Goal: Task Accomplishment & Management: Manage account settings

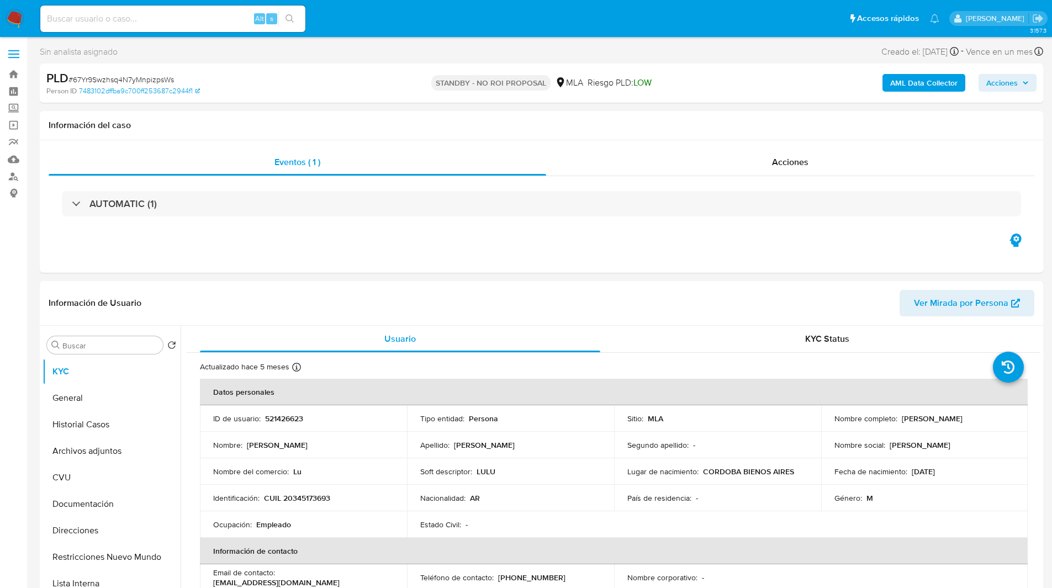
select select "10"
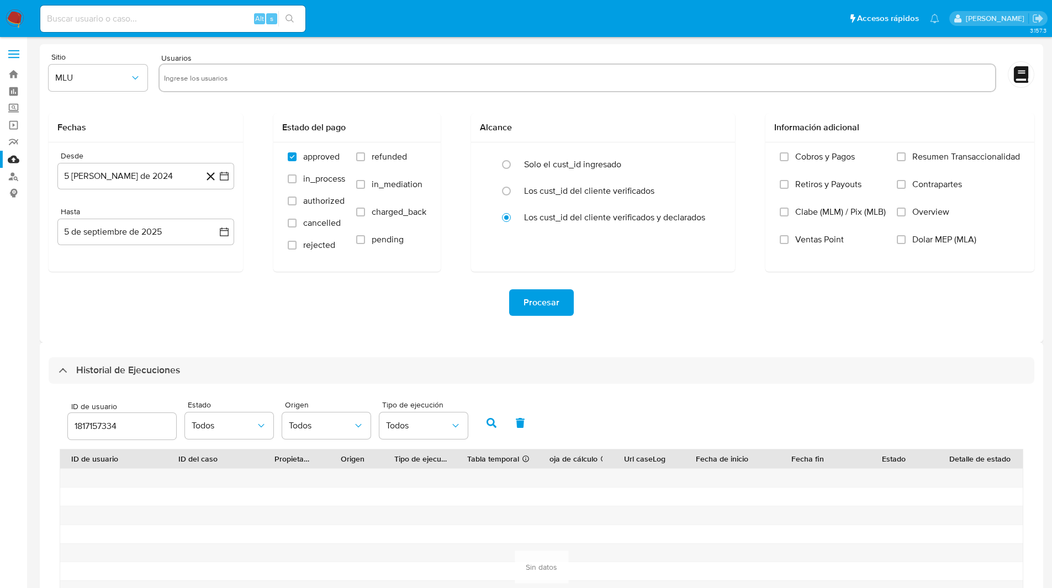
select select "10"
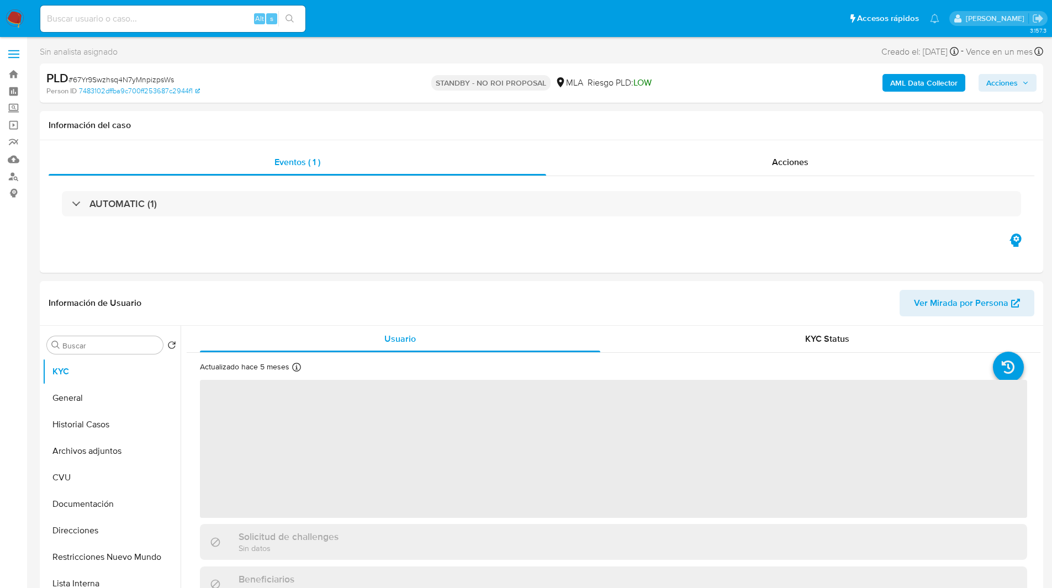
select select "10"
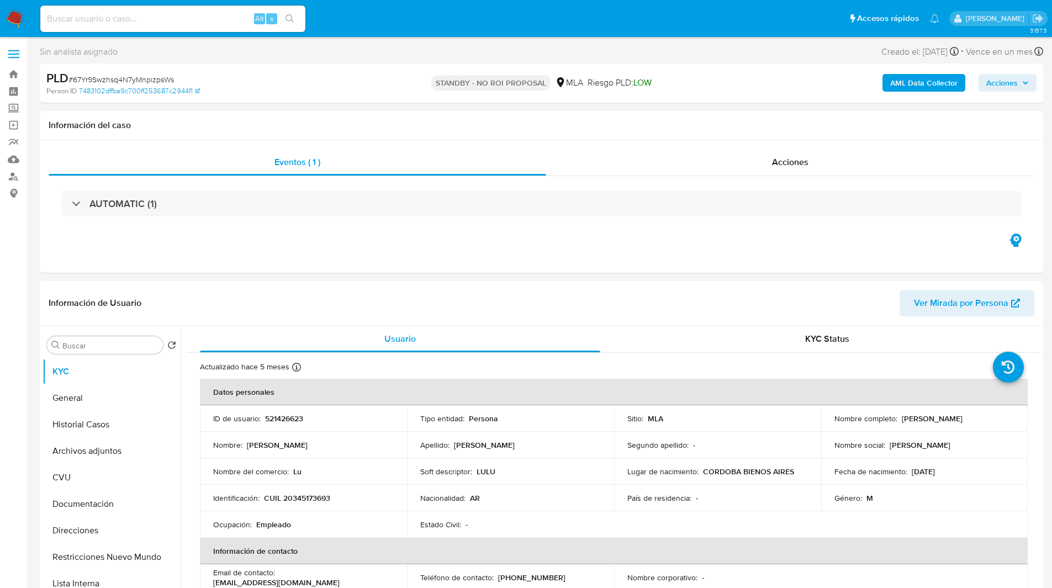
click at [725, 30] on ul "Pausado Ver notificaciones Alt s Accesos rápidos Presiona las siguientes teclas…" at bounding box center [490, 18] width 910 height 28
click at [423, 21] on ul "Pausado Ver notificaciones Alt s Accesos rápidos Presiona las siguientes teclas…" at bounding box center [490, 18] width 910 height 28
click at [337, 6] on ul "Pausado Ver notificaciones Alt s Accesos rápidos Presiona las siguientes teclas…" at bounding box center [490, 18] width 910 height 28
click at [622, 36] on nav "Pausado Ver notificaciones Alt s Accesos rápidos Presiona las siguientes teclas…" at bounding box center [526, 18] width 1052 height 37
click at [190, 19] on input at bounding box center [172, 19] width 265 height 14
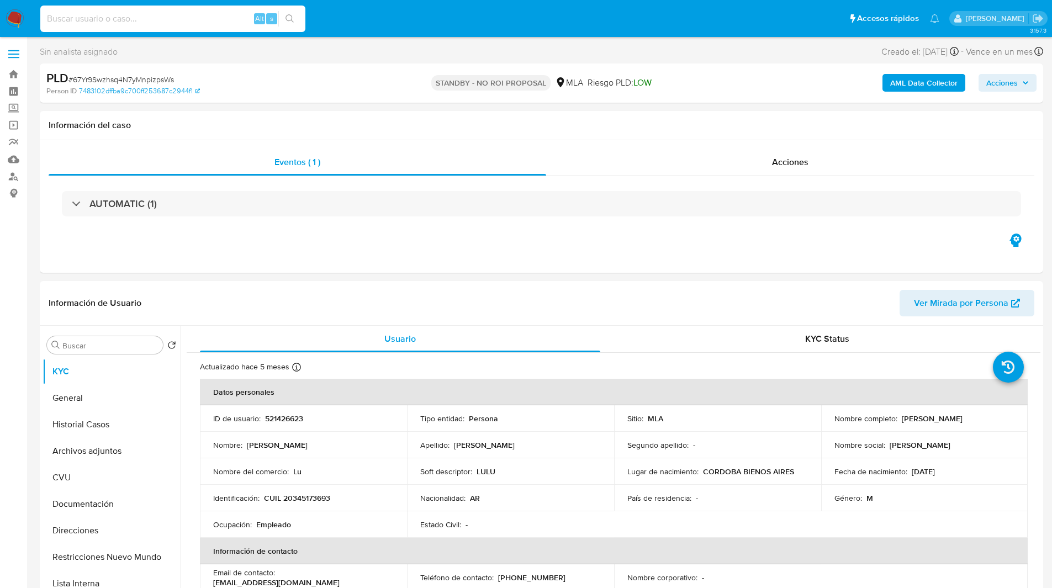
paste input "5QpJuDD7GfTeZa34Oauq3qUS"
type input "5QpJuDD7GfTeZa34Oauq3qUS"
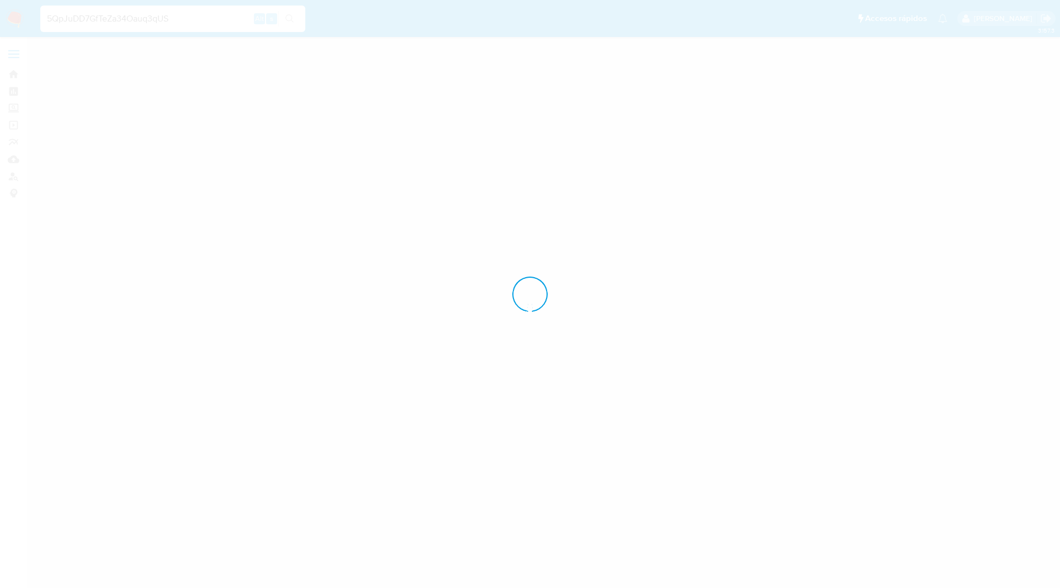
click at [372, 35] on div at bounding box center [530, 294] width 1060 height 588
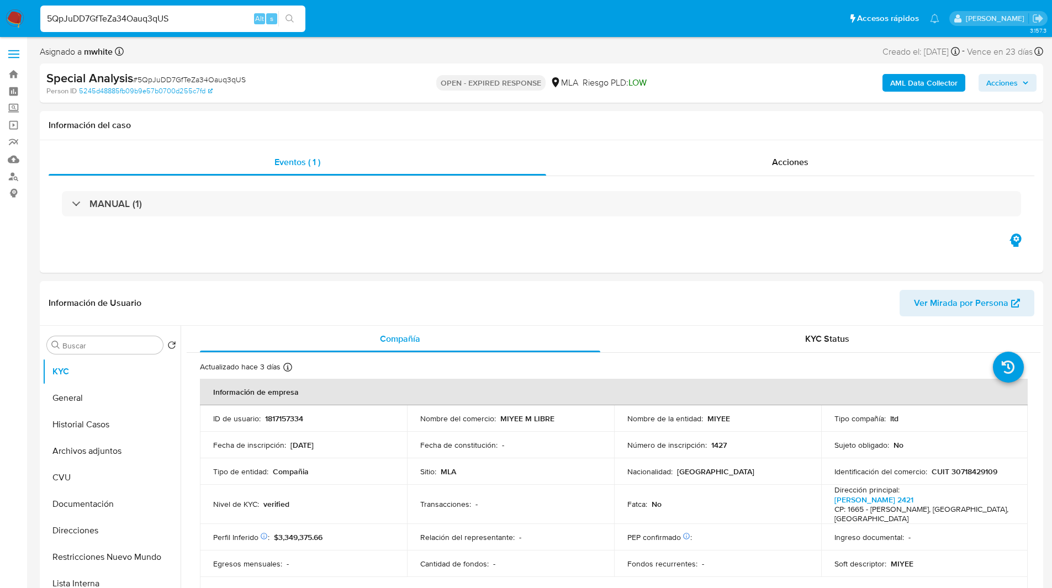
select select "10"
click at [335, 6] on ul "Pausado Ver notificaciones 5QpJuDD7GfTeZa34Oauq3qUS Alt s Accesos rápidos Presi…" at bounding box center [490, 18] width 910 height 28
click at [373, 31] on ul "Pausado Ver notificaciones 5QpJuDD7GfTeZa34Oauq3qUS Alt s Accesos rápidos Presi…" at bounding box center [490, 18] width 910 height 28
click at [288, 418] on p "1817157334" at bounding box center [284, 419] width 38 height 10
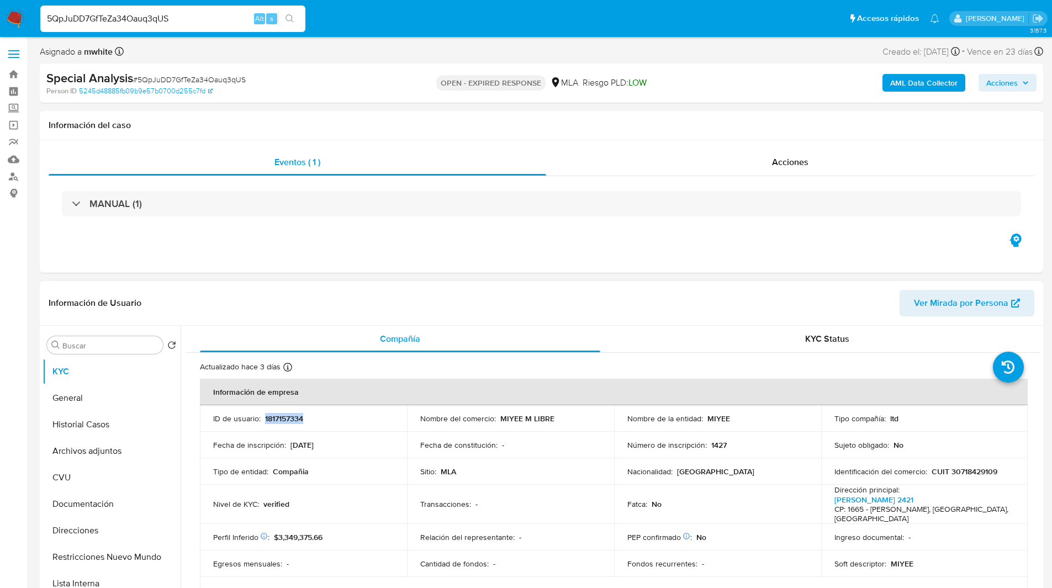
copy p "1817157334"
click at [721, 73] on div "AML Data Collector Acciones" at bounding box center [873, 83] width 327 height 26
click at [357, 35] on nav "Pausado Ver notificaciones 5QpJuDD7GfTeZa34Oauq3qUS Alt s Accesos rápidos Presi…" at bounding box center [526, 18] width 1052 height 37
click at [394, 23] on ul "Pausado Ver notificaciones 5QpJuDD7GfTeZa34Oauq3qUS Alt s Accesos rápidos Presi…" at bounding box center [490, 18] width 910 height 28
click at [383, 33] on nav "Pausado Ver notificaciones 5QpJuDD7GfTeZa34Oauq3qUS Alt s Accesos rápidos Presi…" at bounding box center [526, 18] width 1052 height 37
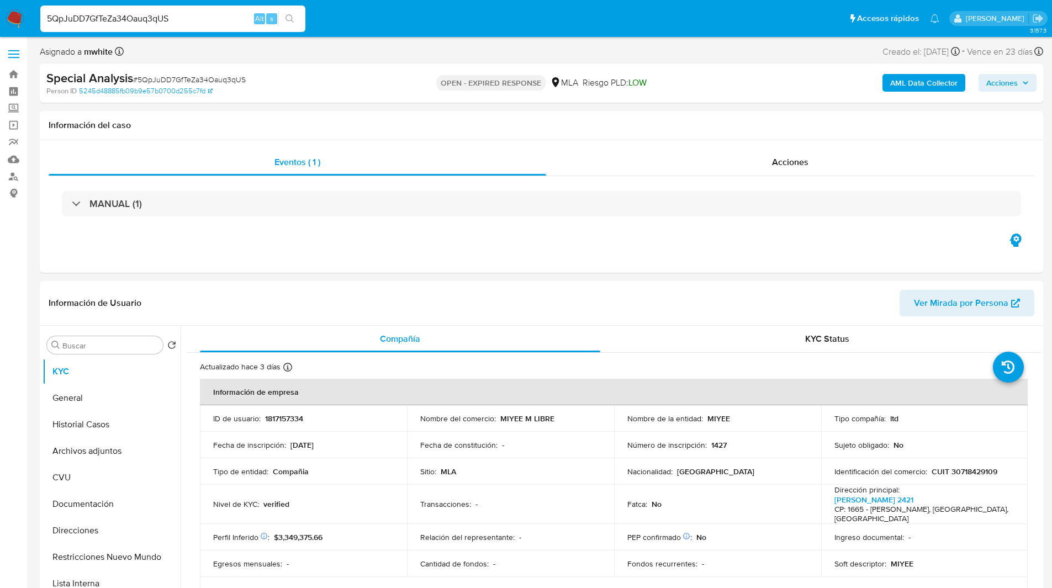
click at [691, 47] on div "Asignado a mwhite Asignado el: 03/07/2025 14:35:14 Creado el: 03/07/2025 Creado…" at bounding box center [541, 53] width 1003 height 19
click at [341, 23] on ul "Pausado Ver notificaciones 5QpJuDD7GfTeZa34Oauq3qUS Alt s Accesos rápidos Presi…" at bounding box center [490, 18] width 910 height 28
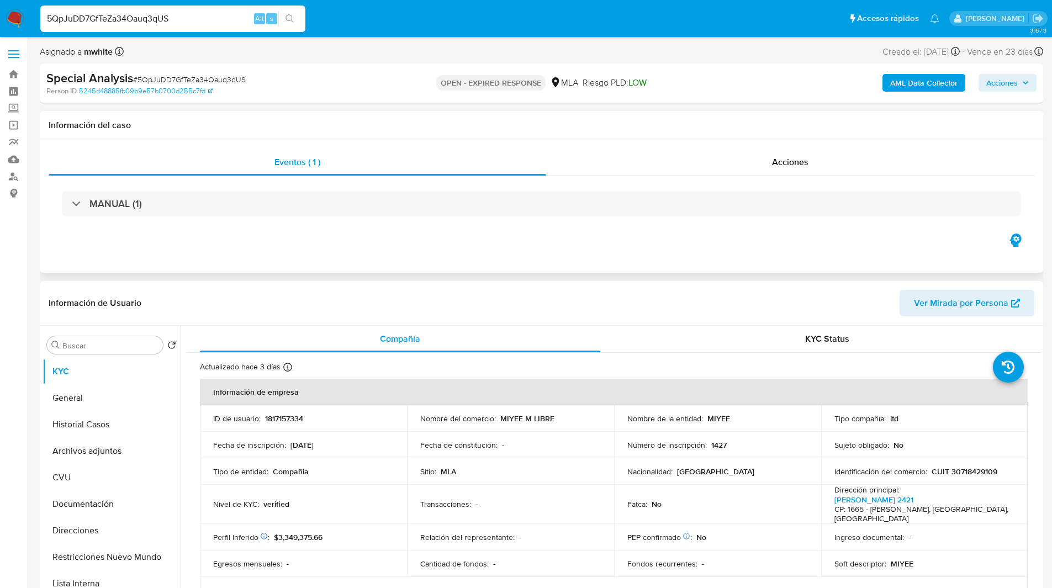
click at [419, 235] on div "Eventos ( 1 ) Acciones MANUAL (1)" at bounding box center [541, 206] width 1003 height 133
drag, startPoint x: 705, startPoint y: 416, endPoint x: 733, endPoint y: 416, distance: 28.7
click at [733, 416] on div "Nombre de la entidad : MIYEE" at bounding box center [717, 419] width 181 height 10
copy p "MIYEE"
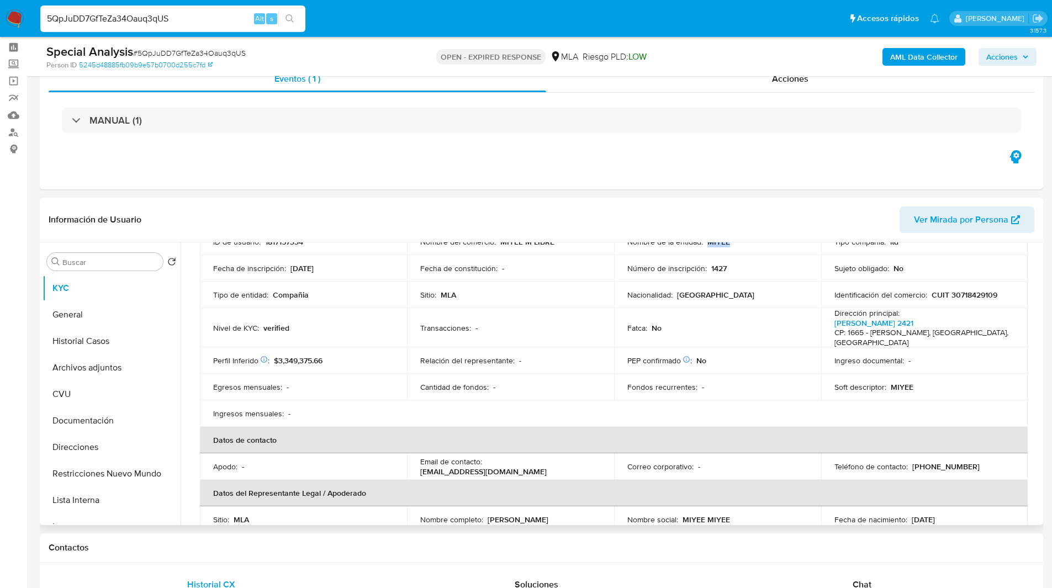
scroll to position [93, 0]
drag, startPoint x: 550, startPoint y: 457, endPoint x: 494, endPoint y: 451, distance: 56.7
click at [494, 453] on td "Email de contacto : miyeedistribuidora@gmail.com" at bounding box center [510, 466] width 207 height 27
copy p "distribuidora"
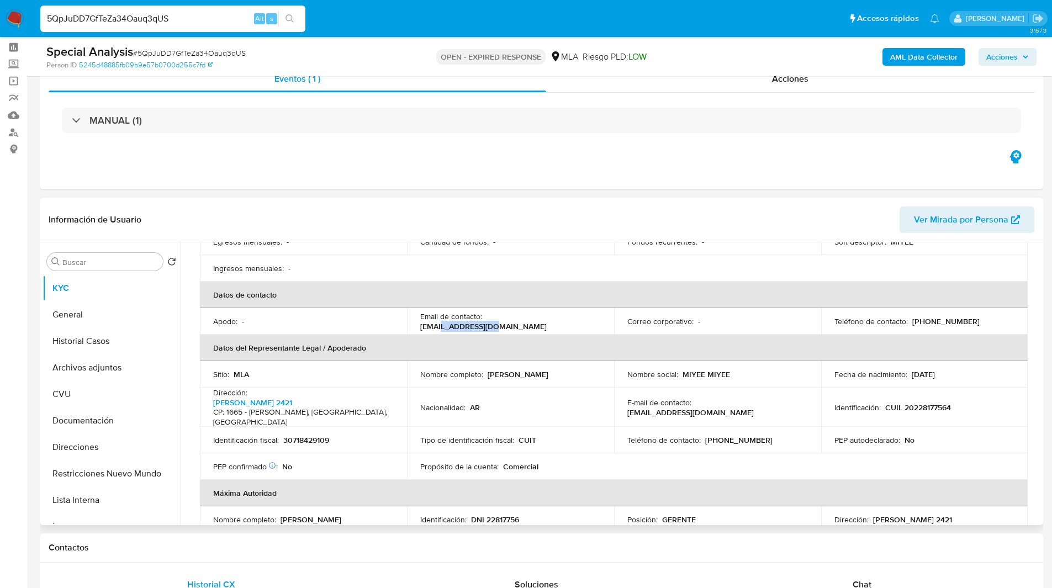
scroll to position [0, 0]
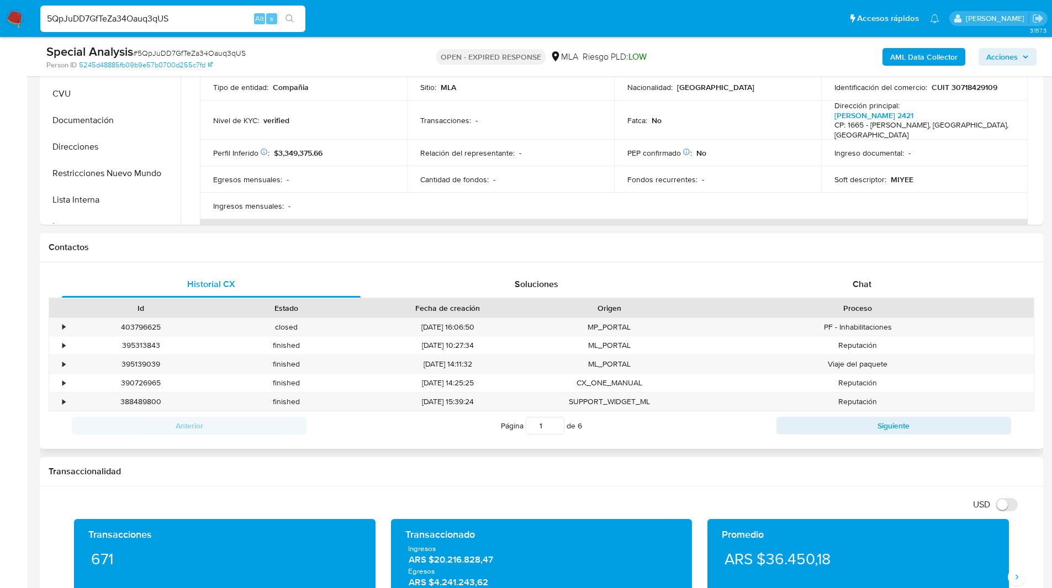
click at [348, 242] on h1 "Contactos" at bounding box center [542, 247] width 986 height 11
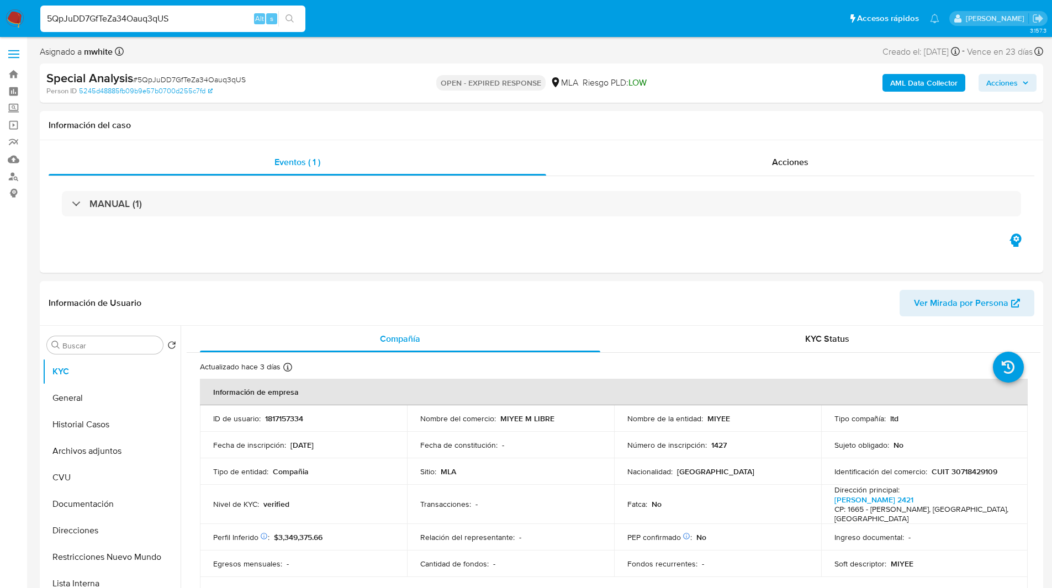
click at [12, 17] on img at bounding box center [15, 18] width 19 height 19
click at [515, 47] on div "Asignado a mwhite Asignado el: 03/07/2025 14:35:14 Creado el: 03/07/2025 Creado…" at bounding box center [541, 53] width 1003 height 19
click at [94, 529] on button "Direcciones" at bounding box center [107, 530] width 129 height 27
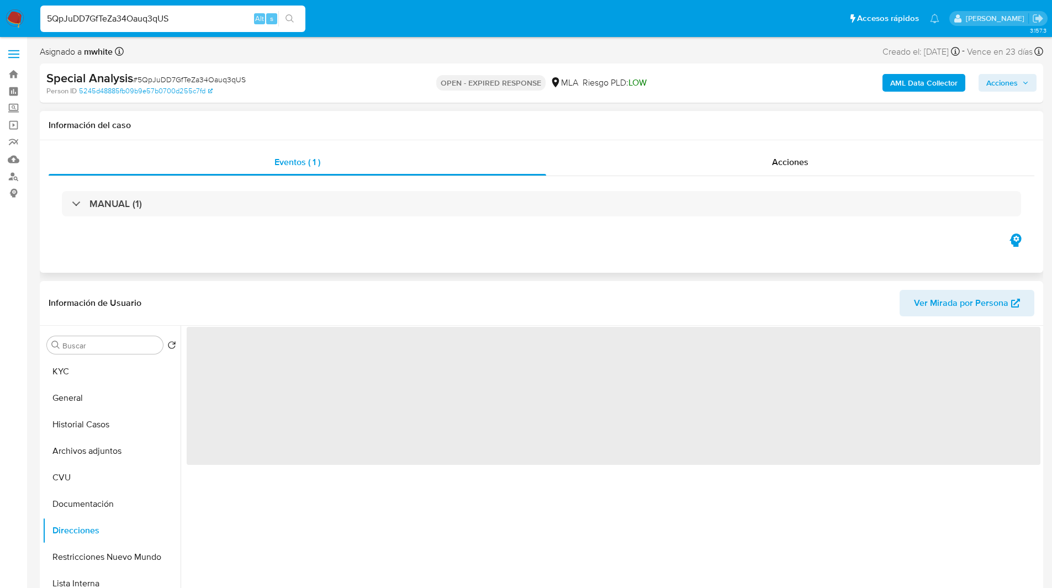
click at [394, 247] on div "Eventos ( 1 ) Acciones MANUAL (1)" at bounding box center [541, 206] width 1003 height 133
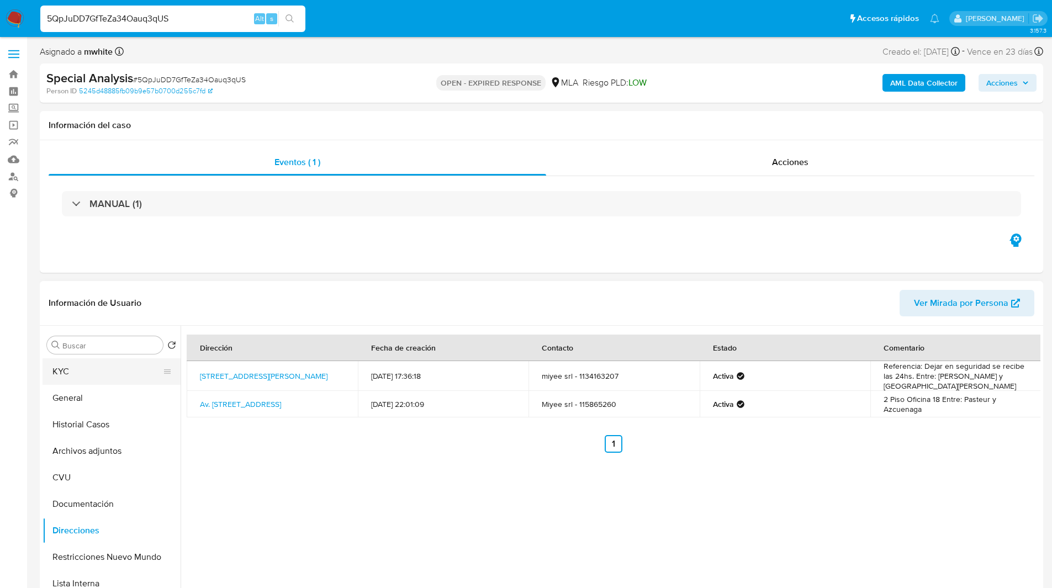
click at [98, 378] on button "KYC" at bounding box center [107, 371] width 129 height 27
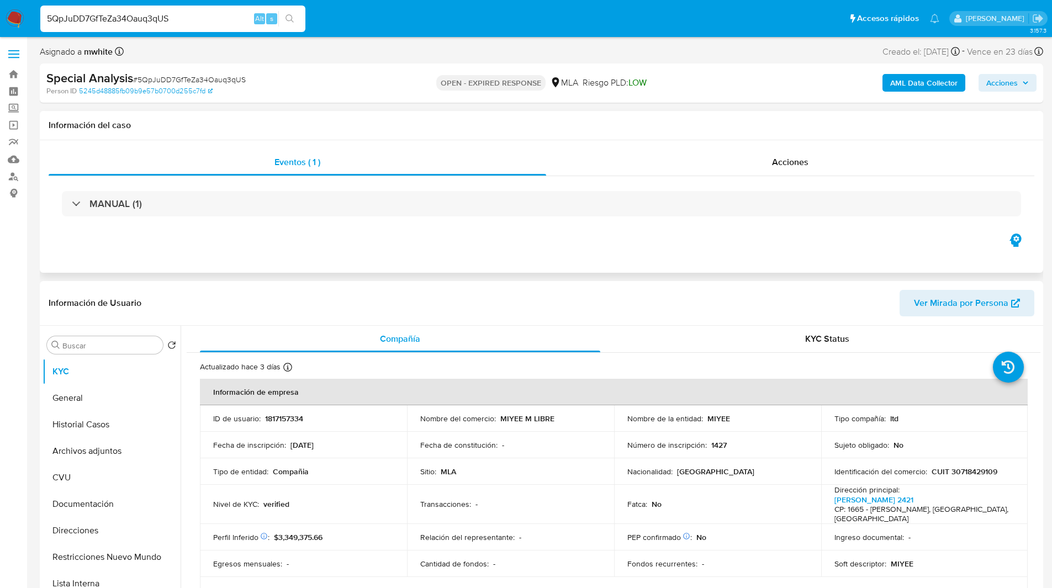
click at [601, 224] on div "MANUAL (1)" at bounding box center [542, 203] width 986 height 55
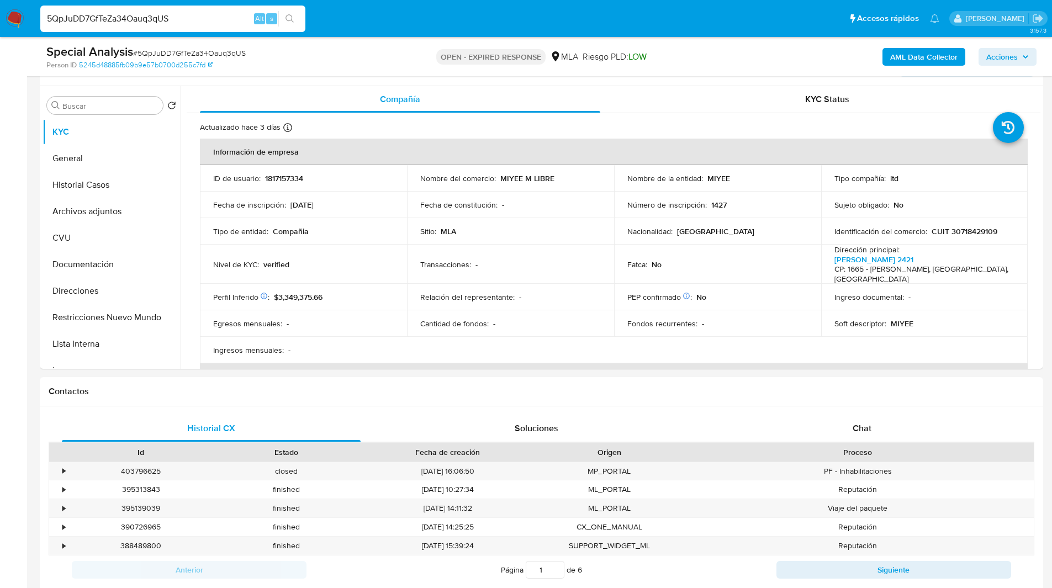
scroll to position [201, 0]
click at [814, 418] on div "Chat" at bounding box center [861, 428] width 299 height 27
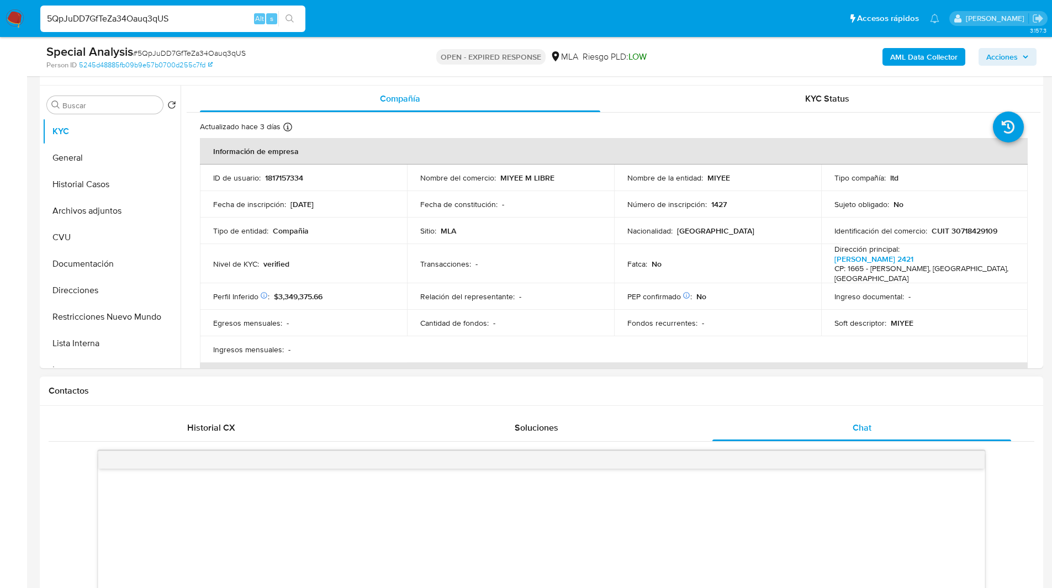
click at [649, 379] on div "Contactos" at bounding box center [541, 391] width 1003 height 29
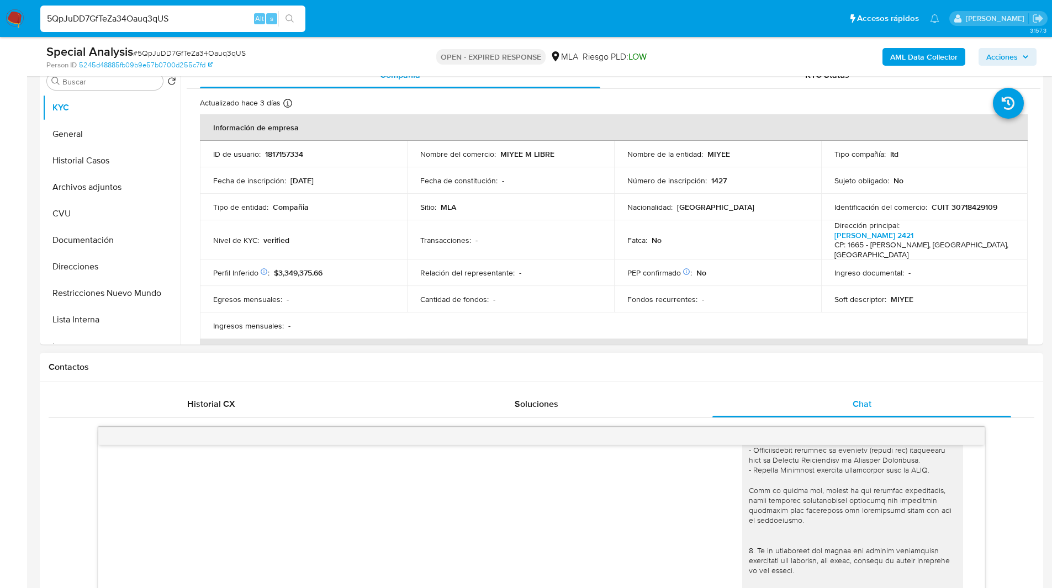
scroll to position [0, 0]
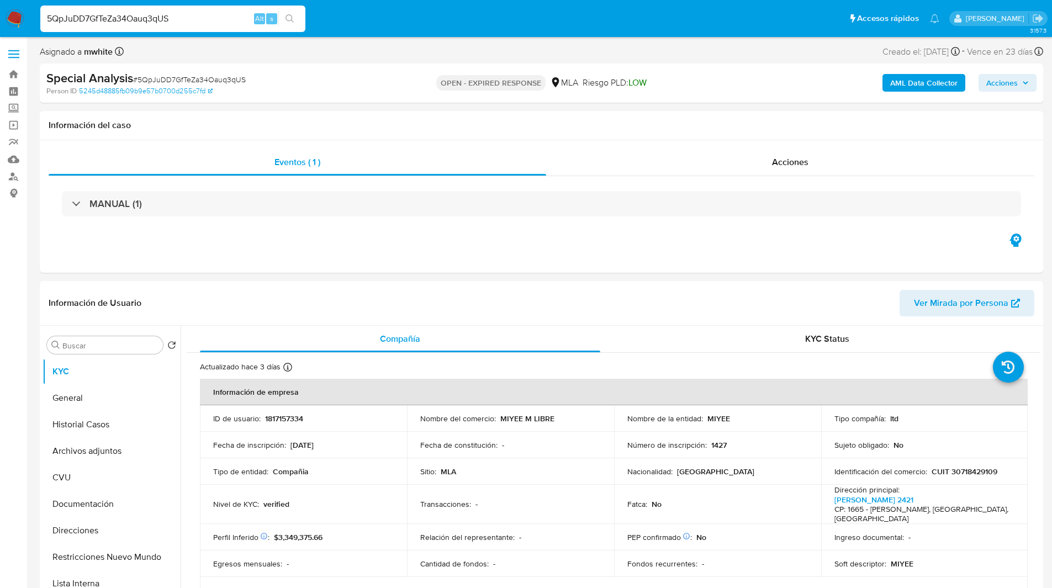
click at [156, 21] on input "5QpJuDD7GfTeZa34Oauq3qUS" at bounding box center [172, 19] width 265 height 14
paste input "Zpi2YyBLPzB8t4P2tFqMQ1Ia"
type input "Zpi2YyBLPzB8t4P2tFqMQ1Ia"
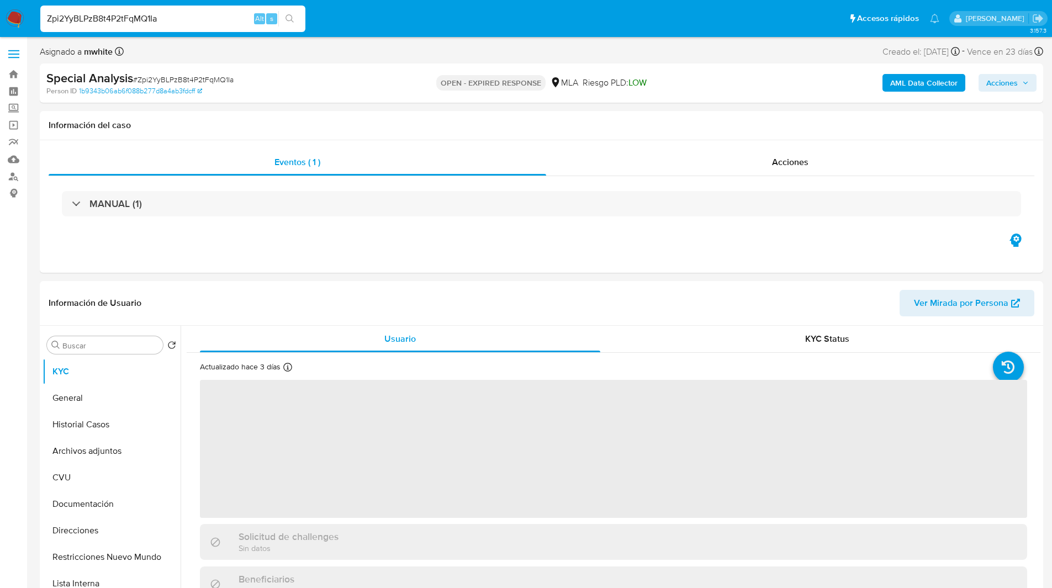
select select "10"
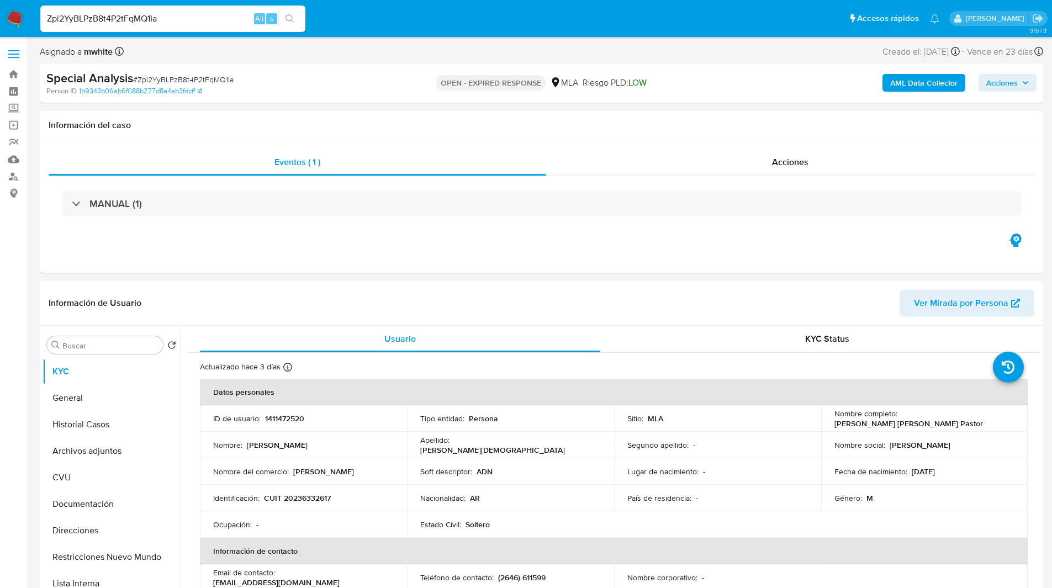
click at [215, 13] on input "Zpi2YyBLPzB8t4P2tFqMQ1Ia" at bounding box center [172, 19] width 265 height 14
paste input "M4AsPG8ecCBBJfUYqEjIBM9A"
type input "M4AsPG8ecCBBJfUYqEjIBM9A"
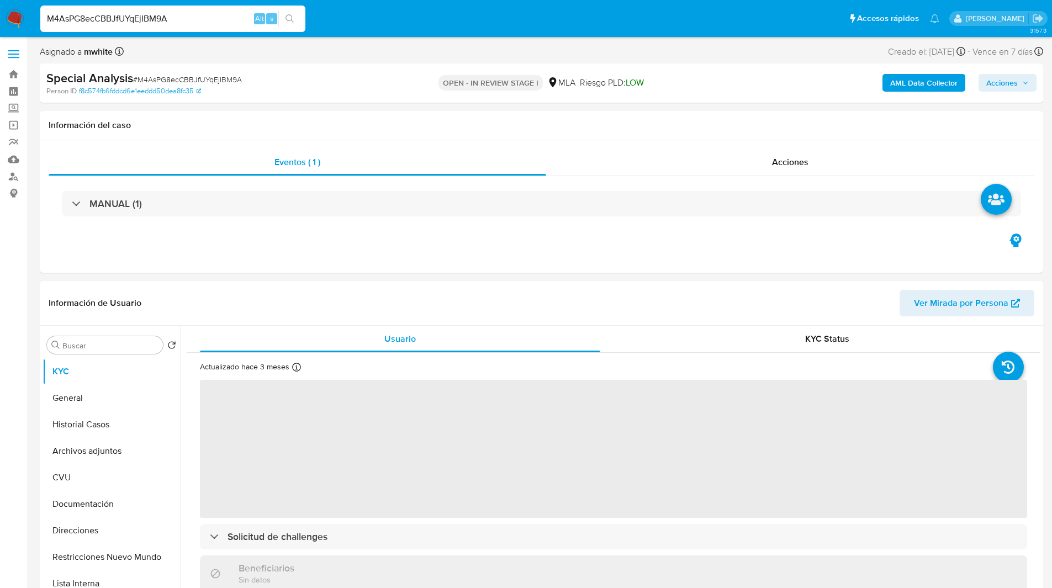
select select "10"
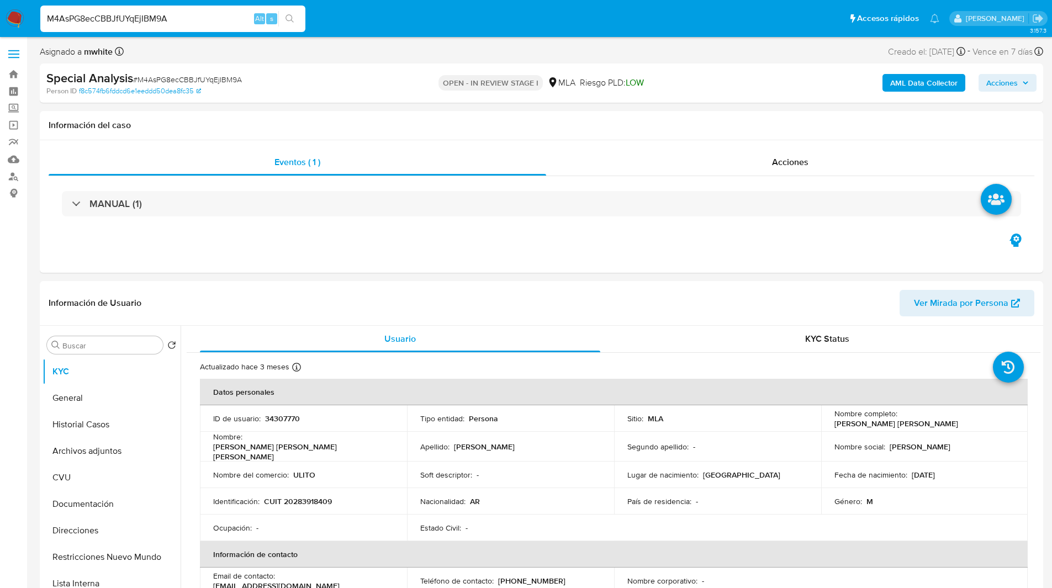
click at [701, 82] on div "OPEN - IN REVIEW STAGE I MLA Riesgo PLD: LOW" at bounding box center [541, 83] width 327 height 26
click at [289, 420] on p "34307770" at bounding box center [282, 419] width 35 height 10
copy p "34307770"
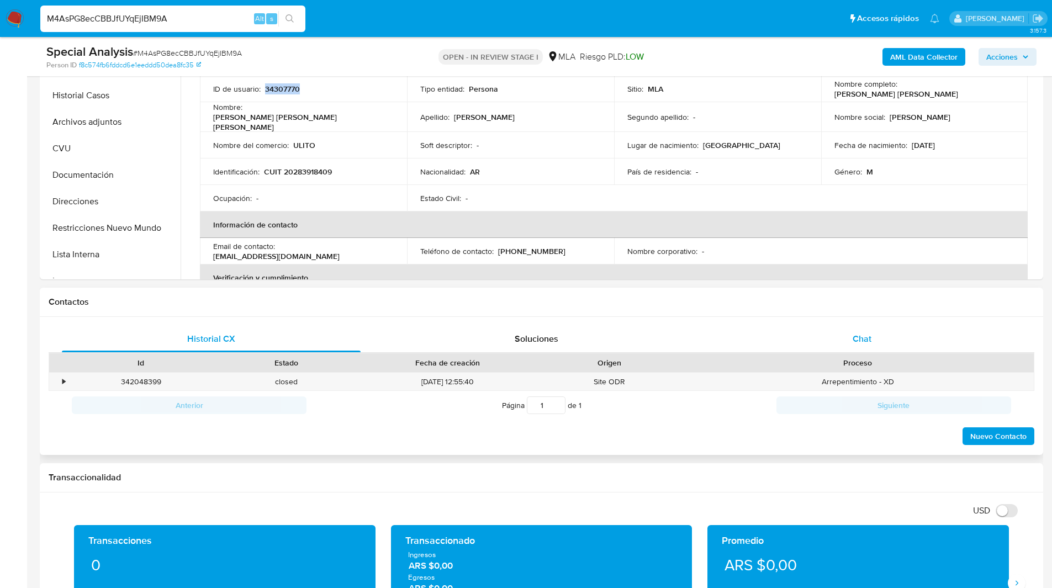
scroll to position [290, 0]
click at [836, 335] on div "Chat" at bounding box center [861, 338] width 299 height 27
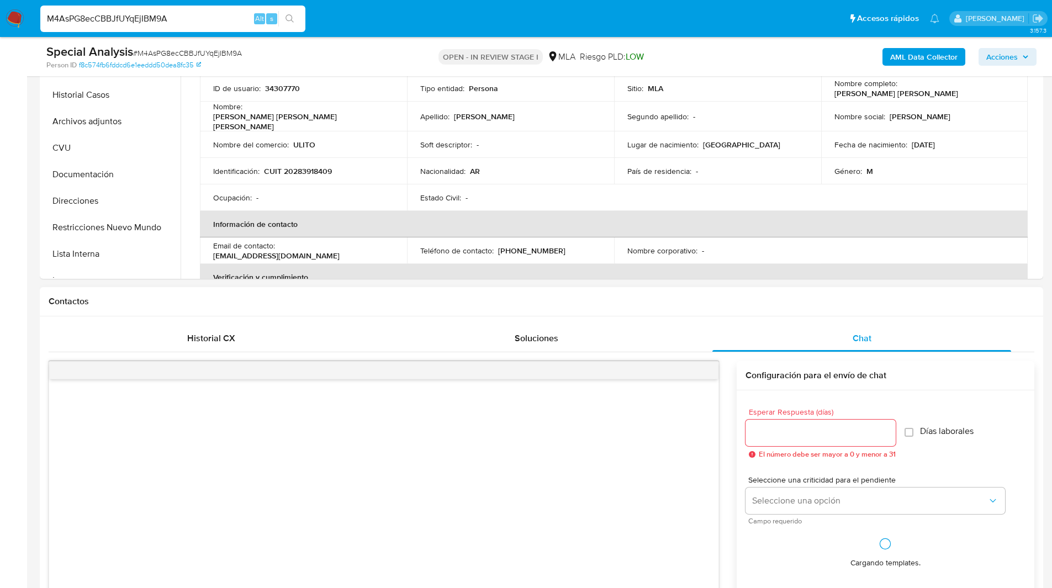
click at [742, 310] on div "Contactos" at bounding box center [541, 301] width 1003 height 29
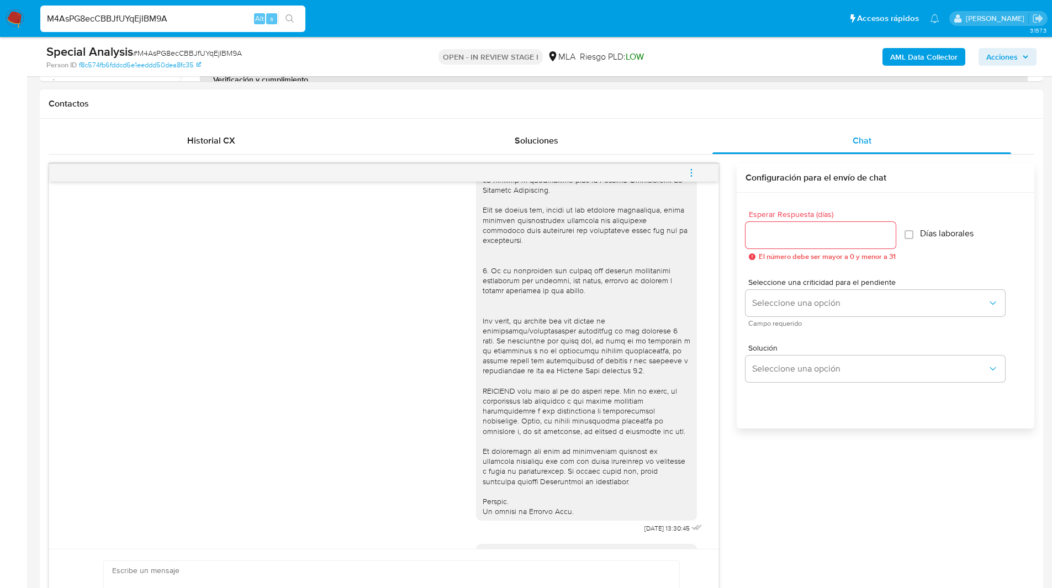
scroll to position [0, 0]
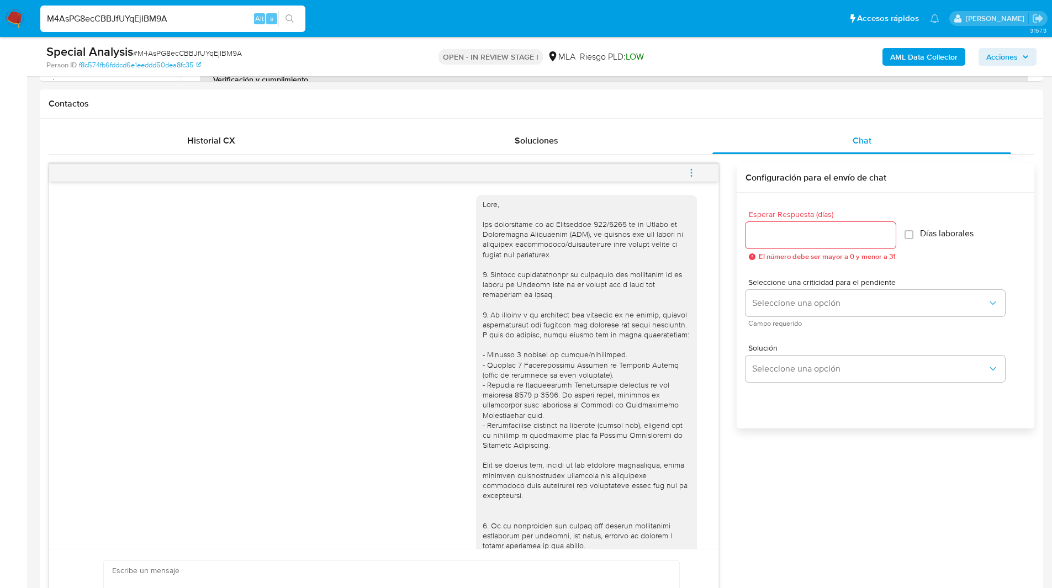
click at [746, 18] on ul "Pausado Ver notificaciones M4AsPG8ecCBBJfUYqEjIBM9A Alt s Accesos rápidos Presi…" at bounding box center [490, 18] width 910 height 28
click at [171, 17] on input "M4AsPG8ecCBBJfUYqEjIBM9A" at bounding box center [172, 19] width 265 height 14
paste input "Zpi2YyBLPzB8t4P2tFqMQ1Ia"
type input "Zpi2YyBLPzB8t4P2tFqMQ1Ia"
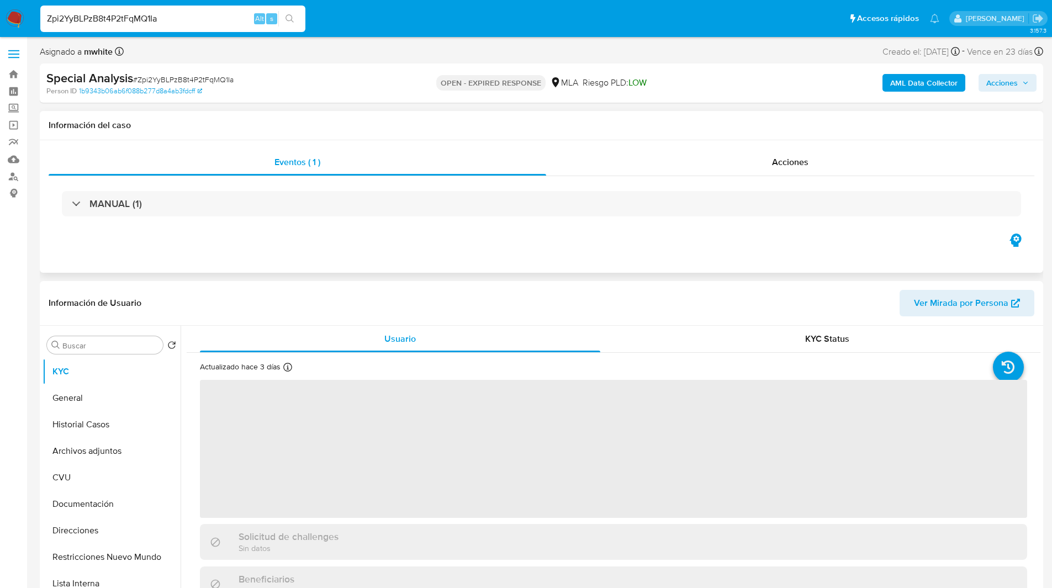
click at [646, 133] on div "Información del caso" at bounding box center [541, 125] width 1003 height 29
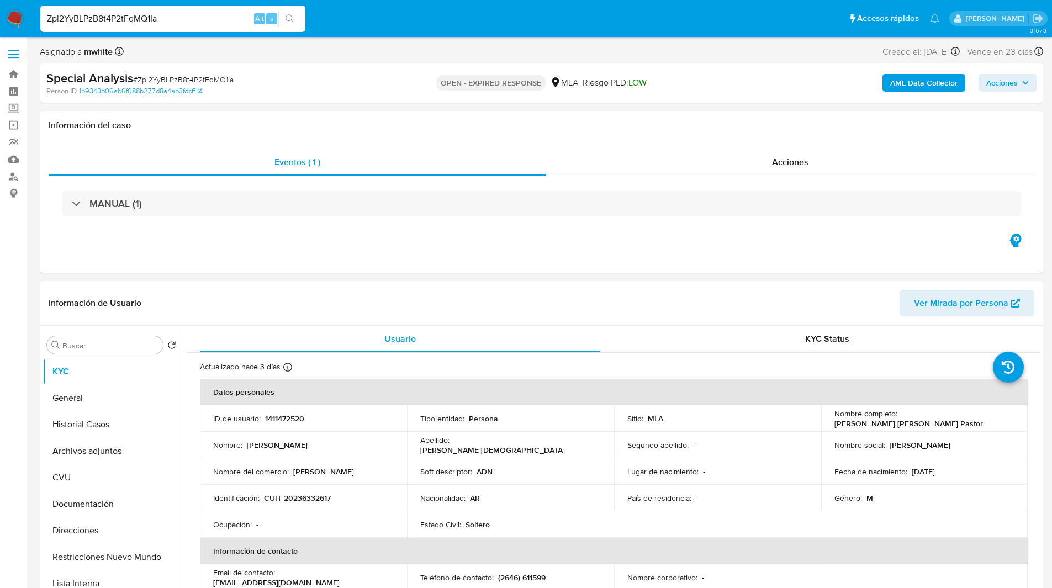
select select "10"
click at [287, 421] on p "1411472520" at bounding box center [284, 419] width 39 height 10
copy p "1411472520"
click at [663, 51] on div "Asignado a mwhite Asignado el: 03/07/2025 14:35:13 Creado el: 03/07/2025 Creado…" at bounding box center [541, 53] width 1003 height 19
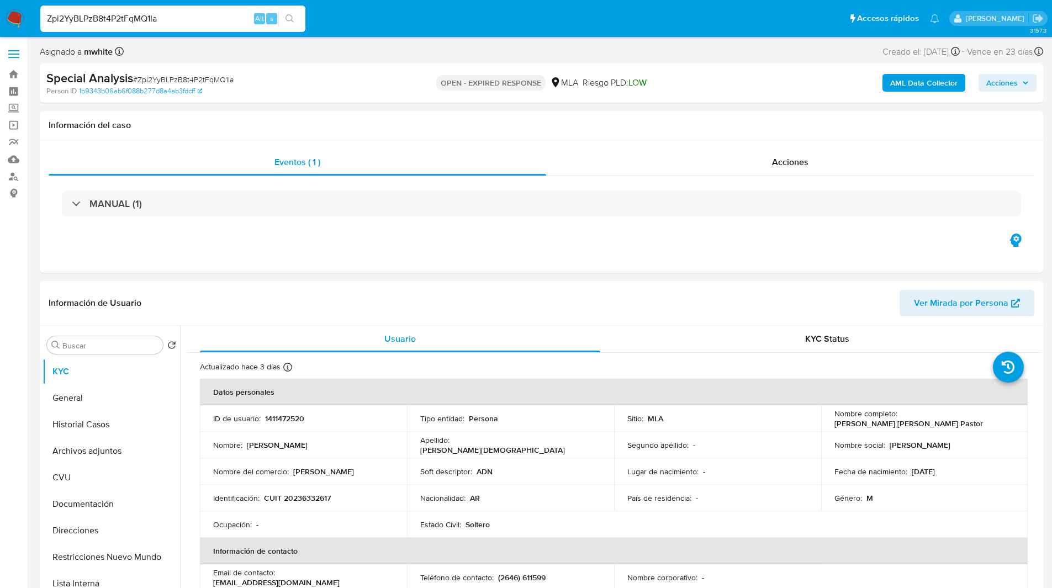
click at [443, 29] on ul "Pausado Ver notificaciones Zpi2YyBLPzB8t4P2tFqMQ1Ia Alt s Accesos rápidos Presi…" at bounding box center [490, 18] width 910 height 28
click at [387, 44] on div "Asignado a mwhite Asignado el: 03/07/2025 14:35:13 Creado el: 03/07/2025 Creado…" at bounding box center [541, 53] width 1003 height 19
click at [375, 249] on div "Eventos ( 1 ) Acciones MANUAL (1)" at bounding box center [541, 206] width 1003 height 133
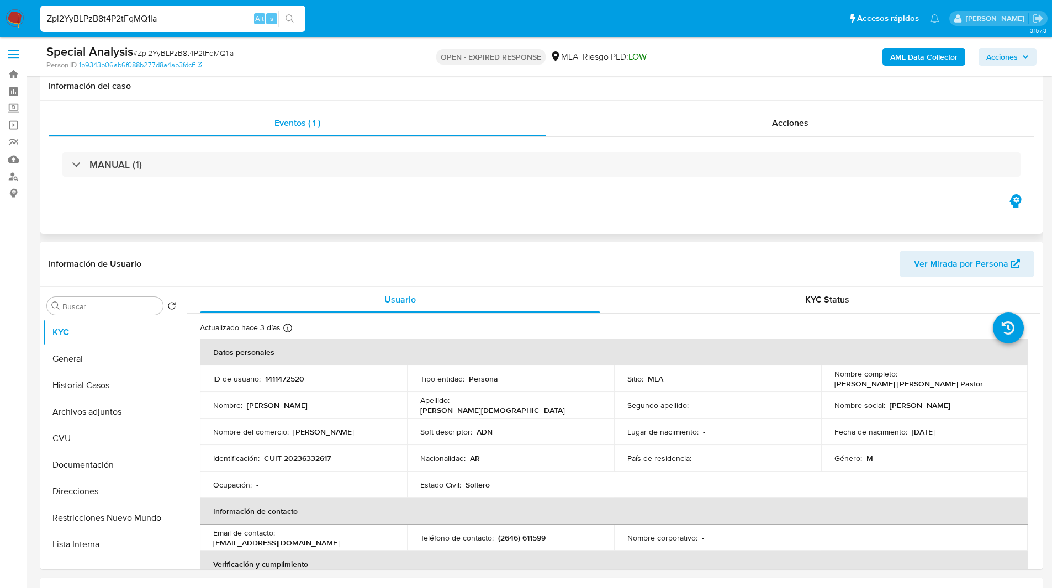
scroll to position [54, 0]
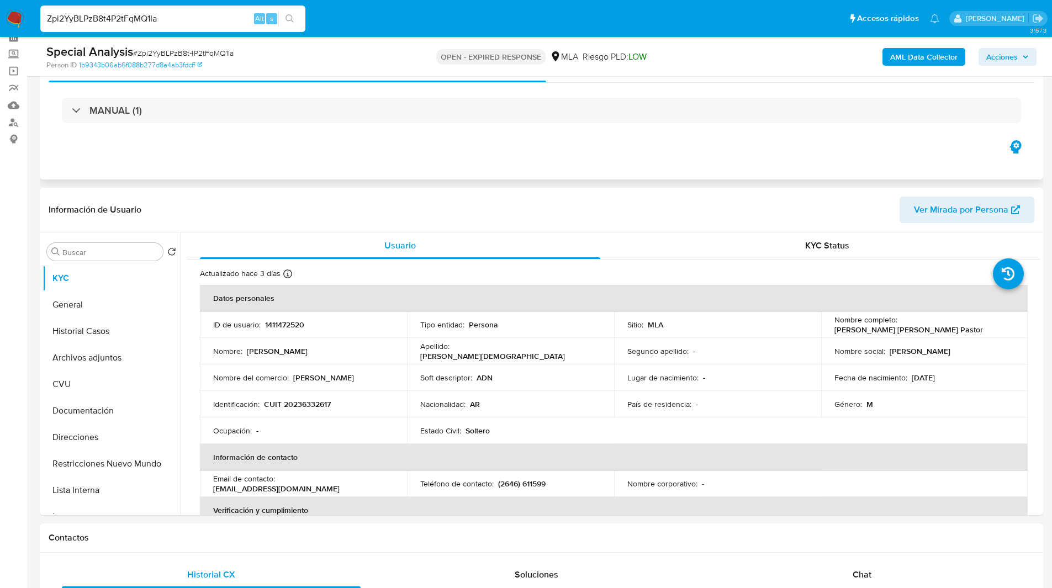
click at [585, 157] on div "Eventos ( 1 ) Acciones MANUAL (1)" at bounding box center [541, 113] width 1003 height 133
click at [430, 23] on ul "Pausado Ver notificaciones Zpi2YyBLPzB8t4P2tFqMQ1Ia Alt s Accesos rápidos Presi…" at bounding box center [490, 18] width 910 height 28
click at [642, 243] on div "KYC Status" at bounding box center [827, 246] width 400 height 27
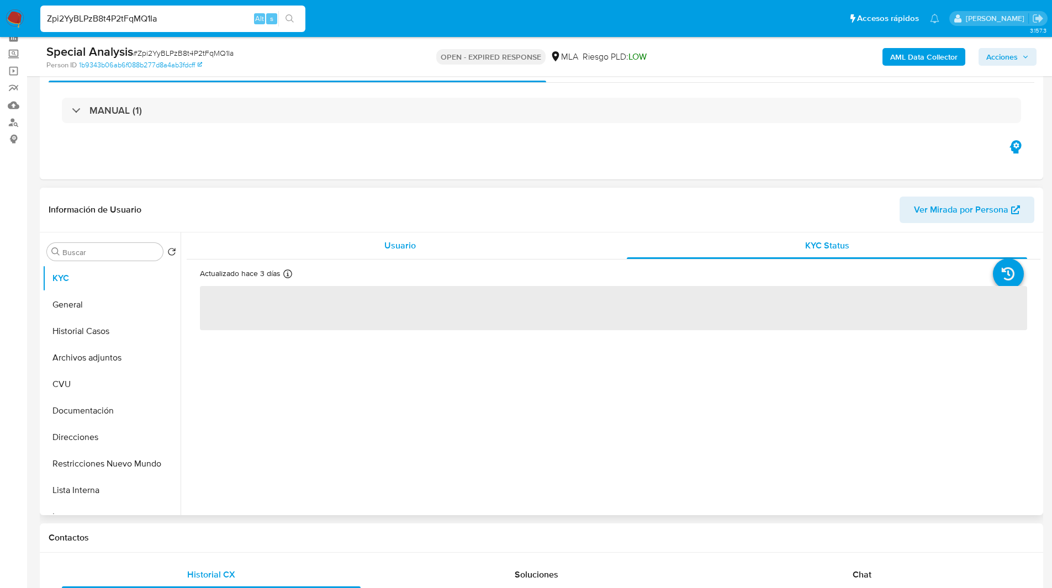
click at [537, 243] on div "Usuario" at bounding box center [400, 246] width 400 height 27
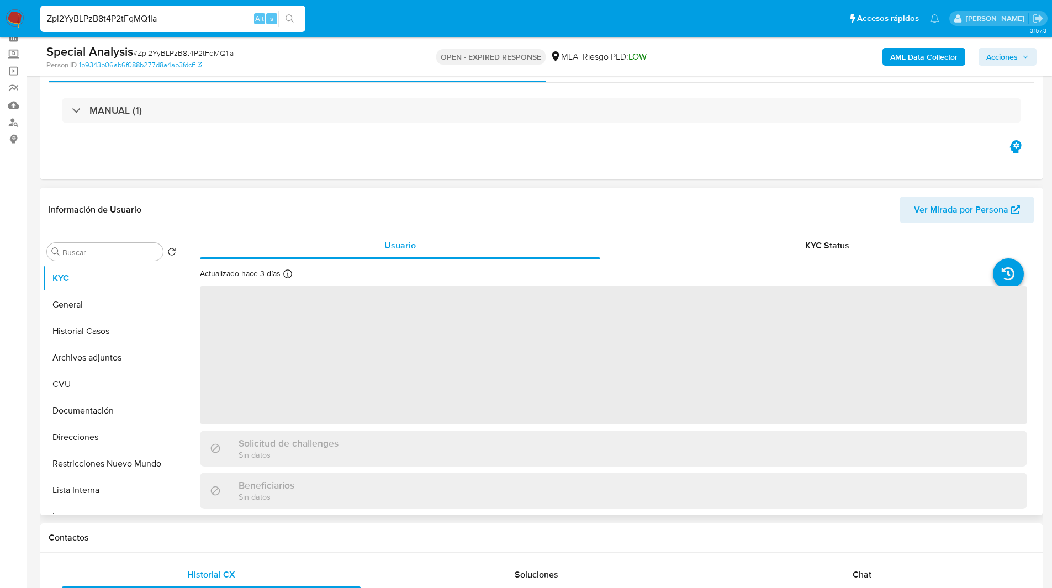
click at [581, 202] on header "Información de Usuario Ver Mirada por Persona" at bounding box center [542, 210] width 986 height 27
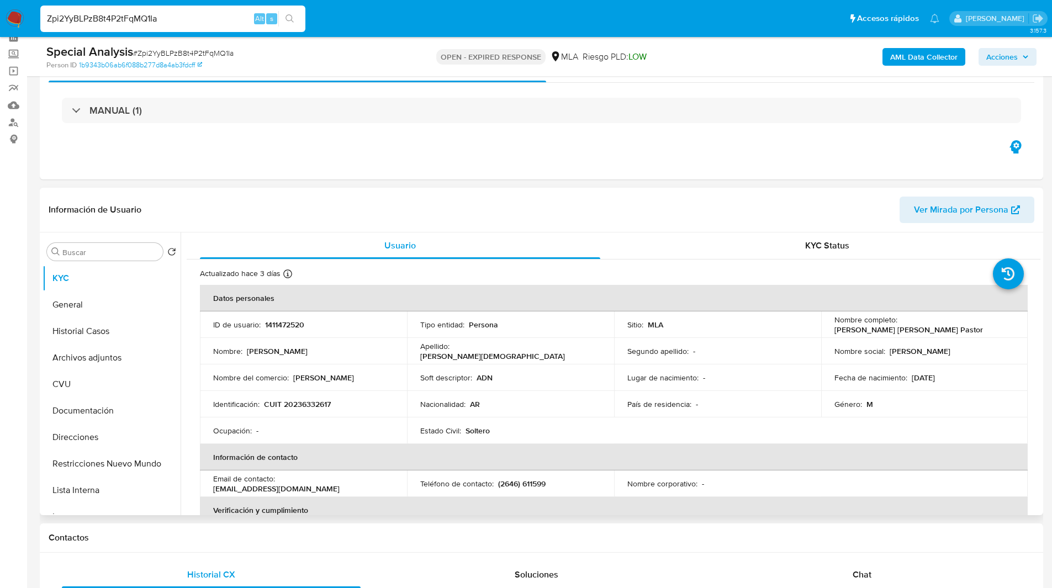
click at [606, 199] on header "Información de Usuario Ver Mirada por Persona" at bounding box center [542, 210] width 986 height 27
drag, startPoint x: 897, startPoint y: 324, endPoint x: 1011, endPoint y: 324, distance: 113.8
click at [1011, 324] on td "Nombre completo : Adan Fabricio Lopez Pastor" at bounding box center [924, 324] width 207 height 27
copy p "Adan Fabricio Lopez Pastor"
click at [420, 29] on ul "Pausado Ver notificaciones Zpi2YyBLPzB8t4P2tFqMQ1Ia Alt s Accesos rápidos Presi…" at bounding box center [490, 18] width 910 height 28
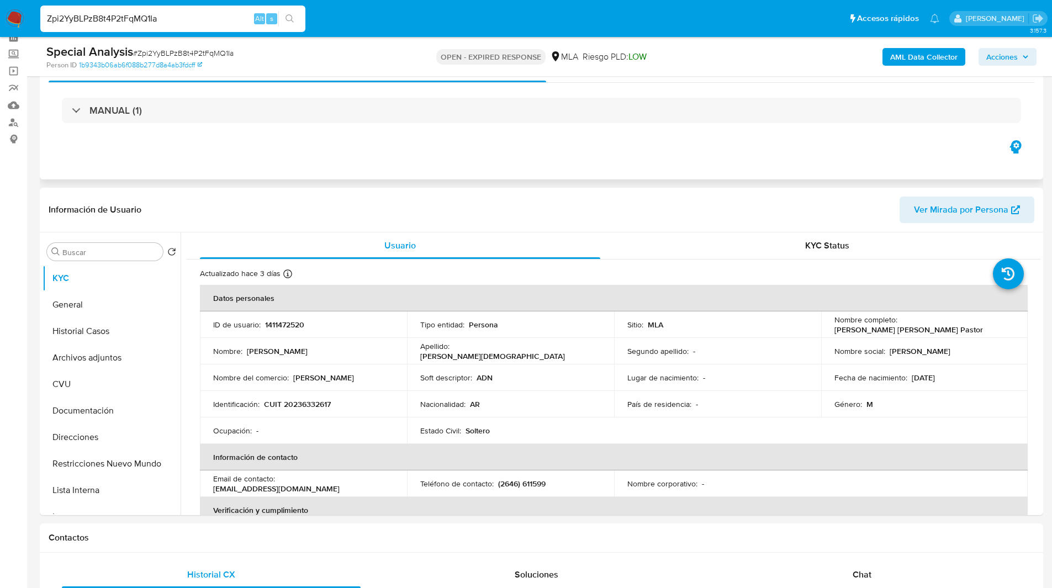
click at [566, 170] on div "Eventos ( 1 ) Acciones MANUAL (1)" at bounding box center [541, 113] width 1003 height 133
click at [714, 35] on nav "Pausado Ver notificaciones Zpi2YyBLPzB8t4P2tFqMQ1Ia Alt s Accesos rápidos Presi…" at bounding box center [526, 18] width 1052 height 37
click at [689, 152] on div "Eventos ( 1 ) Acciones MANUAL (1)" at bounding box center [541, 113] width 1003 height 133
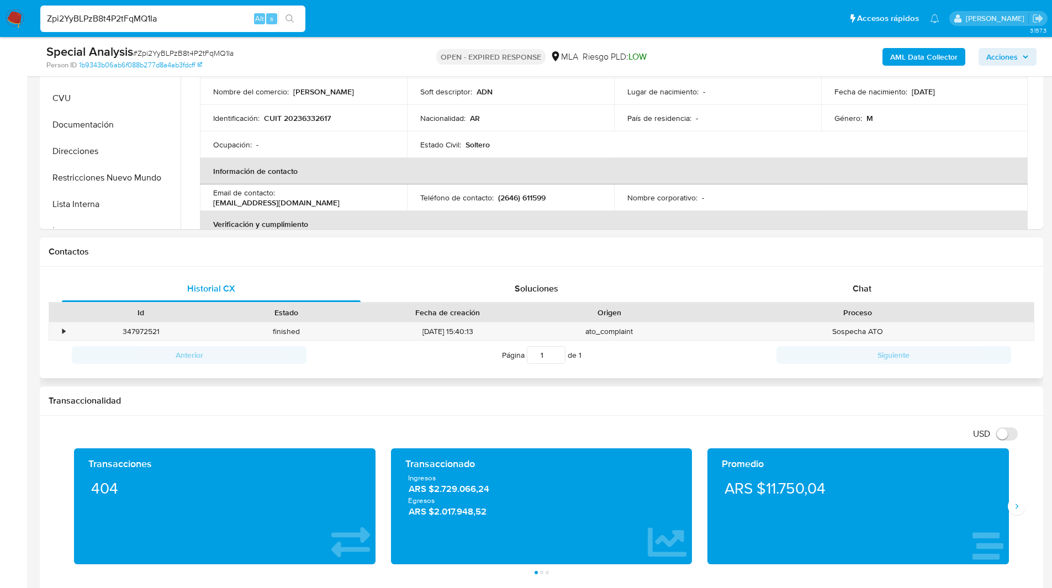
scroll to position [341, 0]
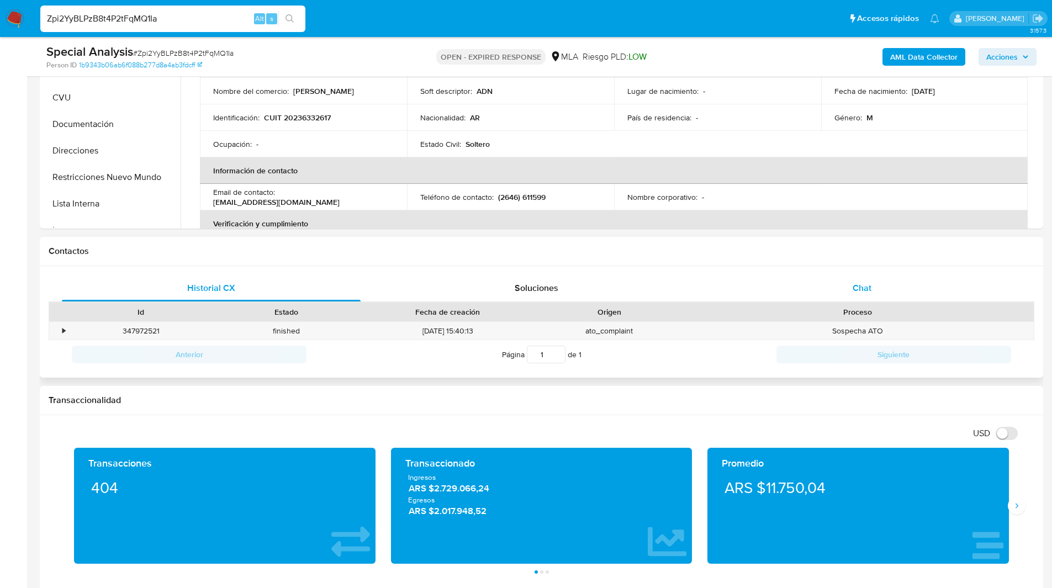
click at [864, 301] on div "Chat" at bounding box center [861, 288] width 299 height 27
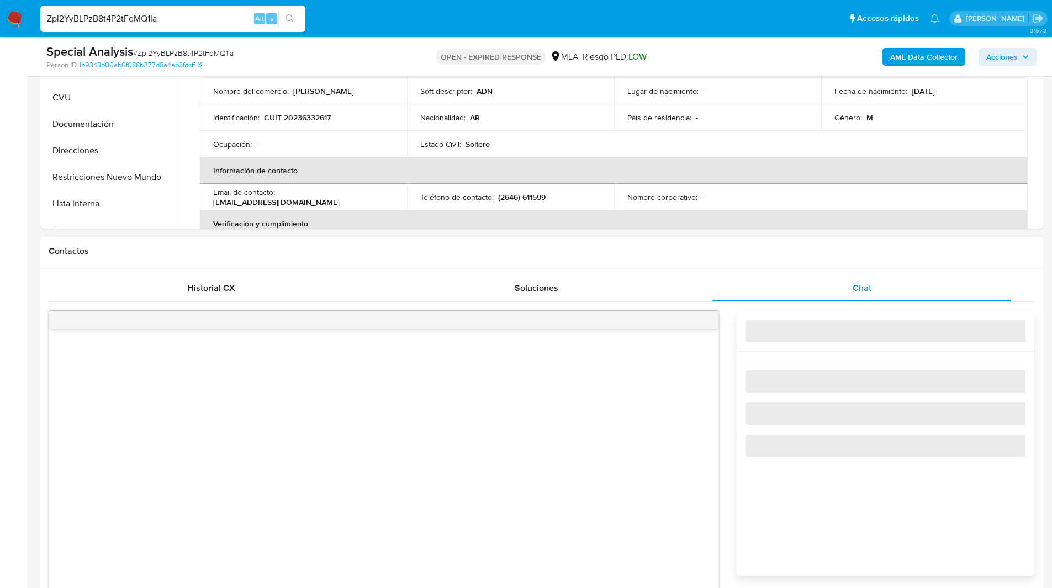
click at [778, 241] on div "Contactos" at bounding box center [541, 251] width 1003 height 29
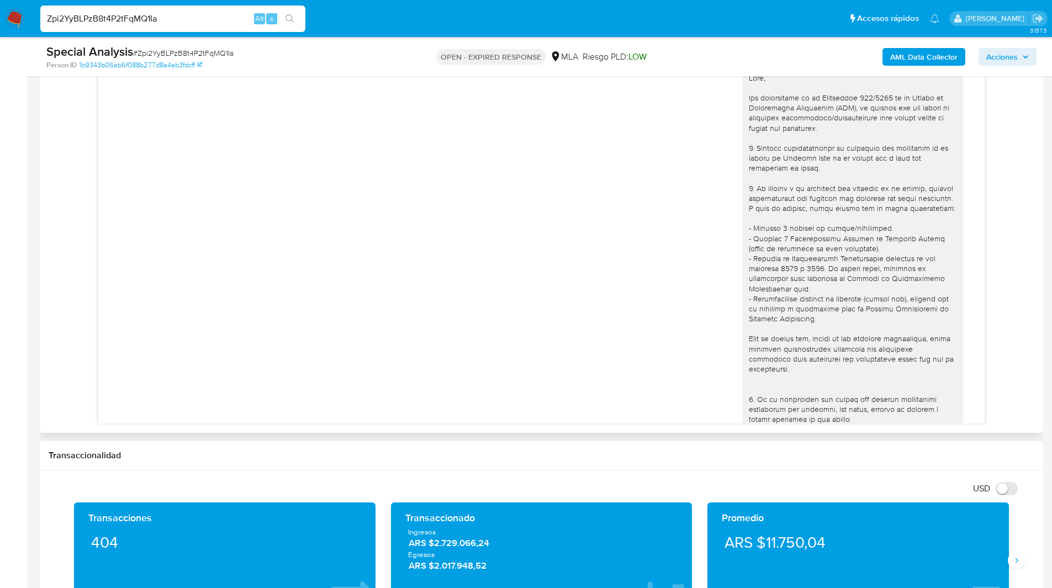
scroll to position [268, 0]
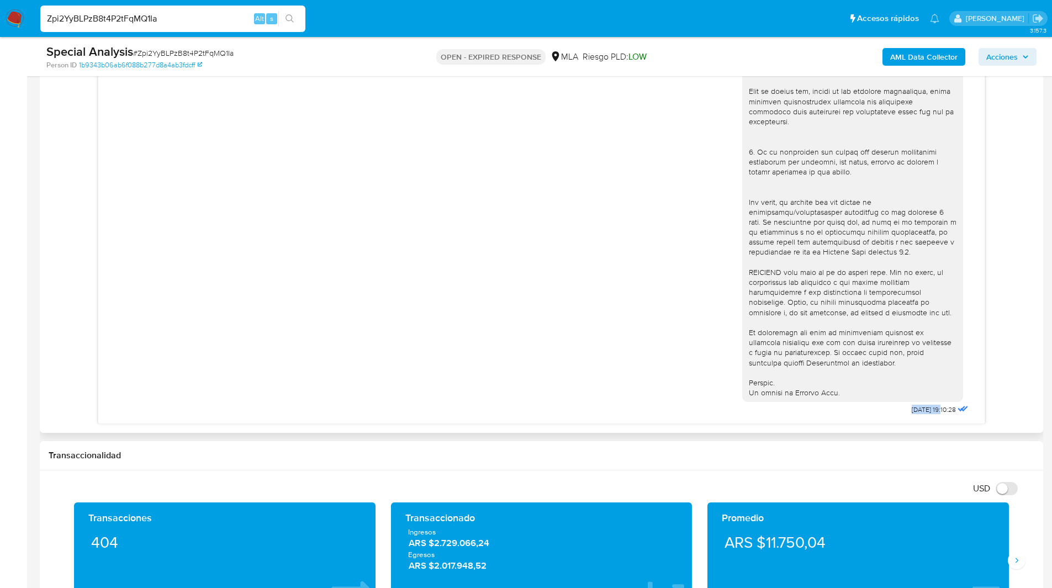
drag, startPoint x: 923, startPoint y: 409, endPoint x: 888, endPoint y: 407, distance: 35.4
click at [888, 407] on div "03/07/2025 19:10:28" at bounding box center [856, 115] width 229 height 605
copy span "03/07/2025"
click at [636, 25] on ul "Pausado Ver notificaciones Zpi2YyBLPzB8t4P2tFqMQ1Ia Alt s Accesos rápidos Presi…" at bounding box center [490, 18] width 910 height 28
click at [192, 54] on span "# Zpi2YyBLPzB8t4P2tFqMQ1Ia" at bounding box center [183, 52] width 101 height 11
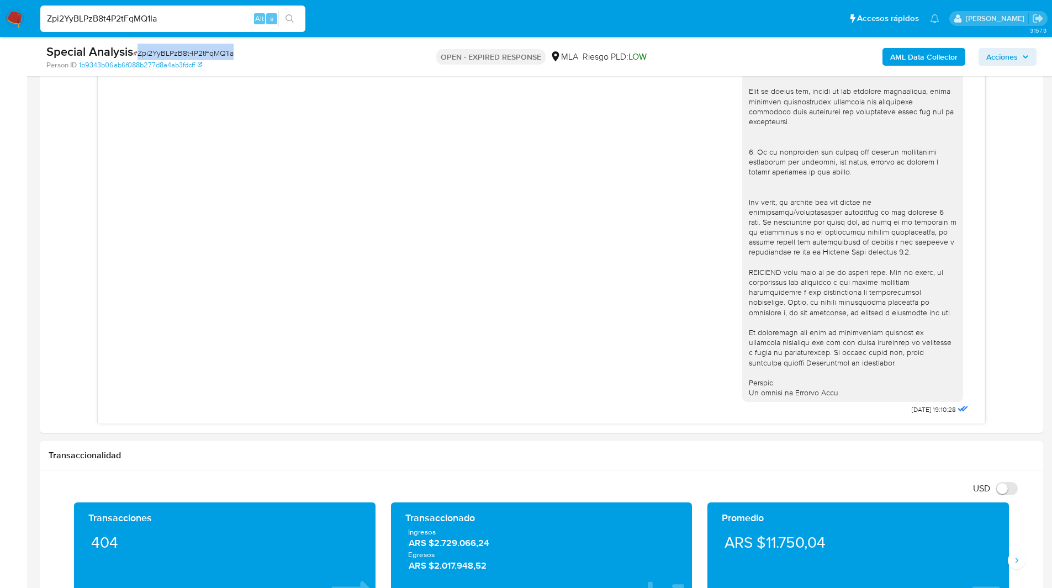
click at [192, 54] on span "# Zpi2YyBLPzB8t4P2tFqMQ1Ia" at bounding box center [183, 52] width 101 height 11
copy span "Zpi2YyBLPzB8t4P2tFqMQ1Ia"
click at [11, 20] on img at bounding box center [15, 18] width 19 height 19
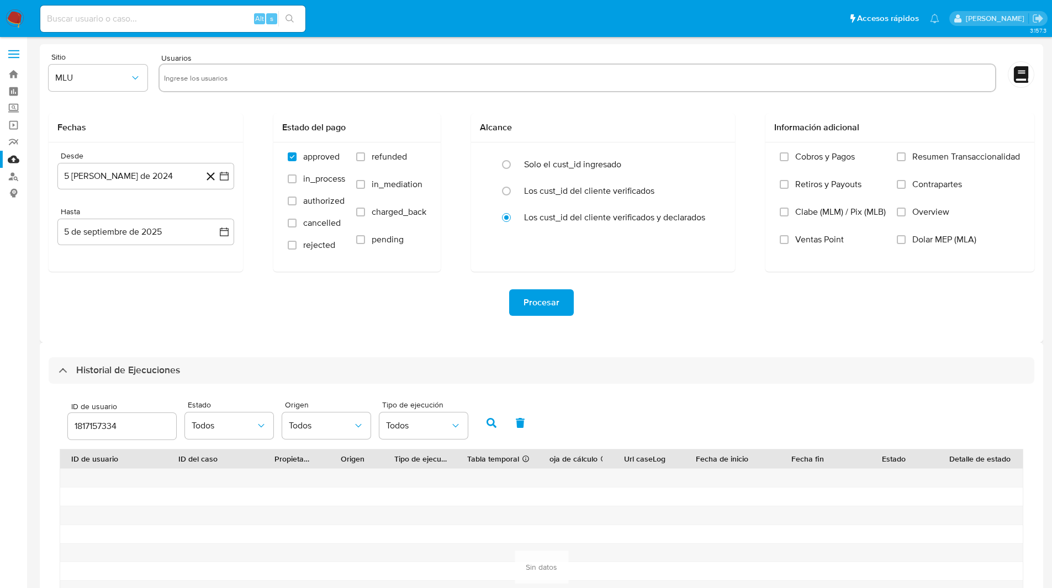
select select "10"
click at [101, 425] on input "1817157334" at bounding box center [122, 426] width 108 height 14
click at [491, 427] on icon "button" at bounding box center [492, 423] width 10 height 10
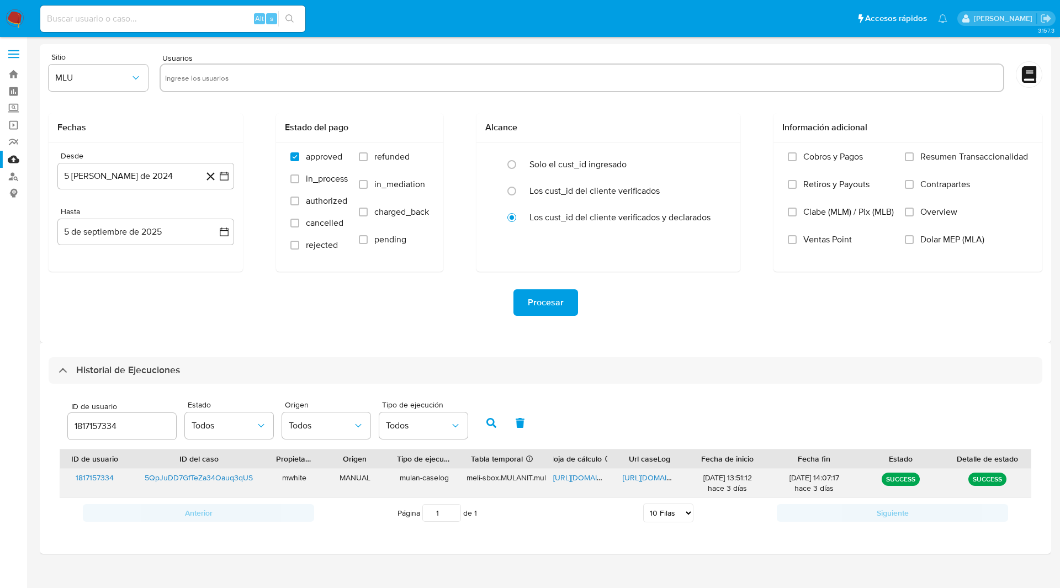
click at [572, 476] on span "[URL][DOMAIN_NAME]" at bounding box center [591, 477] width 76 height 11
click at [648, 478] on span "[URL][DOMAIN_NAME]" at bounding box center [661, 477] width 76 height 11
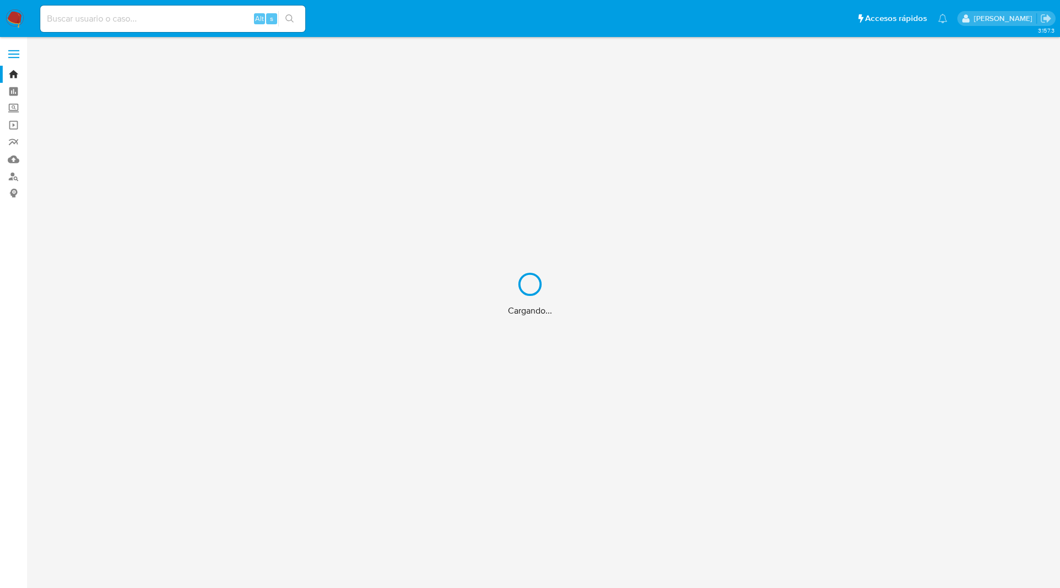
click at [89, 20] on div "Cargando..." at bounding box center [530, 294] width 1060 height 588
click at [78, 22] on div "Cargando..." at bounding box center [530, 294] width 1060 height 588
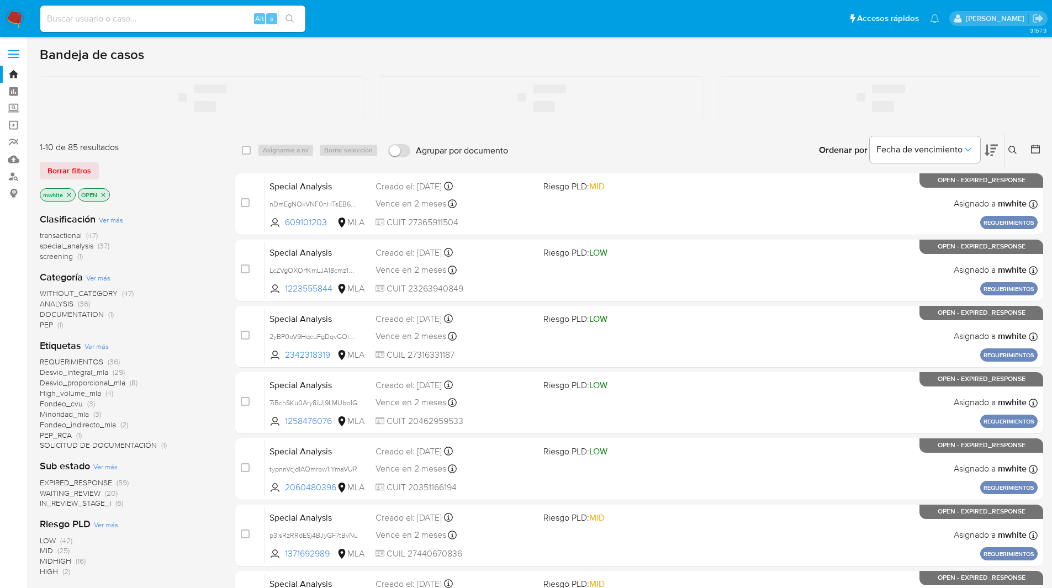
click at [103, 20] on input at bounding box center [172, 19] width 265 height 14
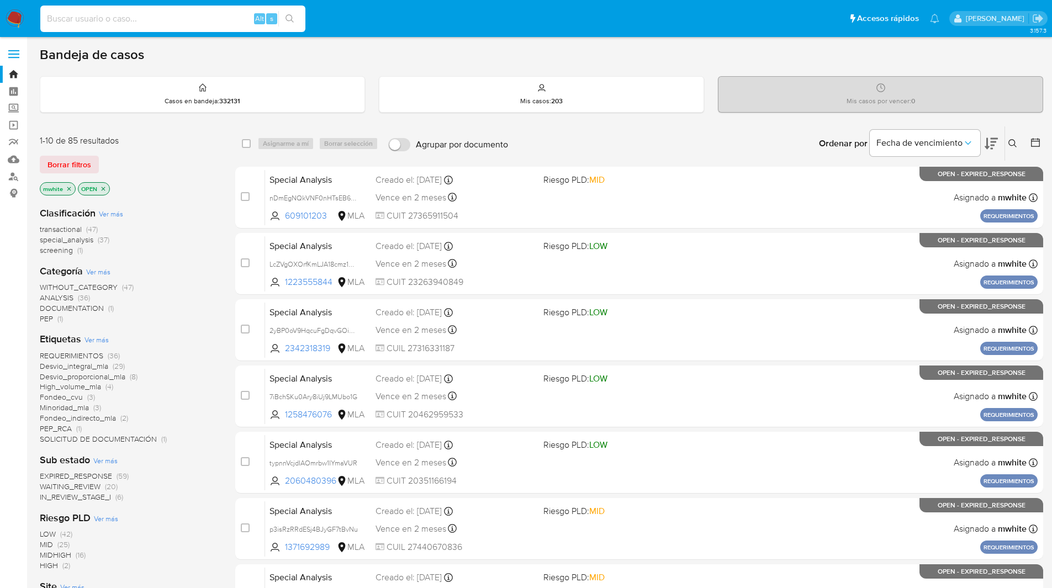
paste input "M4AsPG8ecCBBJfUYqEjIBM9A"
type input "M4AsPG8ecCBBJfUYqEjIBM9A"
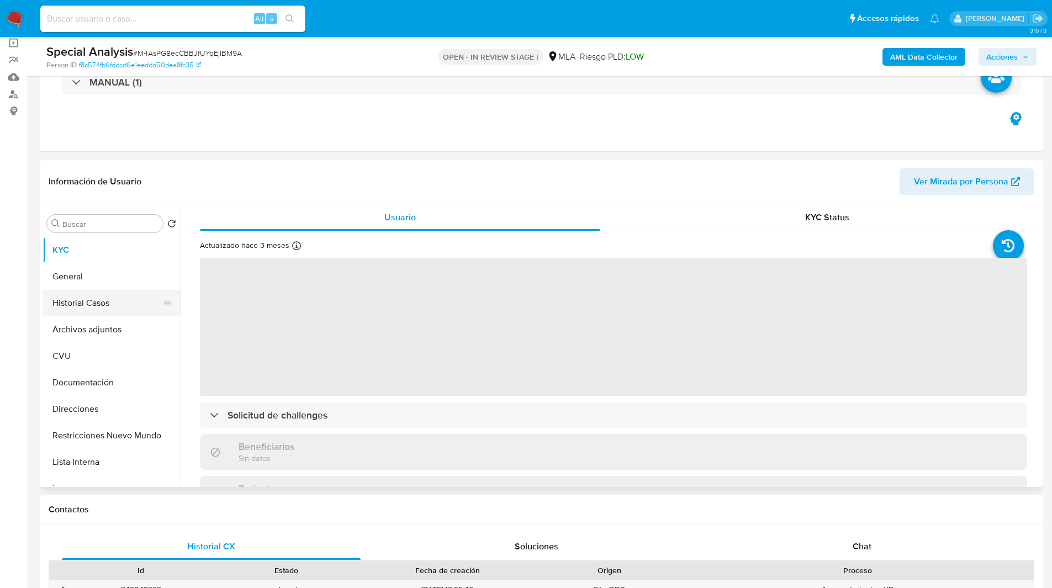
scroll to position [97, 0]
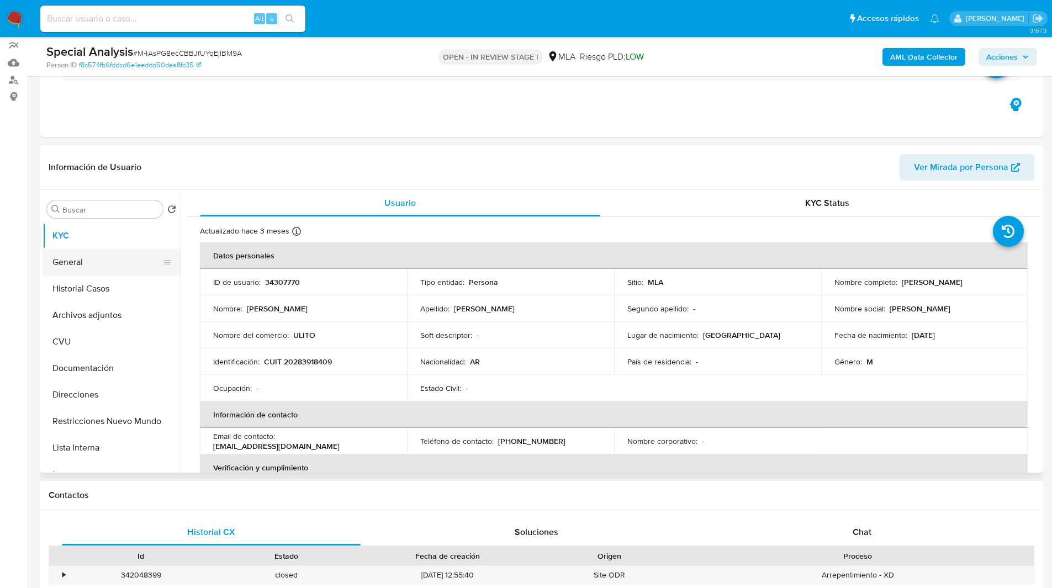
click at [71, 260] on button "General" at bounding box center [107, 262] width 129 height 27
select select "10"
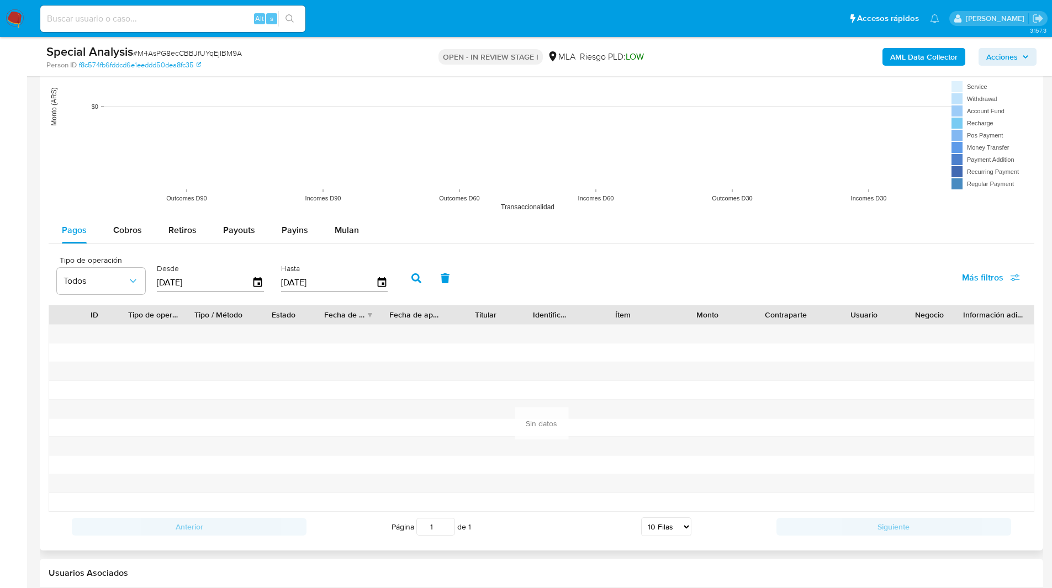
scroll to position [1015, 0]
click at [257, 279] on icon "button" at bounding box center [257, 282] width 9 height 10
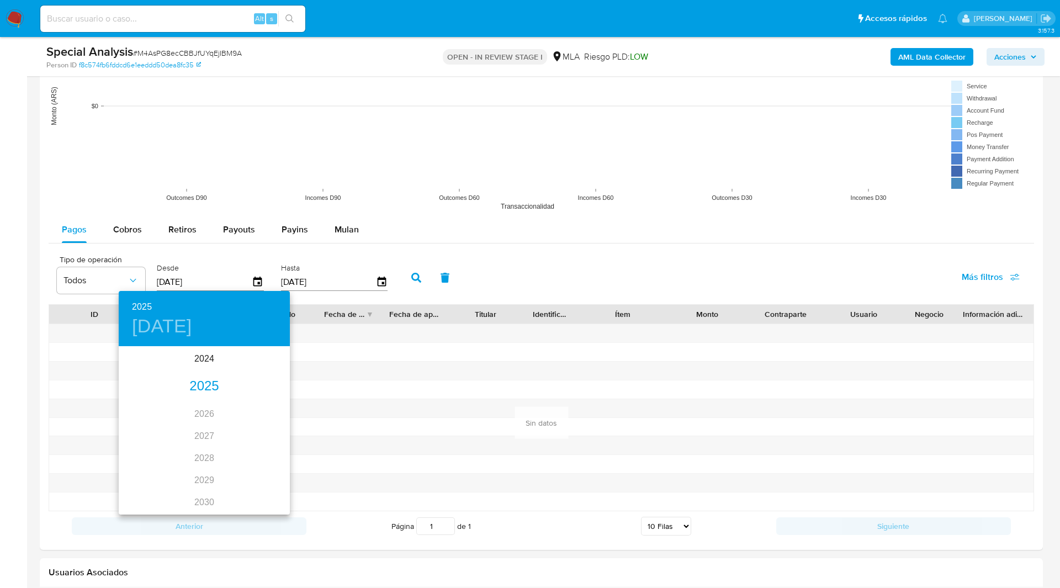
click at [204, 398] on div "2024 2025 2026 2027 2028 2029 2030 2031 2032 2033 2034 2035" at bounding box center [204, 431] width 171 height 166
click at [202, 389] on div "2025" at bounding box center [204, 387] width 171 height 22
click at [145, 381] on div "ene." at bounding box center [147, 368] width 57 height 41
click at [186, 404] on span "1" at bounding box center [182, 404] width 20 height 11
type input "01/01/2025"
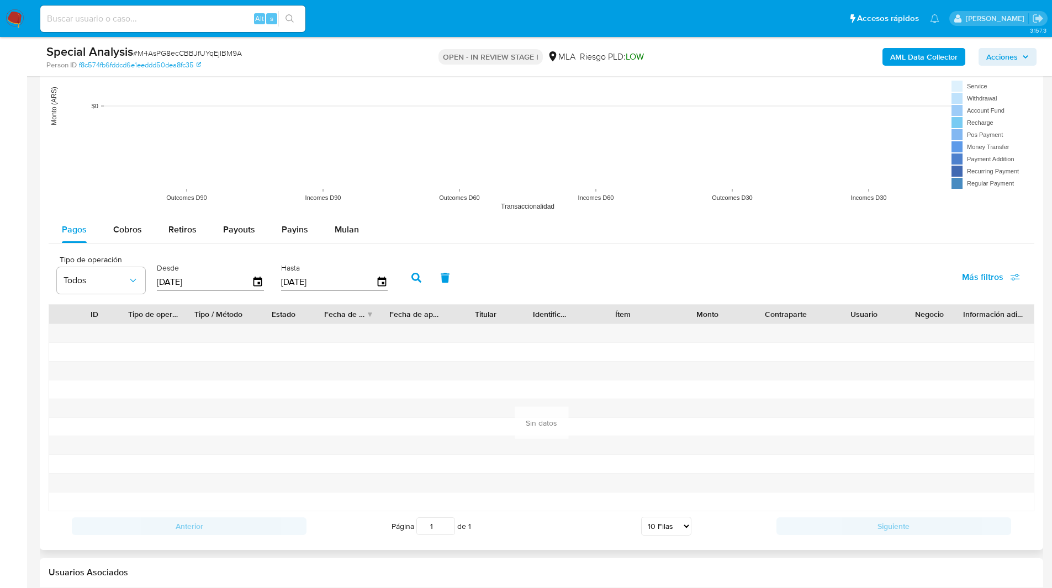
click at [418, 281] on icon "button" at bounding box center [416, 278] width 10 height 10
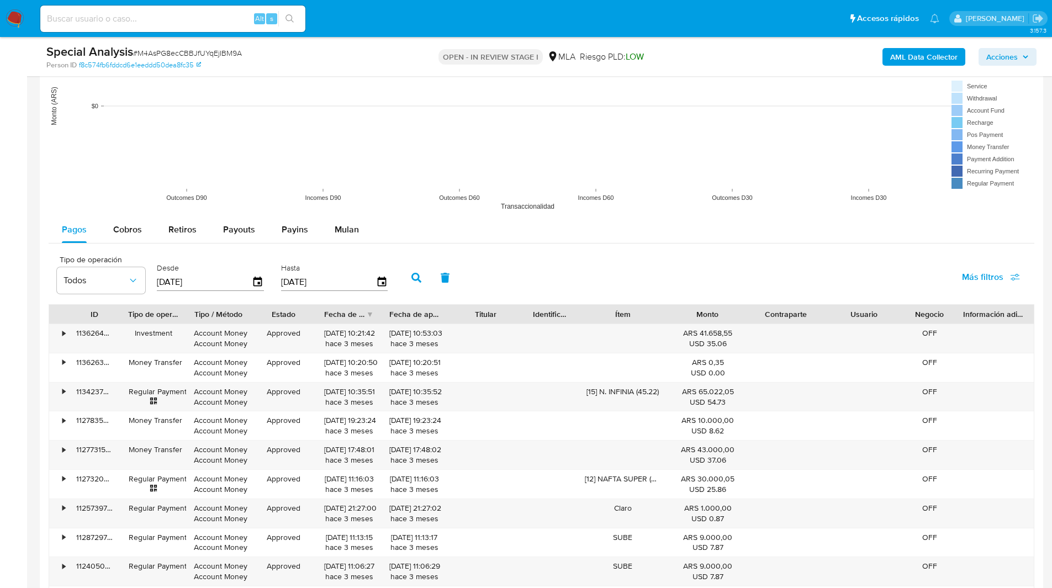
click at [448, 251] on div "Tipo de operación Todos Desde 01/01/2025 Hasta 08/09/2025 Más filtros" at bounding box center [542, 276] width 986 height 55
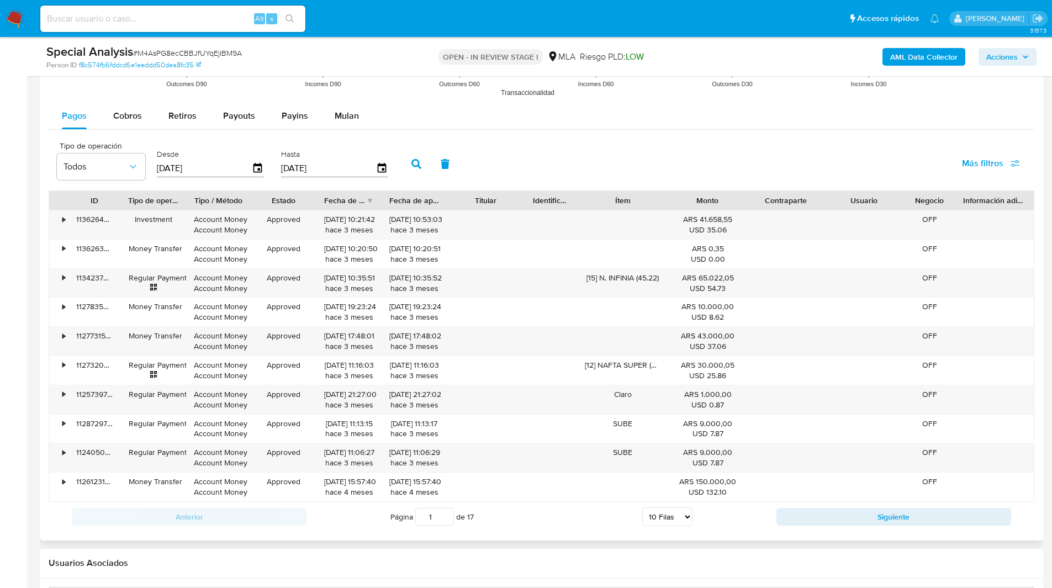
scroll to position [1129, 0]
click at [498, 152] on div "Tipo de operación Todos Desde 01/01/2025 Hasta 08/09/2025 Más filtros" at bounding box center [542, 161] width 986 height 55
click at [525, 144] on div "Tipo de operación Todos Desde 01/01/2025 Hasta 08/09/2025 Más filtros" at bounding box center [542, 161] width 986 height 55
click at [427, 140] on div "Tipo de operación Todos Desde 01/01/2025 Hasta 08/09/2025 Más filtros" at bounding box center [542, 161] width 986 height 55
click at [568, 133] on div "Pagos Cobros Retiros Payouts Payins Mulan Tipo de operación Todos Desde 01/01/2…" at bounding box center [542, 316] width 986 height 429
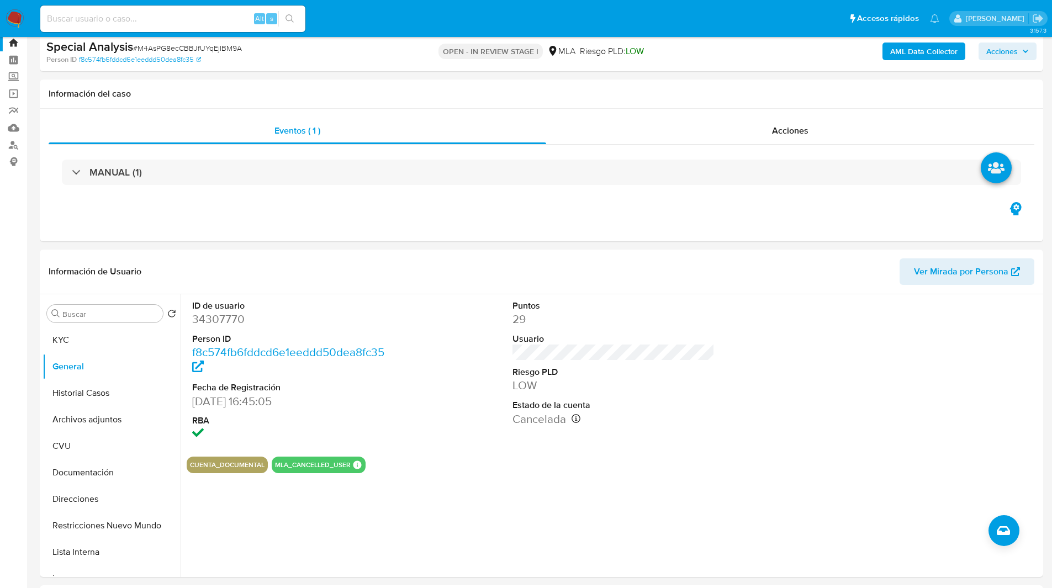
scroll to position [0, 0]
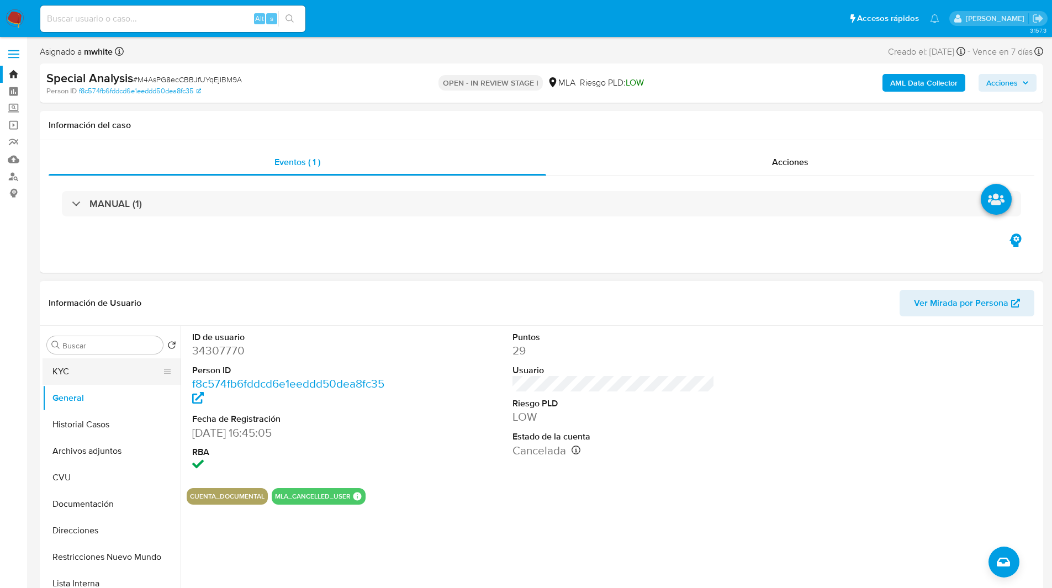
click at [102, 374] on button "KYC" at bounding box center [107, 371] width 129 height 27
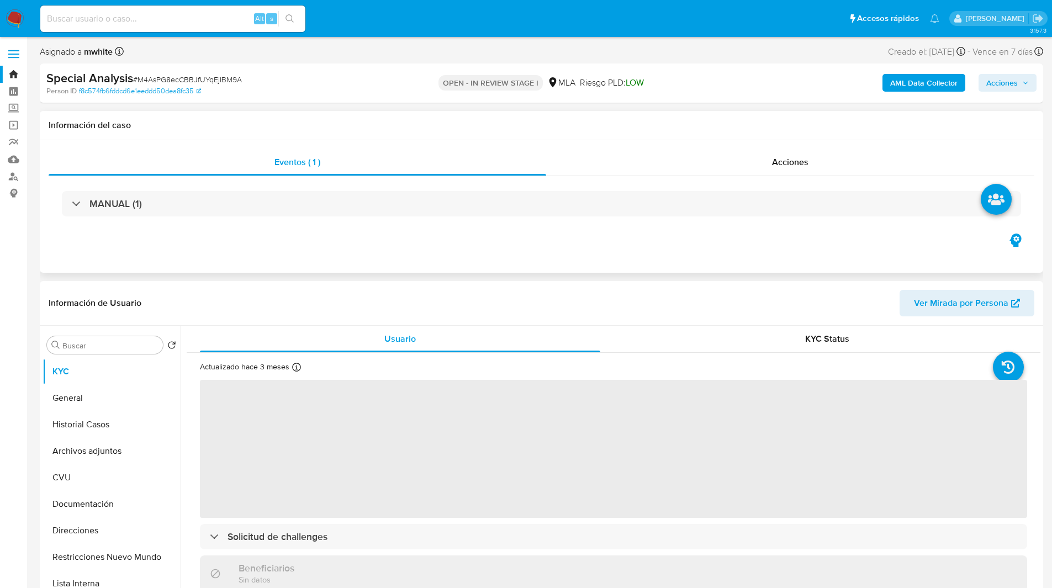
click at [387, 247] on div "Eventos ( 1 ) Acciones MANUAL (1)" at bounding box center [541, 206] width 1003 height 133
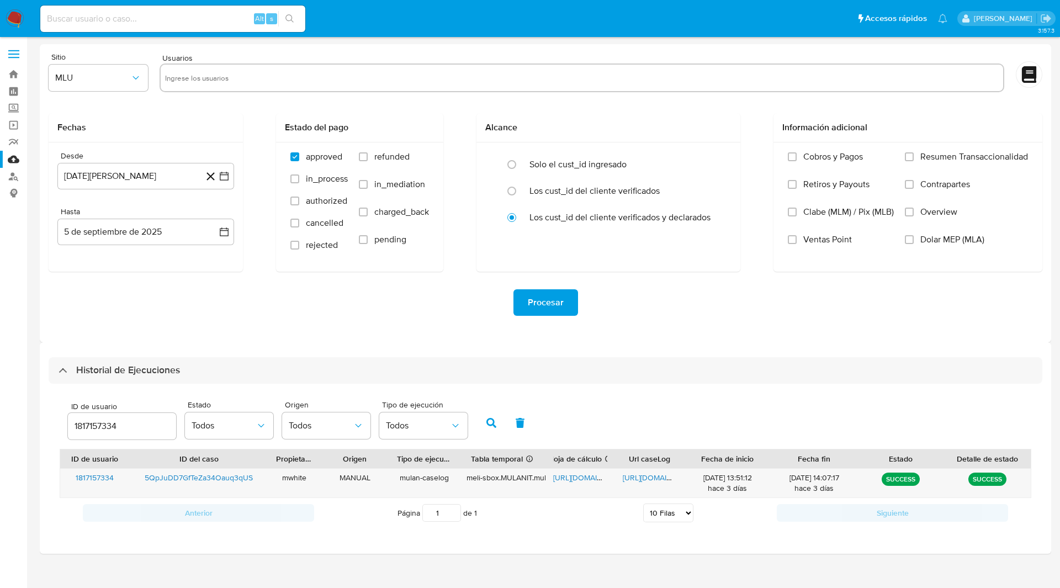
select select "10"
click at [776, 7] on ul "Pausado Ver notificaciones Alt s Accesos rápidos Presiona las siguientes teclas…" at bounding box center [494, 18] width 918 height 28
click at [419, 104] on form "Sitio MLU Usuarios Fechas Desde [DATE][PERSON_NAME] [DATE] Hasta [DATE] [DATE] …" at bounding box center [546, 193] width 994 height 281
click at [108, 422] on input "1817157334" at bounding box center [122, 426] width 108 height 14
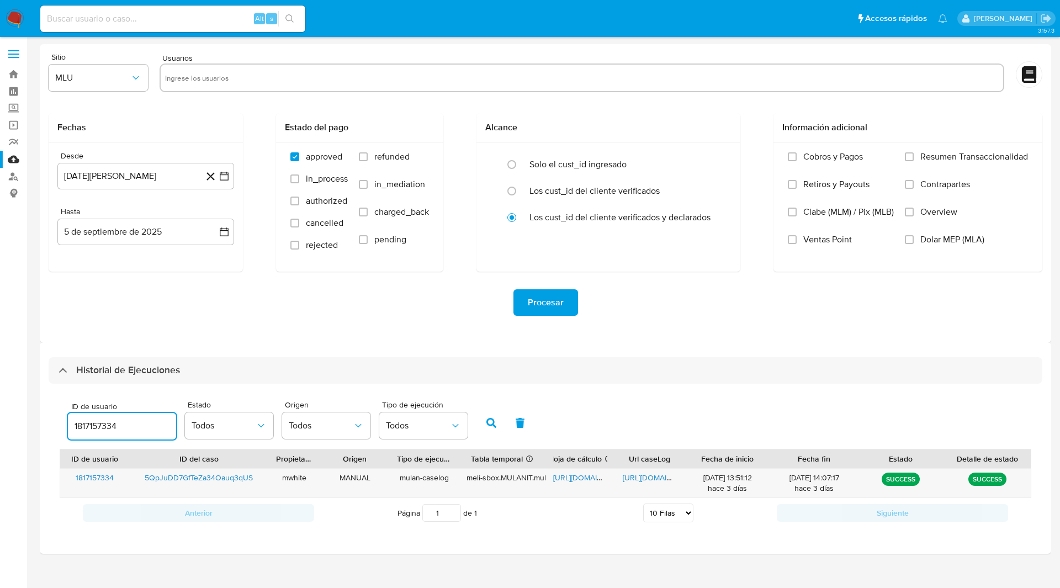
paste input "411472520"
click at [494, 422] on icon "button" at bounding box center [492, 423] width 10 height 10
click at [573, 479] on span "https://docs.google.com/spreadsheets/d/1MQq5V9FD1iC7UiW-KNqY9vw662oCu5FLXCQy-Dp…" at bounding box center [591, 477] width 76 height 11
click at [643, 479] on span "https://docs.google.com/document/d/12nRHtYKCHjZ03GoERGNmnl6RC2UmctwfIRvmJIpiS-g…" at bounding box center [661, 477] width 76 height 11
click at [109, 430] on input "1411472520" at bounding box center [122, 426] width 108 height 14
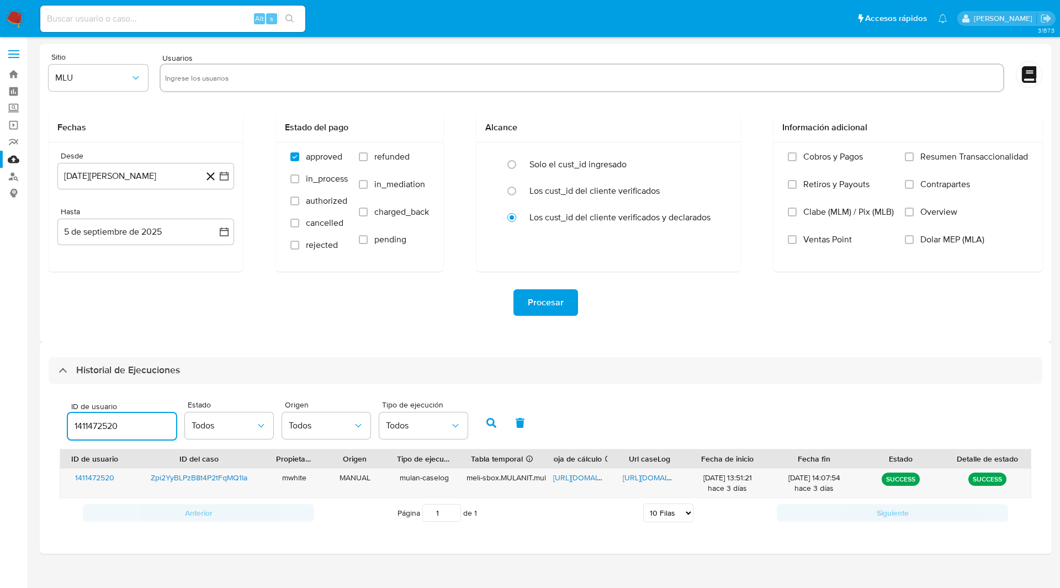
click at [109, 430] on input "1411472520" at bounding box center [122, 426] width 108 height 14
click at [495, 434] on button "button" at bounding box center [491, 423] width 29 height 27
click at [583, 479] on span "https://docs.google.com/spreadsheets/d/101jrms5we0_PKWF1DbTGfgzaRUfOGXsznVl9Ilx…" at bounding box center [591, 477] width 76 height 11
click at [648, 481] on span "https://docs.google.com/document/d/1jdmndzbCZKRyfQB1t4jUeup4L6SgDUfCALxHhqtXKV4…" at bounding box center [661, 477] width 76 height 11
drag, startPoint x: 489, startPoint y: 428, endPoint x: 611, endPoint y: 415, distance: 122.8
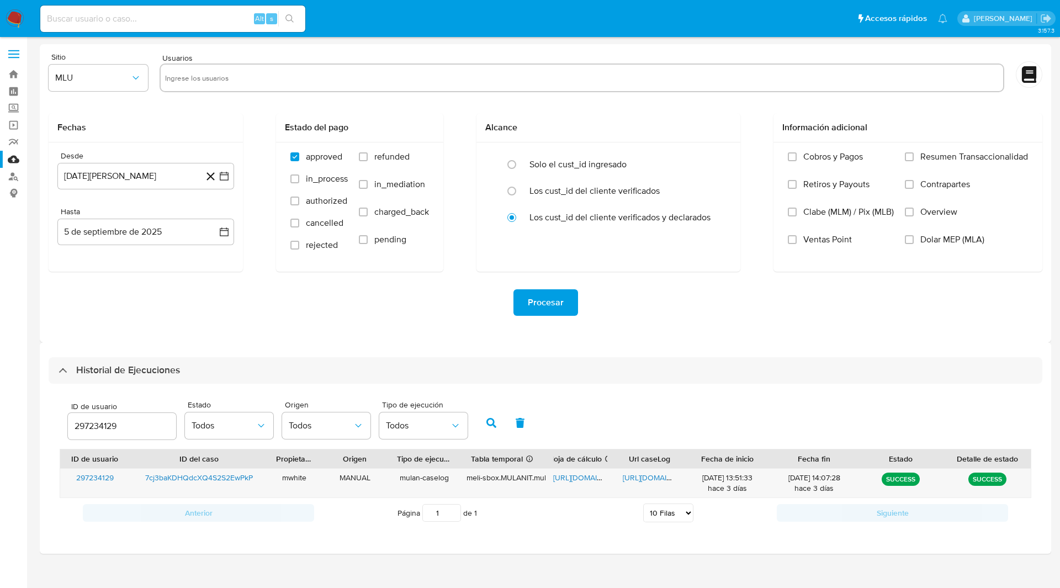
click at [611, 415] on div "ID de usuario 297234129 Estado Todos Origen Todos Tipo de ejecución Todos" at bounding box center [546, 422] width 972 height 54
click at [101, 426] on input "297234129" at bounding box center [122, 426] width 108 height 14
paste input "07541023"
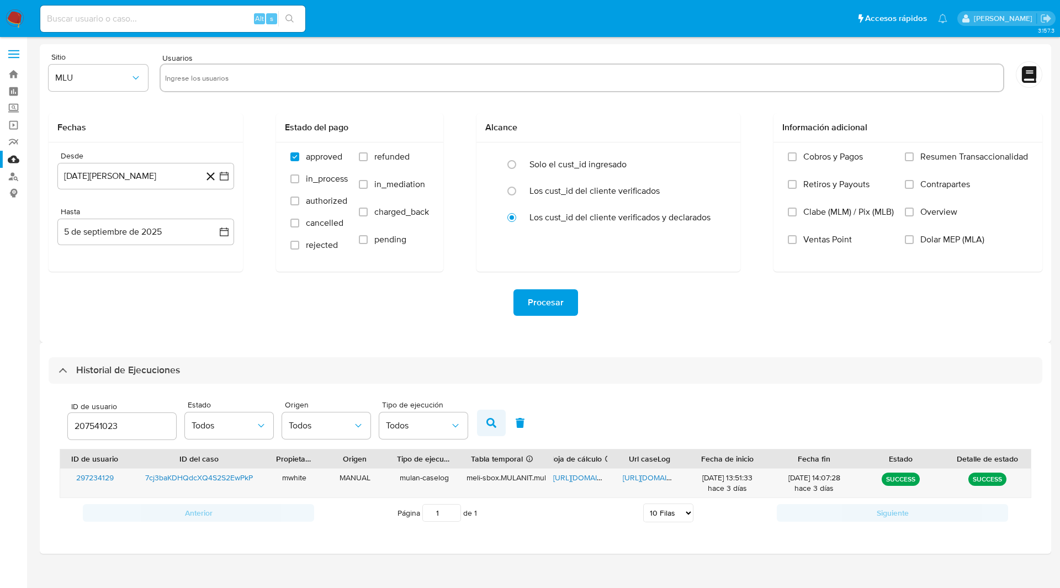
click at [495, 425] on icon "button" at bounding box center [492, 423] width 10 height 10
click at [588, 477] on span "https://docs.google.com/spreadsheets/d/19C4iPavFgOi1y6bTn1dpeWo97kmsuKU4kTuQT05…" at bounding box center [591, 477] width 76 height 11
click at [648, 481] on span "https://docs.google.com/document/d/1tS2uA1s6h-LyCHCuW9qWJmAe0pLPVaHgpp8S-GW95yE…" at bounding box center [661, 477] width 76 height 11
click at [92, 419] on input "207541023" at bounding box center [122, 426] width 108 height 14
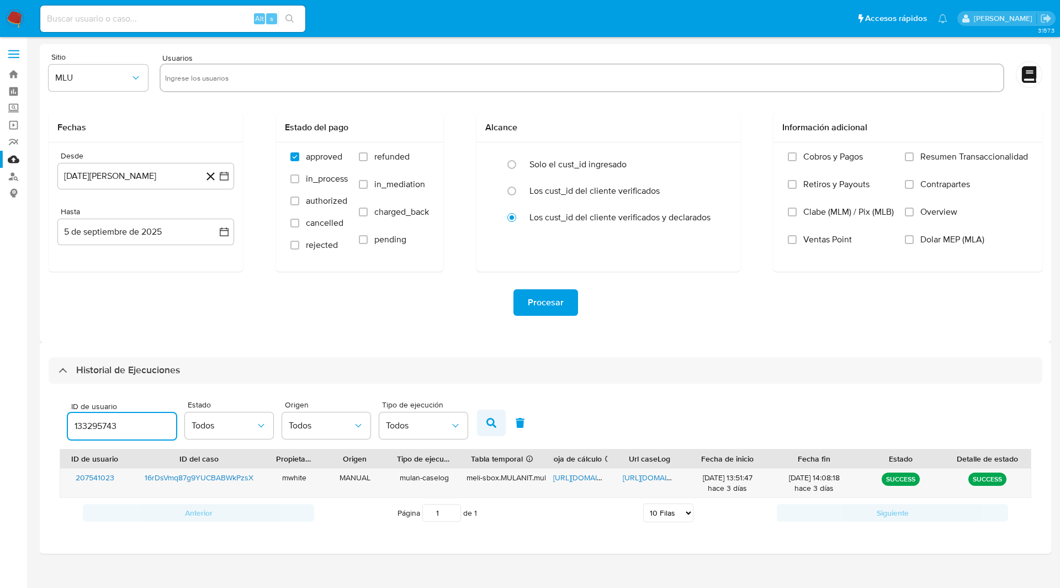
type input "133295743"
click at [491, 420] on icon "button" at bounding box center [492, 423] width 10 height 10
click at [589, 477] on span "https://docs.google.com/spreadsheets/d/1DhIkE4-6xIWkyN_1dFvkye2xhv-6Pf7HVzEQgE8…" at bounding box center [591, 477] width 76 height 11
click at [658, 478] on span "https://docs.google.com/document/d/1jQ425QtJdDbdFquj7vICAmQNbtpV9TNd3Q0grlfzfKk…" at bounding box center [661, 477] width 76 height 11
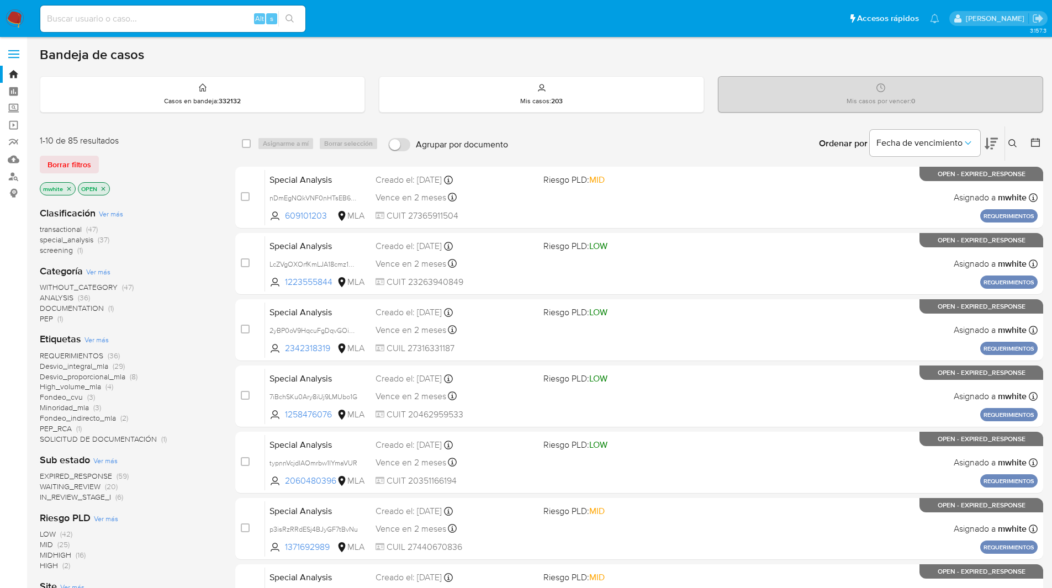
click at [1010, 142] on icon at bounding box center [1012, 143] width 9 height 9
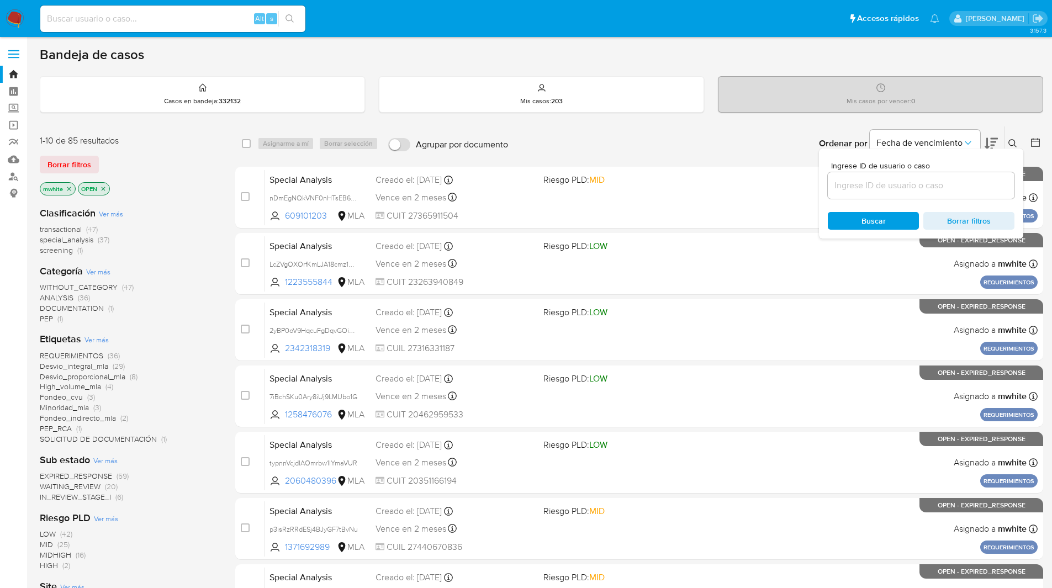
click at [881, 193] on div at bounding box center [921, 185] width 187 height 27
click at [870, 188] on input at bounding box center [921, 185] width 187 height 14
paste input "Zpi2YyBLPzB8t4P2tFqMQ1Ia"
type input "Zpi2YyBLPzB8t4P2tFqMQ1Ia"
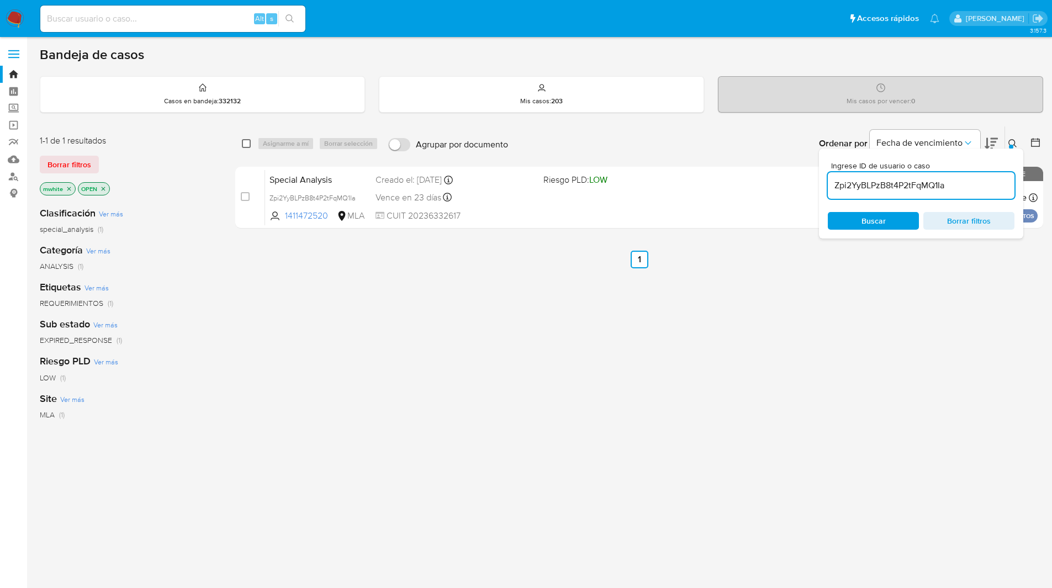
click at [243, 142] on input "checkbox" at bounding box center [246, 143] width 9 height 9
checkbox input "true"
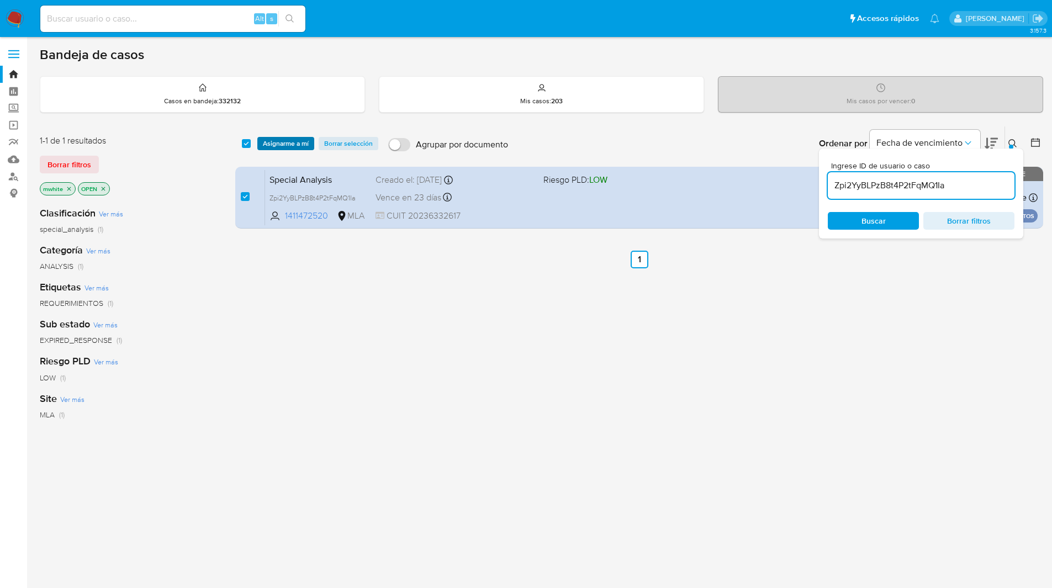
click at [291, 142] on span "Asignarme a mí" at bounding box center [286, 143] width 46 height 11
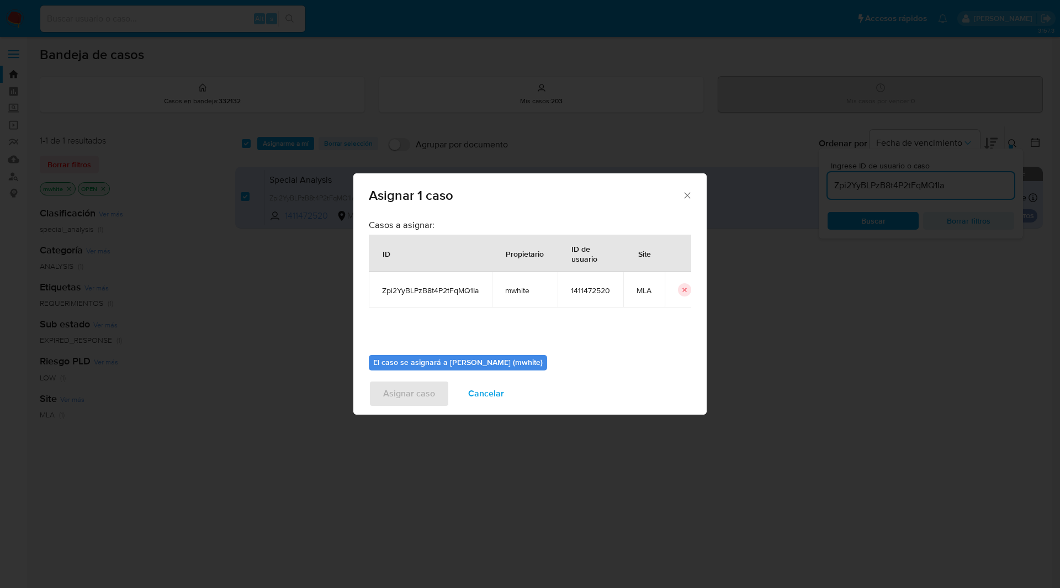
click at [524, 289] on span "mwhite" at bounding box center [524, 291] width 39 height 10
copy span "mwhite"
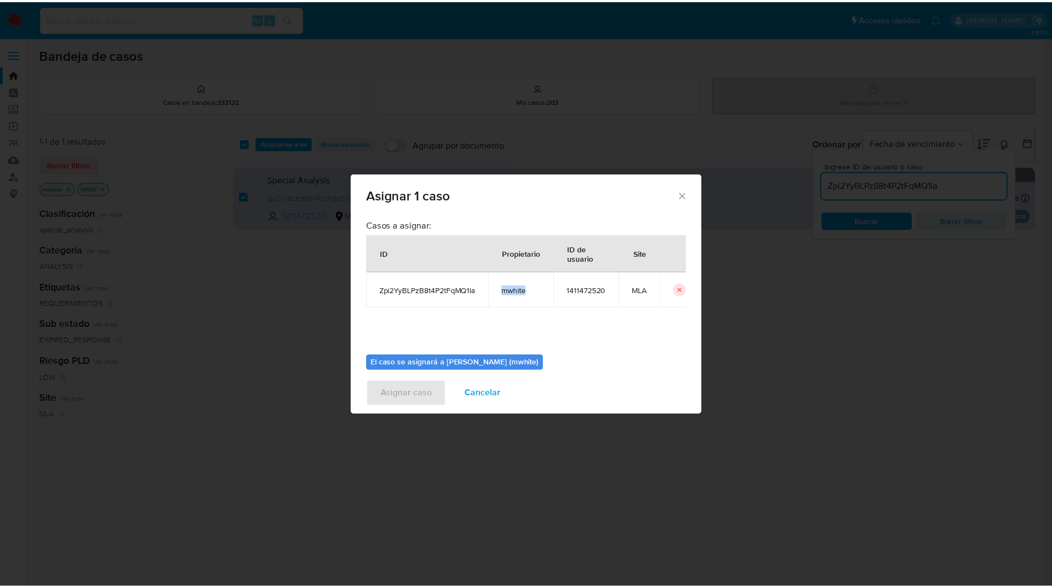
scroll to position [57, 0]
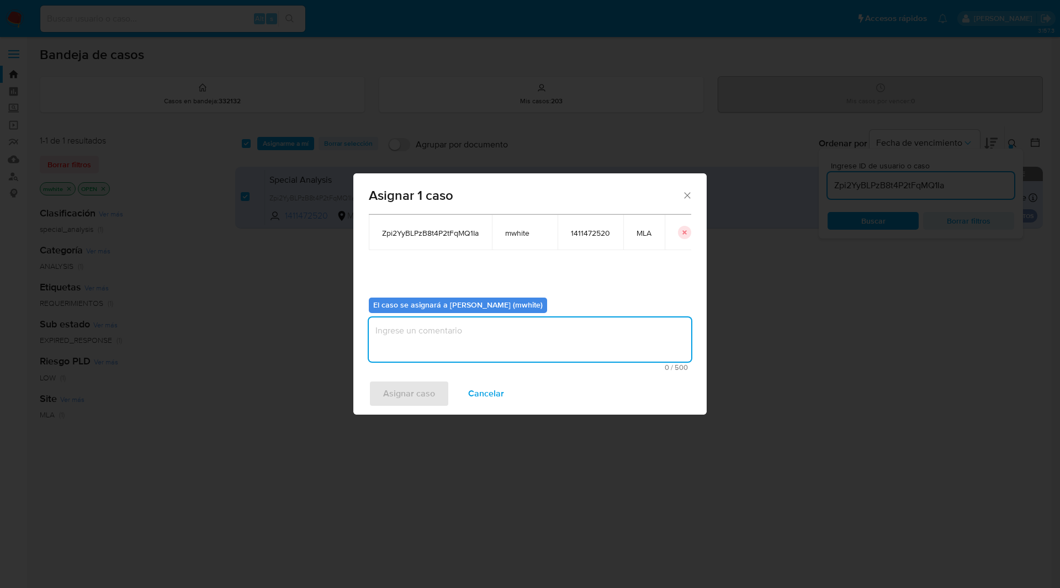
click at [435, 324] on textarea "assign-modal" at bounding box center [530, 340] width 323 height 44
paste textarea "mwhite"
type textarea "mwhite"
click at [406, 399] on span "Asignar caso" at bounding box center [409, 394] width 52 height 24
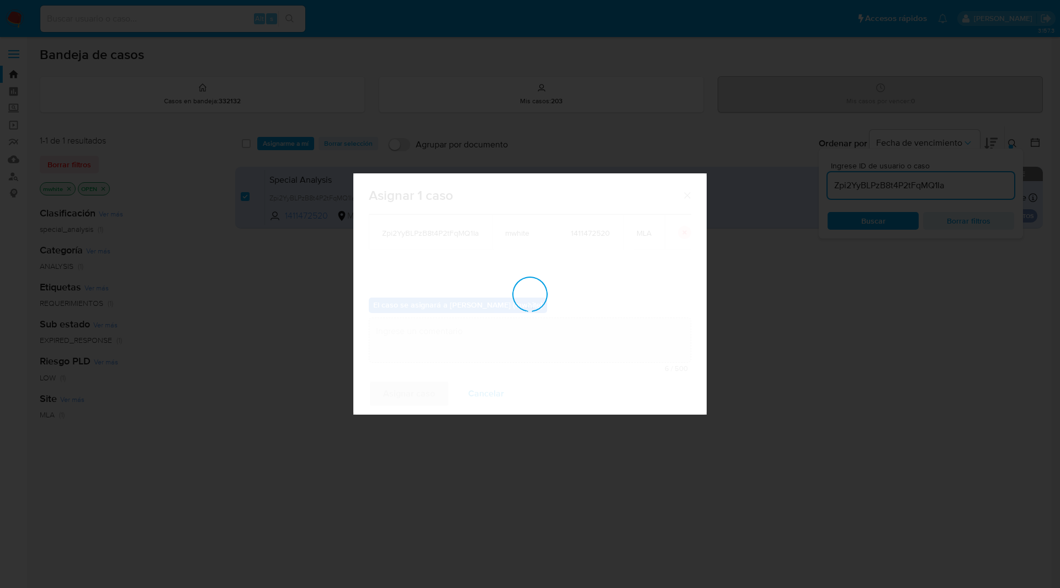
checkbox input "false"
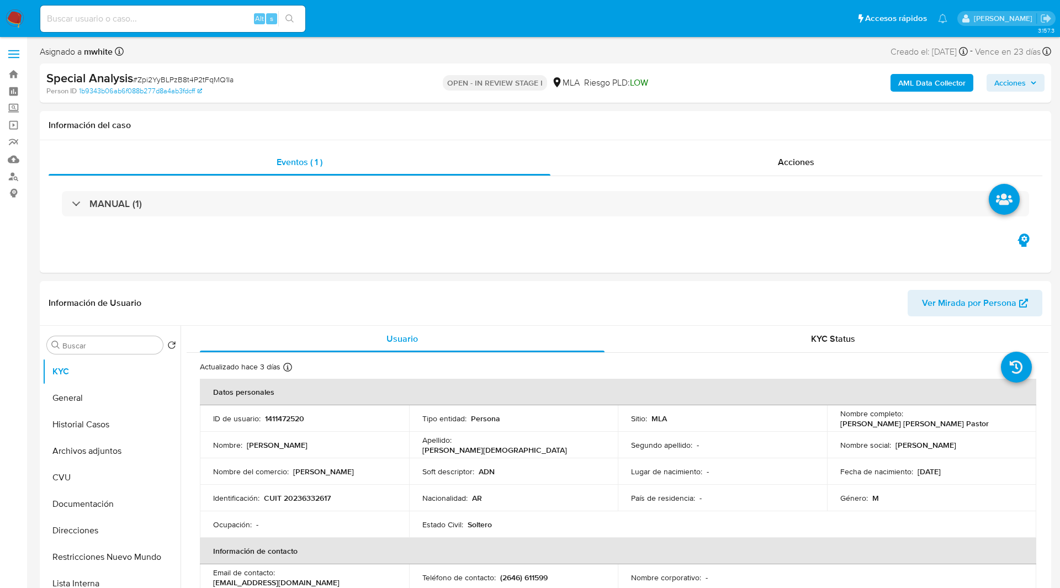
select select "10"
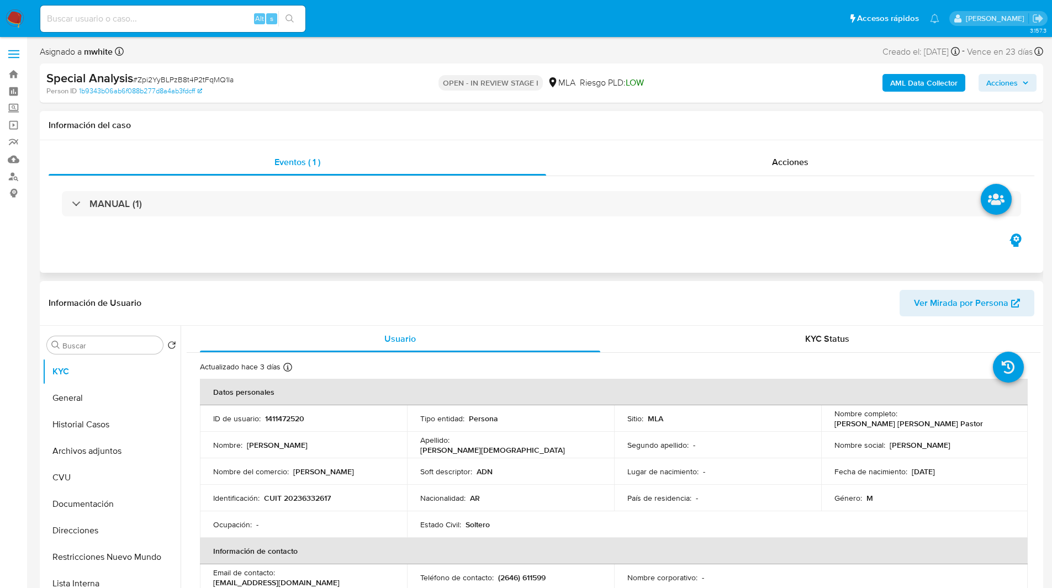
click at [584, 122] on h1 "Información del caso" at bounding box center [542, 125] width 986 height 11
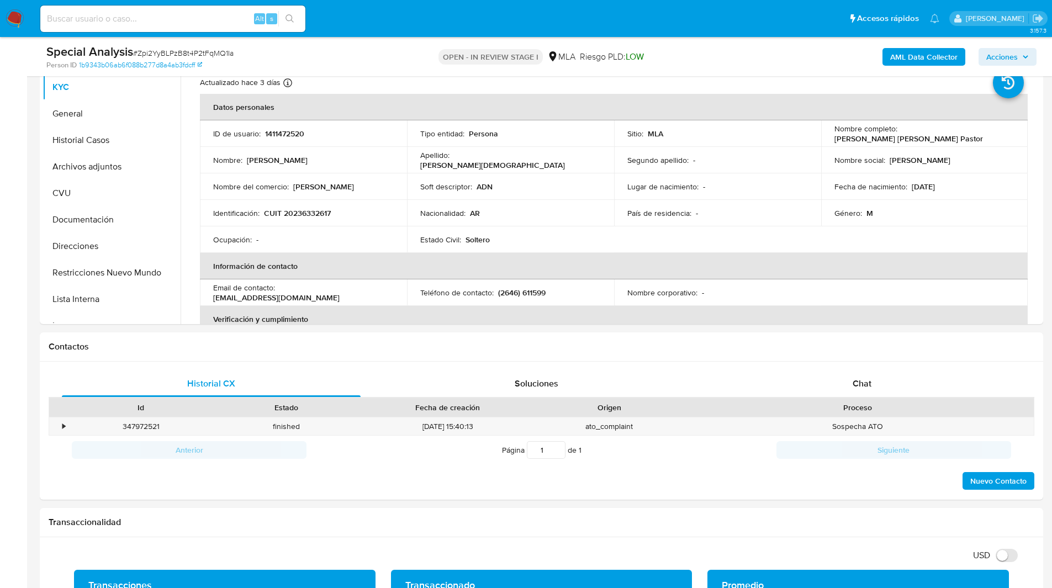
scroll to position [250, 0]
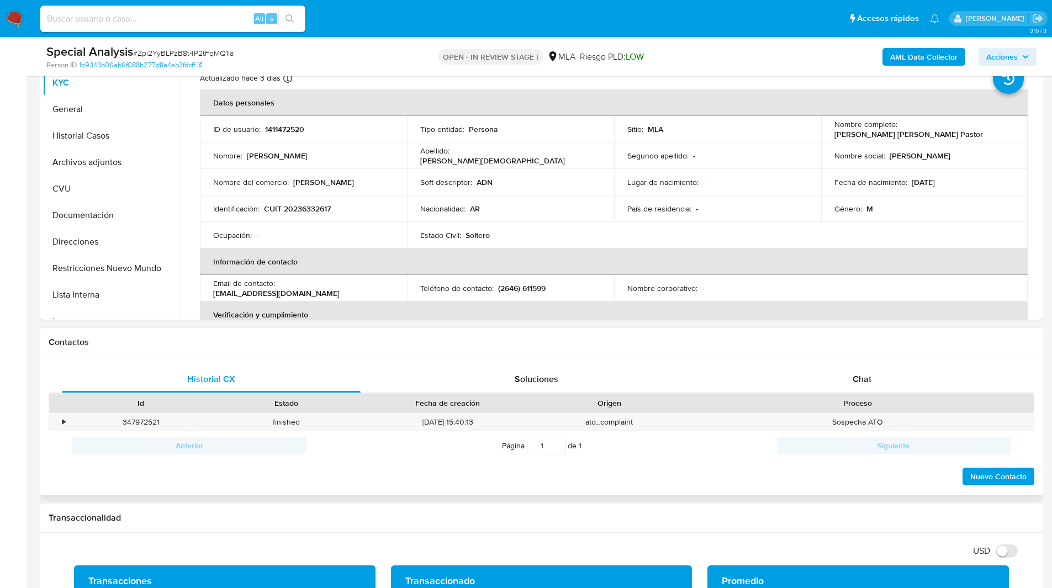
click at [783, 342] on h1 "Contactos" at bounding box center [542, 342] width 986 height 11
click at [864, 362] on div "Historial CX Soluciones Chat Id Estado Fecha de creación Origen Proceso • 34797…" at bounding box center [541, 426] width 1003 height 139
click at [860, 374] on span "Chat" at bounding box center [862, 379] width 19 height 13
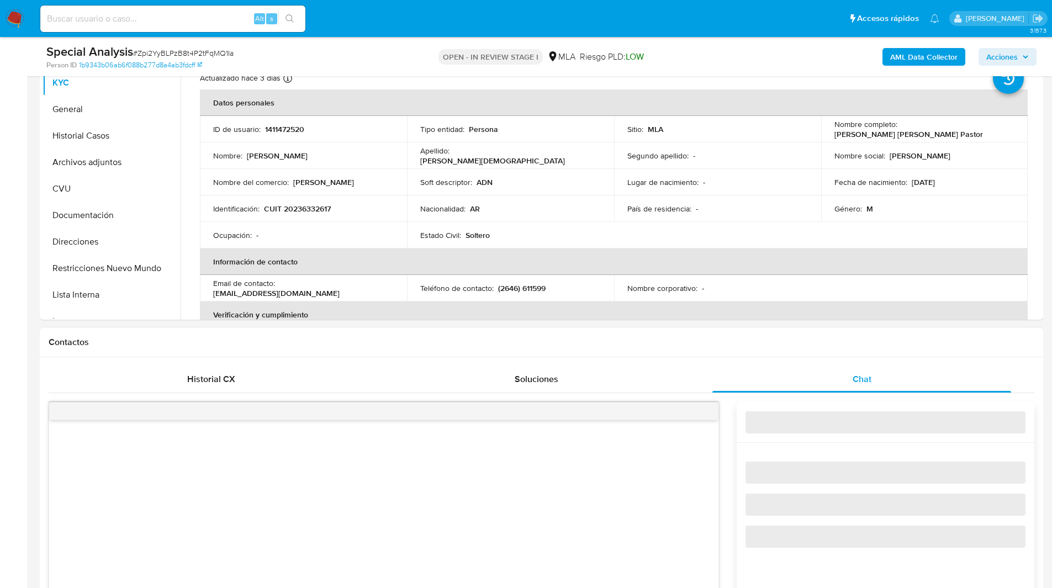
click at [776, 346] on h1 "Contactos" at bounding box center [542, 342] width 986 height 11
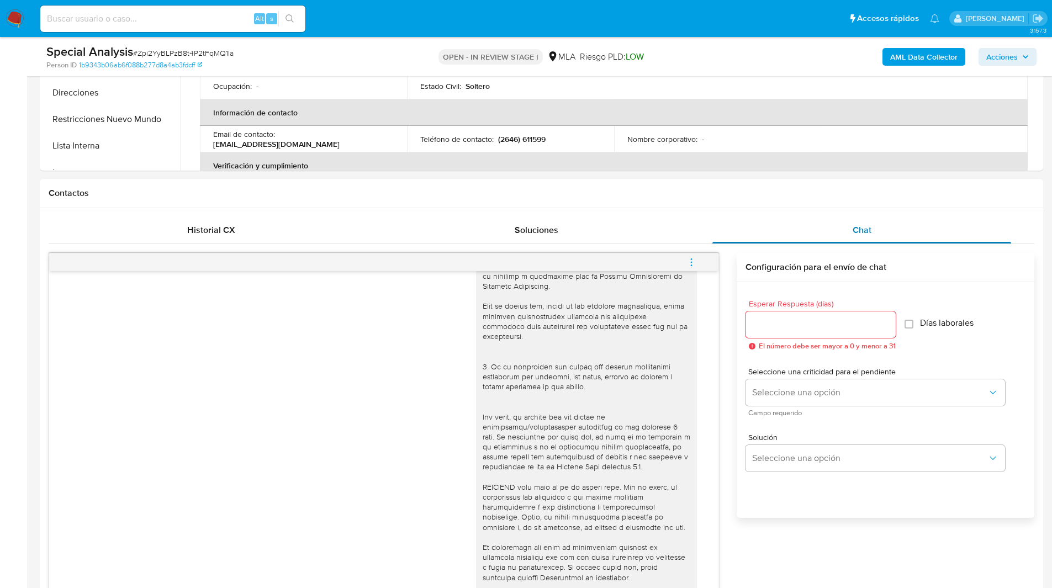
scroll to position [437, 0]
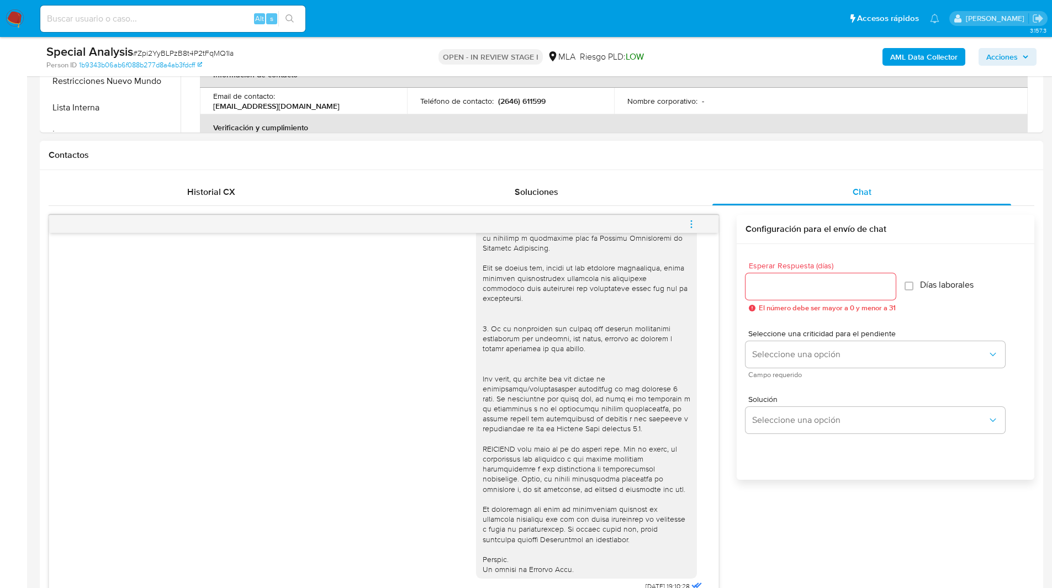
click at [691, 224] on icon "menu-action" at bounding box center [691, 223] width 1 height 1
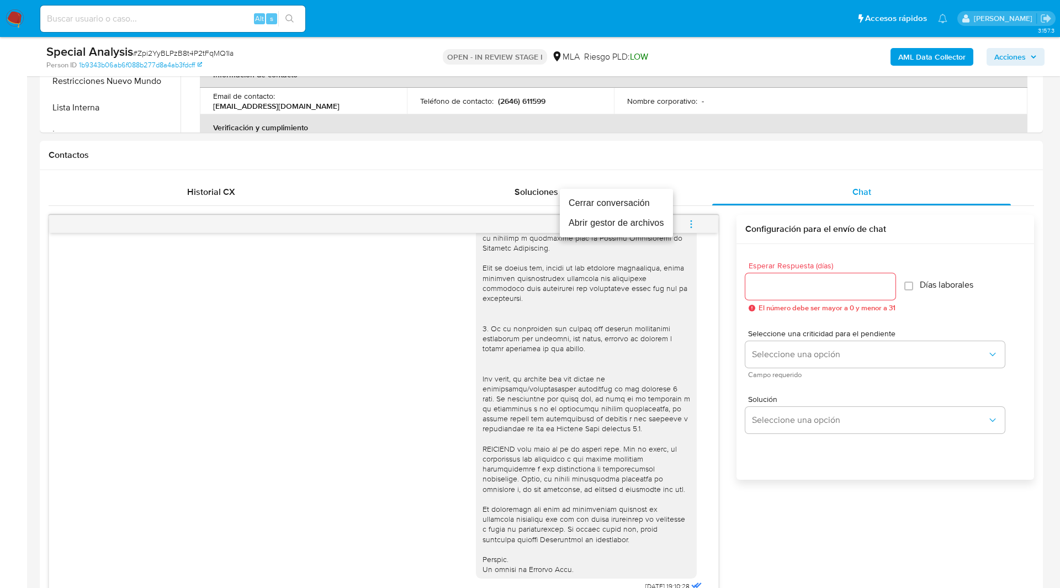
click at [612, 199] on li "Cerrar conversación" at bounding box center [616, 203] width 113 height 20
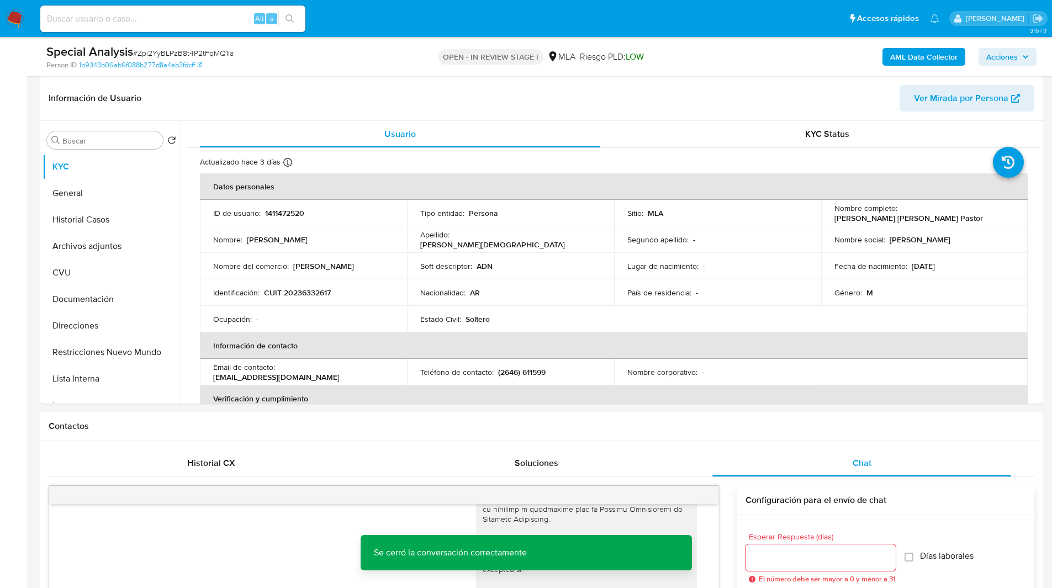
scroll to position [165, 0]
click at [69, 193] on button "General" at bounding box center [107, 194] width 129 height 27
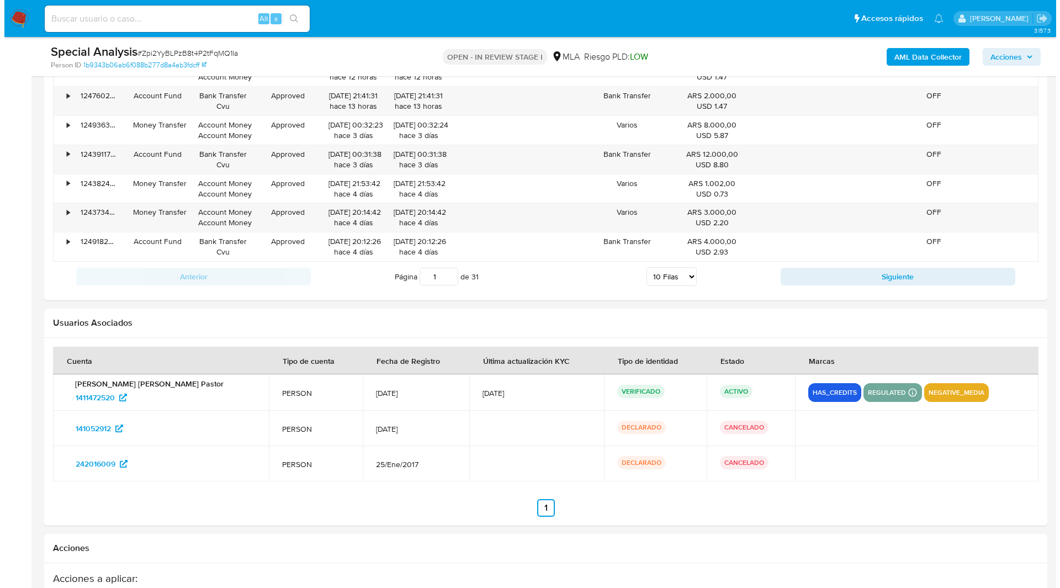
scroll to position [2013, 0]
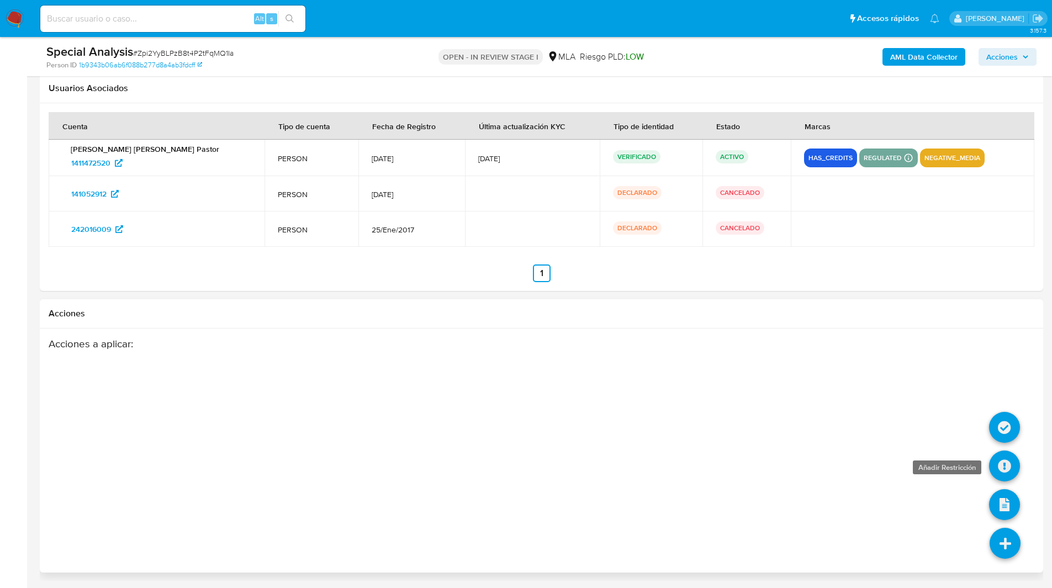
click at [1006, 476] on icon at bounding box center [1004, 466] width 31 height 31
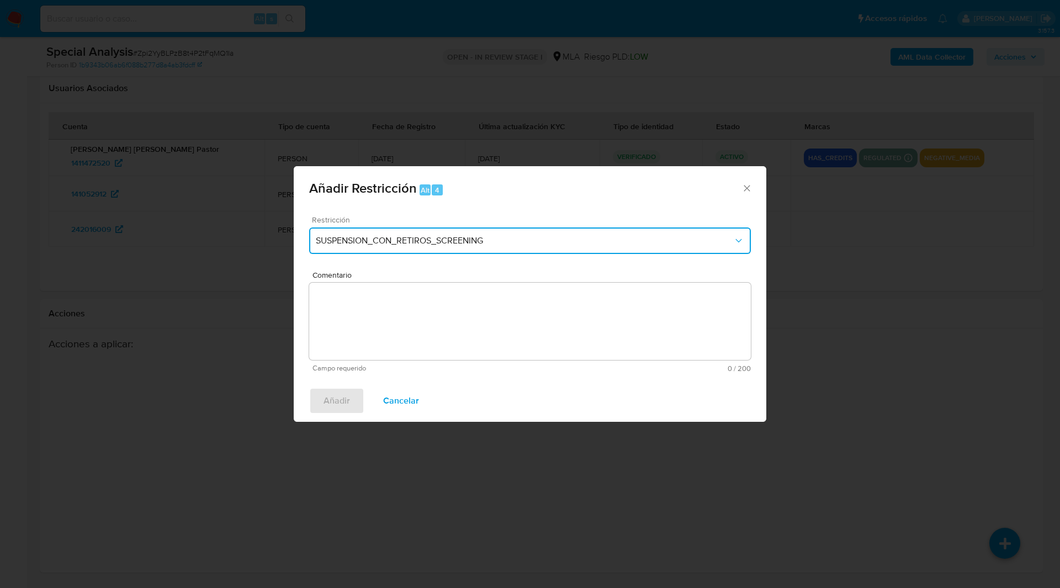
click at [468, 235] on button "SUSPENSION_CON_RETIROS_SCREENING" at bounding box center [530, 241] width 442 height 27
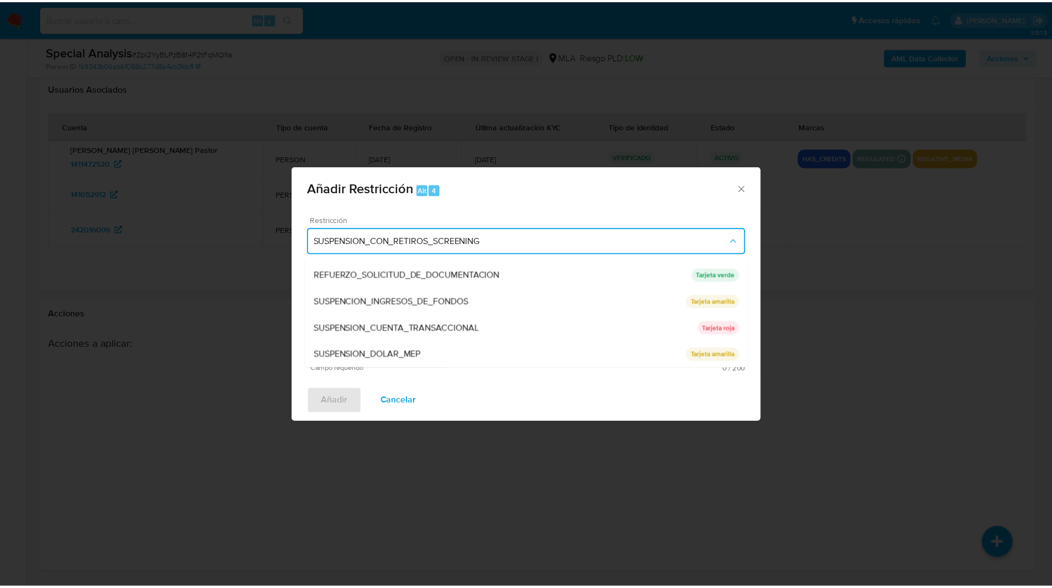
scroll to position [234, 0]
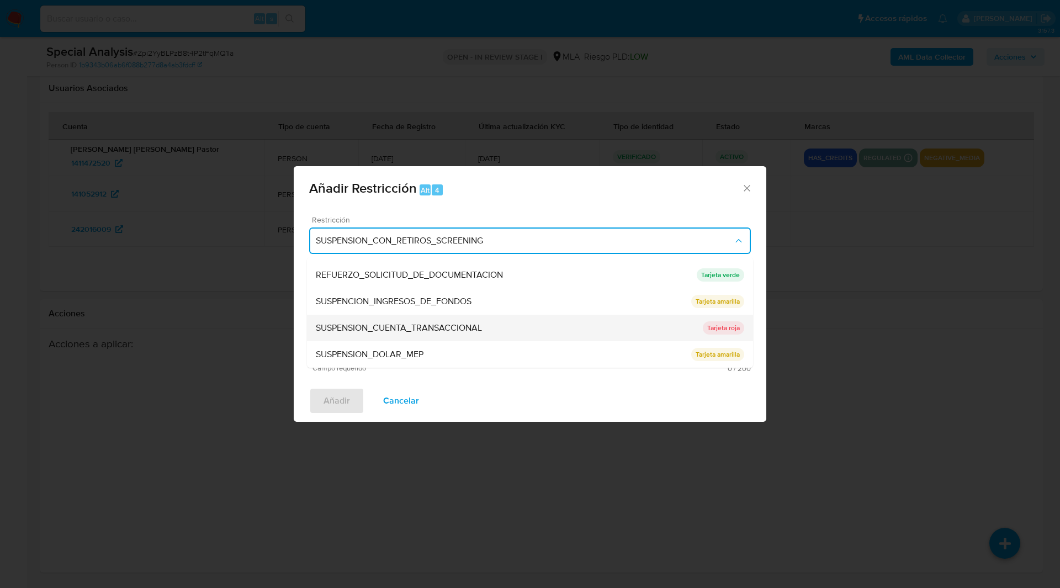
click at [417, 329] on span "SUSPENSION_CUENTA_TRANSACCIONAL" at bounding box center [399, 328] width 166 height 11
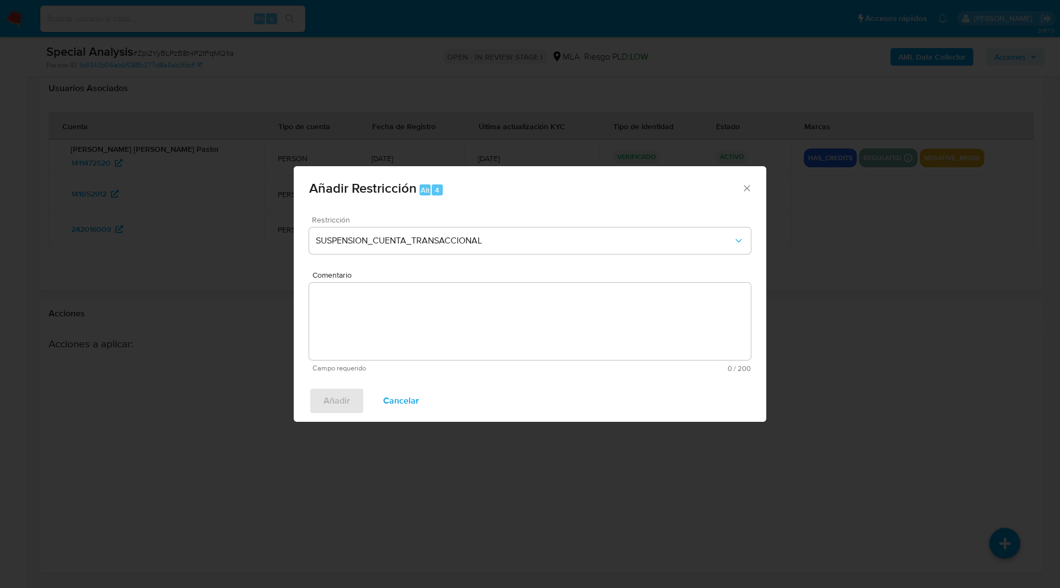
click at [394, 325] on textarea "Comentario" at bounding box center [530, 321] width 442 height 77
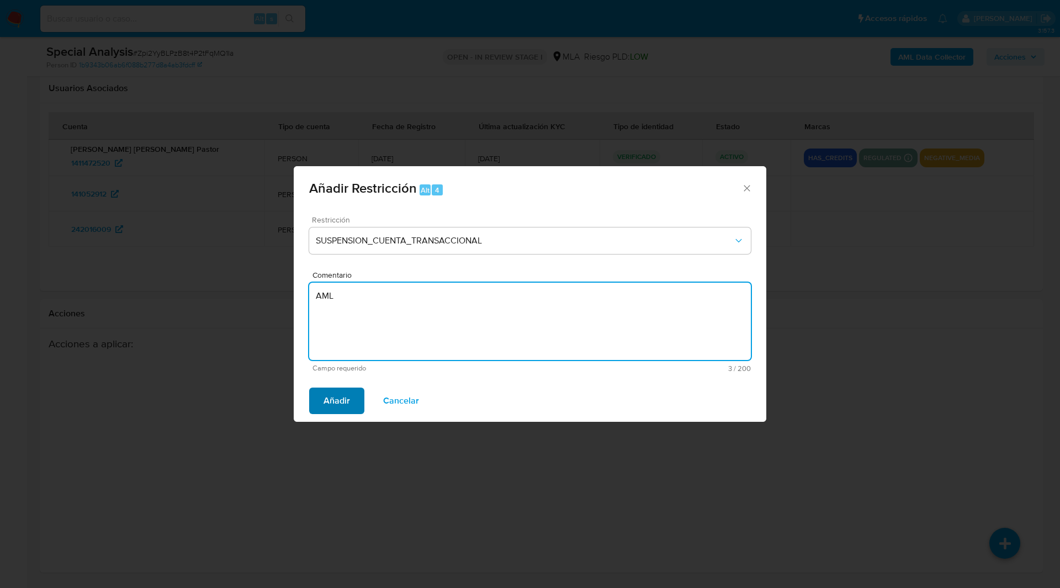
type textarea "AML"
click at [329, 400] on span "Añadir" at bounding box center [337, 401] width 27 height 24
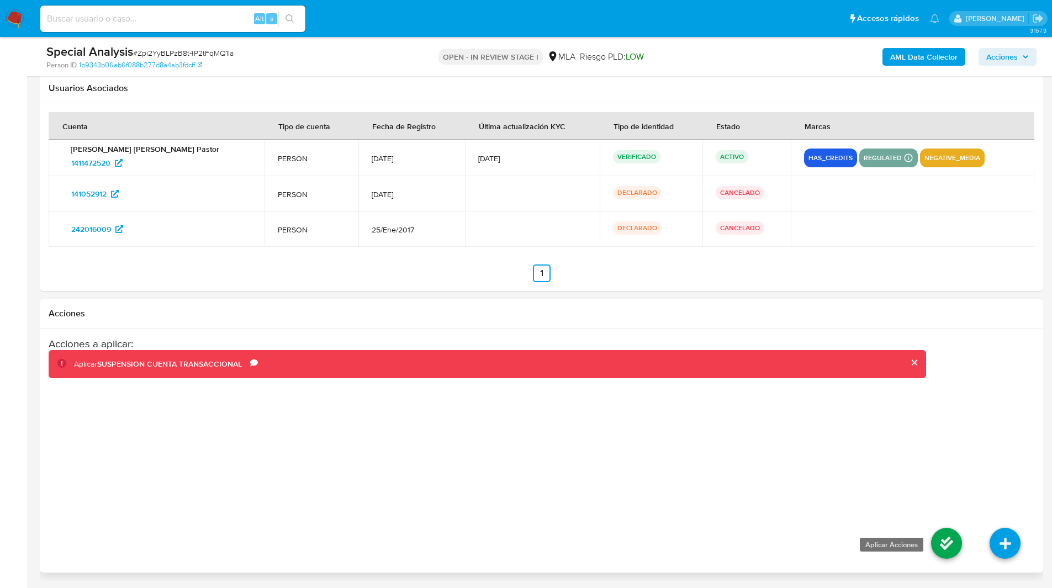
click at [933, 542] on icon at bounding box center [946, 543] width 31 height 31
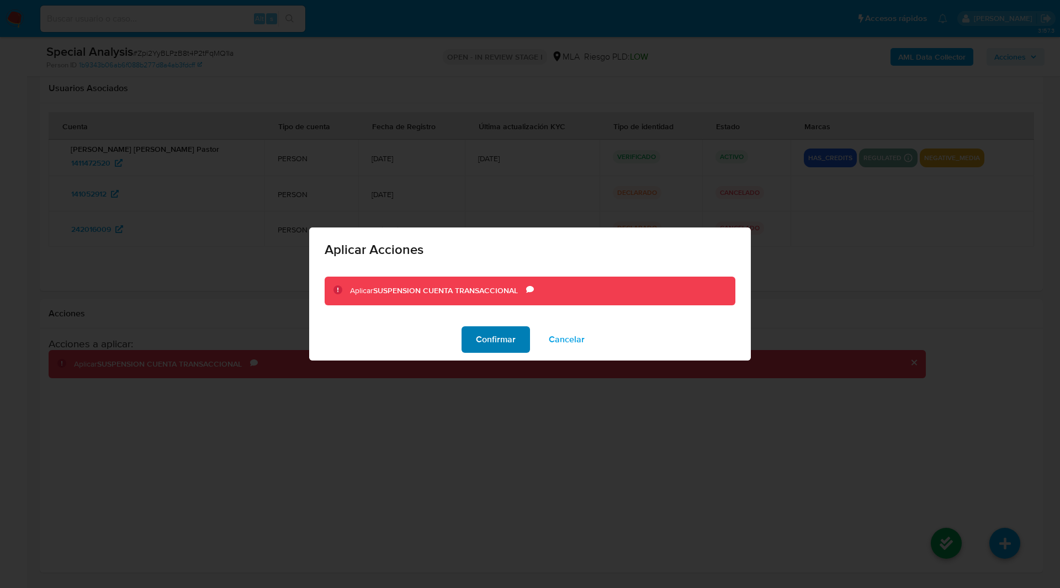
click at [482, 334] on span "Confirmar" at bounding box center [496, 339] width 40 height 24
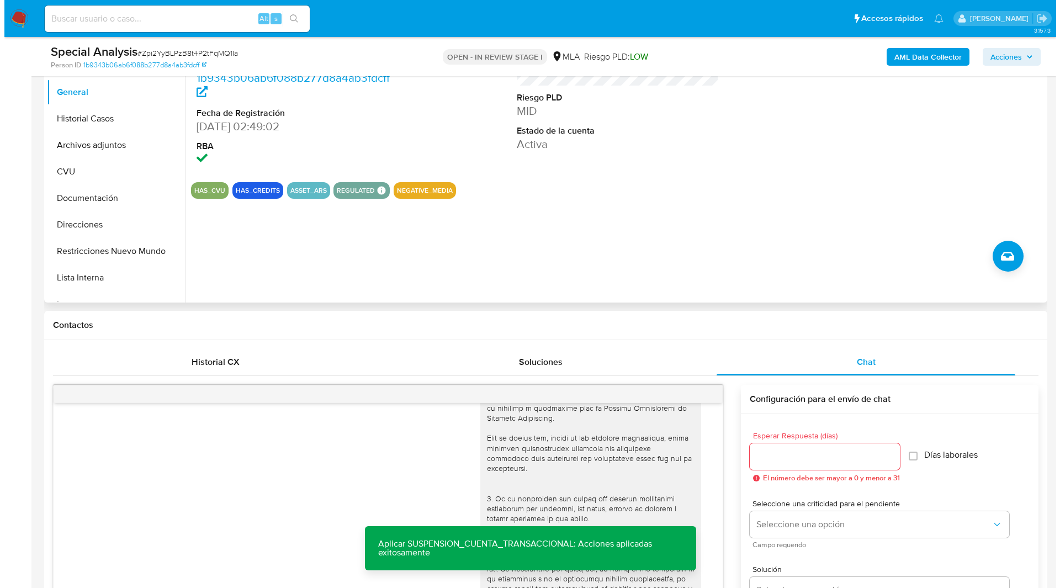
scroll to position [9, 0]
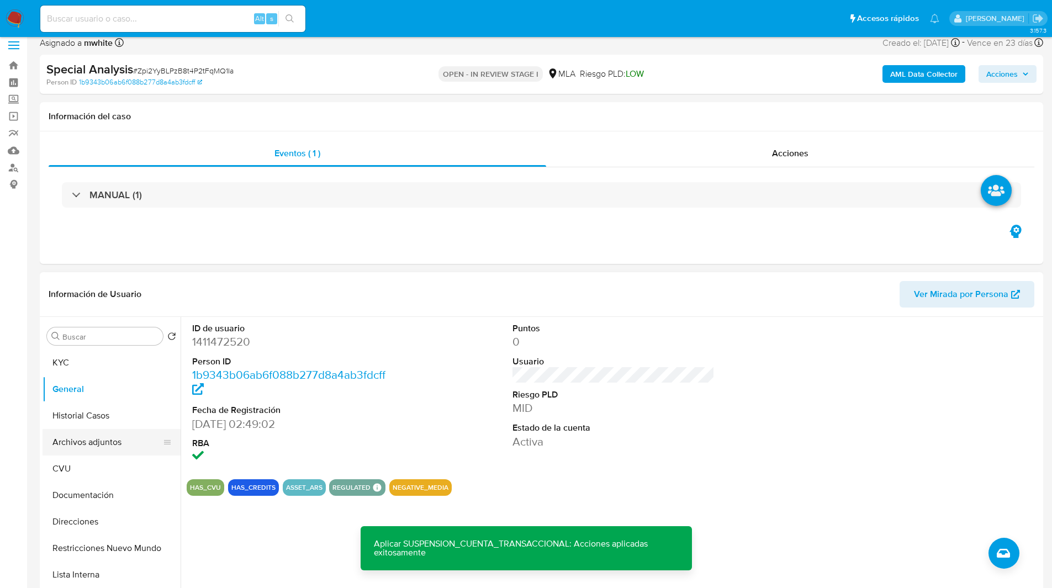
click at [76, 443] on button "Archivos adjuntos" at bounding box center [107, 442] width 129 height 27
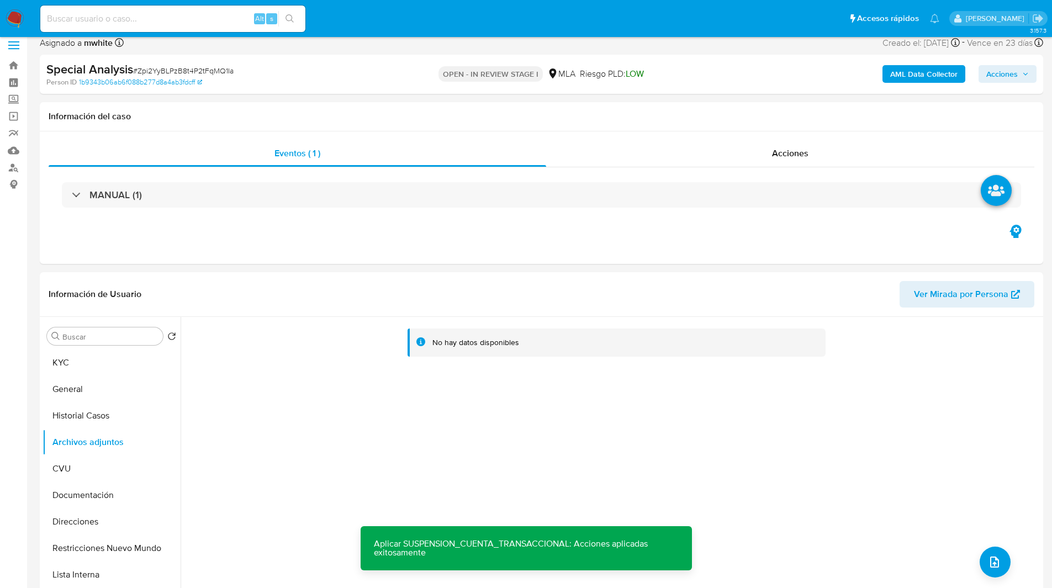
click at [915, 72] on b "AML Data Collector" at bounding box center [923, 74] width 67 height 18
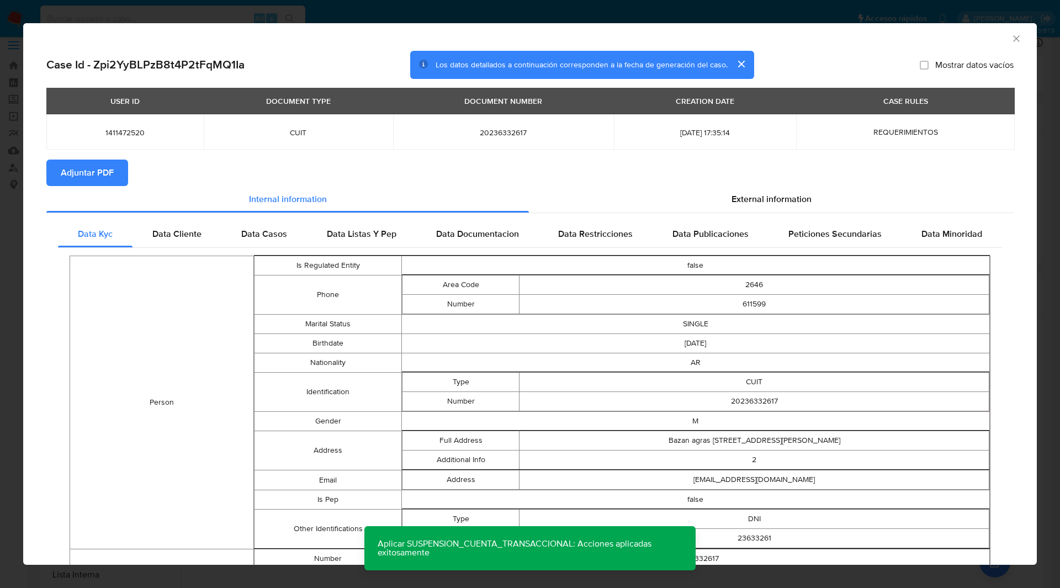
click at [67, 173] on span "Adjuntar PDF" at bounding box center [87, 173] width 53 height 24
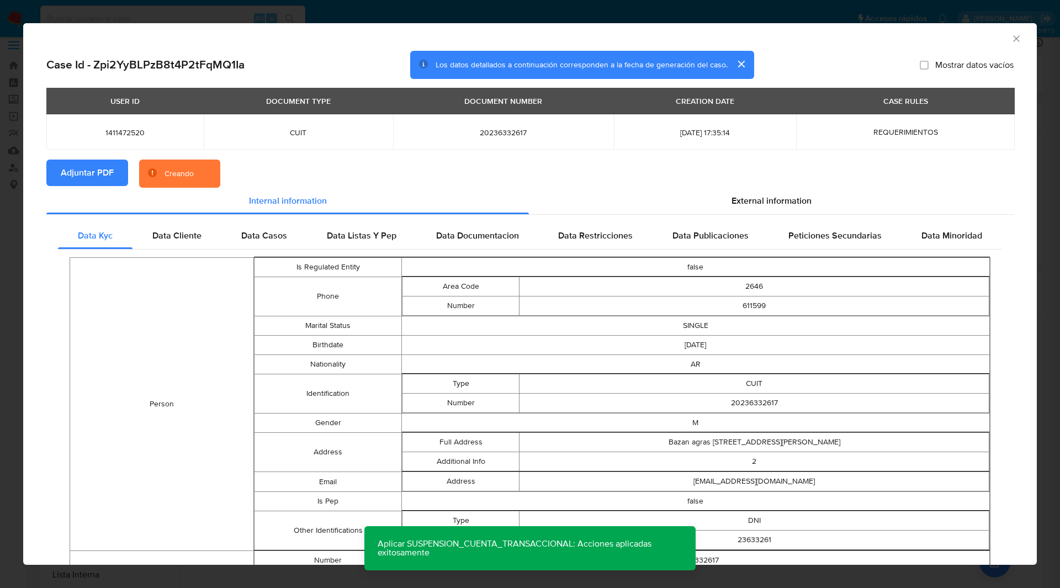
click at [292, 178] on section "Adjuntar PDF Creando" at bounding box center [530, 174] width 968 height 29
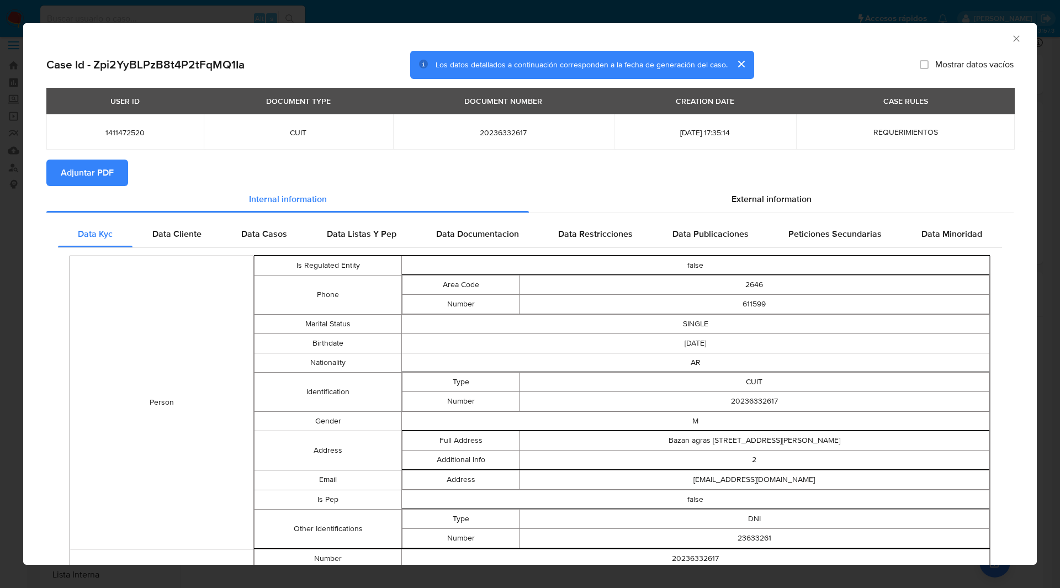
click at [1011, 40] on icon "Cerrar ventana" at bounding box center [1016, 38] width 11 height 11
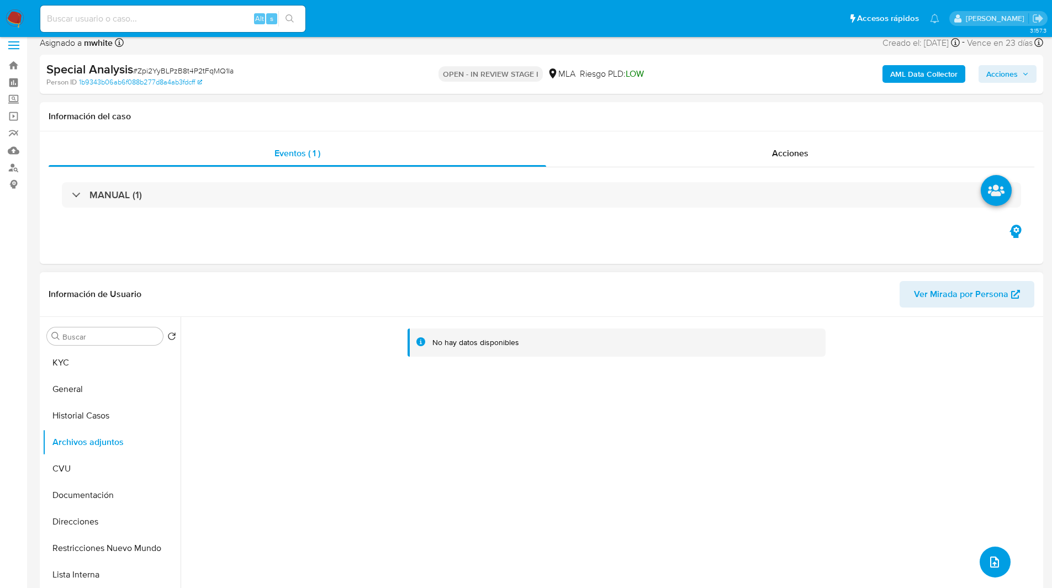
click at [995, 558] on icon "upload-file" at bounding box center [994, 562] width 13 height 13
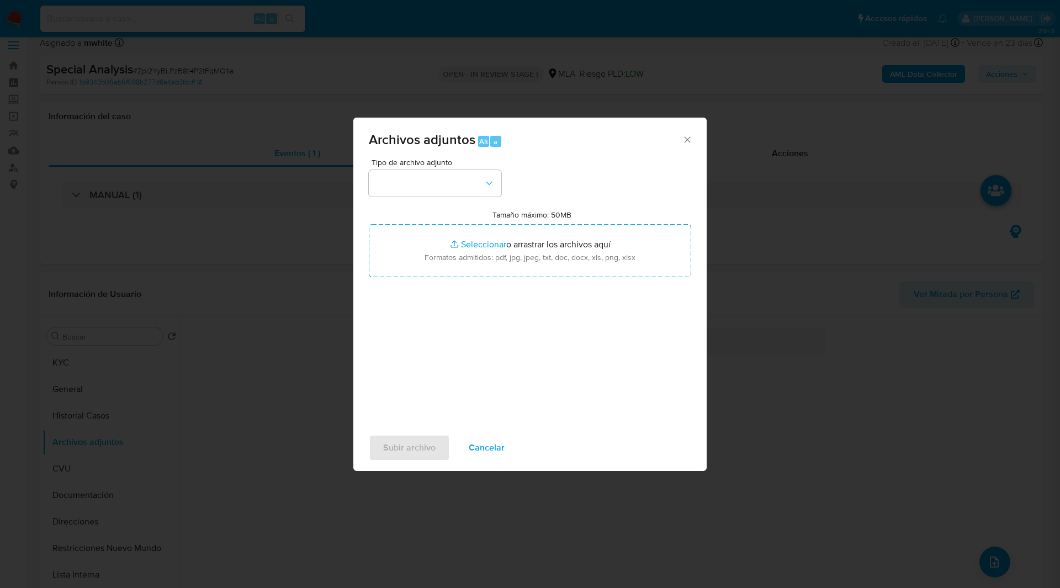
click at [464, 197] on div "Tipo de archivo adjunto Tamaño máximo: 50MB Seleccionar archivos Seleccionar o …" at bounding box center [530, 289] width 323 height 261
click at [450, 194] on button "button" at bounding box center [435, 183] width 133 height 27
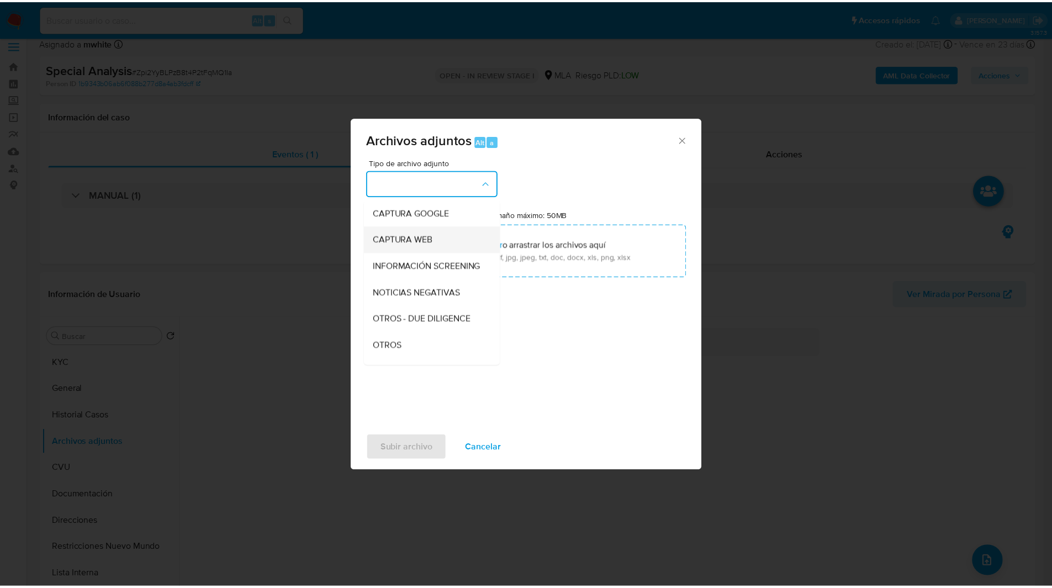
scroll to position [82, 0]
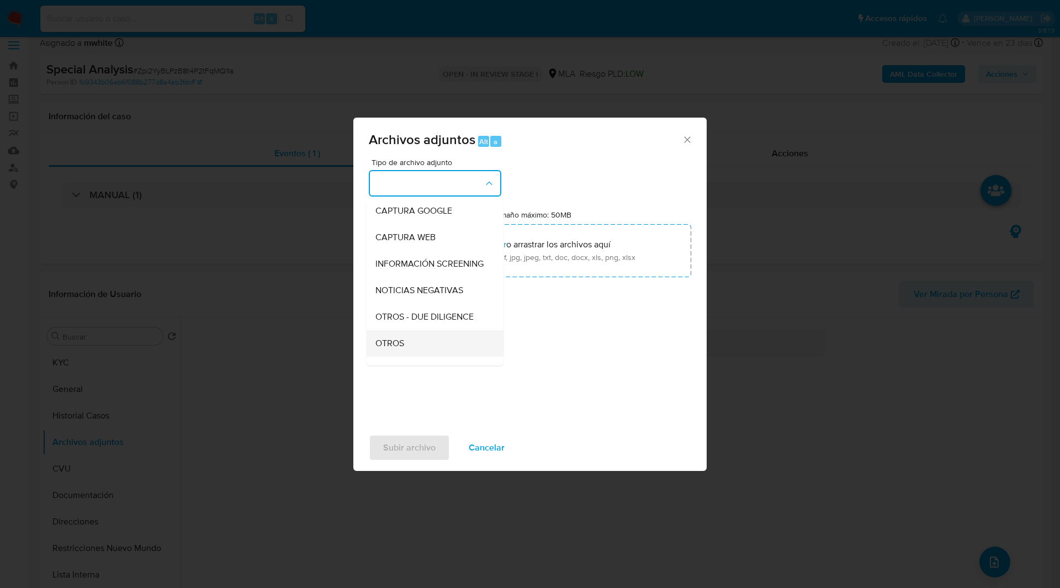
click at [401, 347] on div "OTROS" at bounding box center [432, 343] width 113 height 27
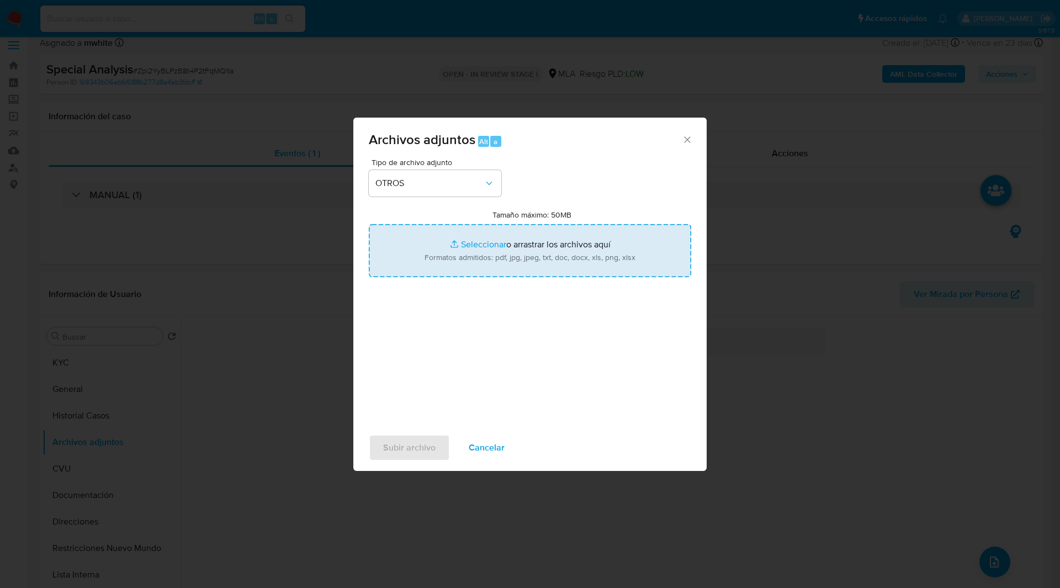
type input "C:\fakepath\Movimientos-1411472520.xlsx"
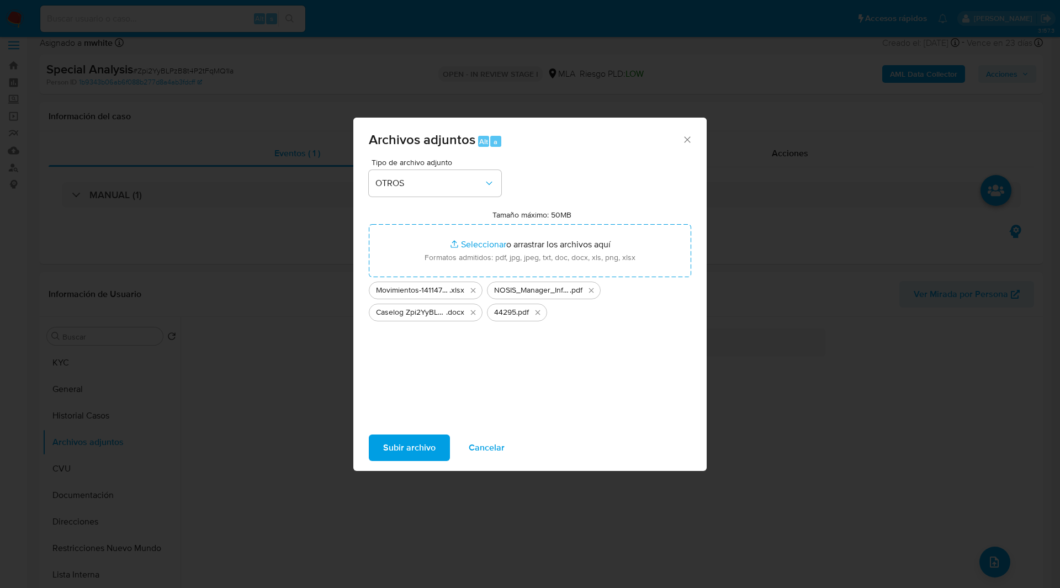
click at [421, 445] on span "Subir archivo" at bounding box center [409, 448] width 52 height 24
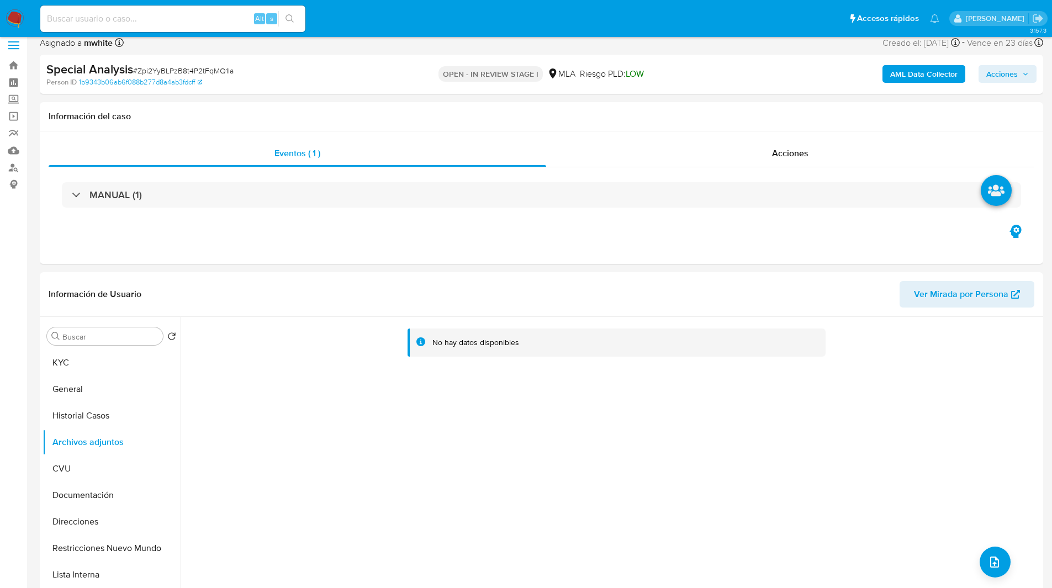
click at [990, 67] on span "Acciones" at bounding box center [1001, 74] width 31 height 18
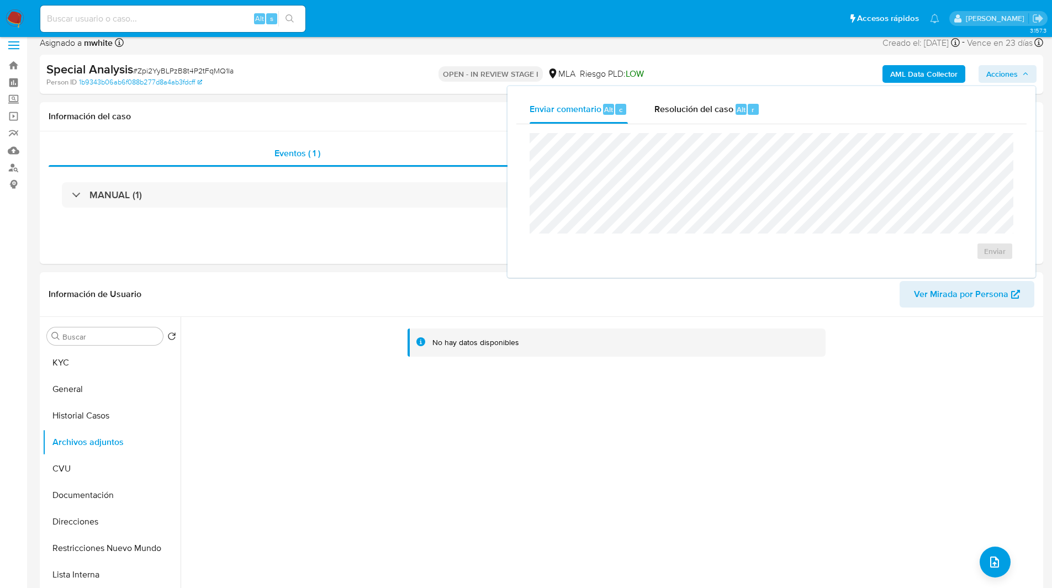
click at [736, 94] on div "Enviar comentario Alt c Resolución del caso Alt r Enviar" at bounding box center [772, 182] width 528 height 192
click at [731, 112] on span "Resolución del caso" at bounding box center [693, 109] width 79 height 13
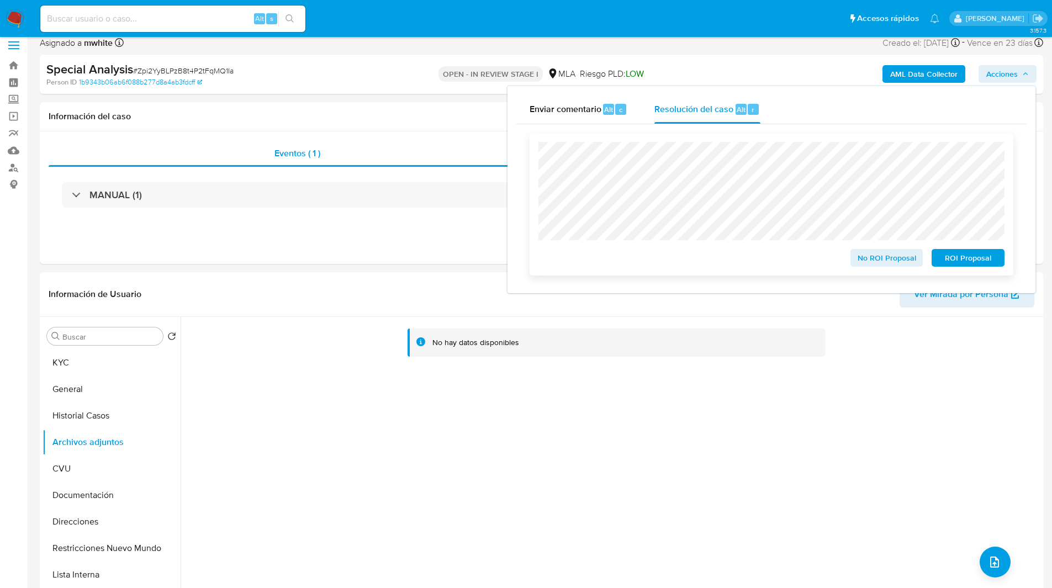
click at [978, 248] on div "ROI Proposal" at bounding box center [965, 256] width 77 height 22
click at [976, 258] on span "ROI Proposal" at bounding box center [967, 257] width 57 height 15
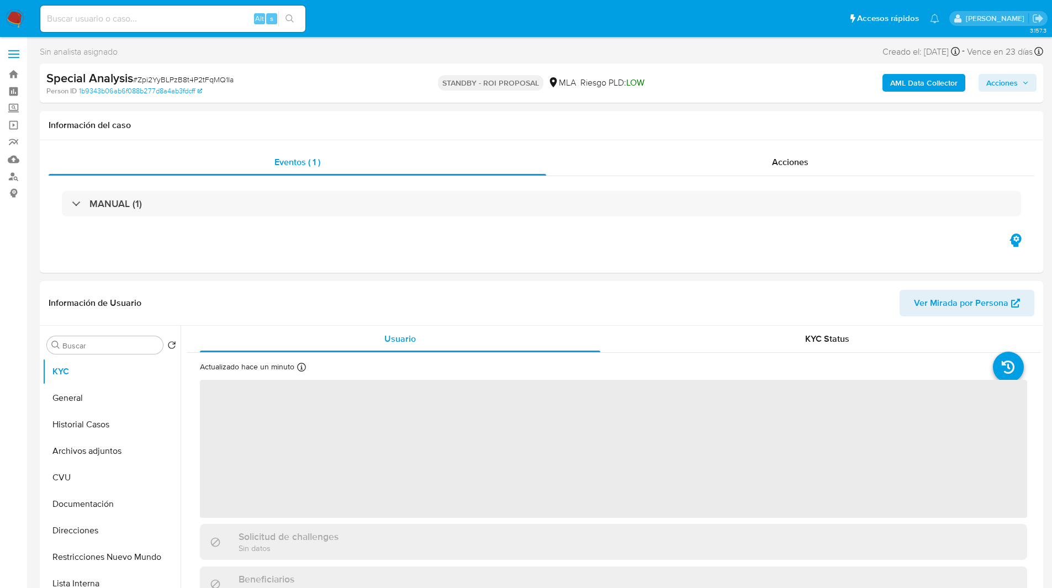
click at [194, 19] on input at bounding box center [172, 19] width 265 height 14
paste input "7cj3baKDHQdcXQ4S2S2EwPkP"
type input "7cj3baKDHQdcXQ4S2S2EwPkP"
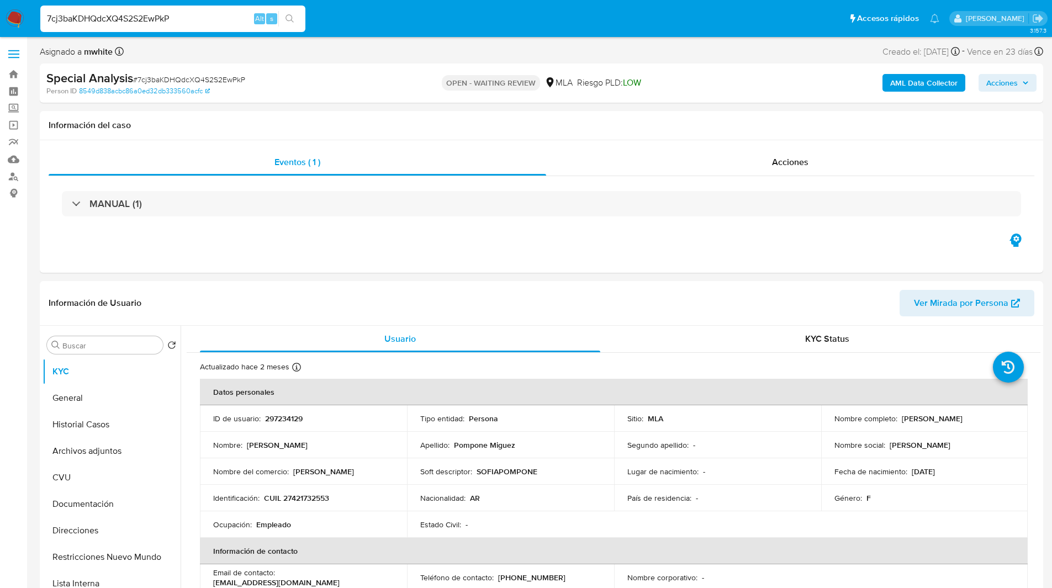
select select "10"
click at [285, 418] on p "297234129" at bounding box center [284, 419] width 38 height 10
copy p "297234129"
click at [622, 10] on ul "Pausado Ver notificaciones 7cj3baKDHQdcXQ4S2S2EwPkP Alt s Accesos rápidos Presi…" at bounding box center [490, 18] width 910 height 28
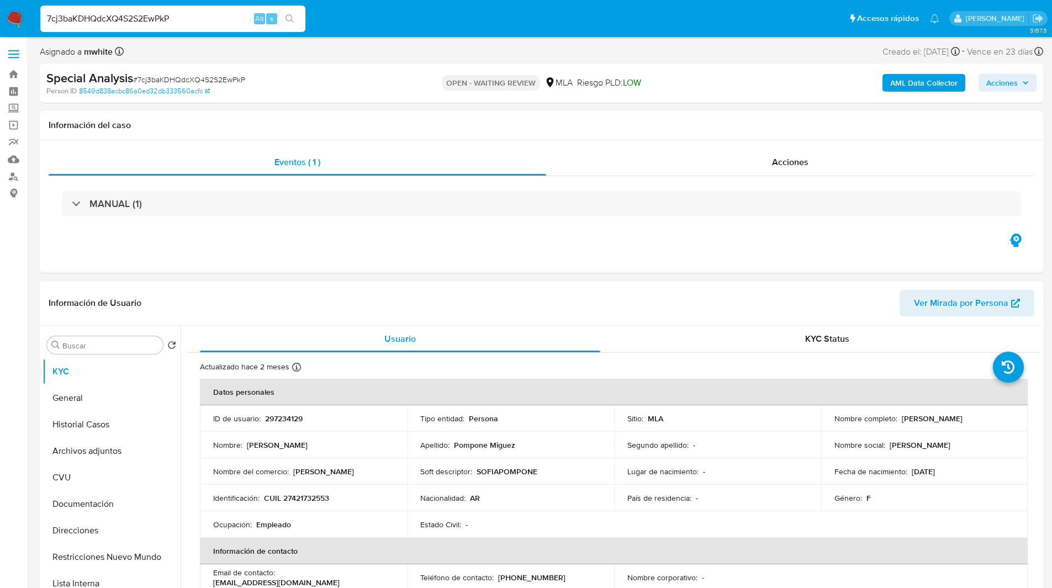
drag, startPoint x: 898, startPoint y: 419, endPoint x: 1005, endPoint y: 421, distance: 107.2
click at [1005, 421] on div "Nombre completo : Ana Sofia Pompone Miguez" at bounding box center [924, 419] width 181 height 10
copy p "Ana Sofia Pompone Miguez"
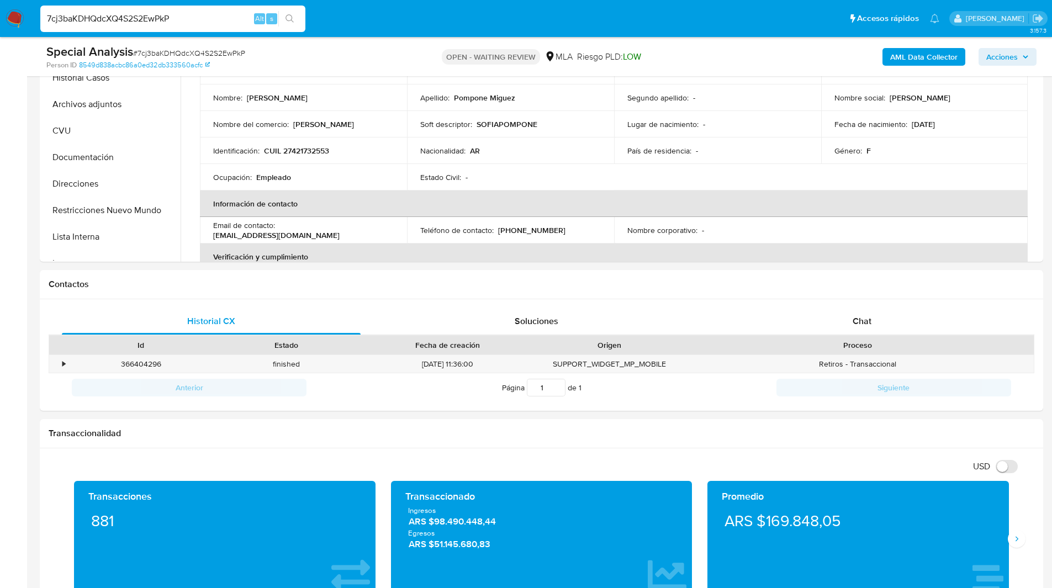
scroll to position [327, 0]
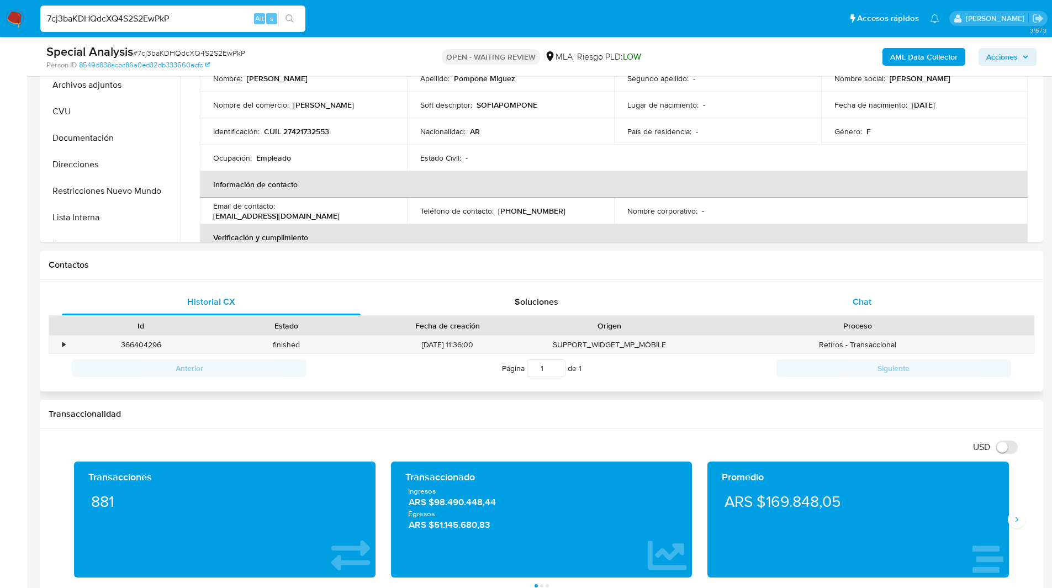
click at [832, 290] on div "Chat" at bounding box center [861, 302] width 299 height 27
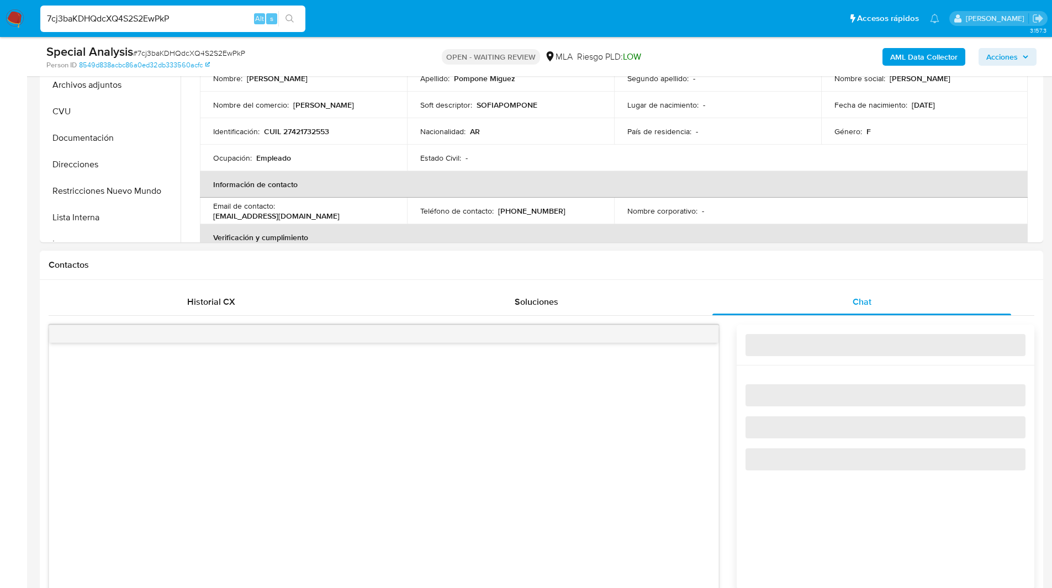
click at [775, 267] on h1 "Contactos" at bounding box center [542, 265] width 986 height 11
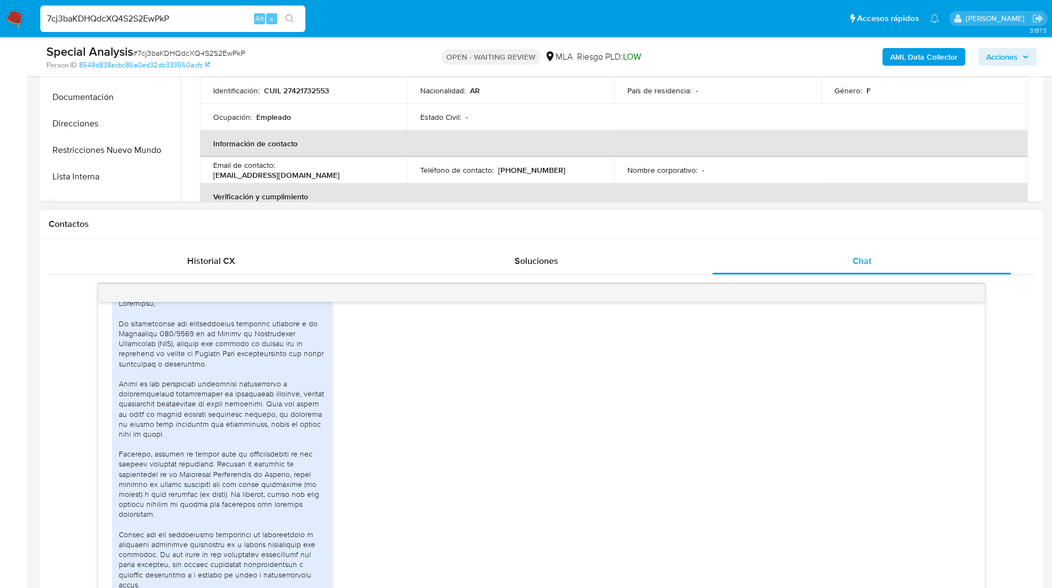
scroll to position [367, 0]
click at [713, 463] on div "04/07/2025 00:39:28" at bounding box center [541, 476] width 859 height 375
click at [86, 385] on div "03/07/2025 19:10:31 04/07/2025 00:39:28" at bounding box center [542, 477] width 986 height 386
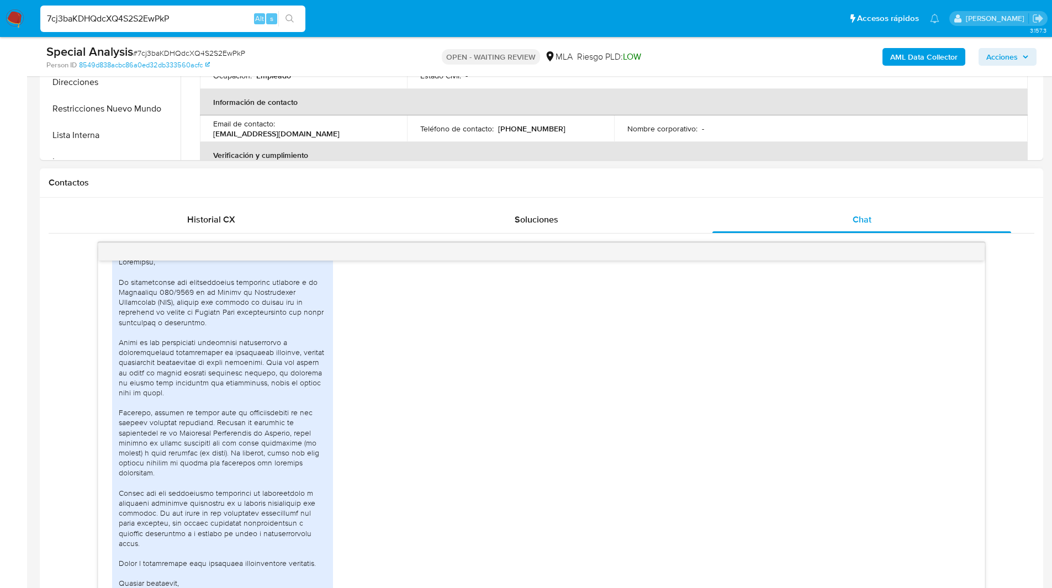
click at [82, 372] on div "03/07/2025 19:10:31 04/07/2025 00:39:28" at bounding box center [542, 435] width 986 height 386
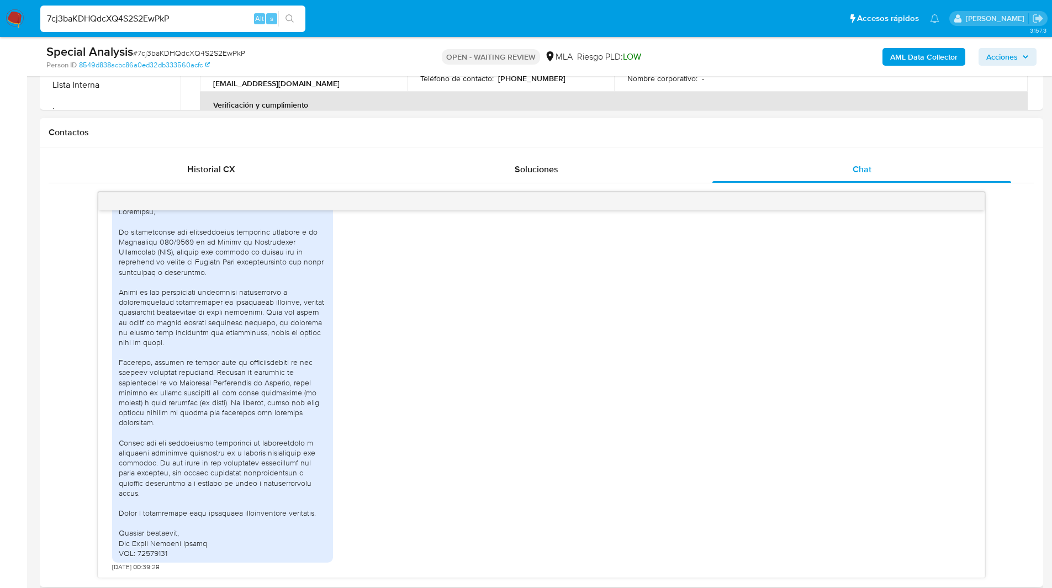
scroll to position [462, 0]
click at [80, 333] on div "03/07/2025 19:10:31 04/07/2025 00:39:28" at bounding box center [542, 383] width 986 height 386
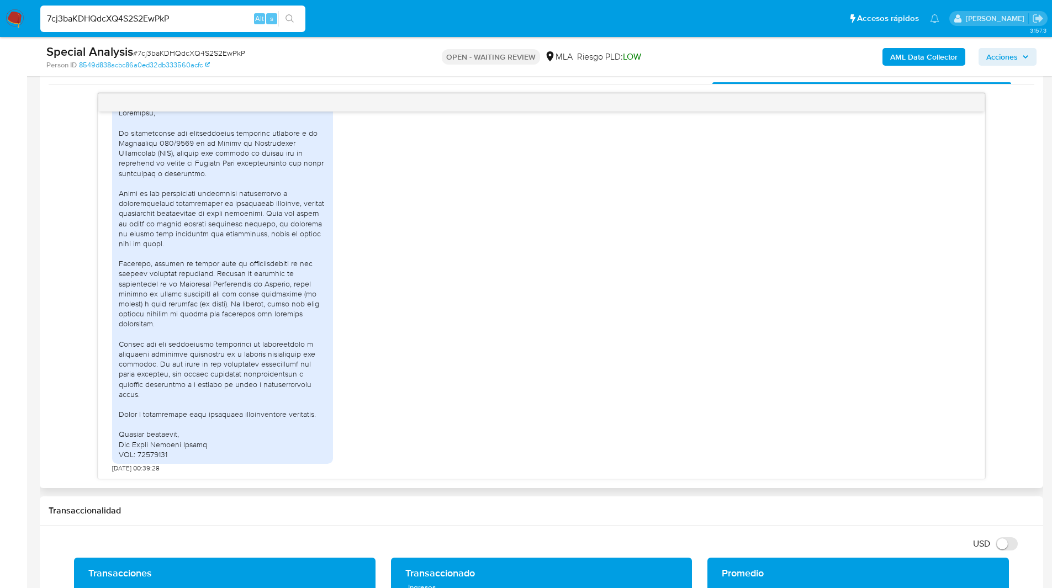
scroll to position [628, 0]
click at [89, 315] on div "03/07/2025 19:10:31 04/07/2025 00:39:28" at bounding box center [542, 286] width 986 height 386
click at [88, 330] on div "03/07/2025 19:10:31 04/07/2025 00:39:28" at bounding box center [542, 286] width 986 height 386
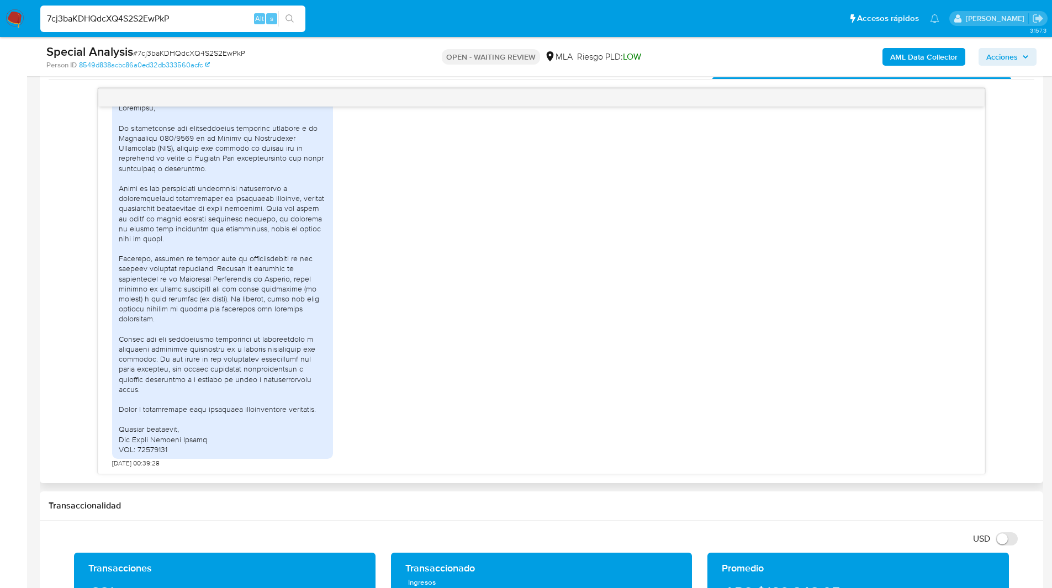
scroll to position [643, 0]
click at [109, 366] on div "03/07/2025 19:10:31 04/07/2025 00:39:28" at bounding box center [541, 290] width 886 height 367
click at [83, 379] on div "03/07/2025 19:10:31 04/07/2025 00:39:28" at bounding box center [542, 281] width 986 height 386
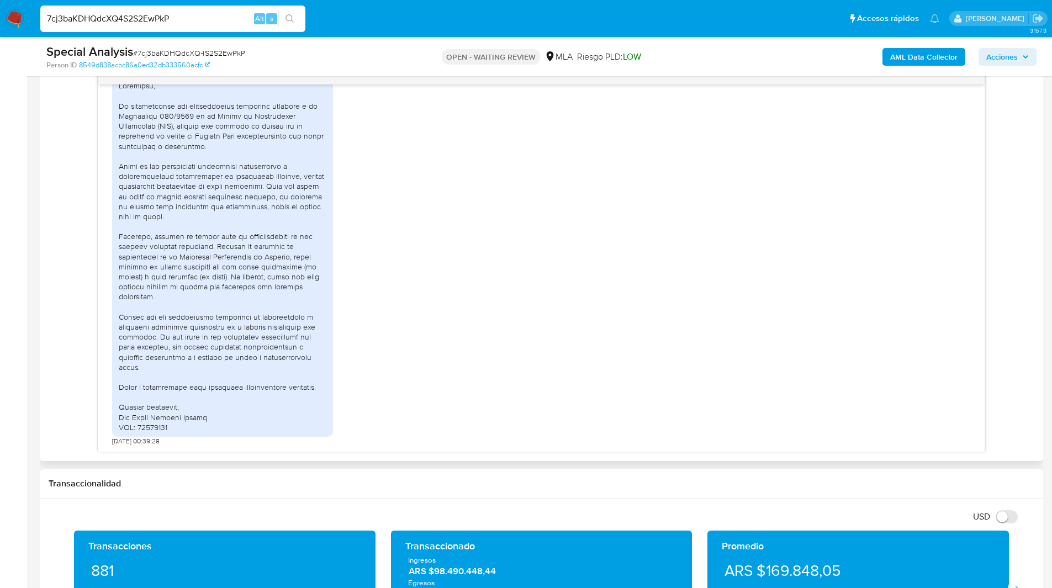
scroll to position [586, 0]
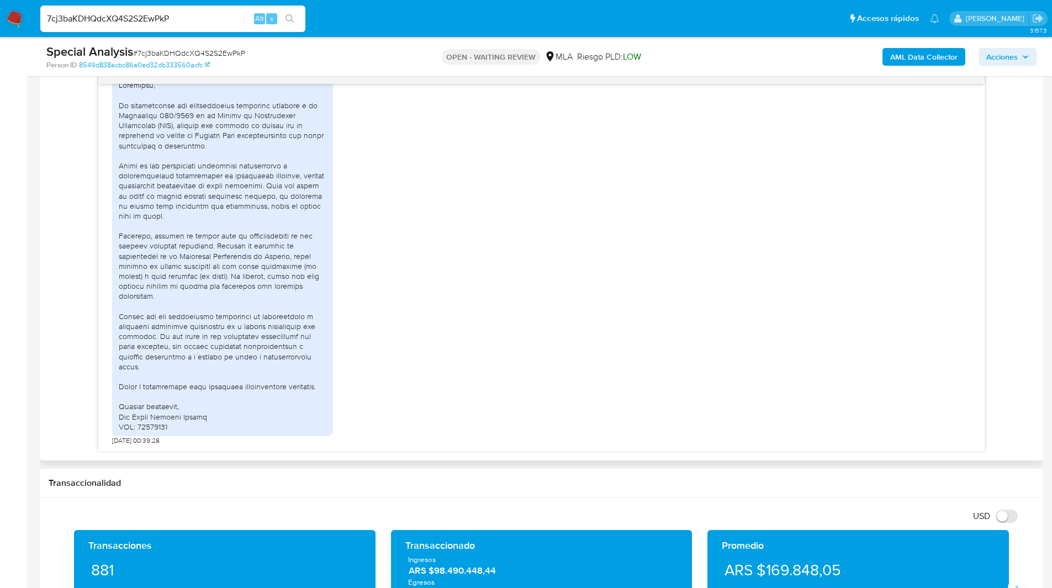
click at [106, 344] on div "03/07/2025 19:10:31 04/07/2025 00:39:28" at bounding box center [541, 267] width 886 height 367
click at [83, 357] on div "03/07/2025 19:10:31 04/07/2025 00:39:28" at bounding box center [542, 259] width 986 height 386
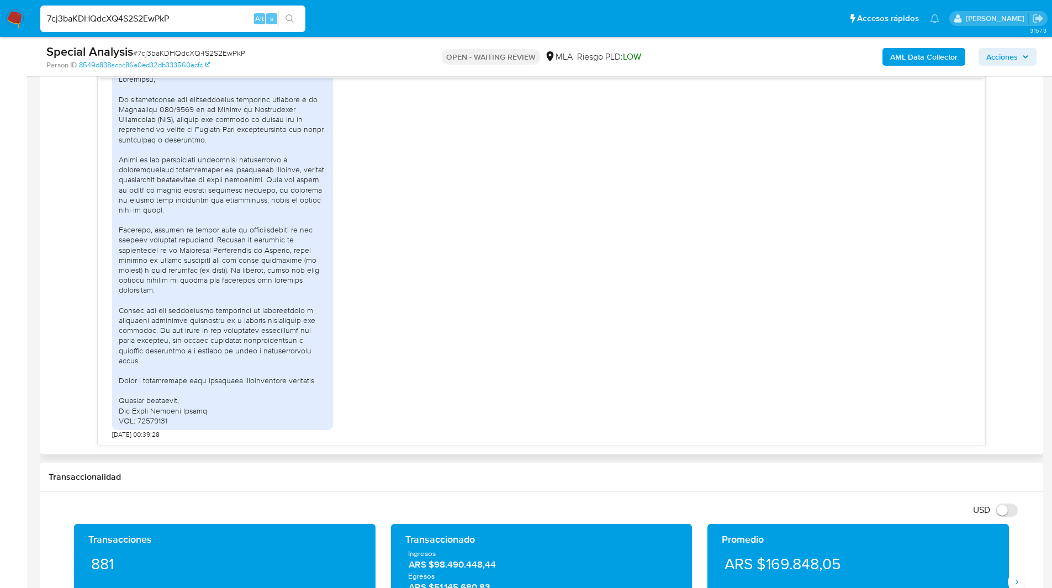
click at [51, 315] on div "03/07/2025 19:10:31 04/07/2025 00:39:28" at bounding box center [542, 253] width 986 height 386
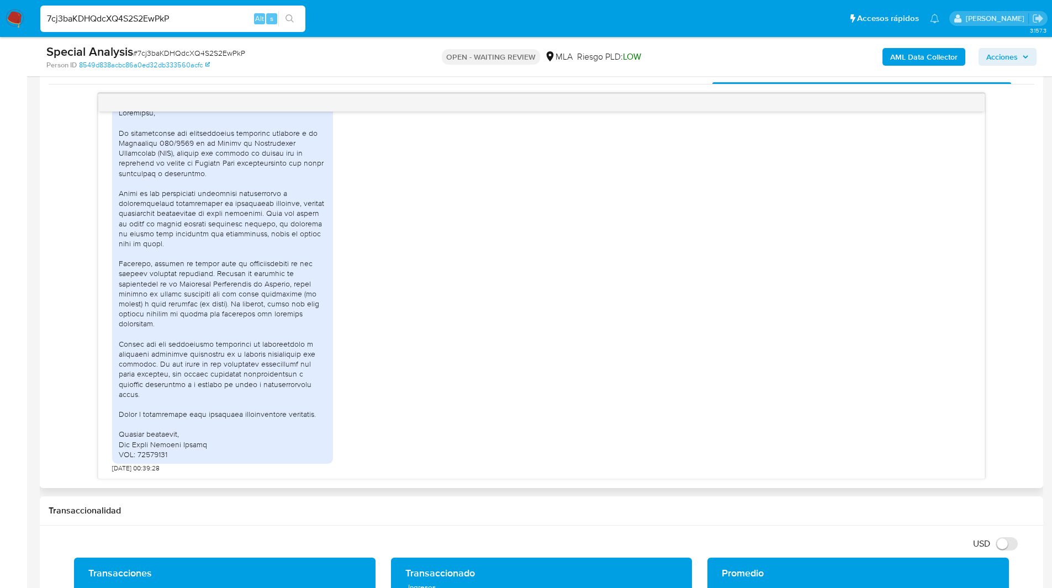
scroll to position [558, 0]
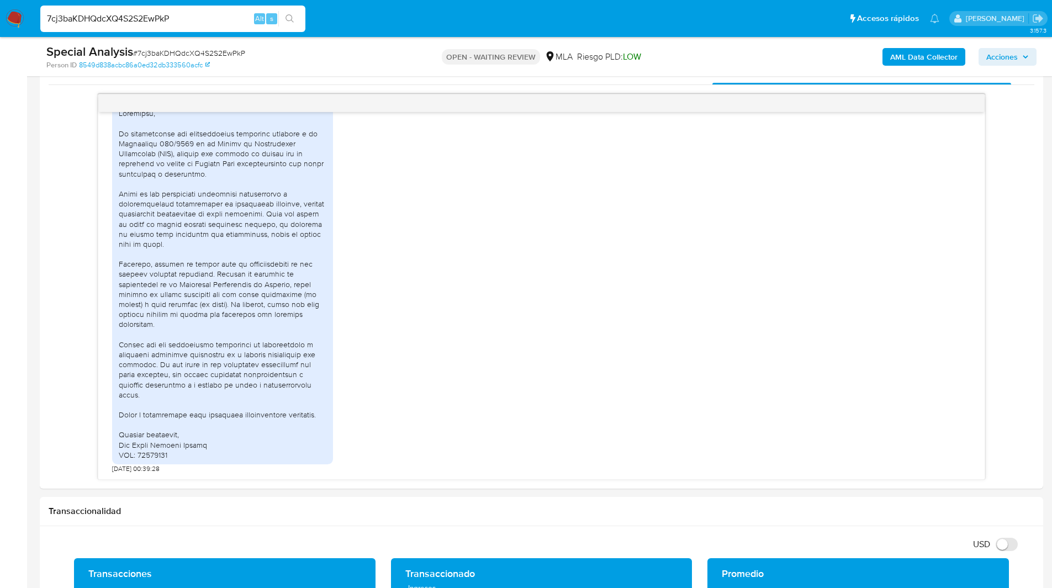
click at [150, 13] on input "7cj3baKDHQdcXQ4S2S2EwPkP" at bounding box center [172, 19] width 265 height 14
paste input "16rDsVmq87g9YUCBABWkPzsX"
type input "16rDsVmq87g9YUCBABWkPzsX"
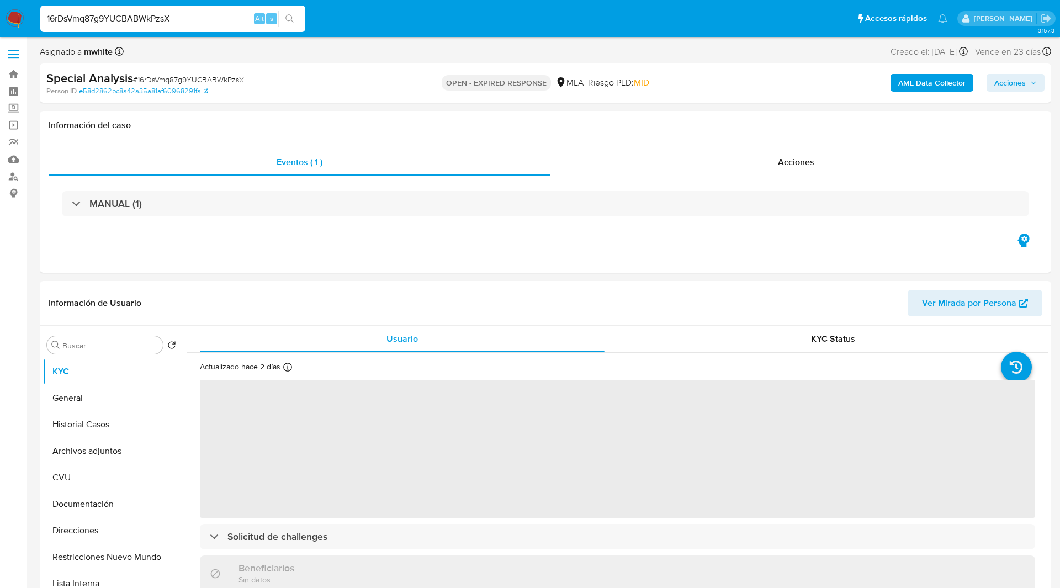
select select "10"
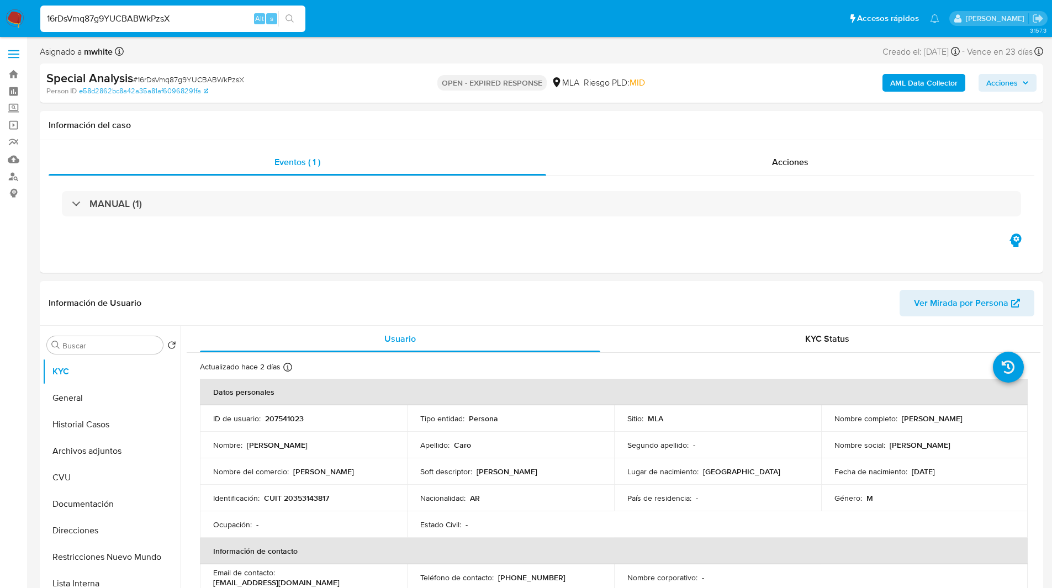
click at [193, 17] on input "16rDsVmq87g9YUCBABWkPzsX" at bounding box center [172, 19] width 265 height 14
click at [279, 415] on p "207541023" at bounding box center [284, 419] width 39 height 10
copy p "207541023"
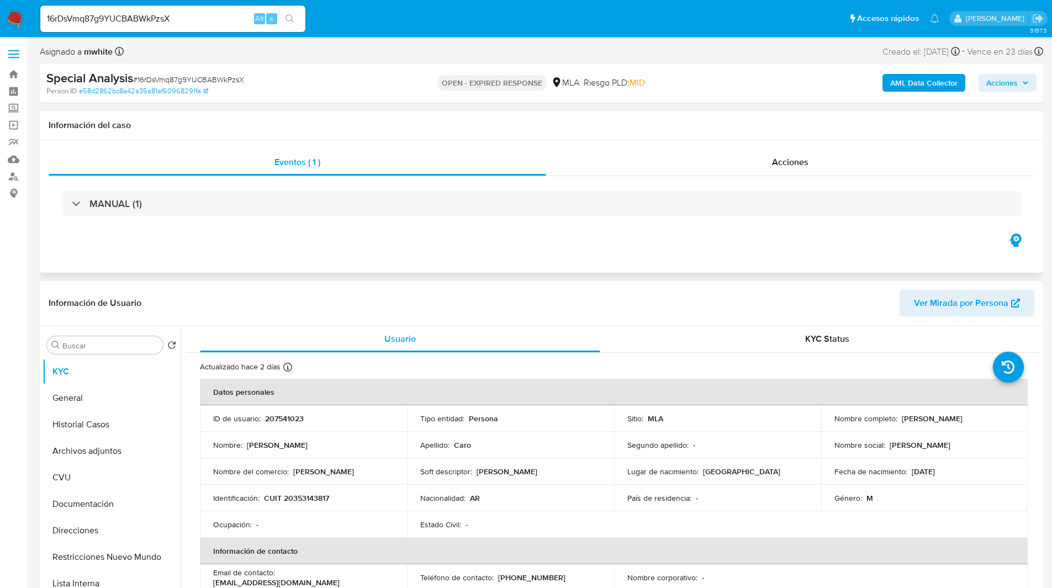
click at [657, 252] on div "Eventos ( 1 ) Acciones MANUAL (1)" at bounding box center [541, 206] width 1003 height 133
drag, startPoint x: 895, startPoint y: 419, endPoint x: 983, endPoint y: 421, distance: 87.8
click at [983, 421] on div "Nombre completo : Matias Daniel Caro" at bounding box center [924, 419] width 181 height 10
copy div "Matias Daniel Caro"
click at [720, 102] on div "Special Analysis # 16rDsVmq87g9YUCBABWkPzsX Person ID e58d2862bc8a42a35a81af609…" at bounding box center [541, 83] width 1003 height 39
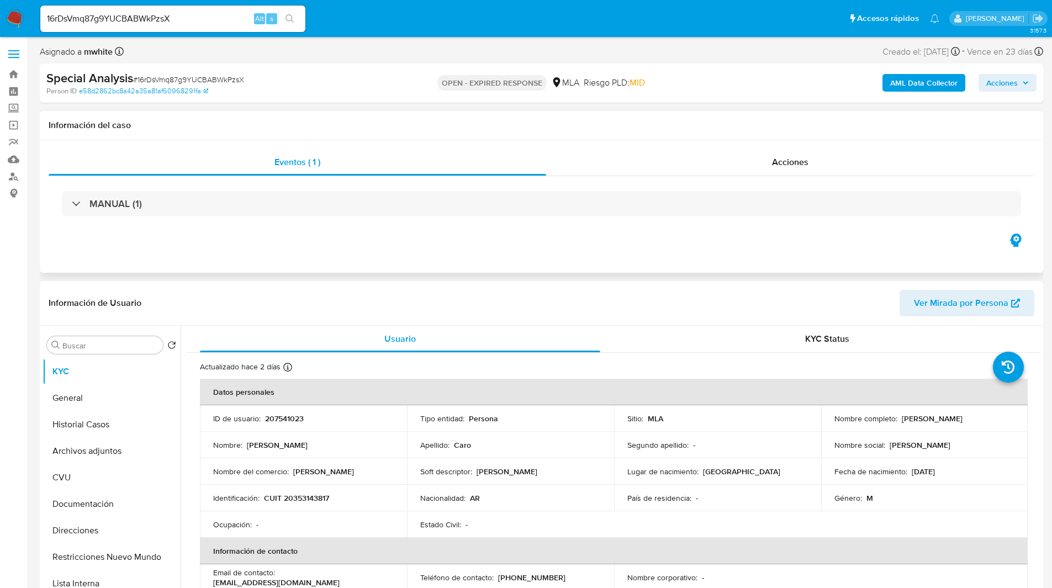
click at [568, 126] on h1 "Información del caso" at bounding box center [542, 125] width 986 height 11
click at [341, 0] on nav "Pausado Ver notificaciones 16rDsVmq87g9YUCBABWkPzsX Alt s Accesos rápidos Presi…" at bounding box center [526, 18] width 1052 height 37
click at [351, 4] on ul "Pausado Ver notificaciones 16rDsVmq87g9YUCBABWkPzsX Alt s Accesos rápidos Presi…" at bounding box center [490, 18] width 910 height 28
click at [380, 10] on ul "Pausado Ver notificaciones 16rDsVmq87g9YUCBABWkPzsX Alt s Accesos rápidos Presi…" at bounding box center [490, 18] width 910 height 28
drag, startPoint x: 380, startPoint y: 10, endPoint x: 323, endPoint y: 16, distance: 57.2
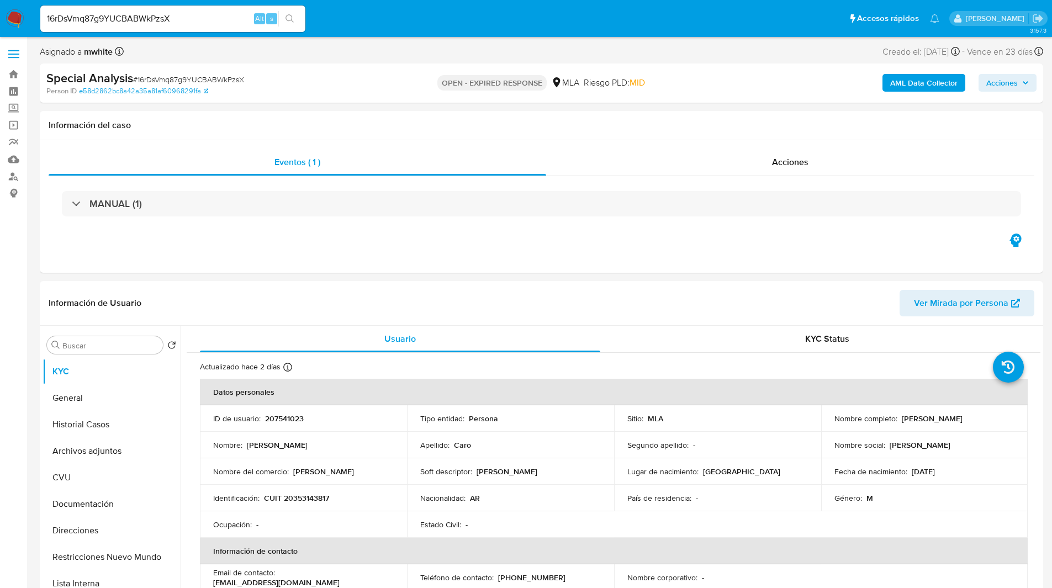
click at [323, 16] on ul "Pausado Ver notificaciones 16rDsVmq87g9YUCBABWkPzsX Alt s Accesos rápidos Presi…" at bounding box center [490, 18] width 910 height 28
click at [564, 51] on div "Asignado a mwhite Asignado el: 03/07/2025 14:35:14 Creado el: 03/07/2025 Creado…" at bounding box center [541, 53] width 1003 height 19
click at [86, 24] on input "16rDsVmq87g9YUCBABWkPzsX" at bounding box center [172, 19] width 265 height 14
click at [8, 10] on img at bounding box center [15, 18] width 19 height 19
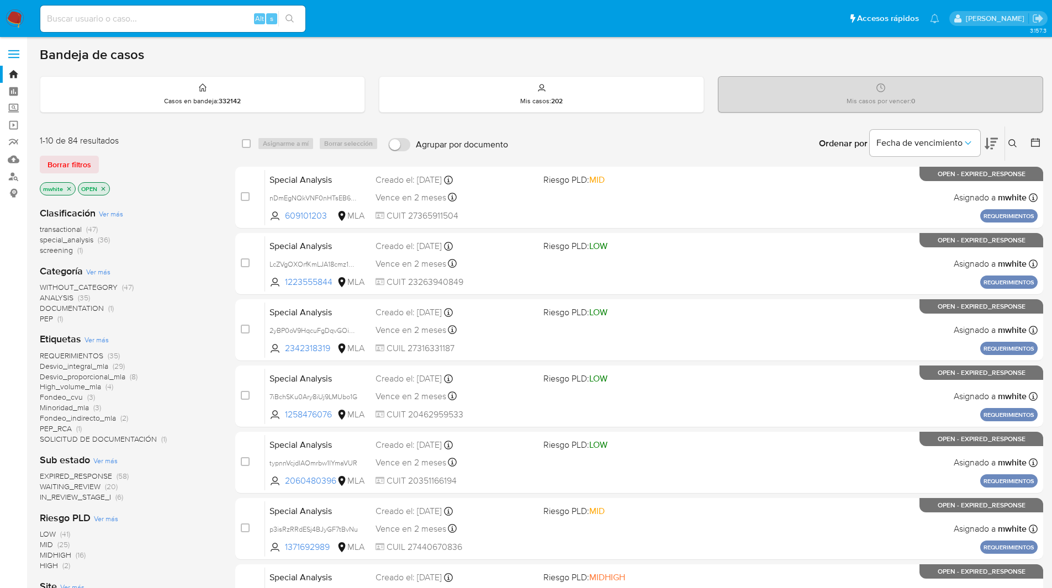
click at [1012, 144] on icon at bounding box center [1012, 143] width 9 height 9
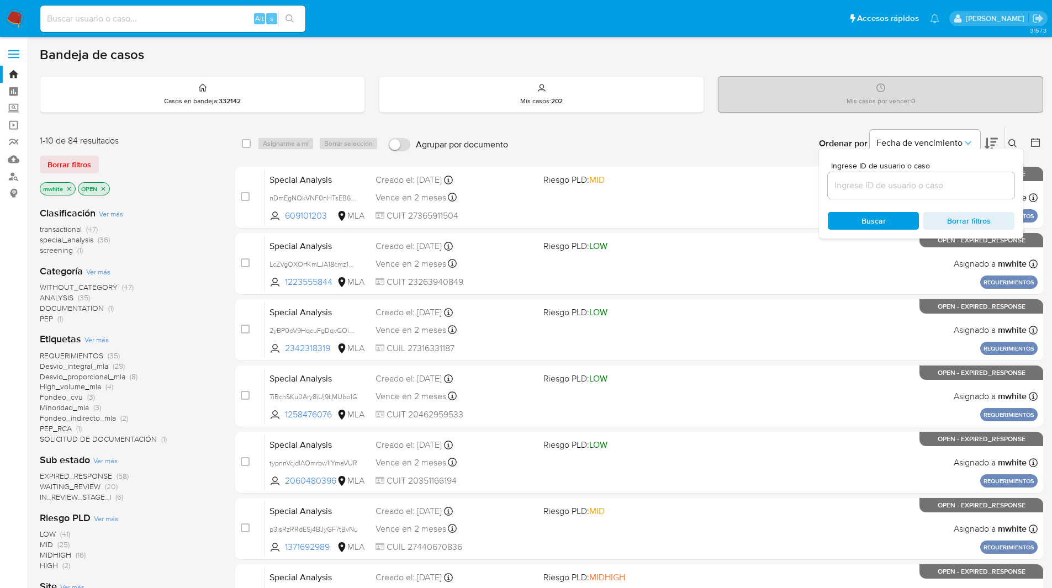
click at [909, 181] on input at bounding box center [921, 185] width 187 height 14
type input "16rDsVmq87g9YUCBABWkPzsX"
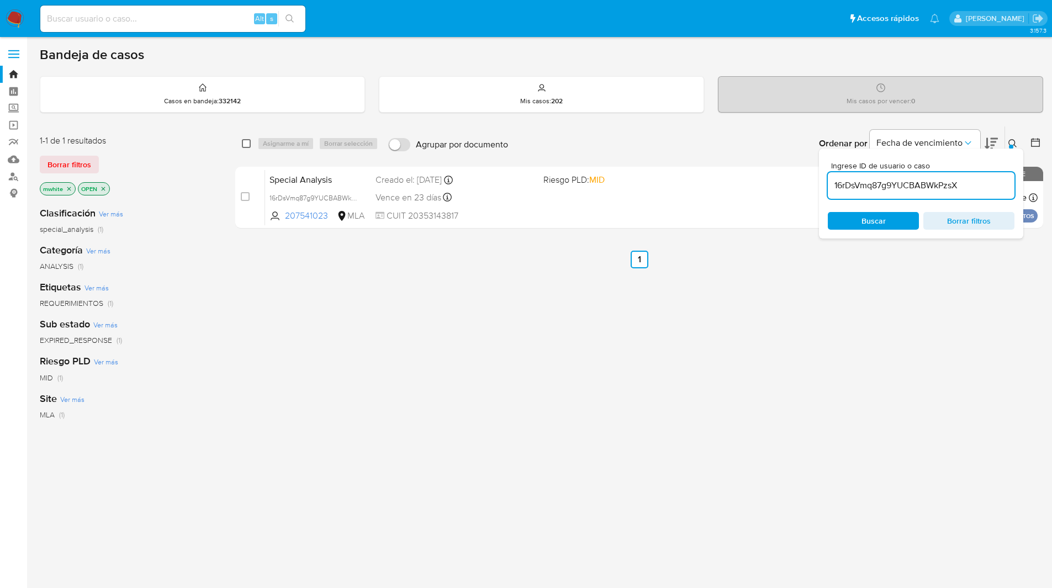
click at [242, 146] on input "checkbox" at bounding box center [246, 143] width 9 height 9
checkbox input "true"
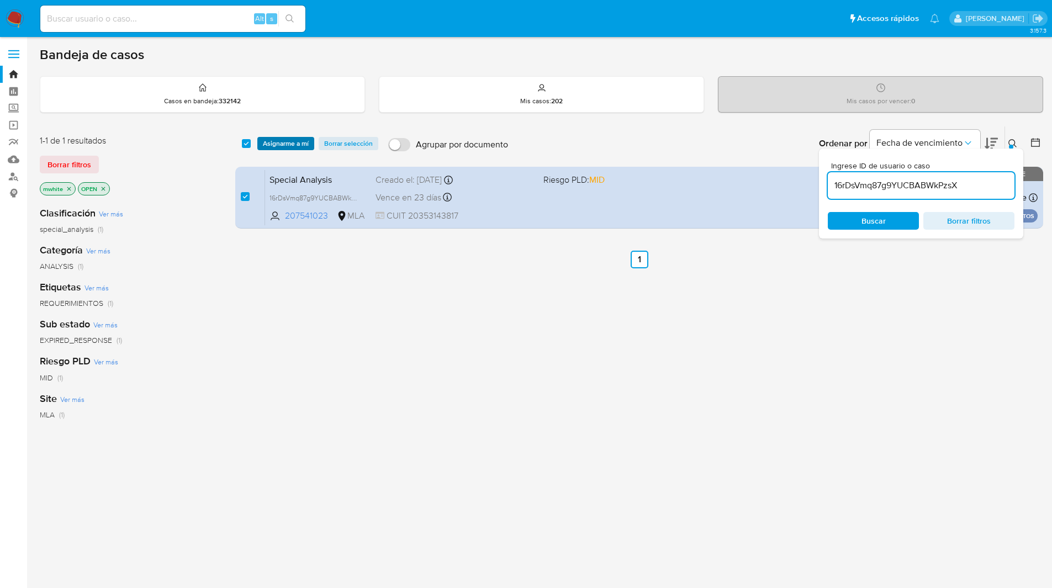
click at [276, 146] on span "Asignarme a mí" at bounding box center [286, 143] width 46 height 11
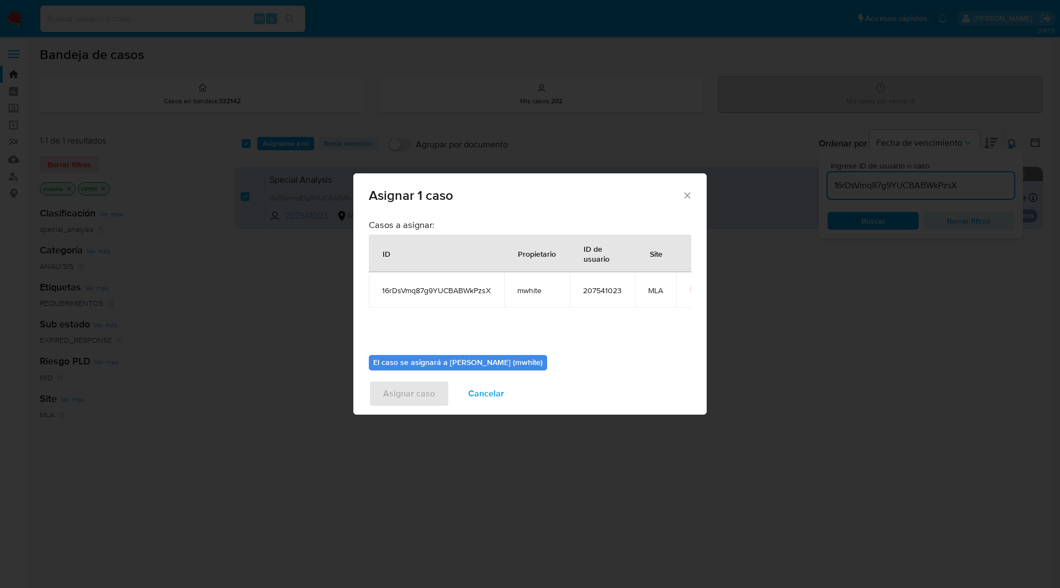
click at [522, 284] on td "mwhite" at bounding box center [537, 289] width 66 height 35
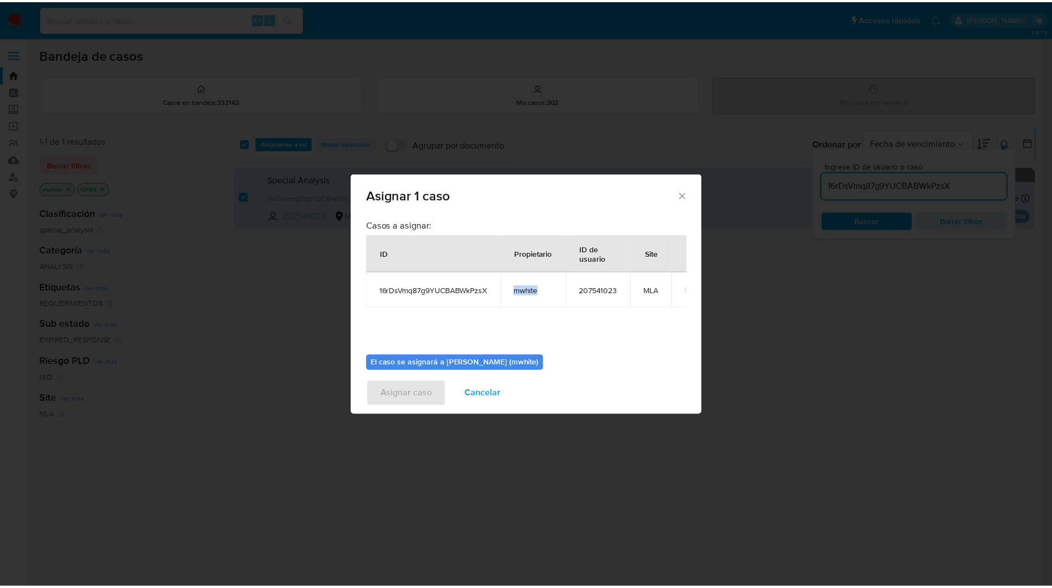
scroll to position [57, 0]
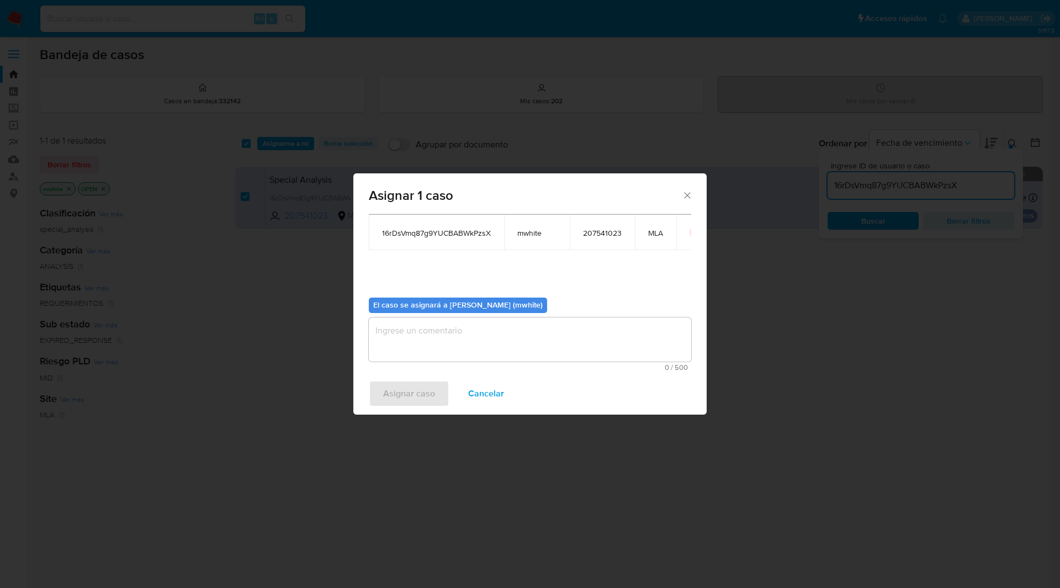
click at [436, 339] on textarea "assign-modal" at bounding box center [530, 340] width 323 height 44
paste textarea "mwhite"
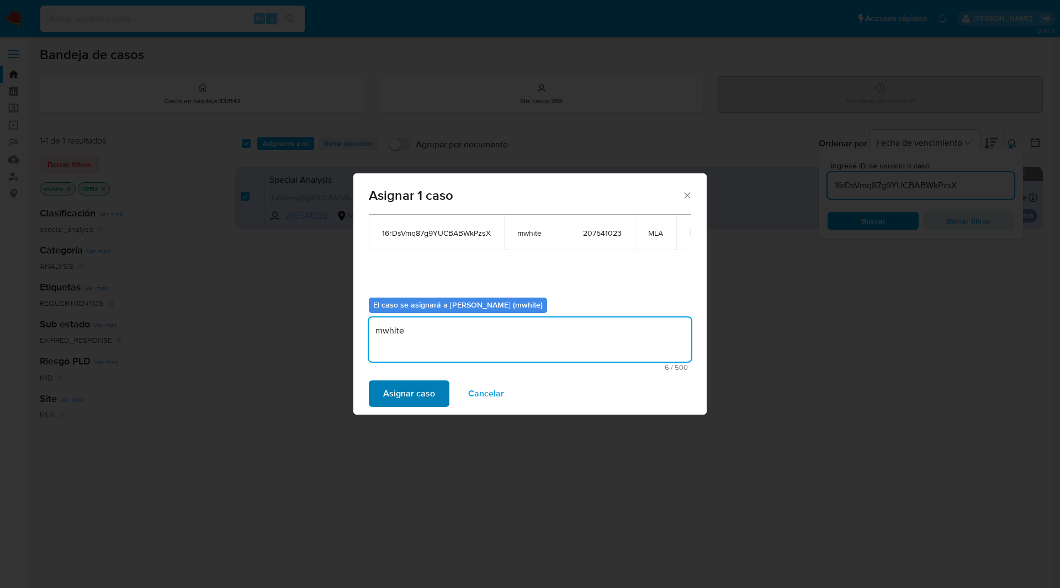
type textarea "mwhite"
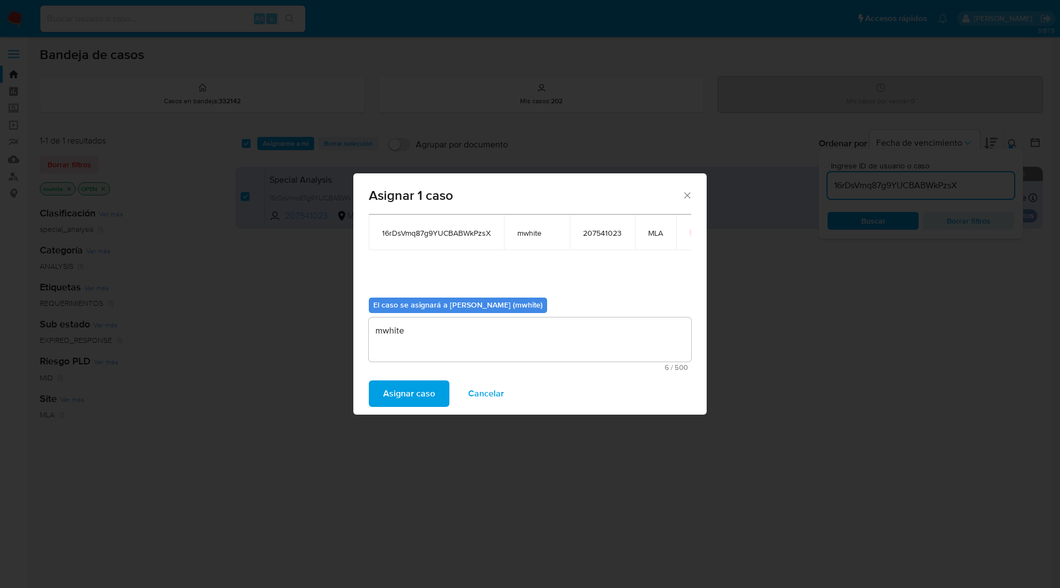
click at [421, 389] on span "Asignar caso" at bounding box center [409, 394] width 52 height 24
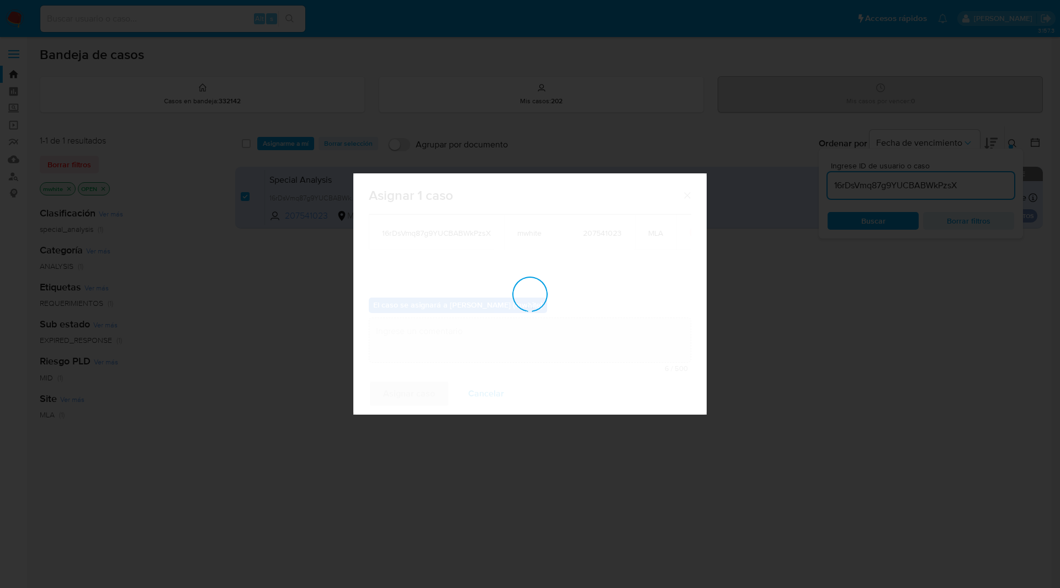
checkbox input "false"
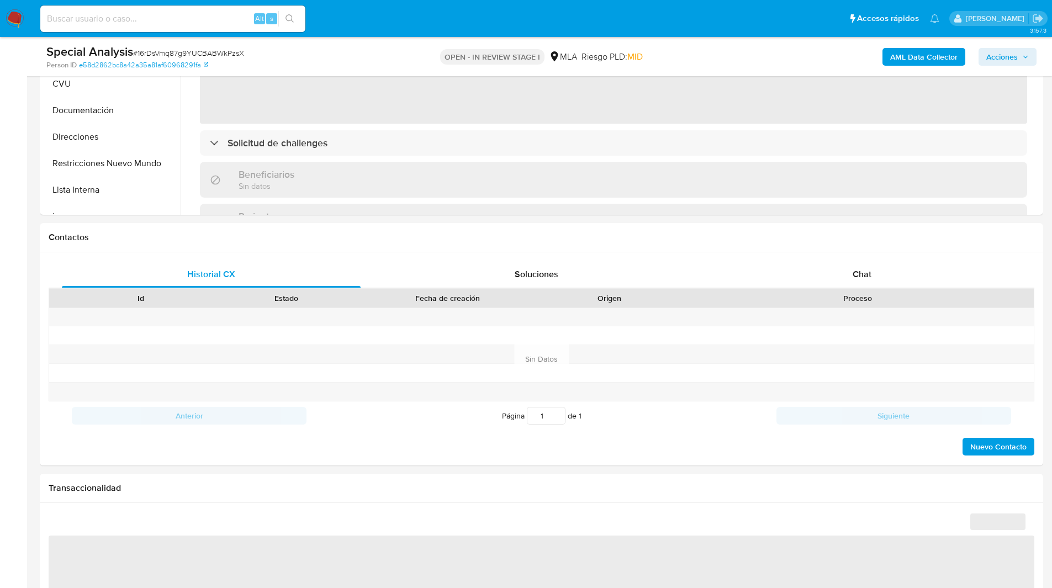
scroll to position [373, 0]
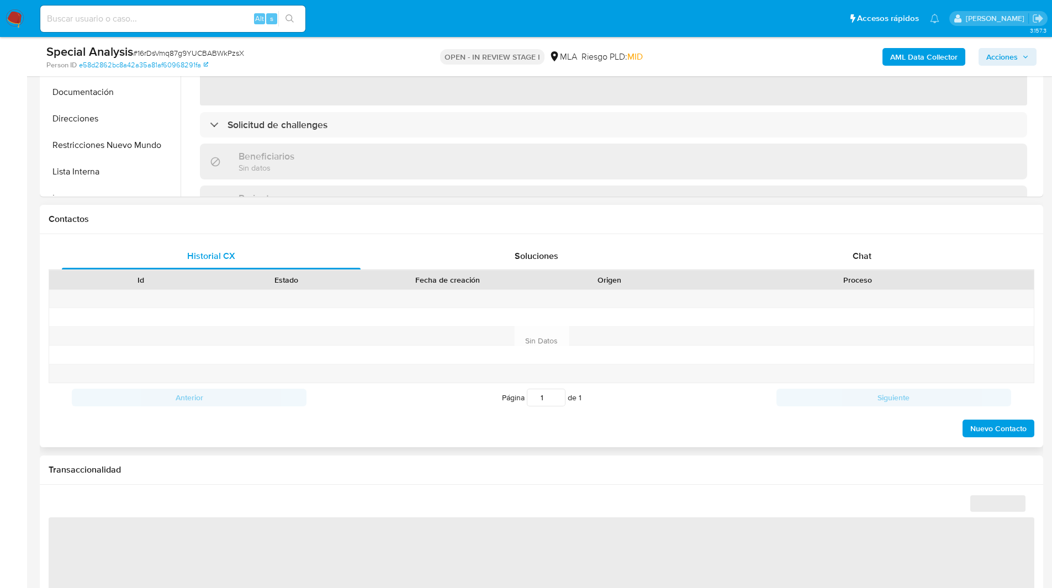
click at [908, 242] on div "Historial CX Soluciones Chat Id Estado Fecha de creación Origen Proceso Anterio…" at bounding box center [541, 340] width 1003 height 213
click at [822, 219] on h1 "Contactos" at bounding box center [542, 219] width 986 height 11
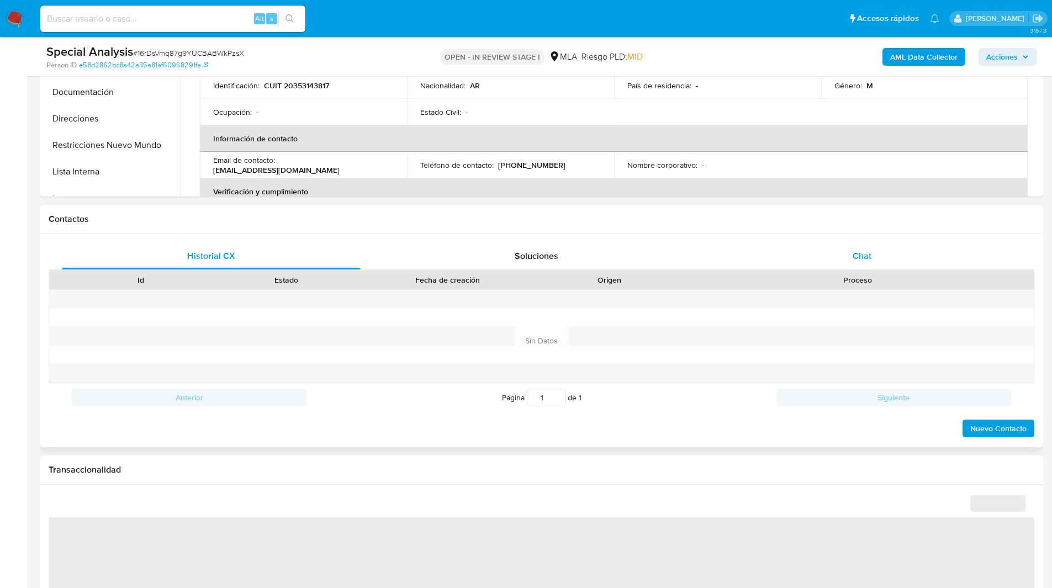
select select "10"
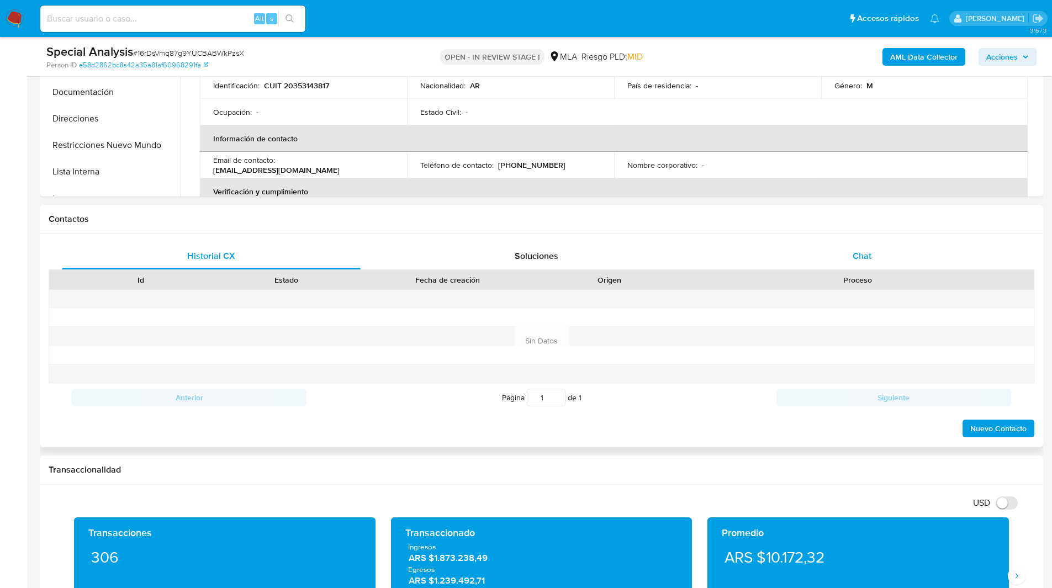
click at [870, 256] on span "Chat" at bounding box center [862, 256] width 19 height 13
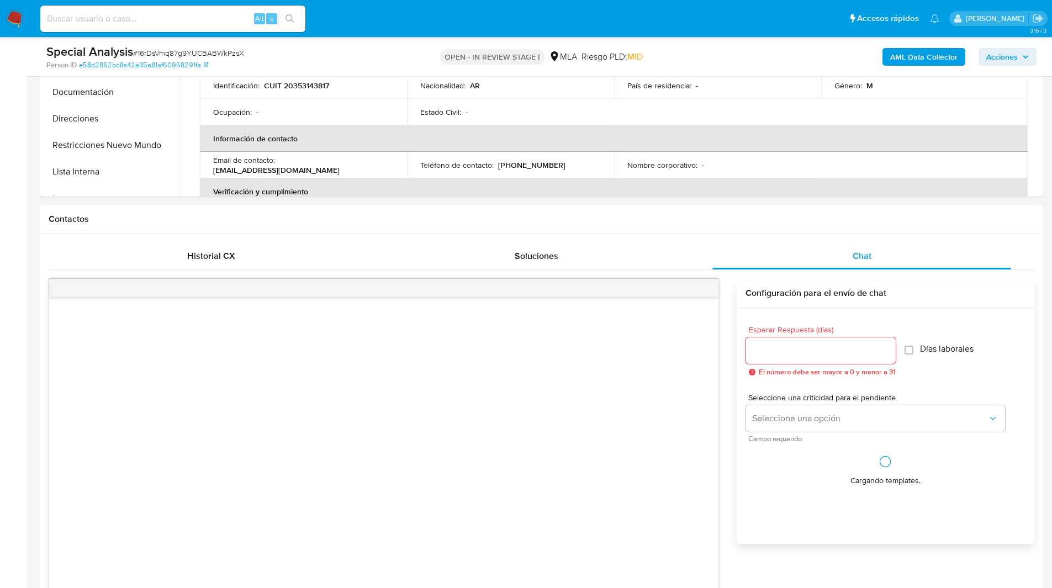
click at [805, 216] on h1 "Contactos" at bounding box center [542, 219] width 986 height 11
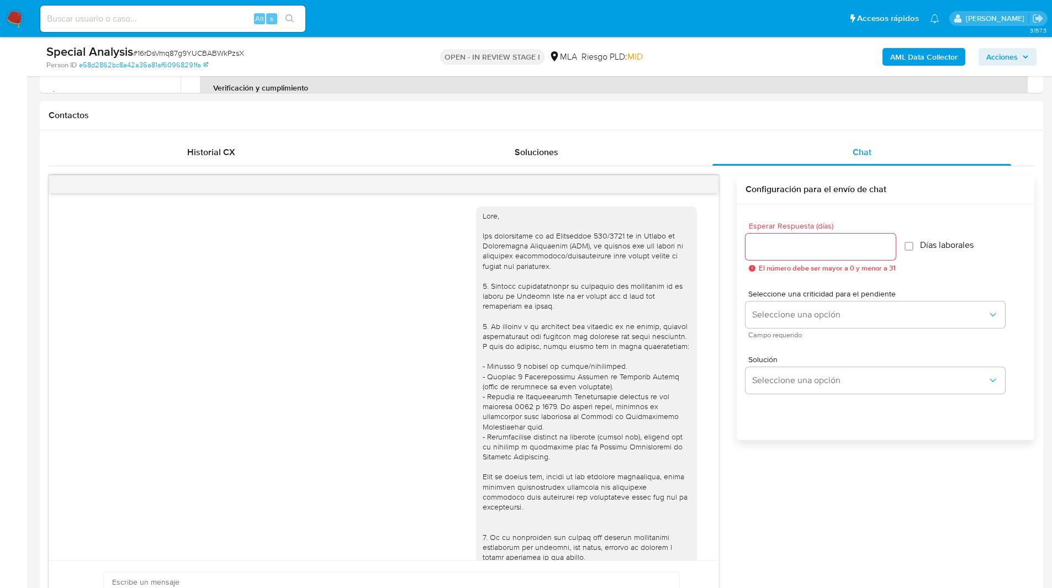
scroll to position [268, 0]
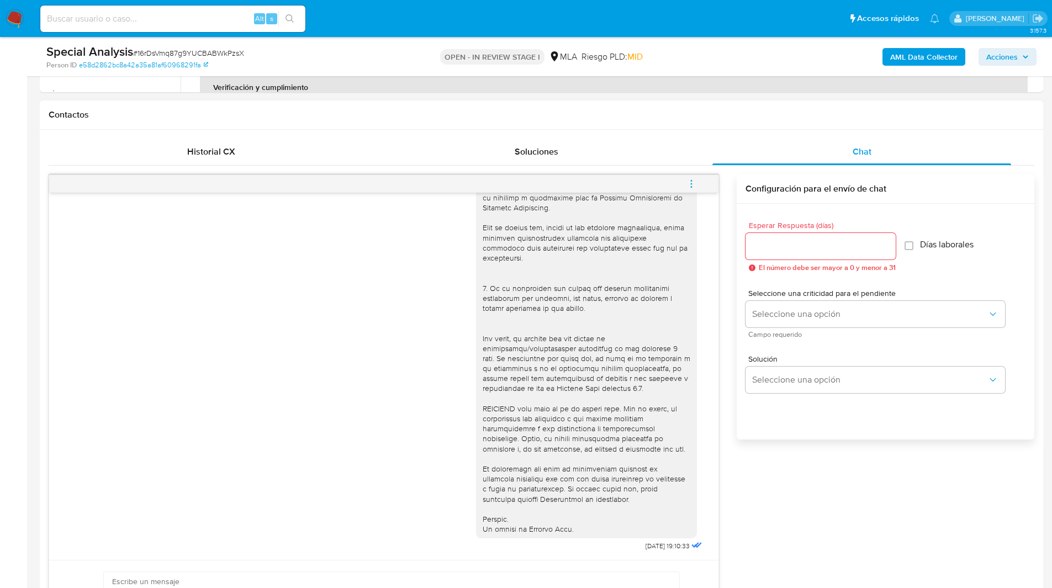
click at [698, 192] on button "menu-action" at bounding box center [691, 184] width 36 height 27
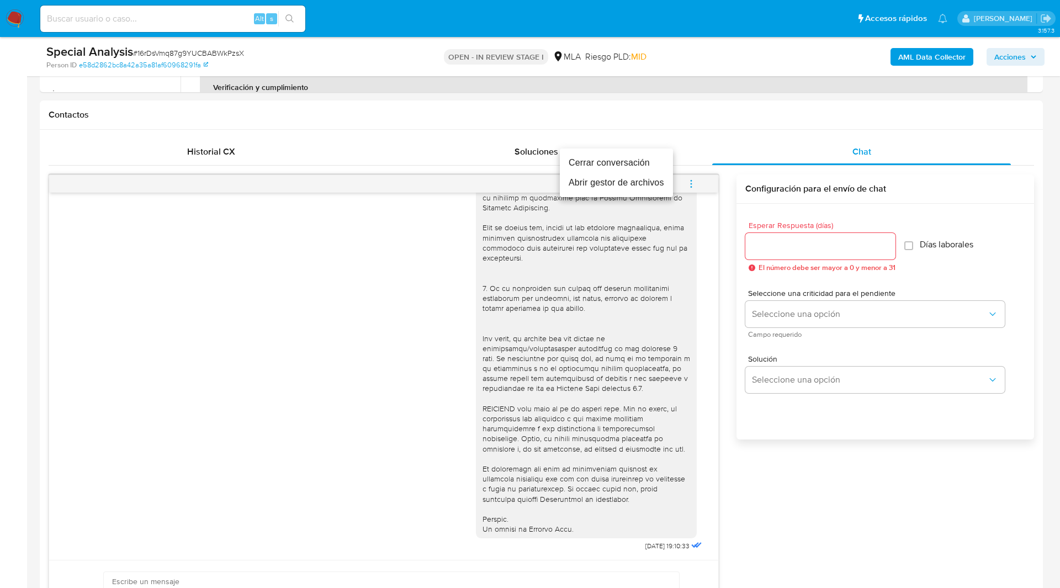
click at [654, 170] on li "Cerrar conversación" at bounding box center [616, 163] width 113 height 20
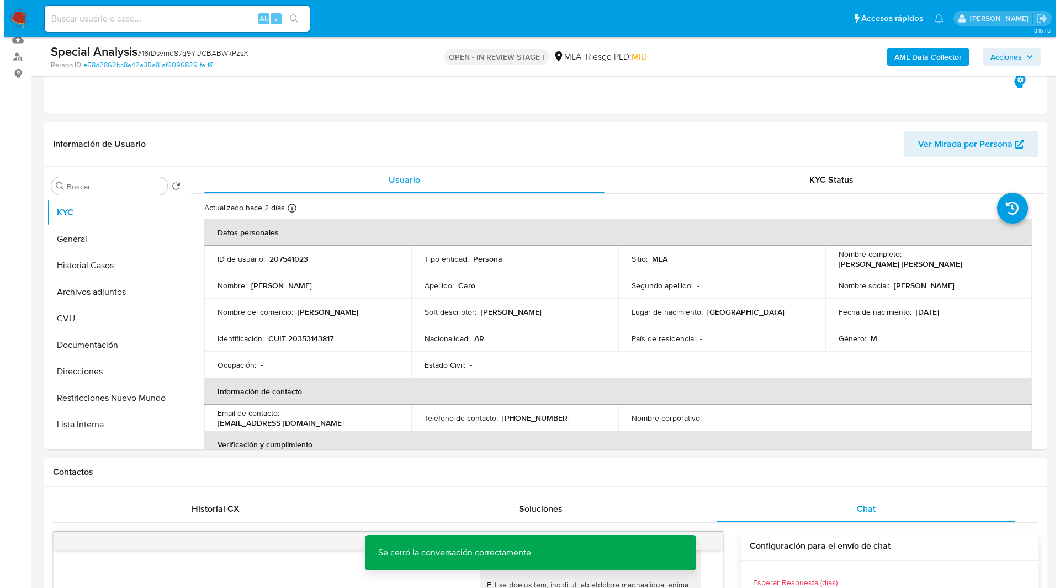
scroll to position [85, 0]
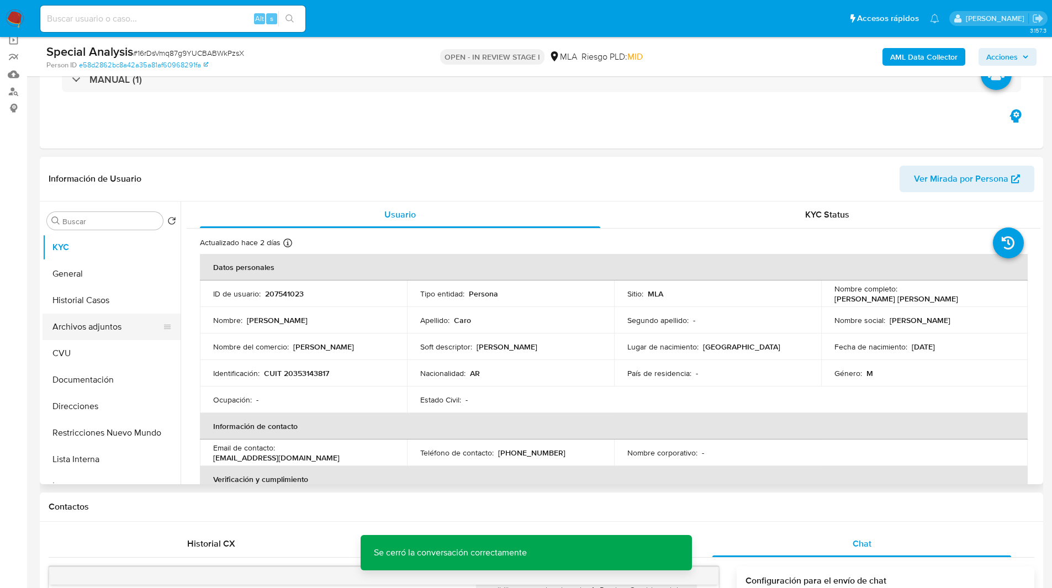
click at [94, 315] on button "Archivos adjuntos" at bounding box center [107, 327] width 129 height 27
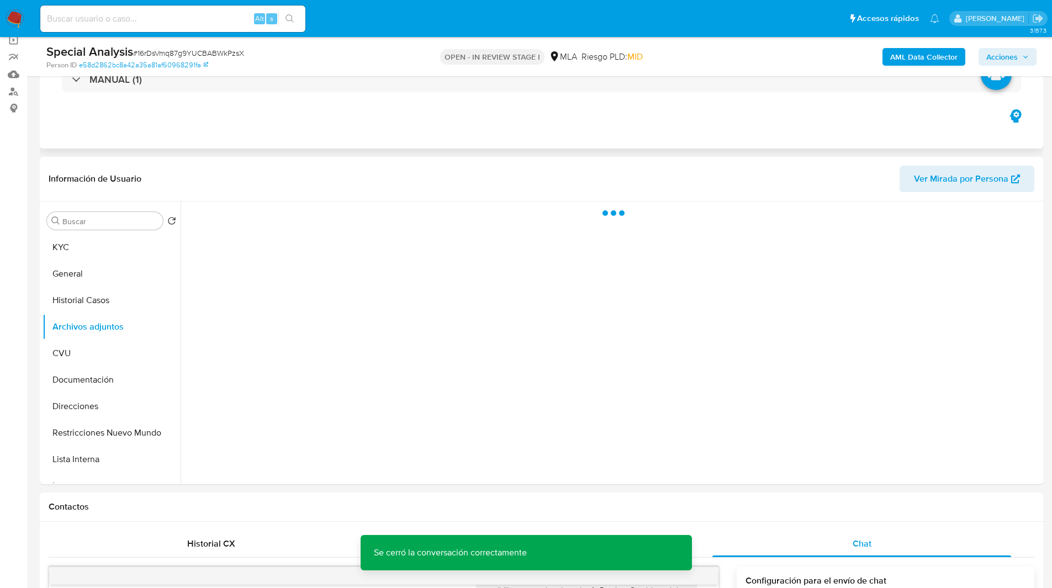
click at [754, 123] on div "Eventos ( 1 ) Acciones MANUAL (1)" at bounding box center [541, 82] width 1003 height 133
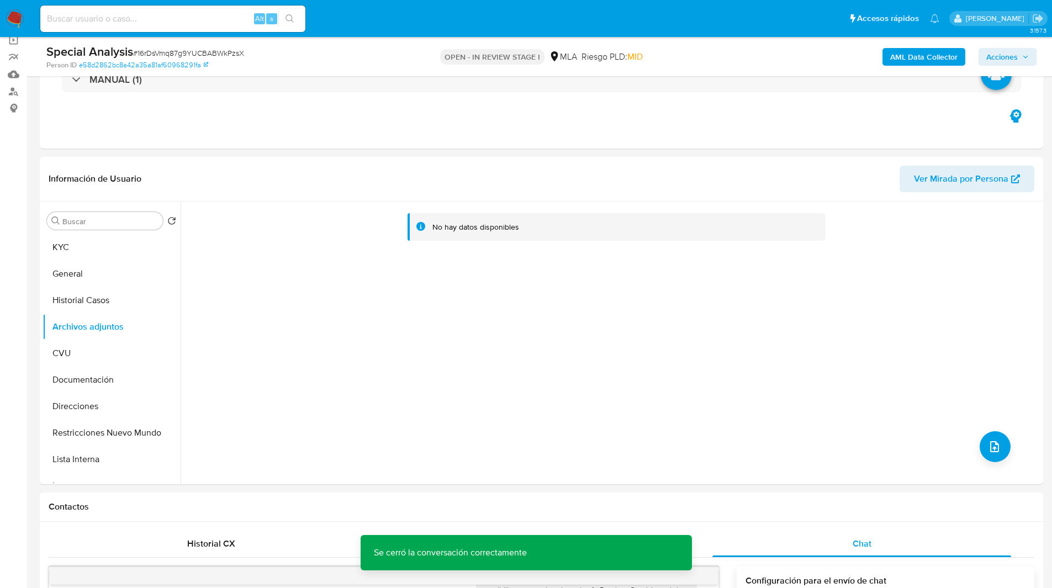
click at [923, 52] on b "AML Data Collector" at bounding box center [923, 57] width 67 height 18
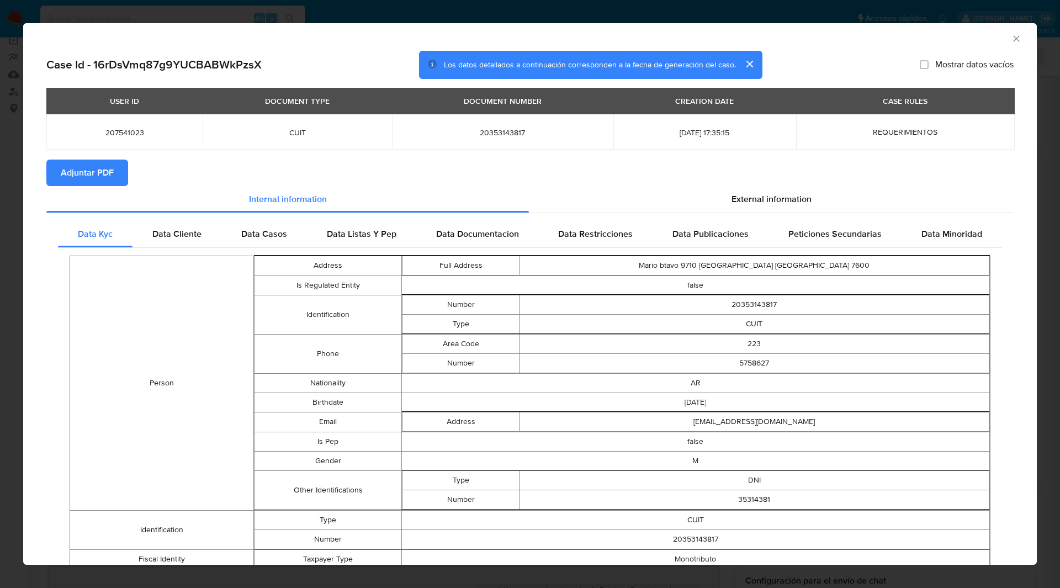
click at [128, 173] on section "Adjuntar PDF" at bounding box center [530, 173] width 968 height 27
click at [119, 173] on button "Adjuntar PDF" at bounding box center [87, 173] width 82 height 27
click at [341, 169] on section "Adjuntar PDF Creando" at bounding box center [530, 174] width 968 height 29
click at [1011, 37] on icon "Cerrar ventana" at bounding box center [1016, 38] width 11 height 11
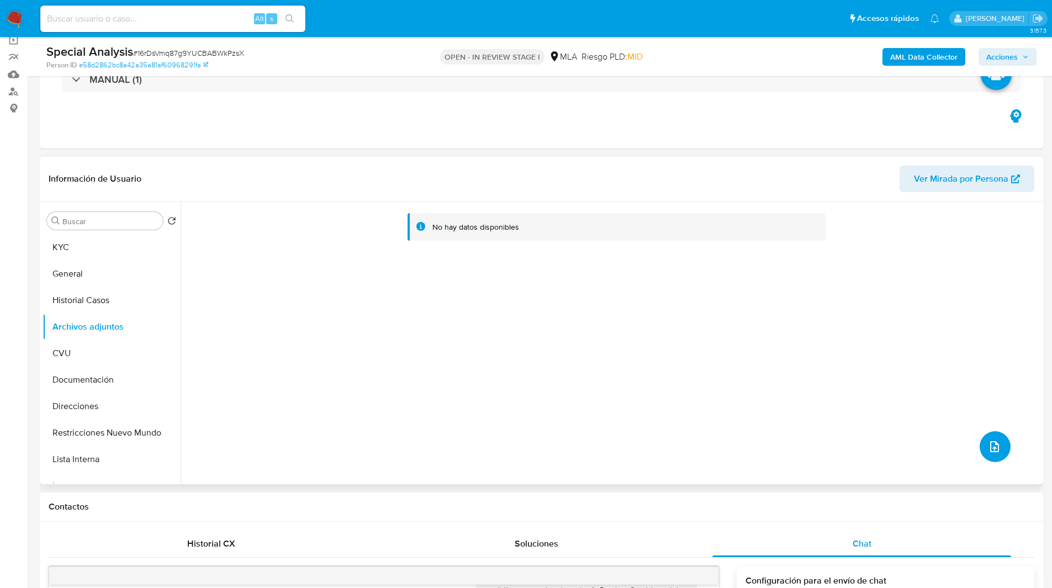
click at [981, 443] on button "upload-file" at bounding box center [995, 446] width 31 height 31
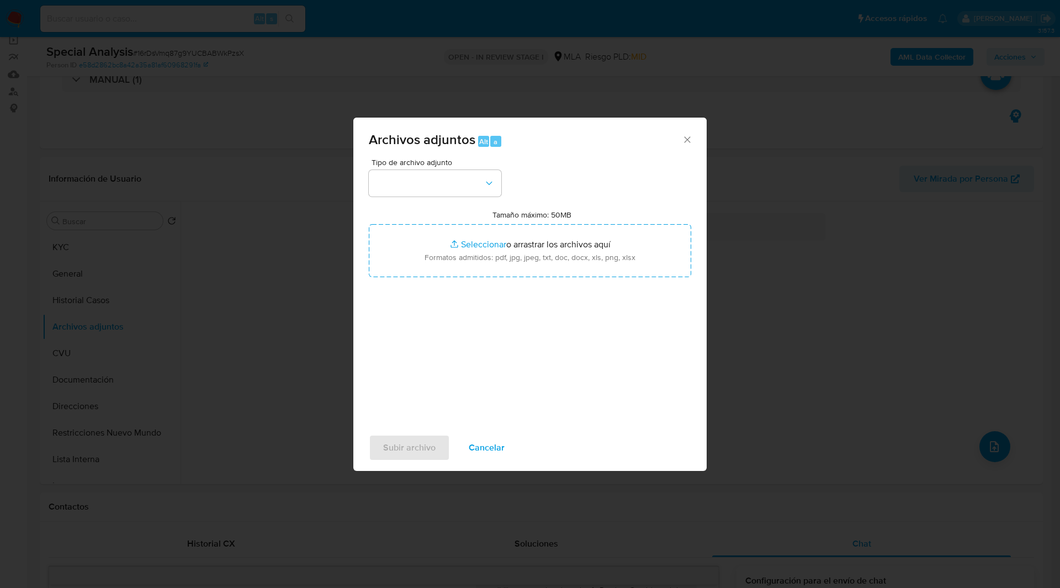
click at [590, 171] on div "Tipo de archivo adjunto Tamaño máximo: 50MB Seleccionar archivos Seleccionar o …" at bounding box center [530, 289] width 323 height 261
click at [403, 183] on button "button" at bounding box center [435, 183] width 133 height 27
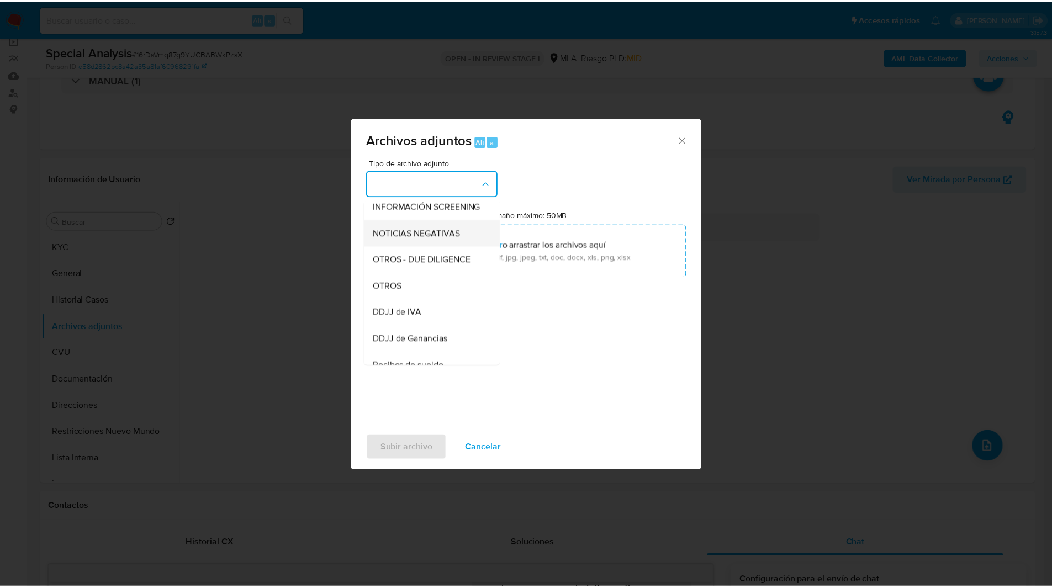
scroll to position [140, 0]
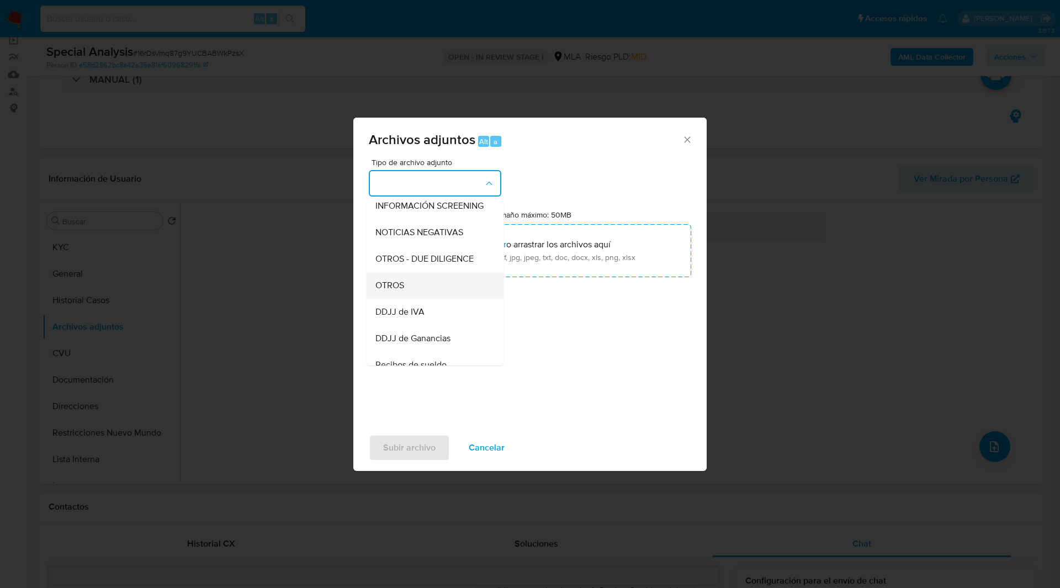
click at [412, 299] on div "OTROS" at bounding box center [432, 285] width 113 height 27
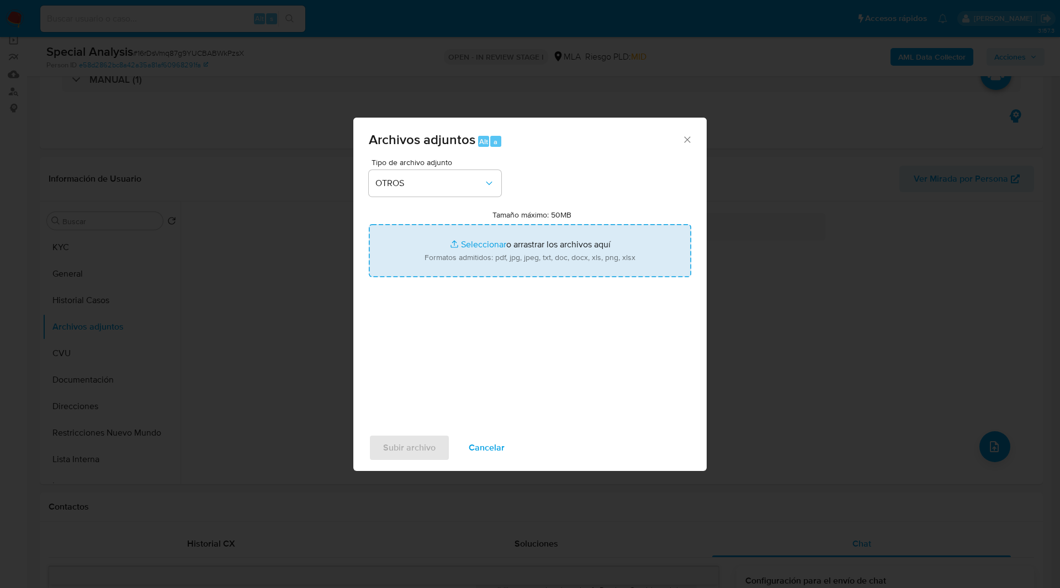
type input "C:\fakepath\Movimientos-207541023.xlsx"
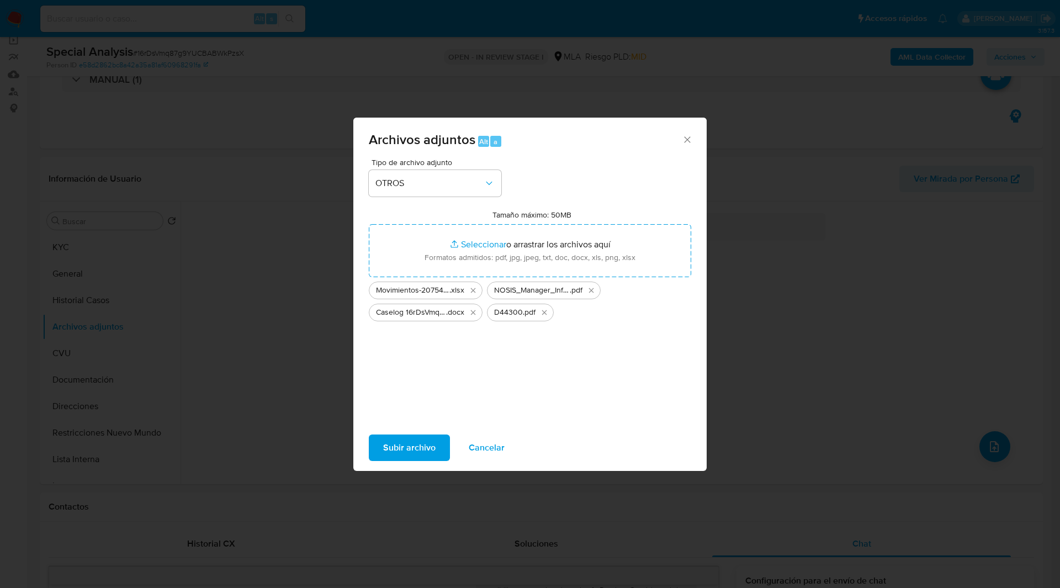
click at [550, 171] on div "Tipo de archivo adjunto OTROS Tamaño máximo: 50MB Seleccionar archivos Seleccio…" at bounding box center [530, 289] width 323 height 261
click at [409, 447] on span "Subir archivo" at bounding box center [409, 448] width 52 height 24
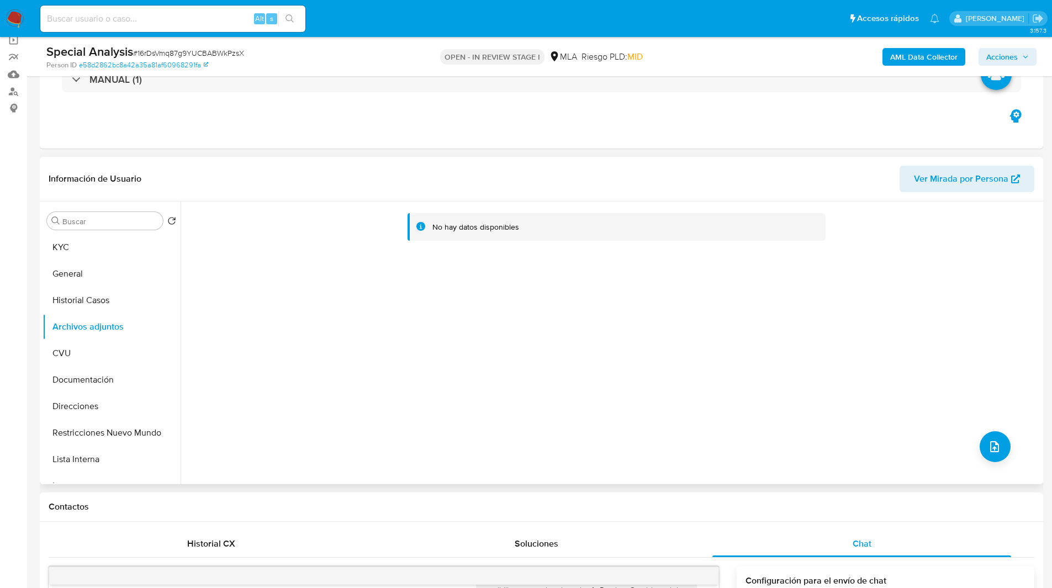
click at [516, 187] on header "Información de Usuario Ver Mirada por Persona" at bounding box center [542, 179] width 986 height 27
click at [445, 174] on header "Información de Usuario Ver Mirada por Persona" at bounding box center [542, 179] width 986 height 27
click at [1006, 60] on span "Acciones" at bounding box center [1001, 57] width 31 height 18
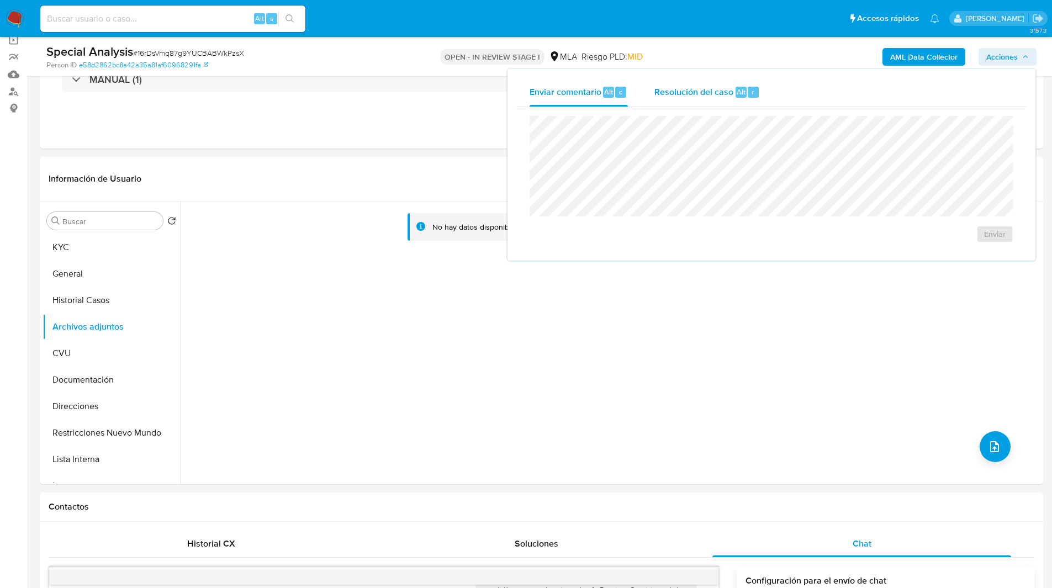
click at [735, 100] on div "Resolución del caso Alt r" at bounding box center [706, 92] width 105 height 29
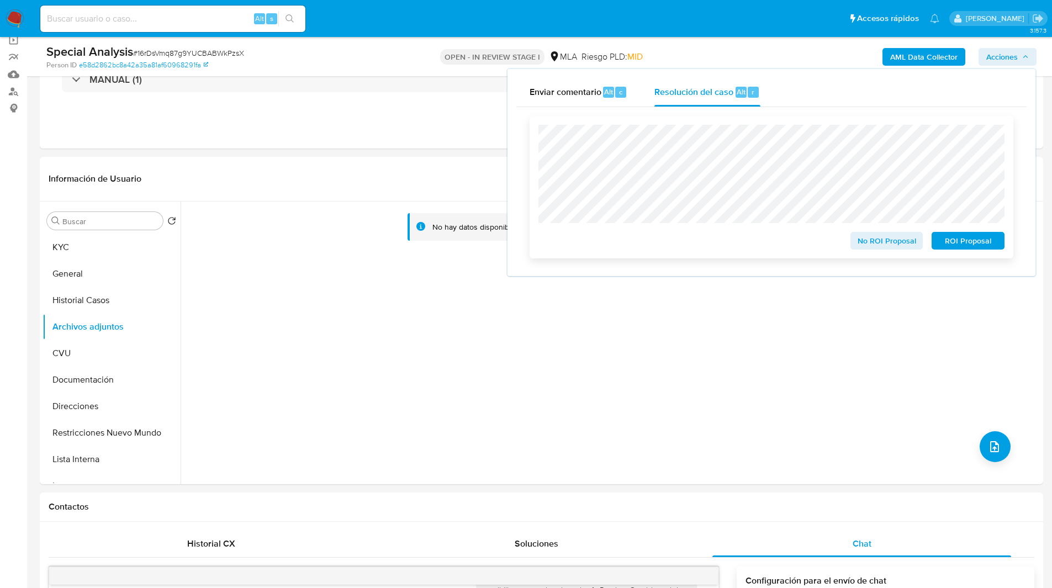
click at [880, 242] on span "No ROI Proposal" at bounding box center [886, 240] width 57 height 15
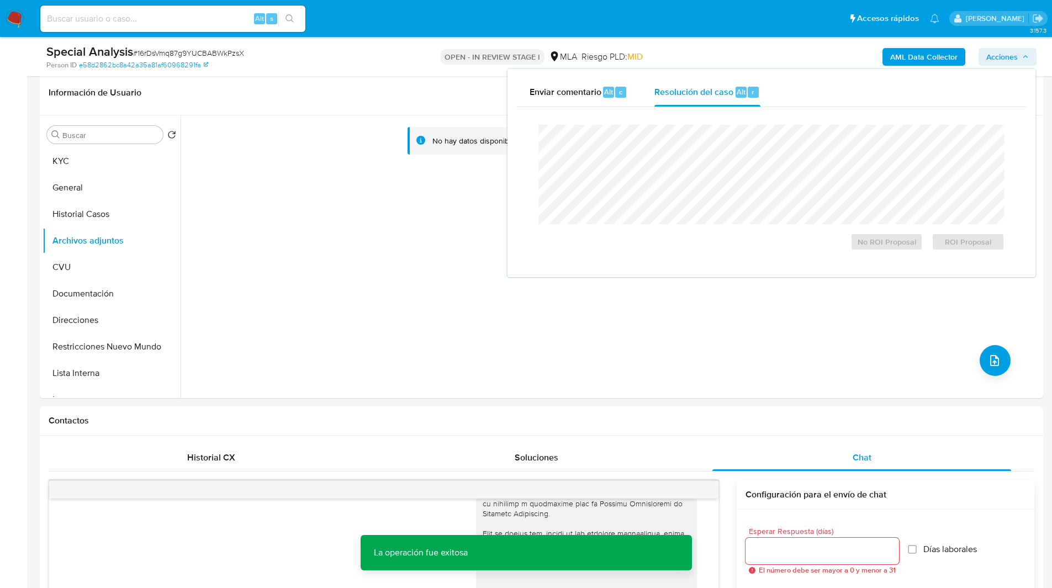
scroll to position [172, 0]
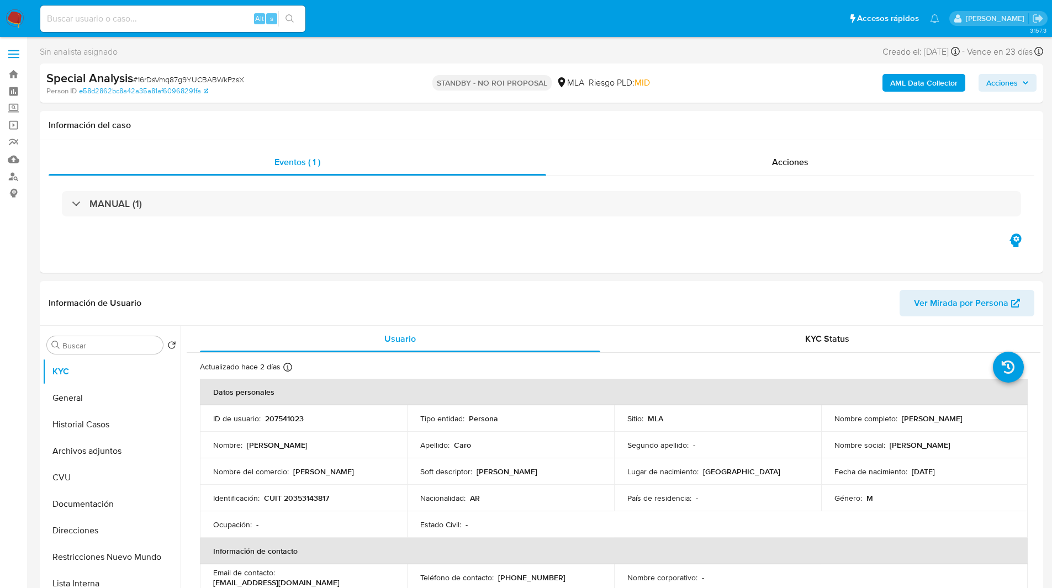
select select "10"
click at [400, 99] on div "Special Analysis # 16rDsVmq87g9YUCBABWkPzsX Person ID e58d2862bc8a42a35a81af609…" at bounding box center [541, 83] width 1003 height 39
click at [117, 13] on input at bounding box center [172, 19] width 265 height 14
paste input "Z5kagNvpaADusjQVz3mFWkYH"
type input "Z5kagNvpaADusjQVz3mFWkYH"
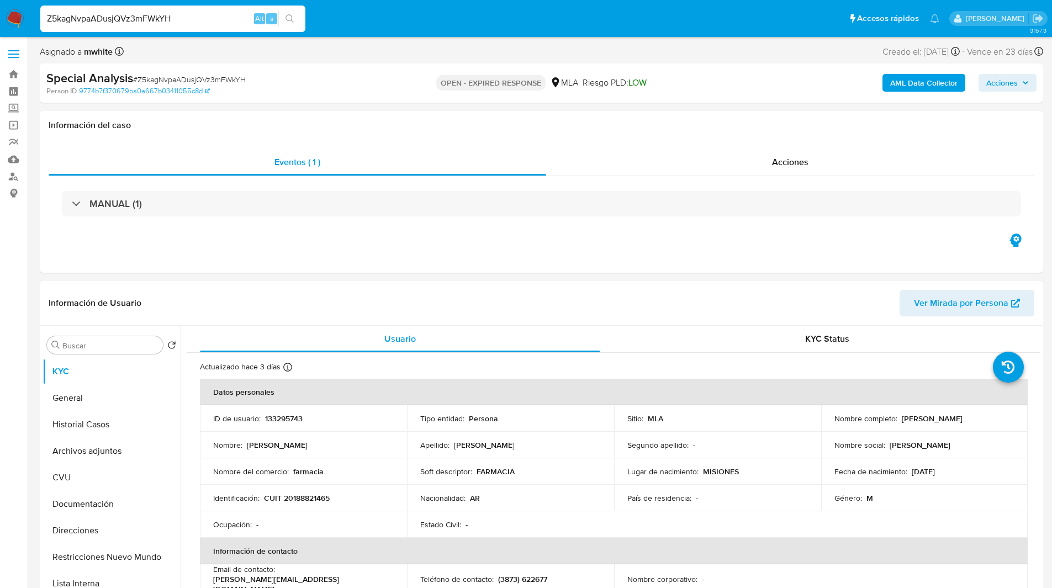
select select "10"
click at [287, 420] on p "133295743" at bounding box center [284, 419] width 38 height 10
copy p "133295743"
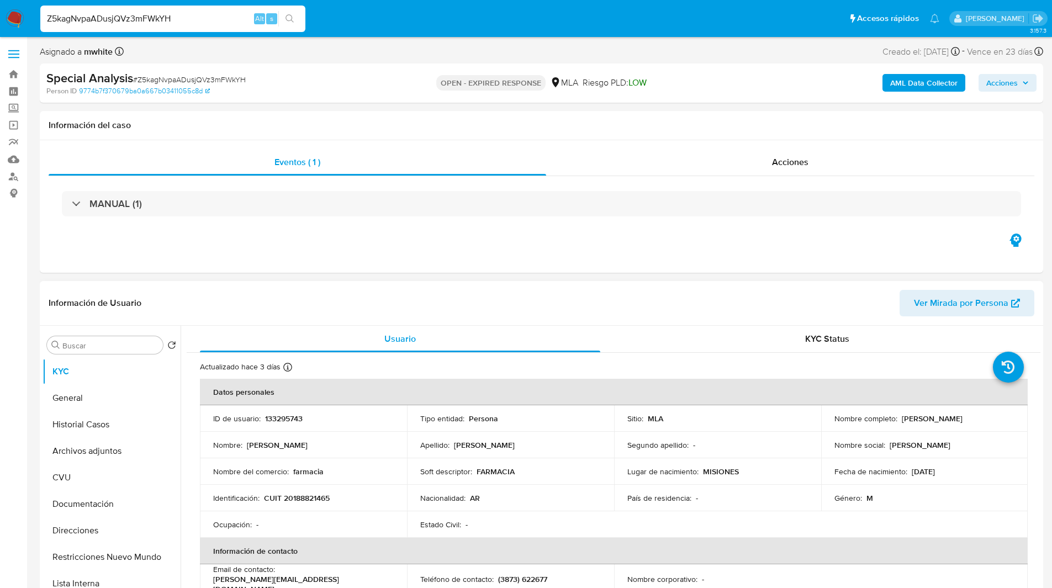
drag, startPoint x: 899, startPoint y: 419, endPoint x: 970, endPoint y: 421, distance: 71.8
click at [970, 421] on div "Nombre completo : Alexis Ivan Aguirre" at bounding box center [924, 419] width 181 height 10
copy p "[PERSON_NAME]"
click at [546, 235] on div "Eventos ( 1 ) Acciones MANUAL (1)" at bounding box center [541, 206] width 1003 height 133
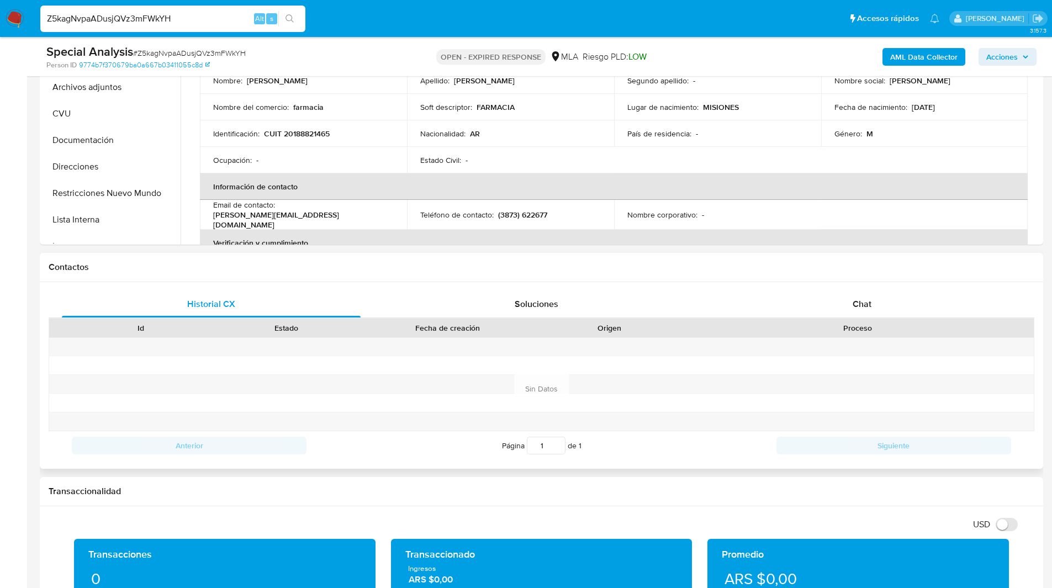
scroll to position [325, 0]
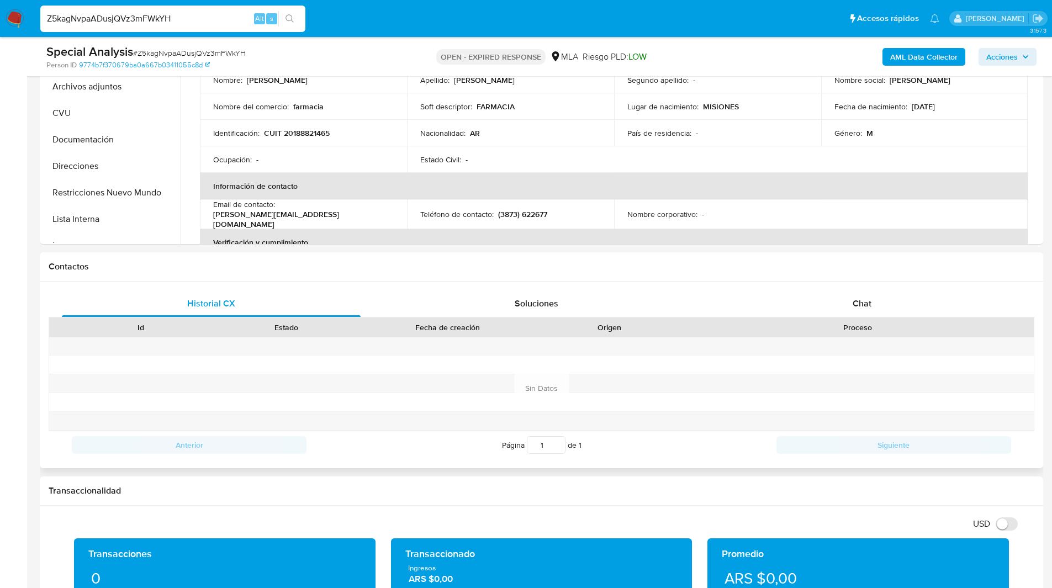
click at [872, 283] on div "Historial CX Soluciones Chat Id Estado Fecha de creación Origen Proceso Anterio…" at bounding box center [541, 375] width 1003 height 187
click at [816, 299] on div "Chat" at bounding box center [861, 303] width 299 height 27
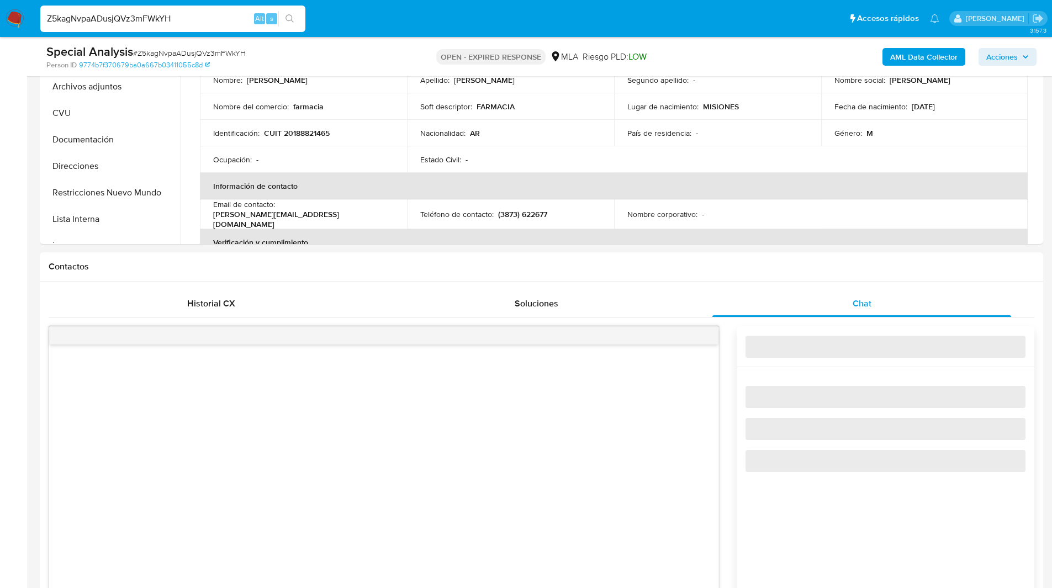
click at [738, 262] on h1 "Contactos" at bounding box center [542, 266] width 986 height 11
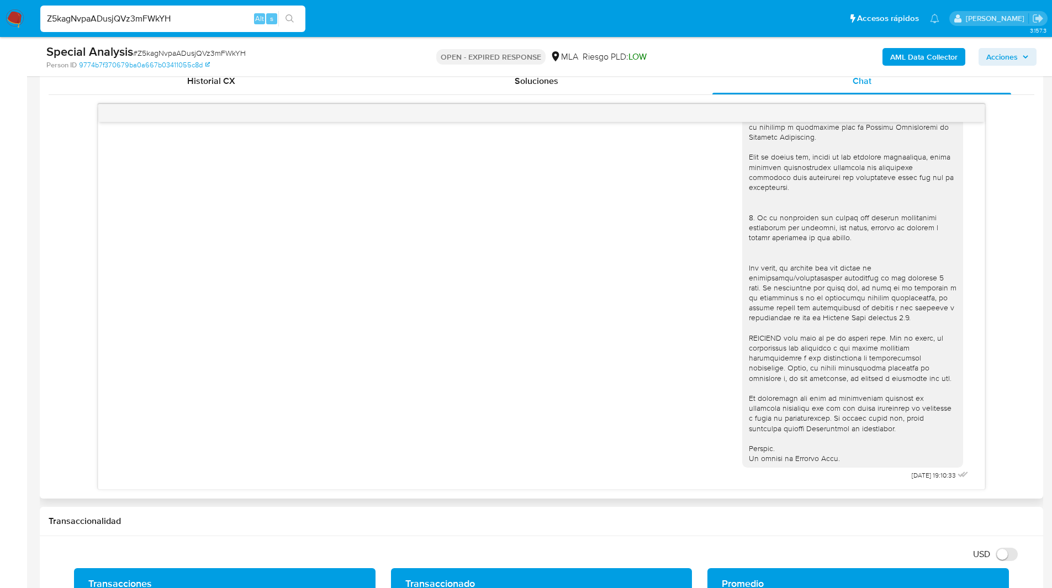
scroll to position [0, 0]
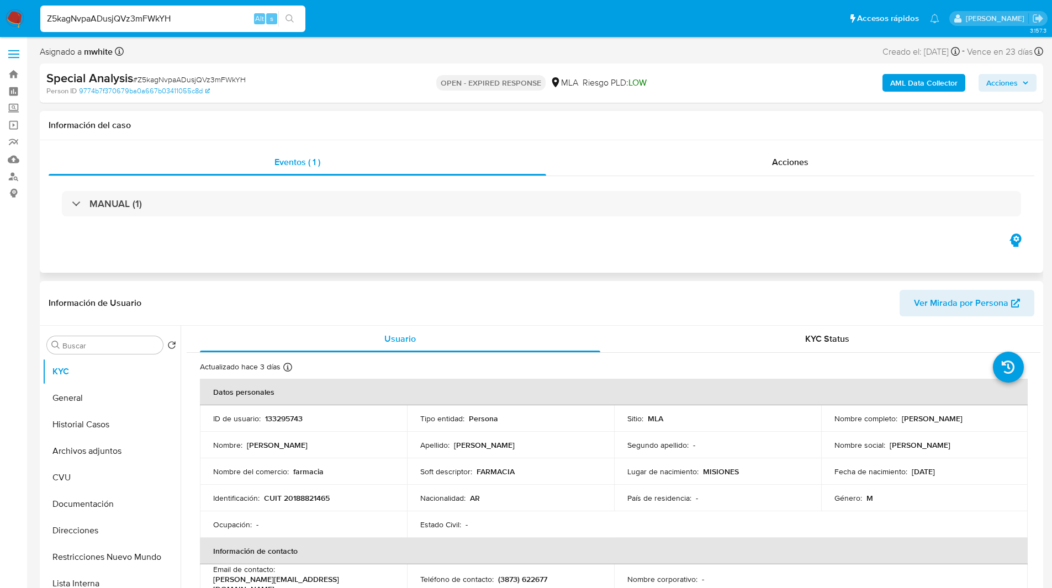
click at [599, 224] on div "MANUAL (1)" at bounding box center [542, 203] width 986 height 55
click at [93, 501] on button "Documentación" at bounding box center [107, 504] width 129 height 27
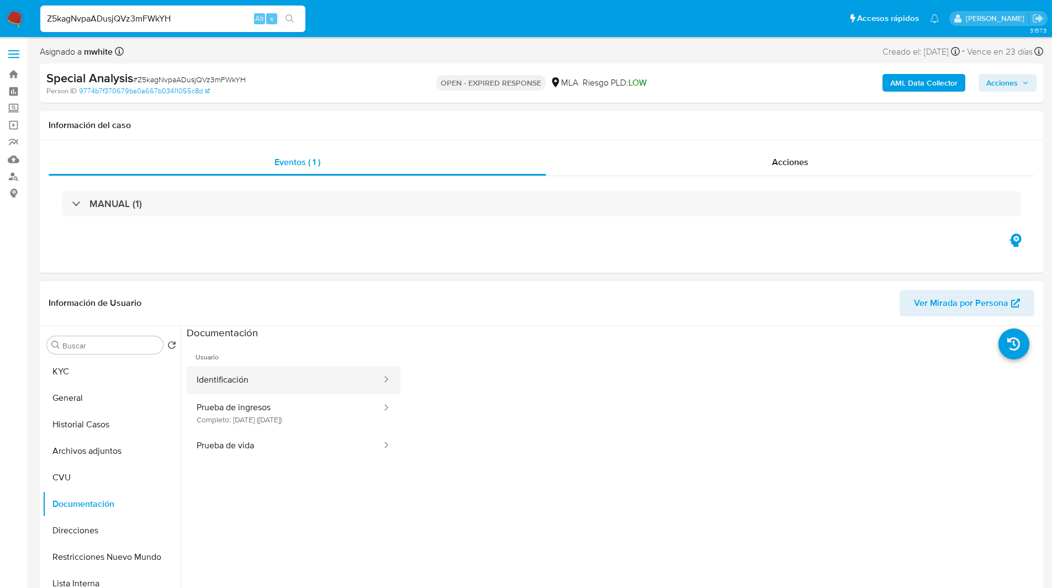
click at [255, 392] on button "Identificación" at bounding box center [285, 380] width 196 height 28
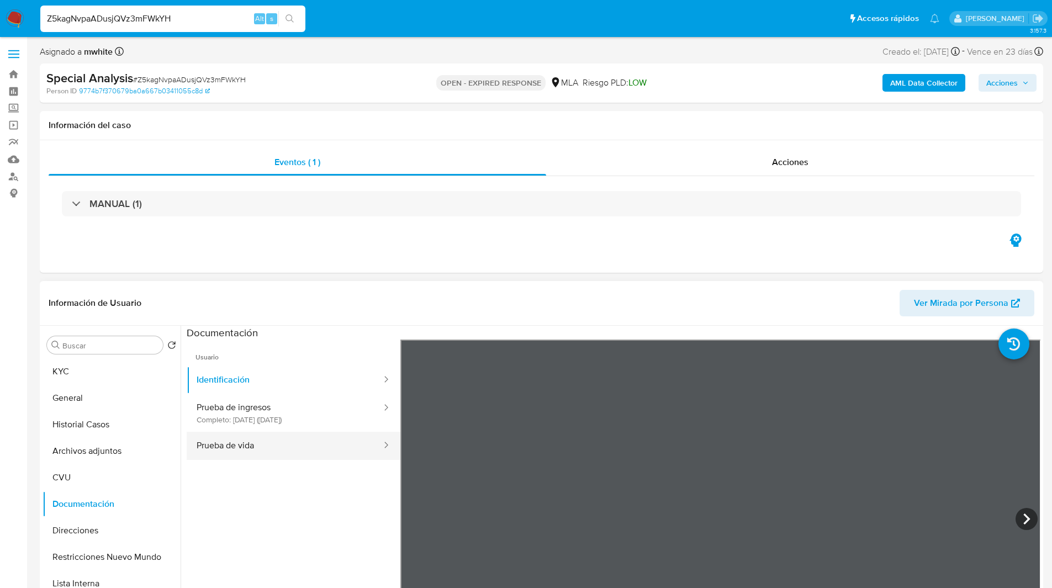
click at [350, 447] on button "Prueba de vida" at bounding box center [285, 446] width 196 height 28
click at [723, 331] on section at bounding box center [614, 509] width 854 height 367
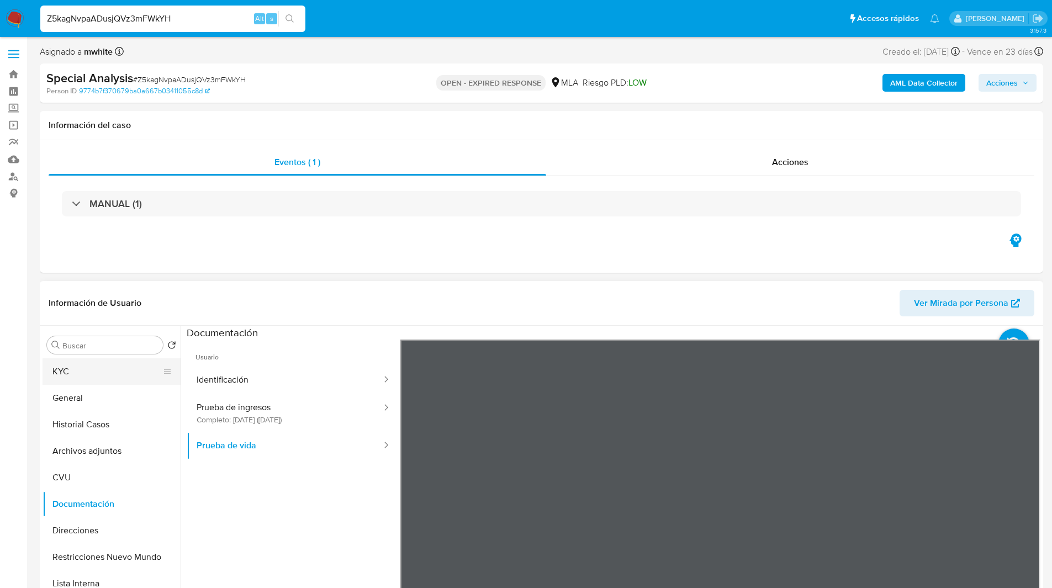
click at [102, 372] on button "KYC" at bounding box center [107, 371] width 129 height 27
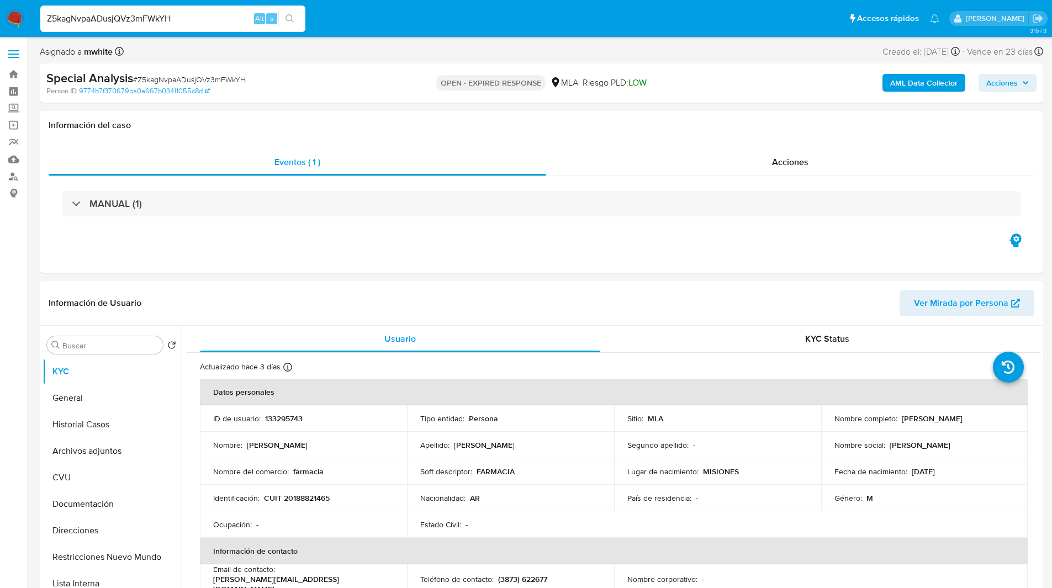
click at [386, 15] on ul "Pausado Ver notificaciones Z5kagNvpaADusjQVz3mFWkYH Alt s Accesos rápidos Presi…" at bounding box center [490, 18] width 910 height 28
click at [343, 21] on ul "Pausado Ver notificaciones Z5kagNvpaADusjQVz3mFWkYH Alt s Accesos rápidos Presi…" at bounding box center [490, 18] width 910 height 28
click at [320, 81] on div "Special Analysis # Z5kagNvpaADusjQVz3mFWkYH" at bounding box center [209, 78] width 326 height 17
click at [299, 501] on p "CUIT 20188821465" at bounding box center [297, 498] width 66 height 10
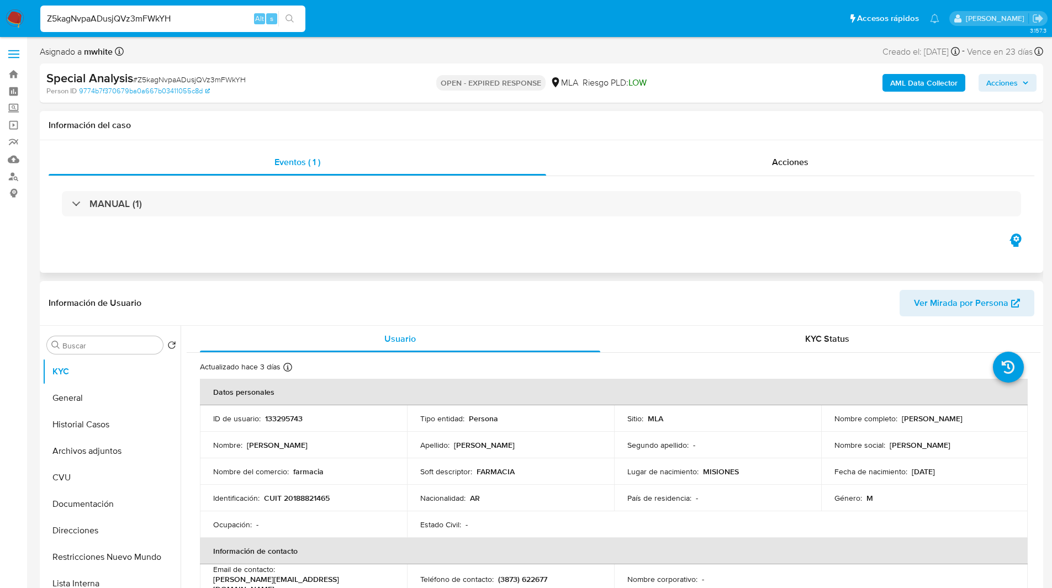
click at [450, 249] on div "Eventos ( 1 ) Acciones MANUAL (1)" at bounding box center [541, 206] width 1003 height 133
click at [582, 118] on div "Información del caso" at bounding box center [541, 125] width 1003 height 29
click at [600, 120] on h1 "Información del caso" at bounding box center [542, 125] width 986 height 11
click at [573, 123] on h1 "Información del caso" at bounding box center [542, 125] width 986 height 11
click at [511, 245] on div "Eventos ( 1 ) Acciones MANUAL (1)" at bounding box center [541, 206] width 1003 height 133
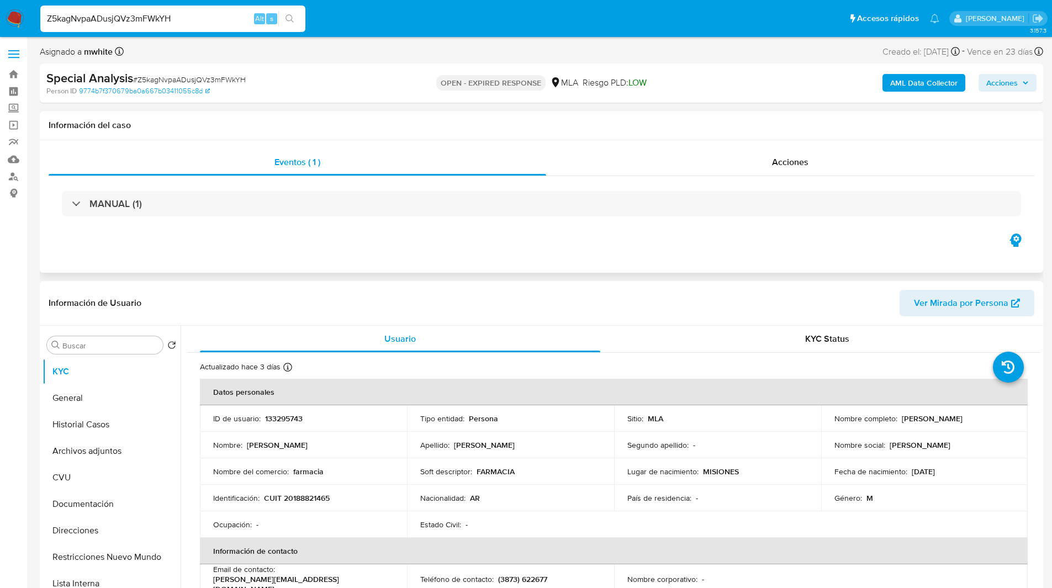
click at [559, 258] on div "Eventos ( 1 ) Acciones MANUAL (1)" at bounding box center [541, 206] width 1003 height 133
click at [765, 230] on div "MANUAL (1)" at bounding box center [542, 203] width 986 height 55
click at [663, 235] on div "Eventos ( 1 ) Acciones MANUAL (1)" at bounding box center [541, 206] width 1003 height 133
click at [695, 241] on div "Eventos ( 1 ) Acciones MANUAL (1)" at bounding box center [541, 206] width 1003 height 133
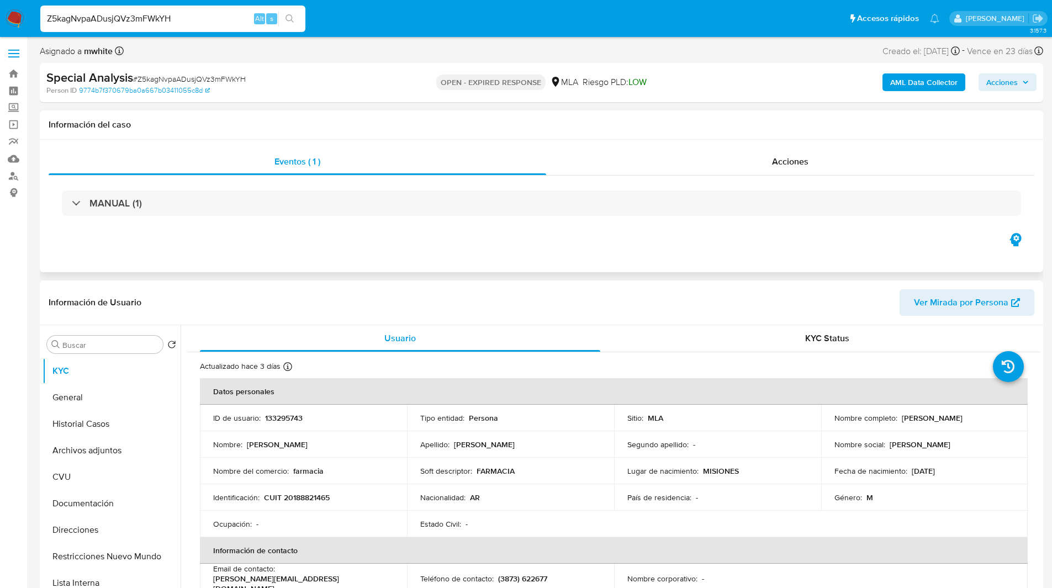
click at [702, 241] on div "Eventos ( 1 ) Acciones MANUAL (1)" at bounding box center [541, 206] width 1003 height 133
click at [714, 240] on div "Eventos ( 1 ) Acciones MANUAL (1)" at bounding box center [541, 206] width 1003 height 133
click at [587, 117] on div "Información del caso" at bounding box center [541, 125] width 1003 height 29
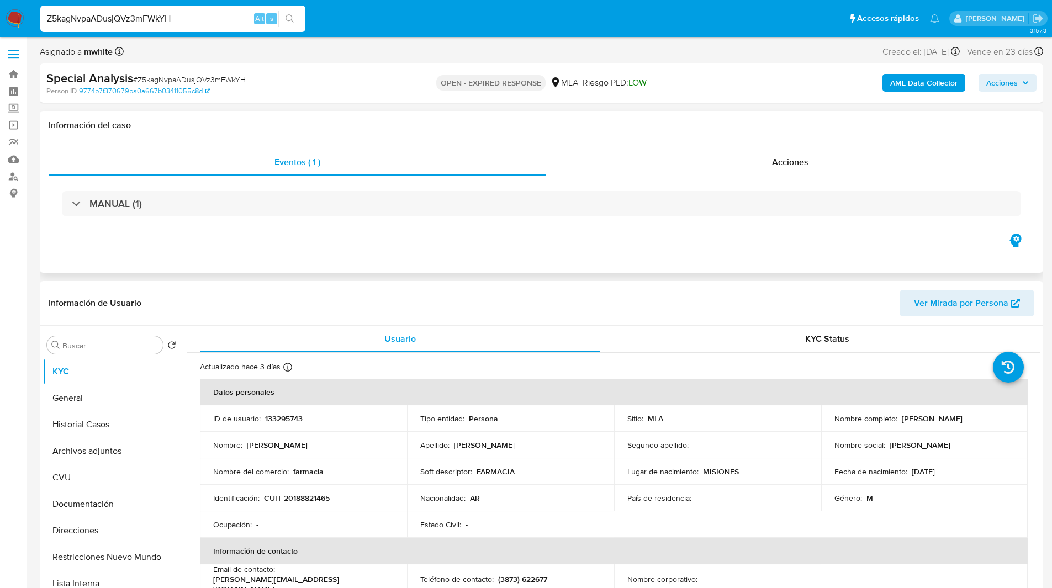
click at [606, 118] on div "Información del caso" at bounding box center [541, 125] width 1003 height 29
click at [324, 82] on div "Special Analysis # Z5kagNvpaADusjQVz3mFWkYH" at bounding box center [209, 78] width 326 height 17
click at [654, 48] on div "Asignado a mwhite Asignado el: 03/07/2025 14:35:12 Creado el: 03/07/2025 Creado…" at bounding box center [541, 53] width 1003 height 19
click at [600, 125] on h1 "Información del caso" at bounding box center [542, 125] width 986 height 11
click at [372, 16] on ul "Pausado Ver notificaciones Z5kagNvpaADusjQVz3mFWkYH Alt s Accesos rápidos Presi…" at bounding box center [490, 18] width 910 height 28
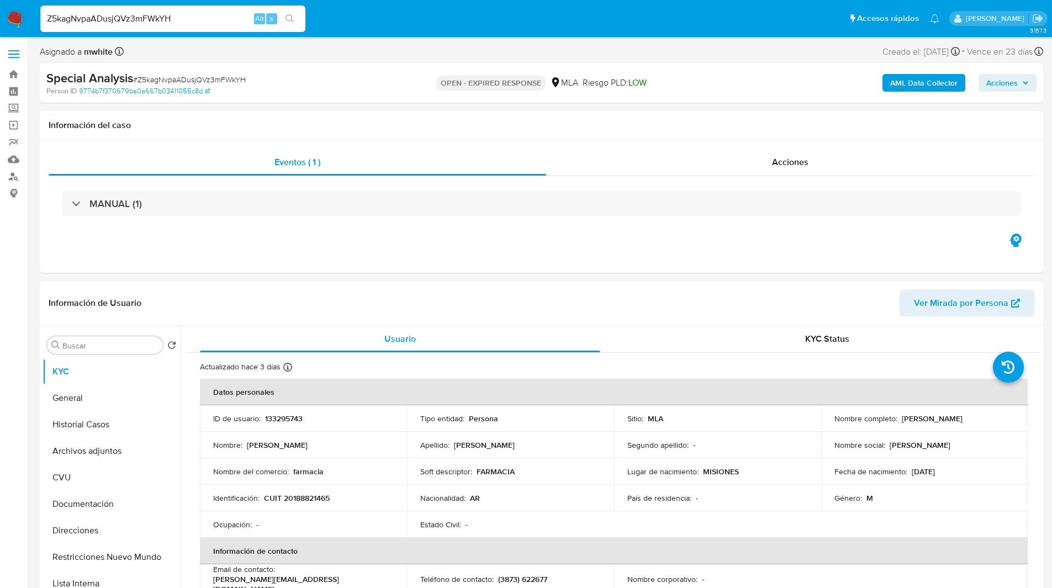
click at [388, 16] on ul "Pausado Ver notificaciones Z5kagNvpaADusjQVz3mFWkYH Alt s Accesos rápidos Presi…" at bounding box center [490, 18] width 910 height 28
click at [757, 96] on div "Special Analysis # Z5kagNvpaADusjQVz3mFWkYH Person ID 9774b7f370679ba0a667b0341…" at bounding box center [541, 83] width 1003 height 39
click at [391, 19] on ul "Pausado Ver notificaciones Z5kagNvpaADusjQVz3mFWkYH Alt s Accesos rápidos Presi…" at bounding box center [490, 18] width 910 height 28
click at [353, 27] on ul "Pausado Ver notificaciones Z5kagNvpaADusjQVz3mFWkYH Alt s Accesos rápidos Presi…" at bounding box center [490, 18] width 910 height 28
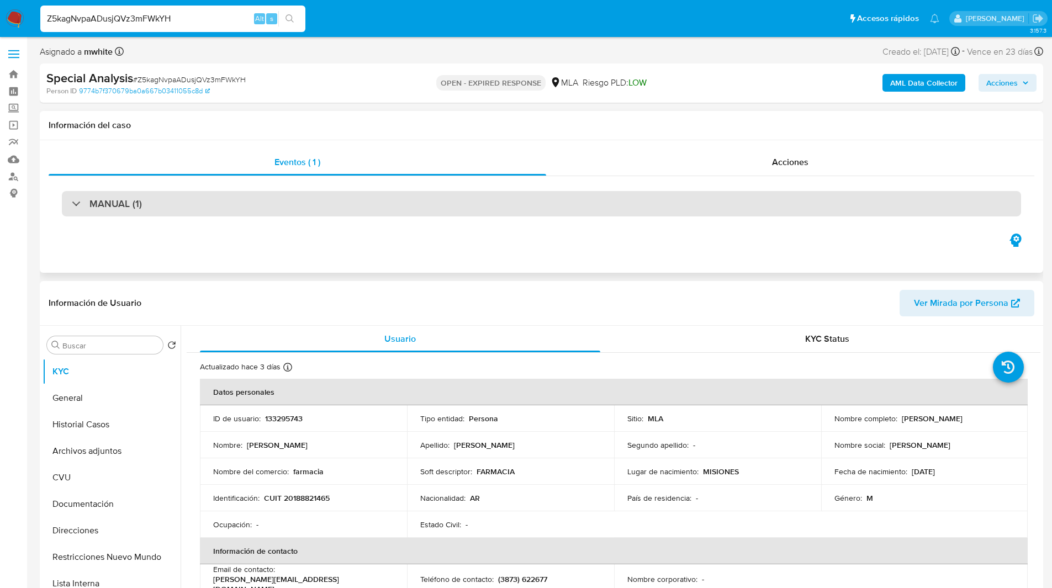
click at [686, 193] on div "MANUAL (1)" at bounding box center [541, 203] width 959 height 25
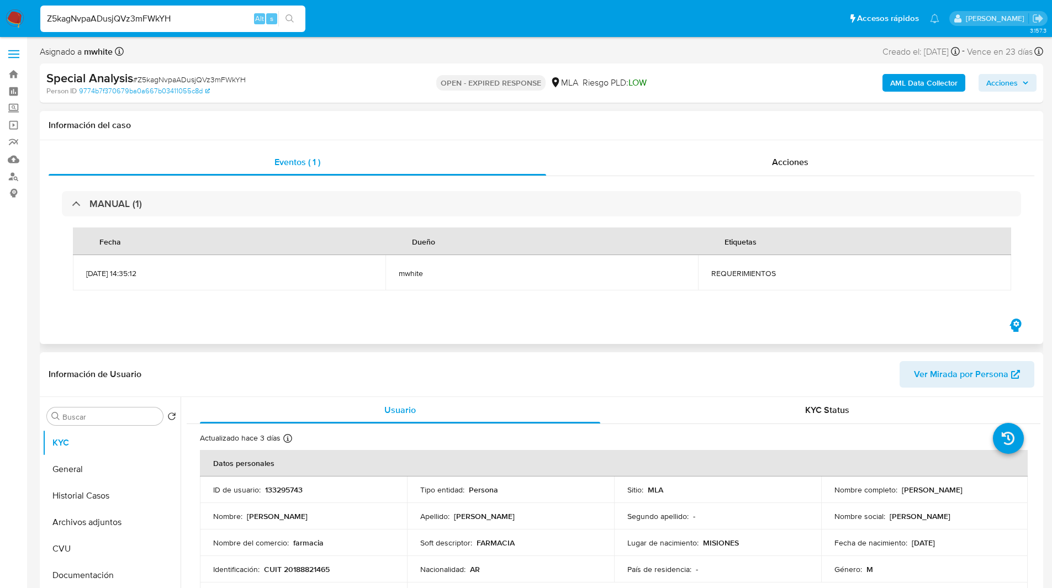
click at [279, 185] on div "MANUAL (1) Fecha Dueño Etiquetas 03/07/2025 14:35:12 mwhite REQUERIMIENTOS" at bounding box center [542, 246] width 986 height 140
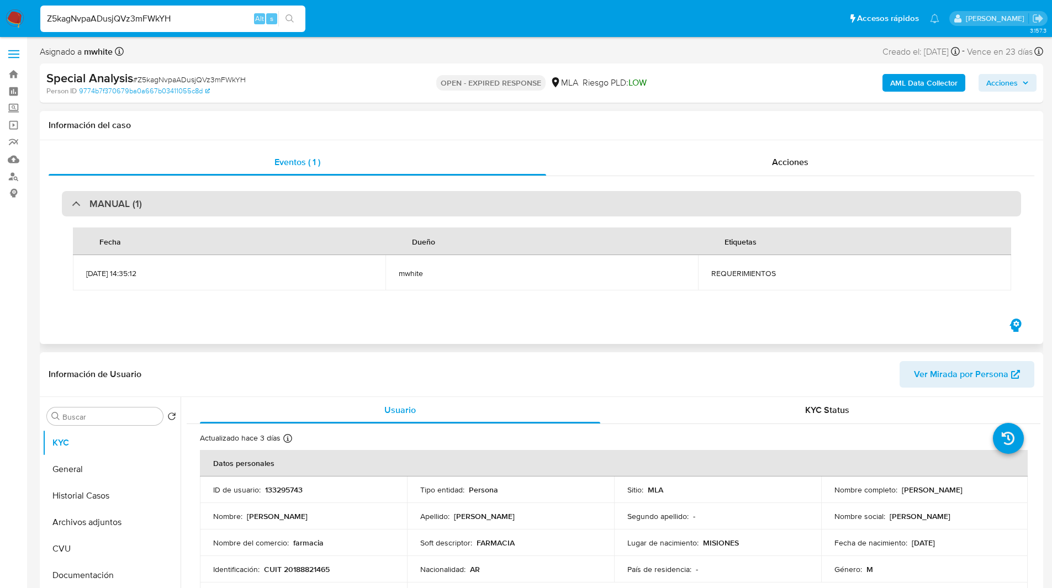
click at [285, 205] on div "MANUAL (1)" at bounding box center [541, 203] width 959 height 25
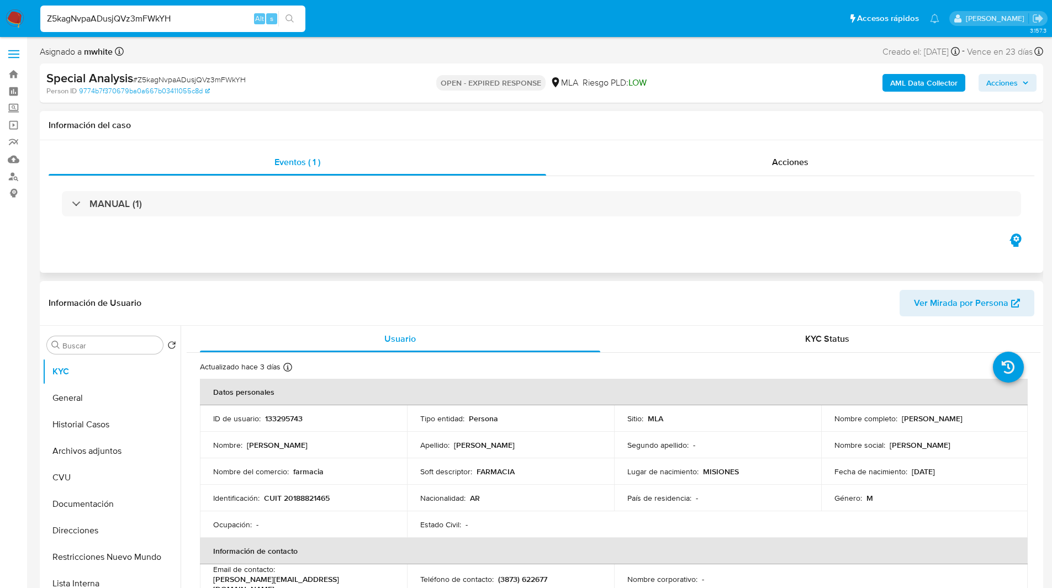
click at [357, 129] on h1 "Información del caso" at bounding box center [542, 125] width 986 height 11
click at [101, 520] on button "Direcciones" at bounding box center [107, 530] width 129 height 27
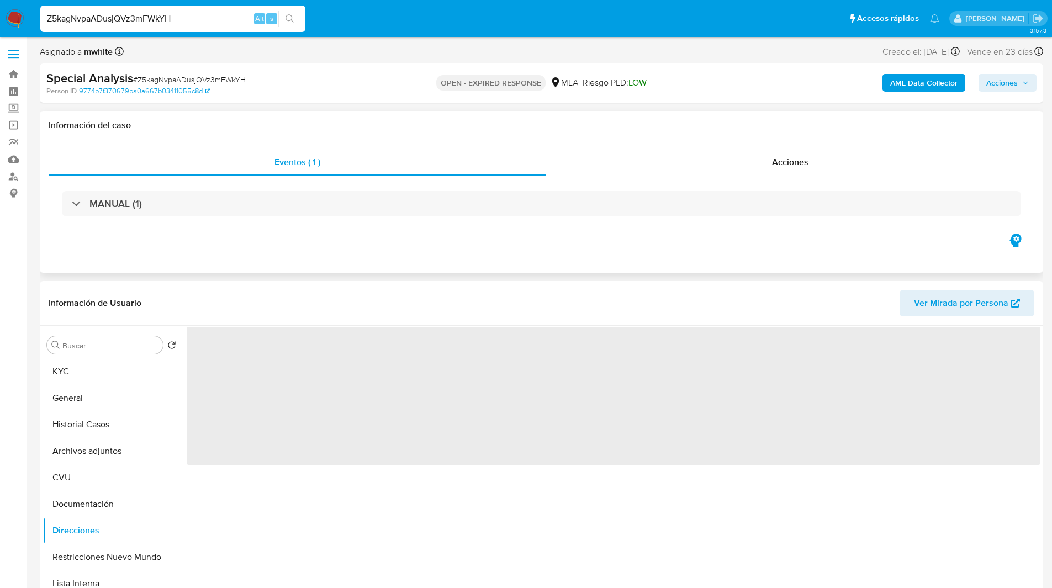
click at [318, 255] on div "Eventos ( 1 ) Acciones MANUAL (1)" at bounding box center [541, 206] width 1003 height 133
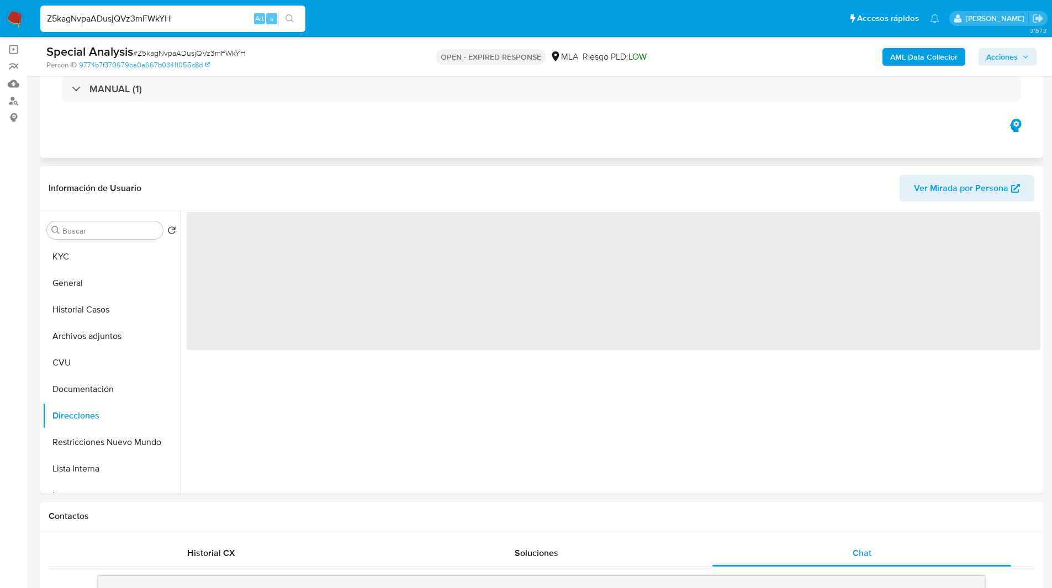
scroll to position [76, 0]
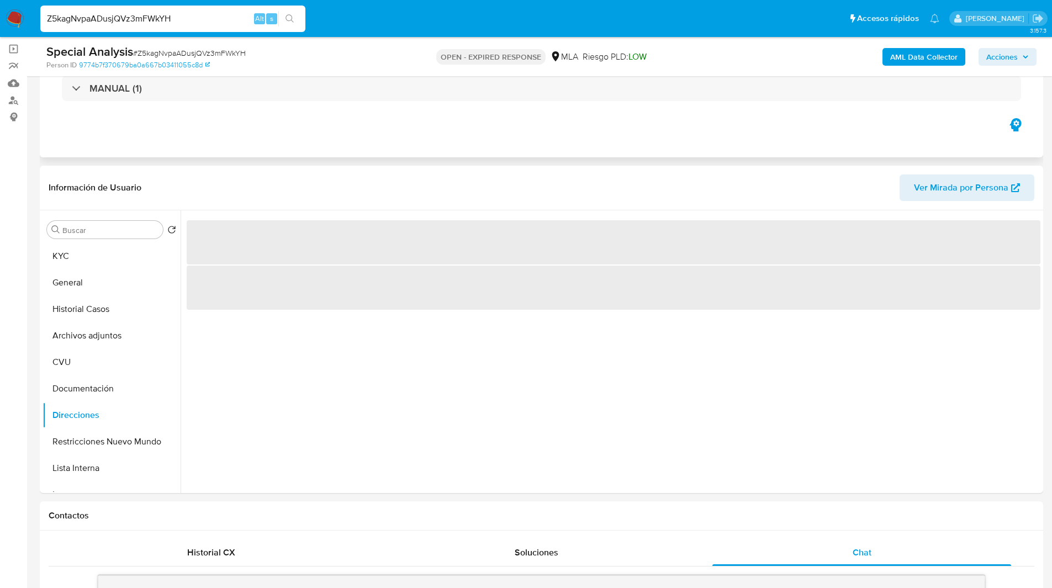
click at [271, 125] on div "Eventos ( 1 ) Acciones MANUAL (1)" at bounding box center [541, 91] width 1003 height 133
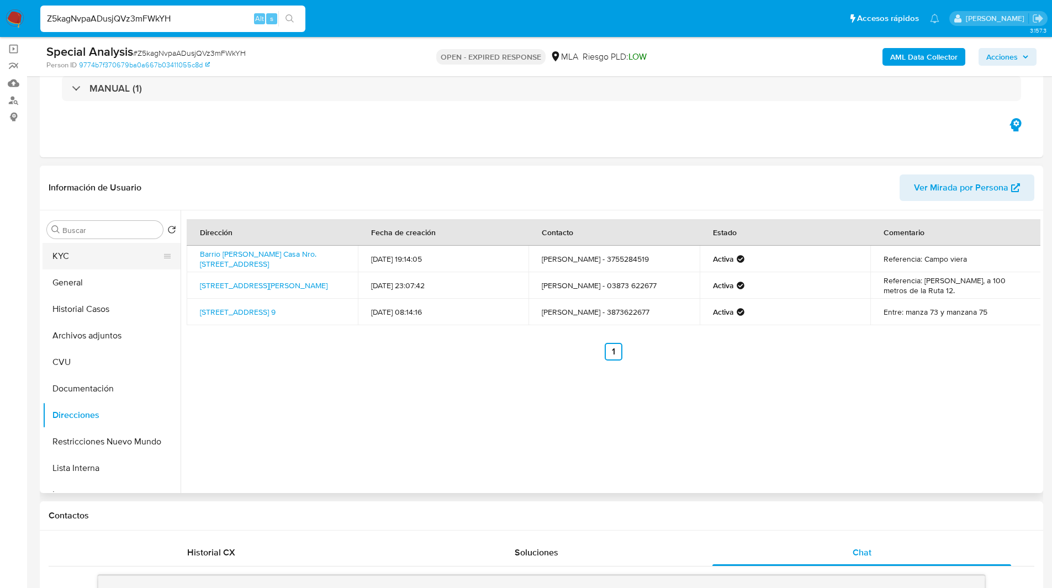
click at [100, 261] on button "KYC" at bounding box center [107, 256] width 129 height 27
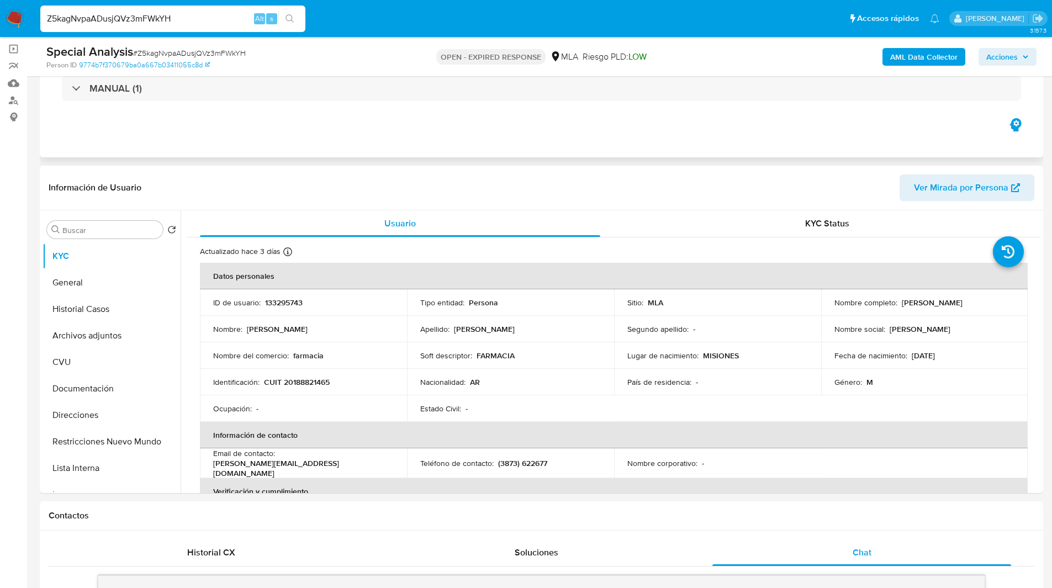
click at [934, 125] on div "Eventos ( 1 ) Acciones MANUAL (1)" at bounding box center [541, 91] width 1003 height 133
click at [506, 31] on ul "Pausado Ver notificaciones Z5kagNvpaADusjQVz3mFWkYH Alt s Accesos rápidos Presi…" at bounding box center [490, 18] width 910 height 28
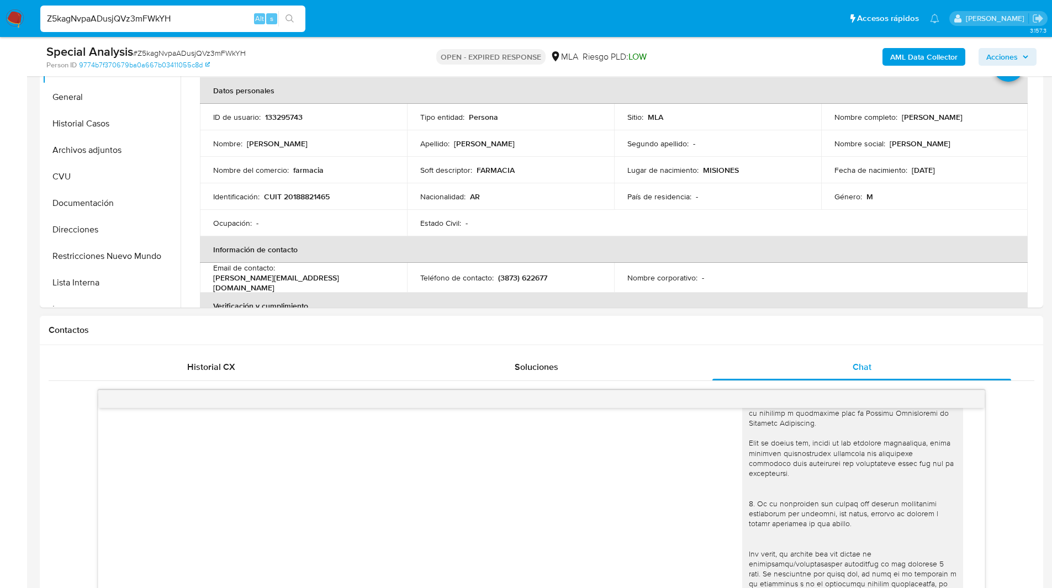
click at [707, 330] on h1 "Contactos" at bounding box center [542, 330] width 986 height 11
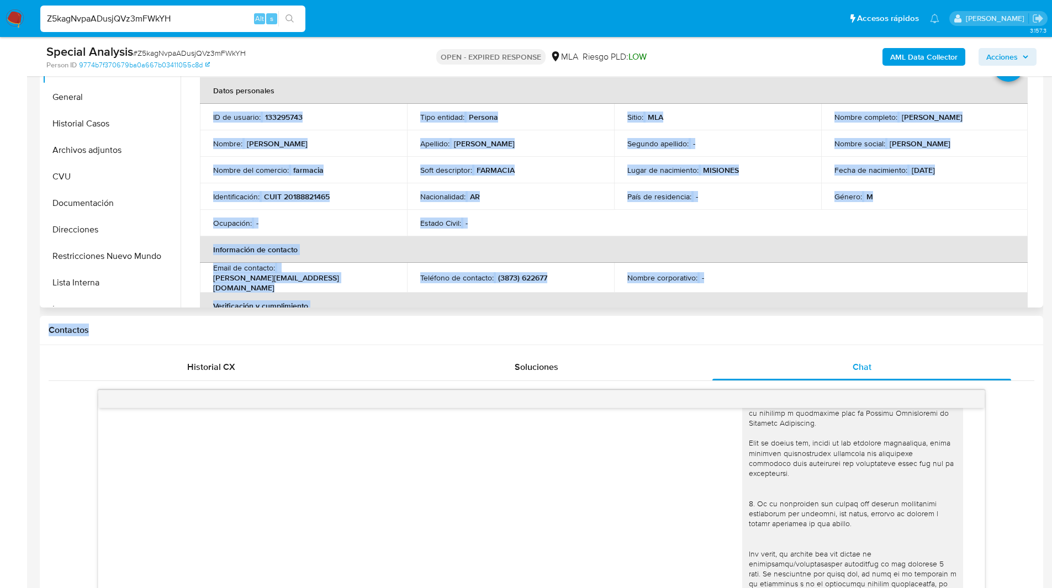
drag, startPoint x: 707, startPoint y: 330, endPoint x: 783, endPoint y: 94, distance: 248.2
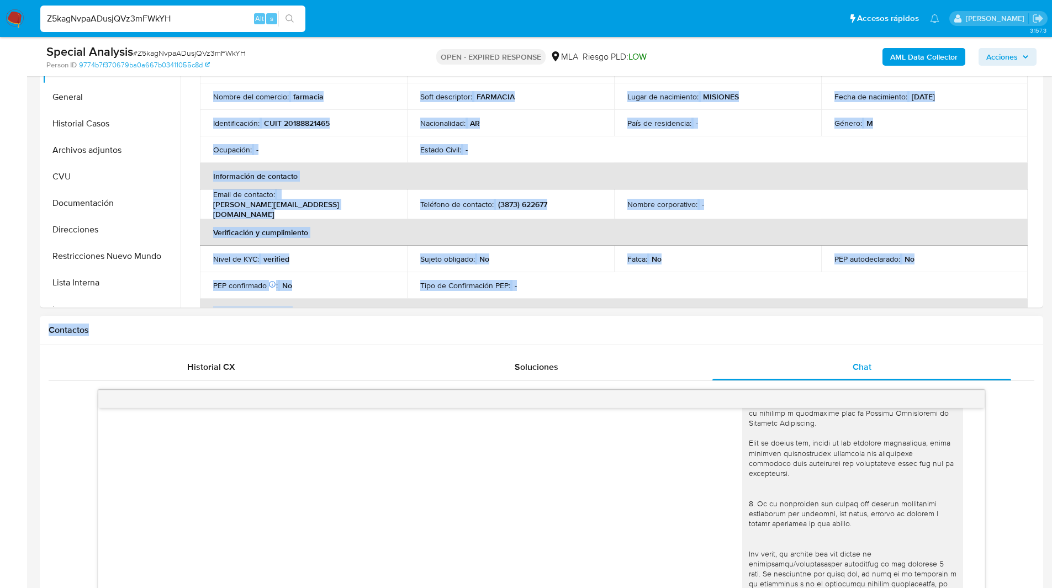
click at [764, 326] on h1 "Contactos" at bounding box center [542, 330] width 986 height 11
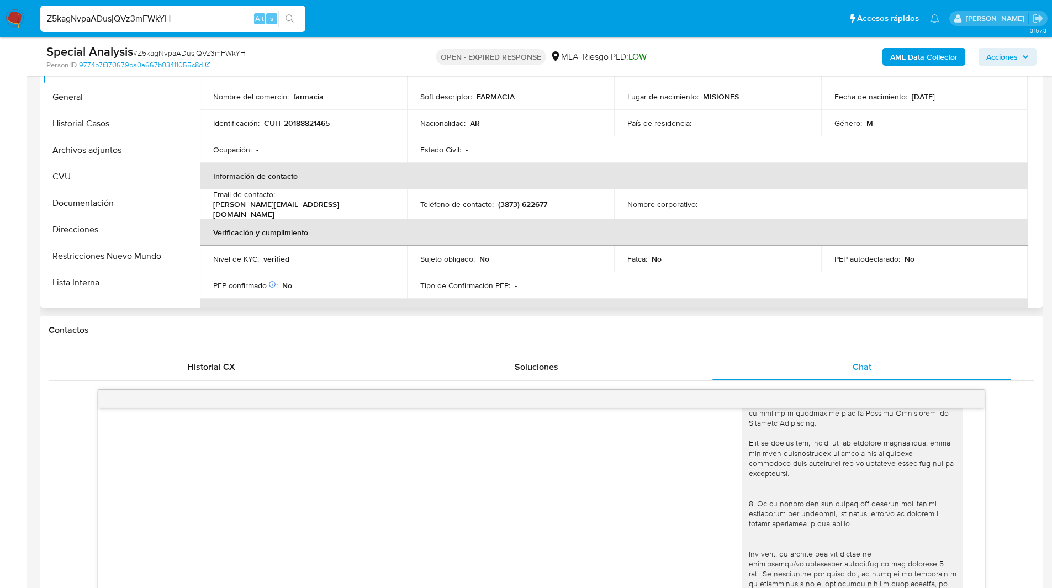
click at [753, 275] on table "Datos personales ID de usuario : 133295743 Tipo entidad : Persona Sitio : MLA N…" at bounding box center [614, 204] width 828 height 401
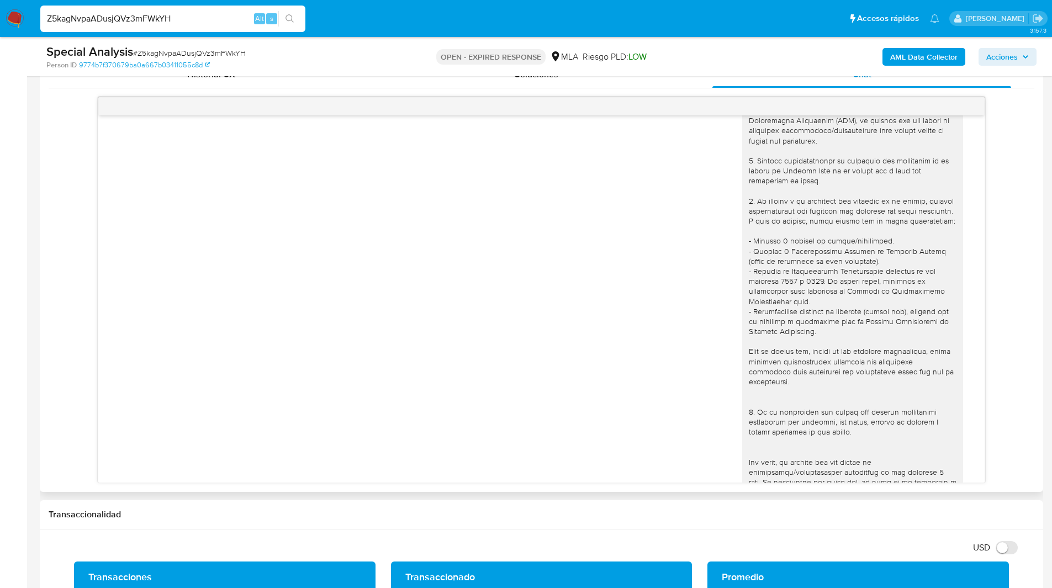
scroll to position [268, 0]
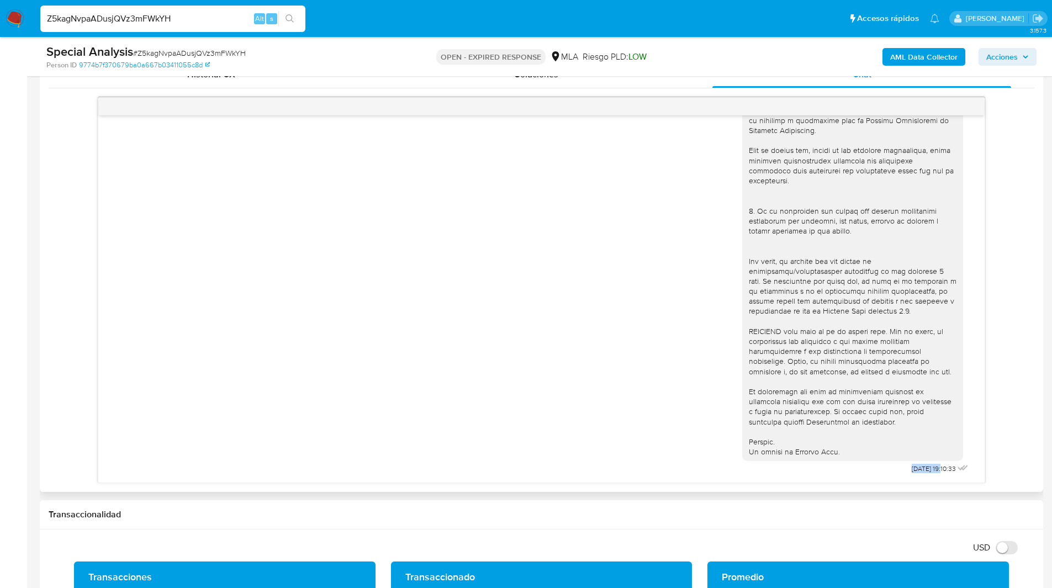
drag, startPoint x: 924, startPoint y: 469, endPoint x: 874, endPoint y: 469, distance: 50.8
click at [874, 469] on div "03/07/2025 19:10:33" at bounding box center [856, 174] width 229 height 605
copy div "03/07/2025"
click at [85, 21] on input "Z5kagNvpaADusjQVz3mFWkYH" at bounding box center [172, 19] width 265 height 14
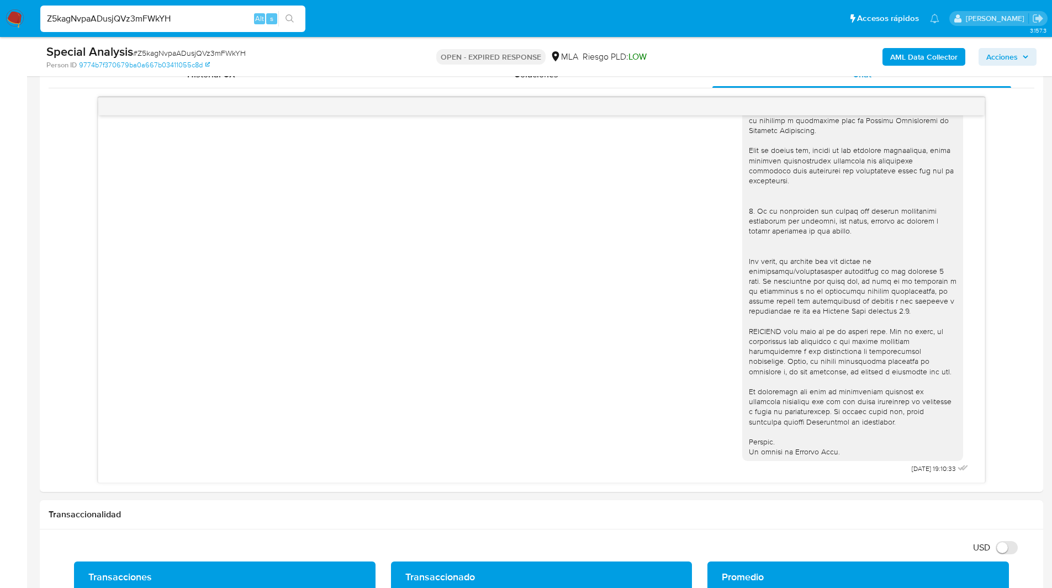
click at [0, 13] on nav "Pausado Ver notificaciones Z5kagNvpaADusjQVz3mFWkYH Alt s Accesos rápidos Presi…" at bounding box center [526, 18] width 1052 height 37
click at [8, 15] on img at bounding box center [15, 18] width 19 height 19
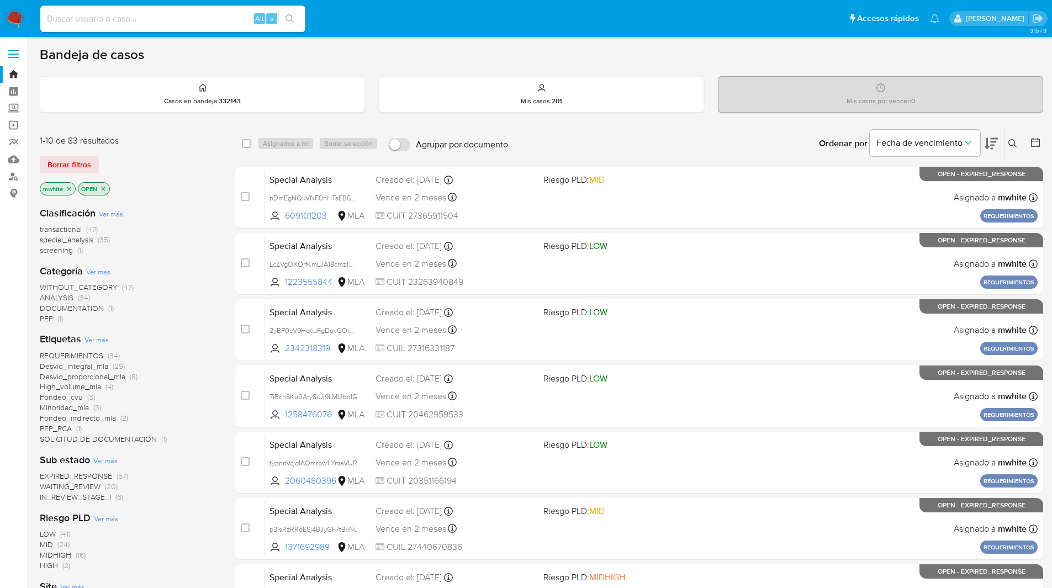
click at [1013, 138] on button at bounding box center [1014, 143] width 18 height 13
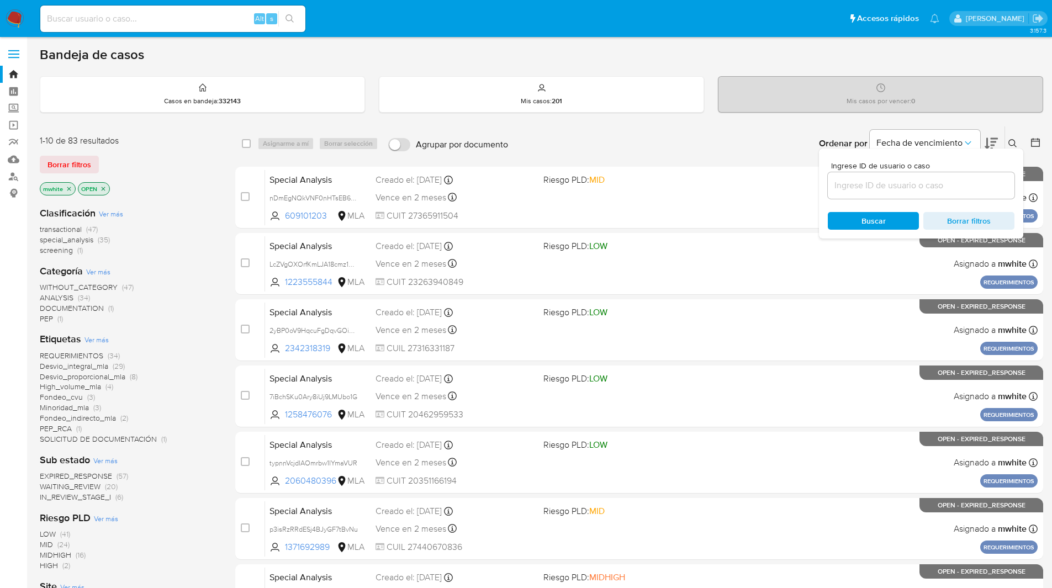
click at [863, 181] on input at bounding box center [921, 185] width 187 height 14
type input "Z5kagNvpaADusjQVz3mFWkYH"
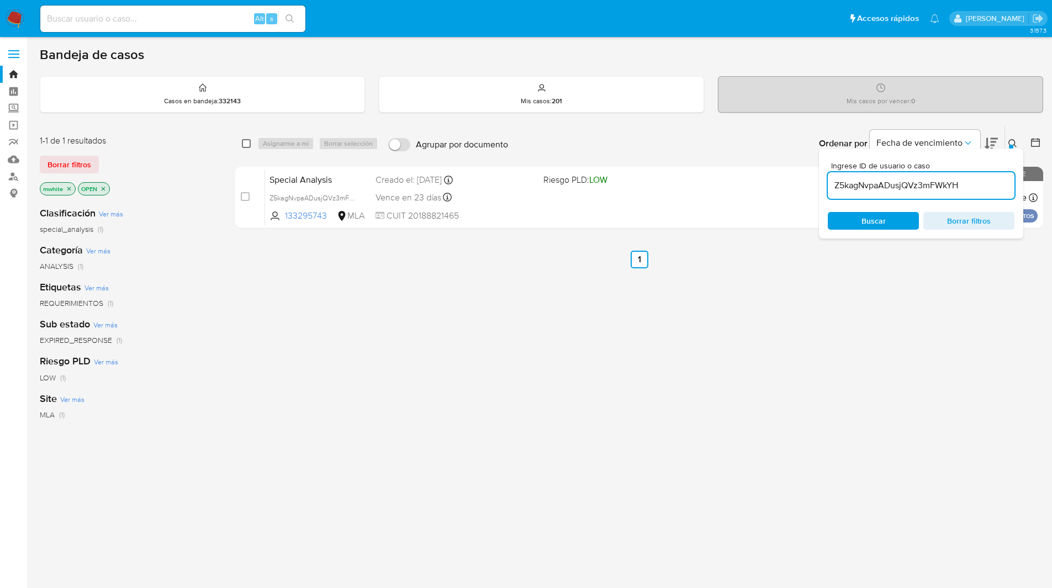
click at [245, 144] on input "checkbox" at bounding box center [246, 143] width 9 height 9
checkbox input "true"
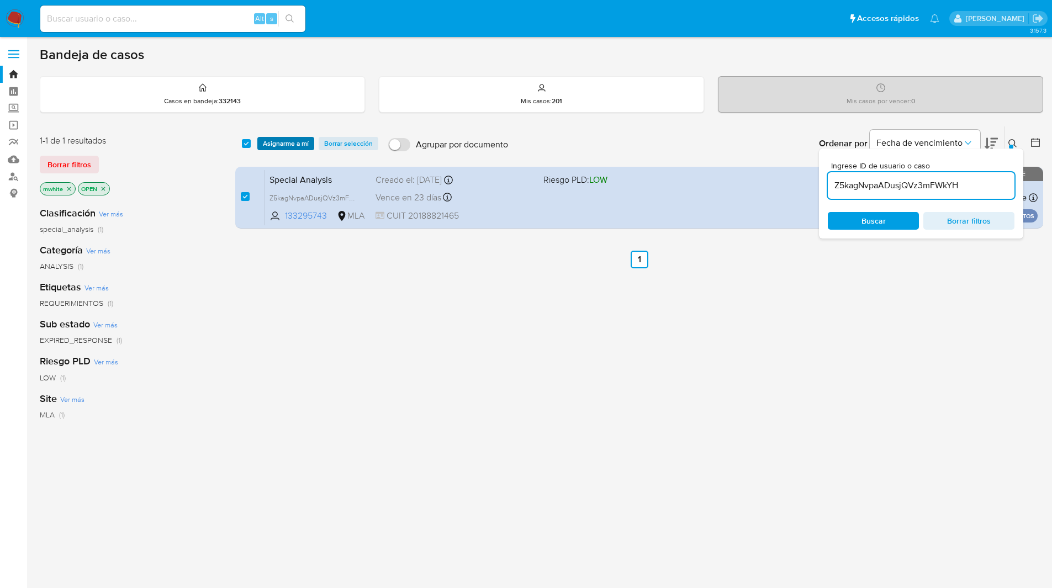
click at [290, 145] on span "Asignarme a mí" at bounding box center [286, 143] width 46 height 11
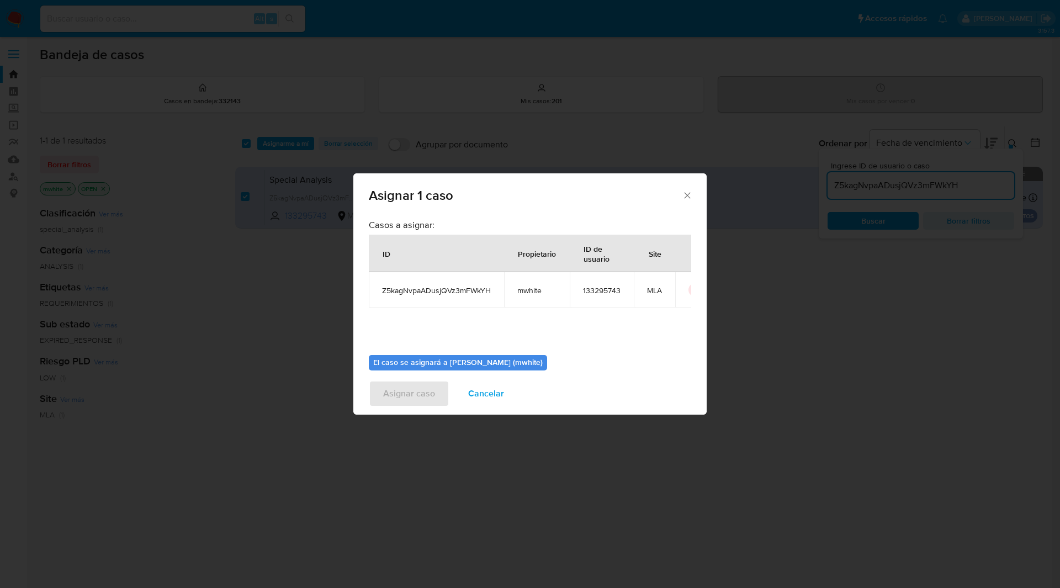
click at [529, 293] on span "mwhite" at bounding box center [536, 291] width 39 height 10
copy span "mwhite"
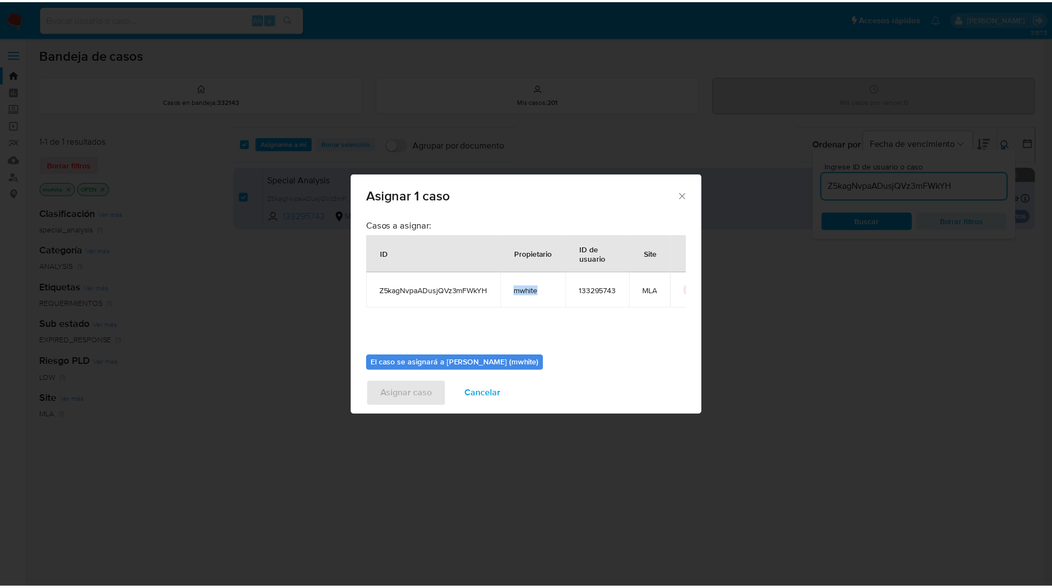
scroll to position [57, 0]
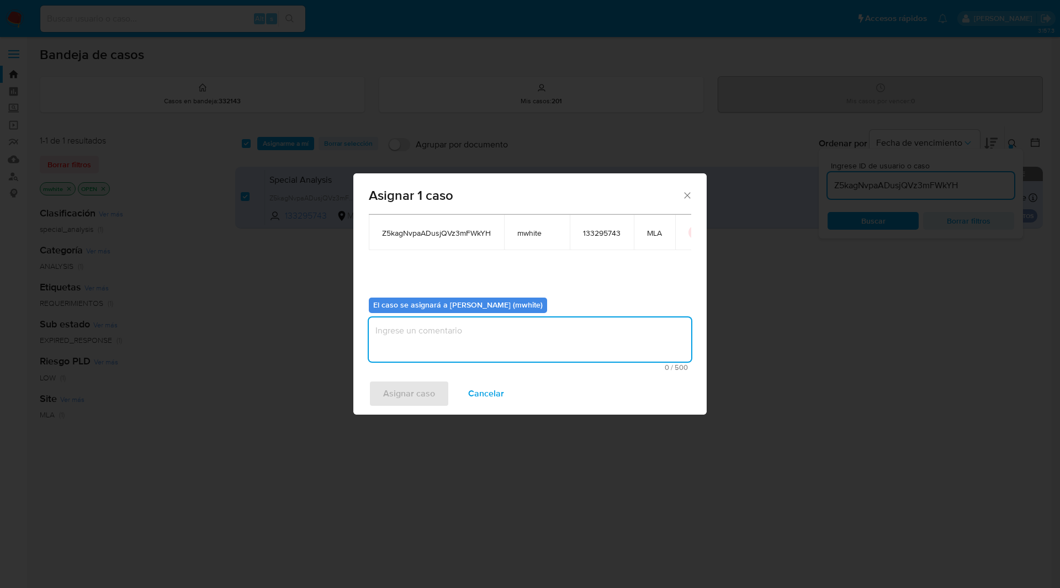
click at [443, 344] on textarea "assign-modal" at bounding box center [530, 340] width 323 height 44
type textarea "c"
paste textarea "mwhite"
type textarea "mwhite"
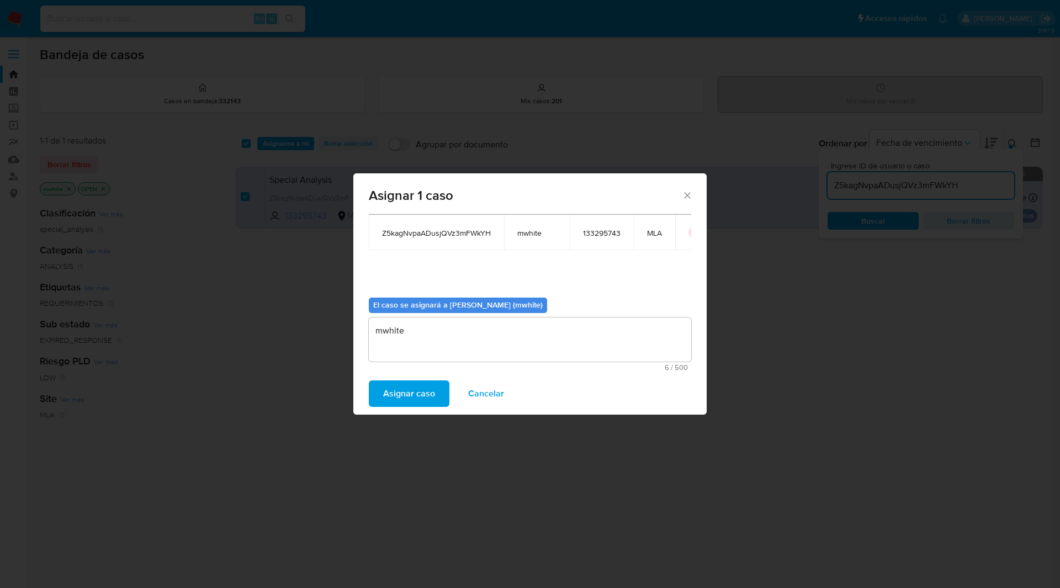
click at [394, 394] on span "Asignar caso" at bounding box center [409, 394] width 52 height 24
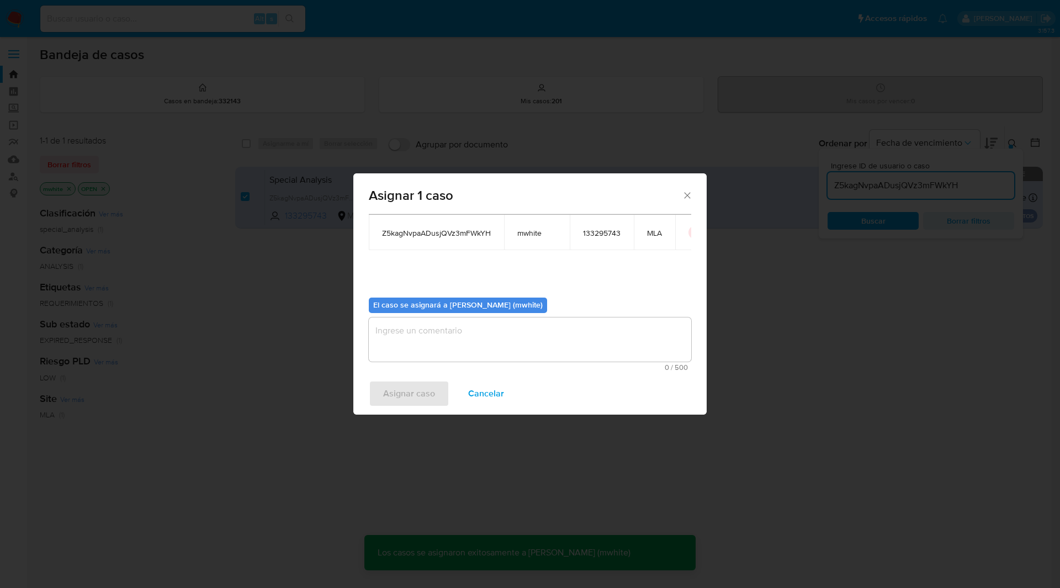
checkbox input "false"
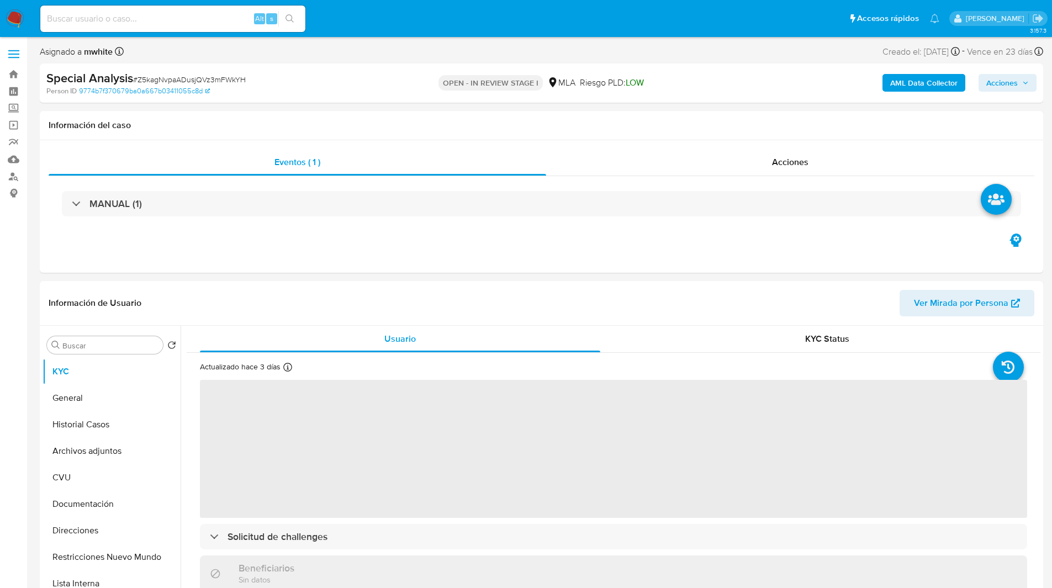
click at [479, 25] on ul "Pausado Ver notificaciones Alt s Accesos rápidos Presiona las siguientes teclas…" at bounding box center [490, 18] width 910 height 28
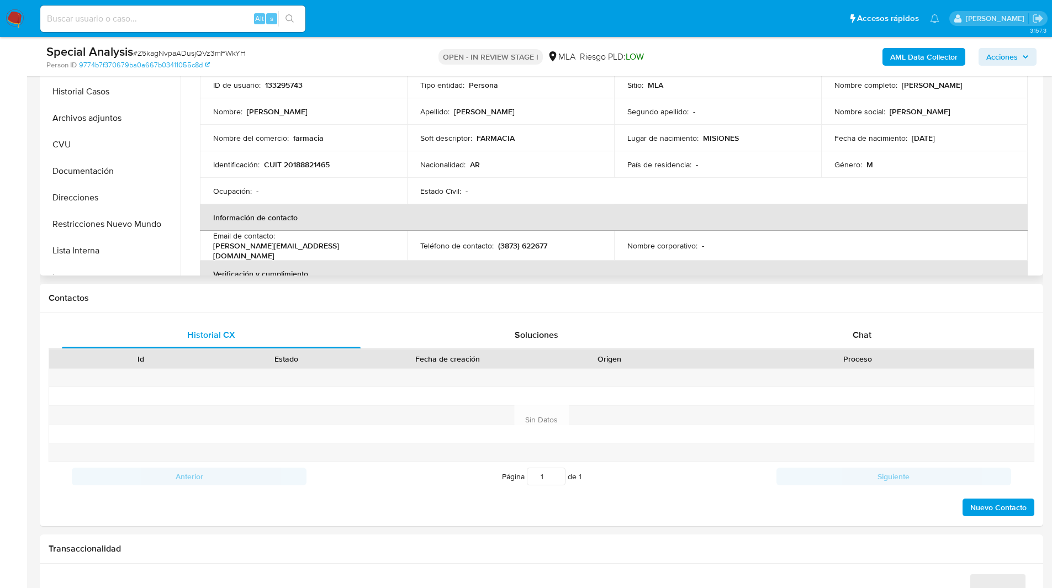
scroll to position [300, 0]
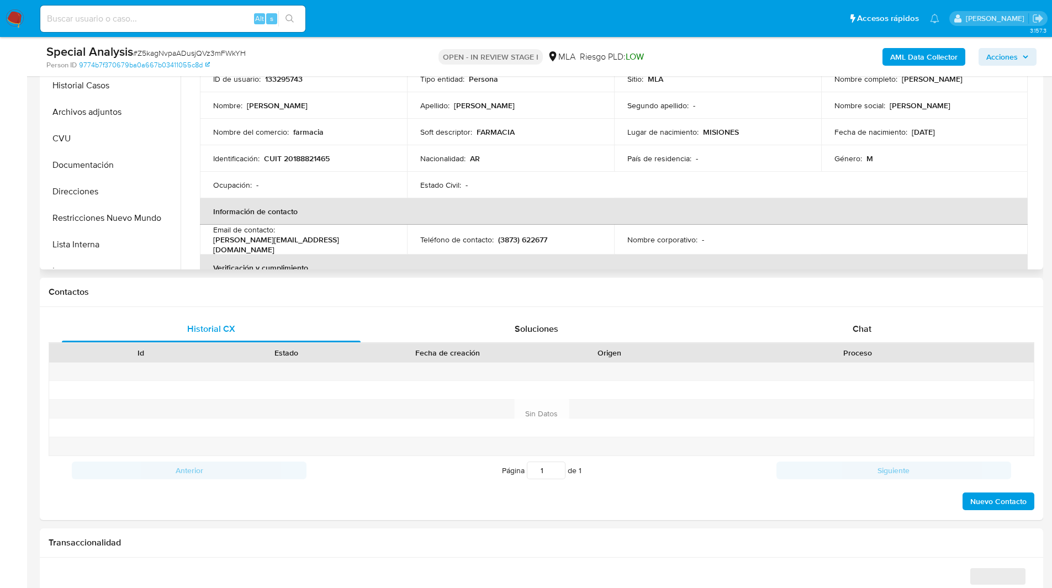
select select "10"
click at [850, 323] on div "Chat" at bounding box center [861, 329] width 299 height 27
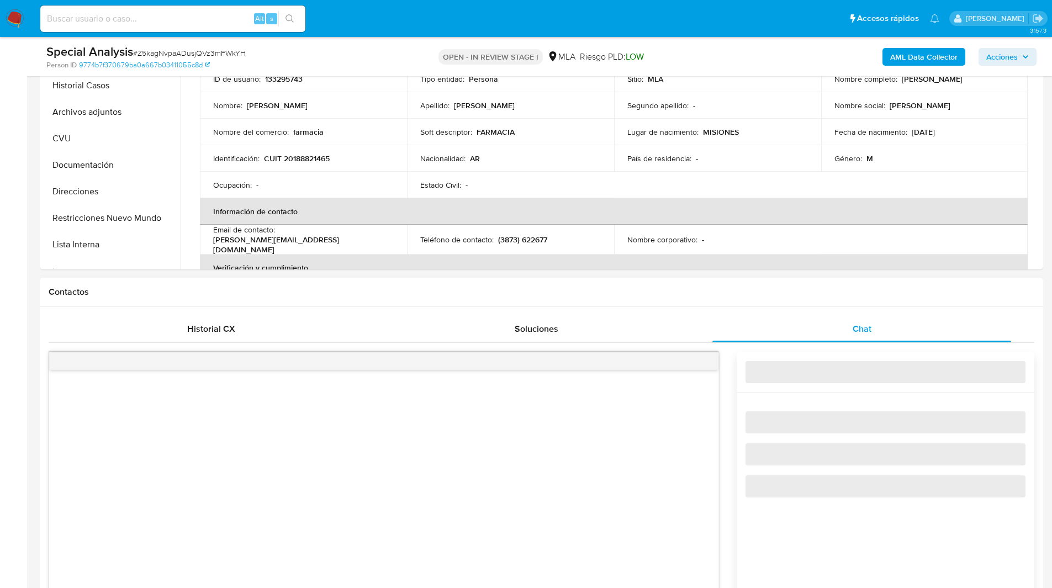
click at [785, 294] on h1 "Contactos" at bounding box center [542, 292] width 986 height 11
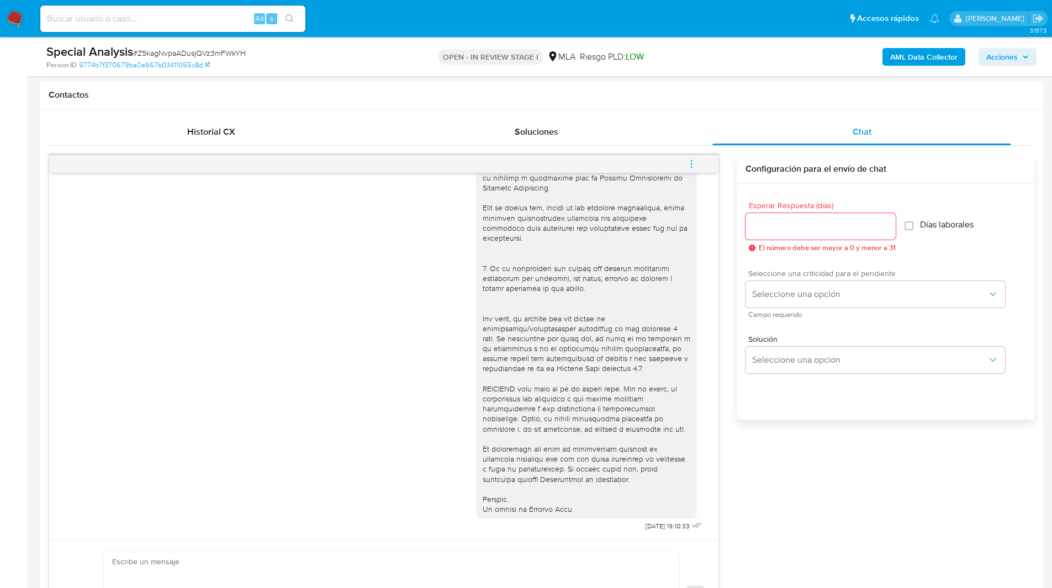
scroll to position [494, 0]
click at [681, 165] on button "menu-action" at bounding box center [691, 167] width 36 height 27
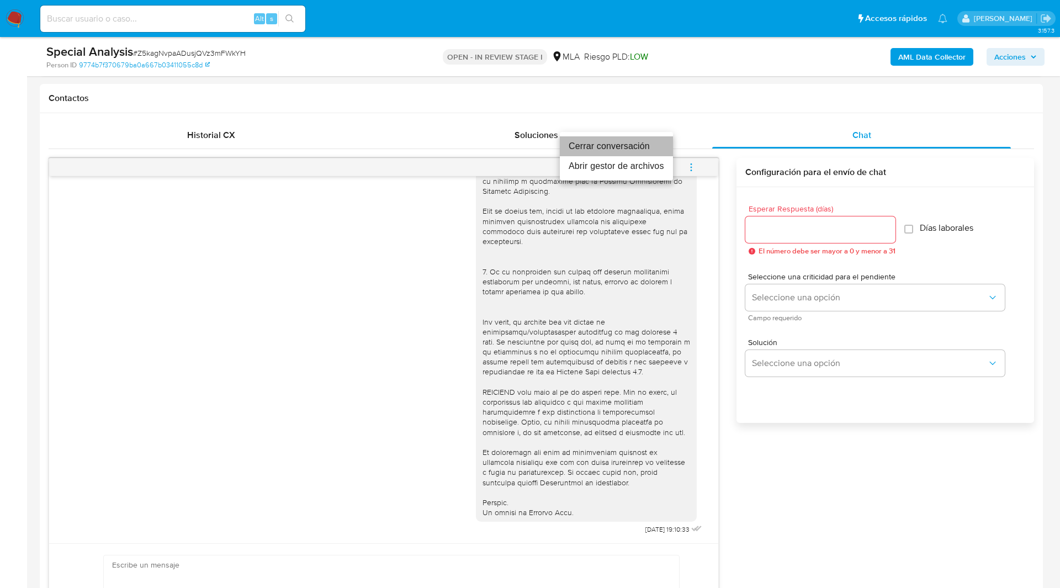
click at [631, 146] on li "Cerrar conversación" at bounding box center [616, 146] width 113 height 20
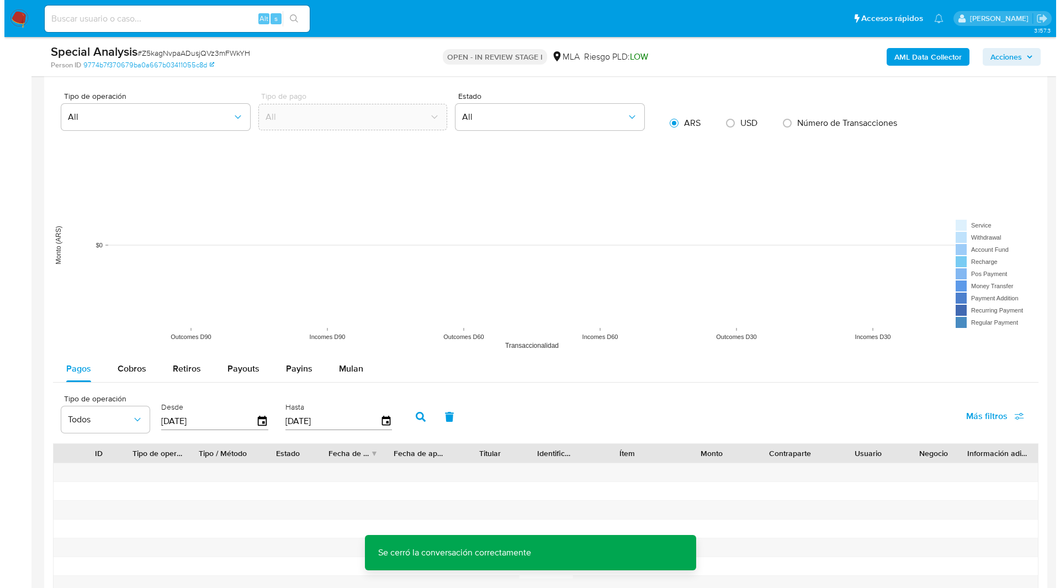
scroll to position [1838, 0]
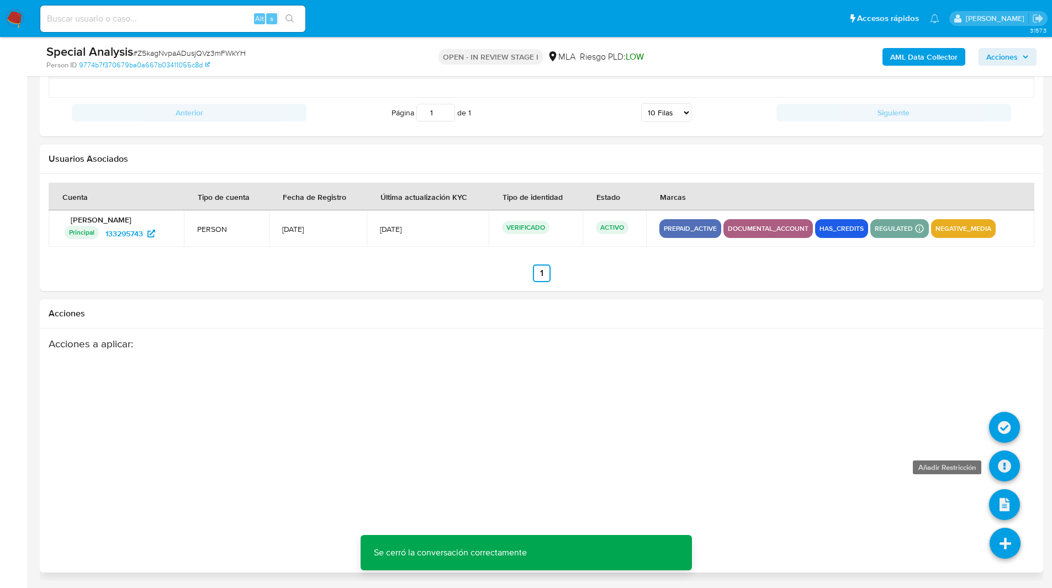
click at [997, 463] on icon at bounding box center [1004, 466] width 31 height 31
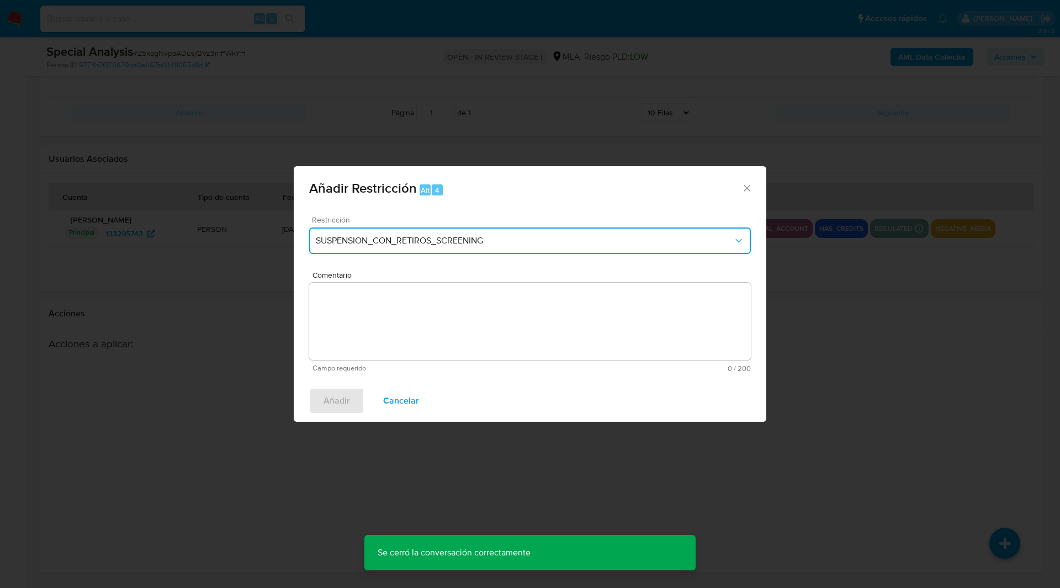
click at [393, 242] on span "SUSPENSION_CON_RETIROS_SCREENING" at bounding box center [525, 240] width 418 height 11
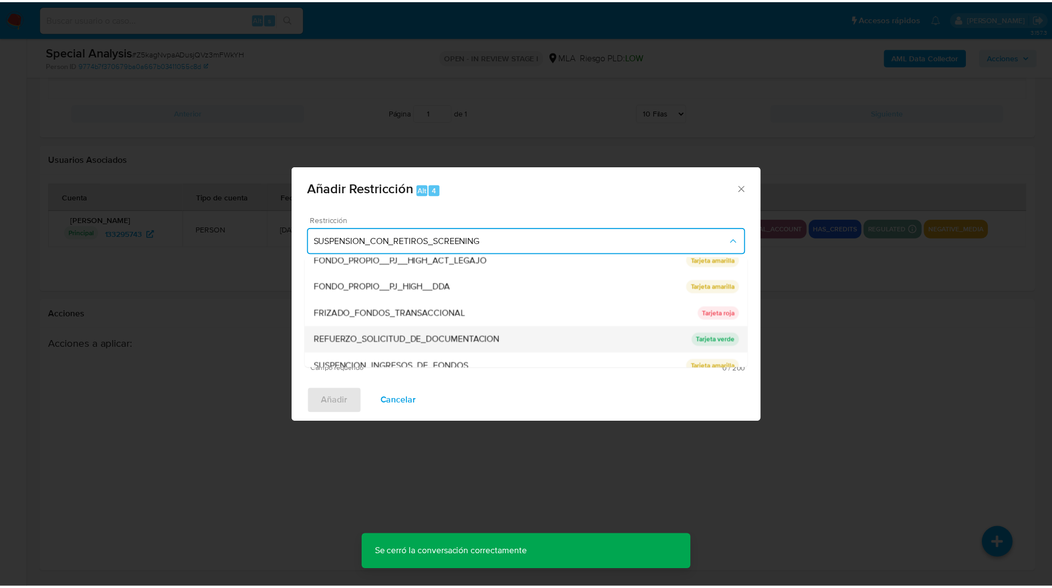
scroll to position [234, 0]
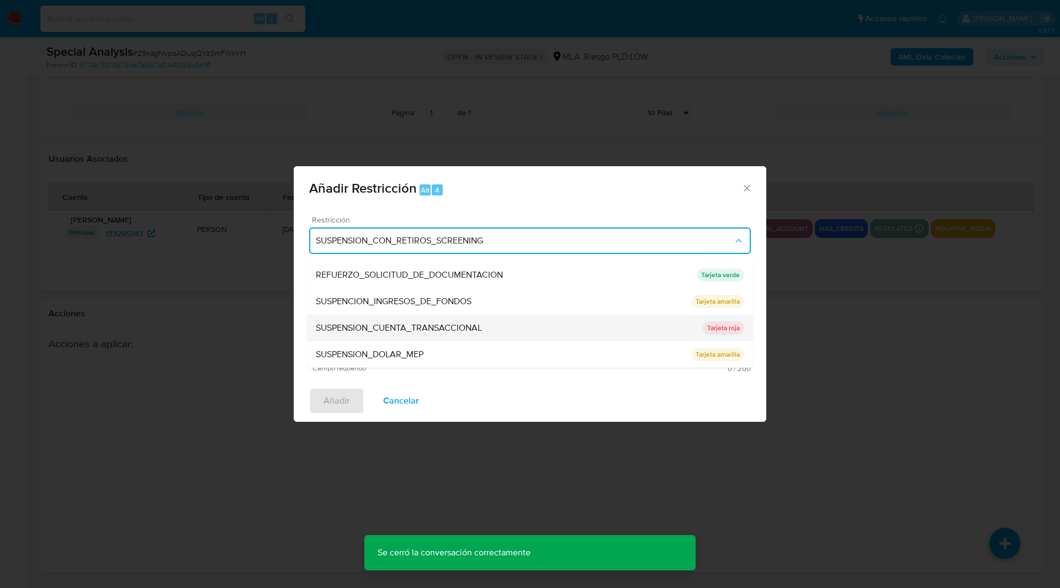
click at [386, 333] on span "SUSPENSION_CUENTA_TRANSACCIONAL" at bounding box center [399, 328] width 166 height 11
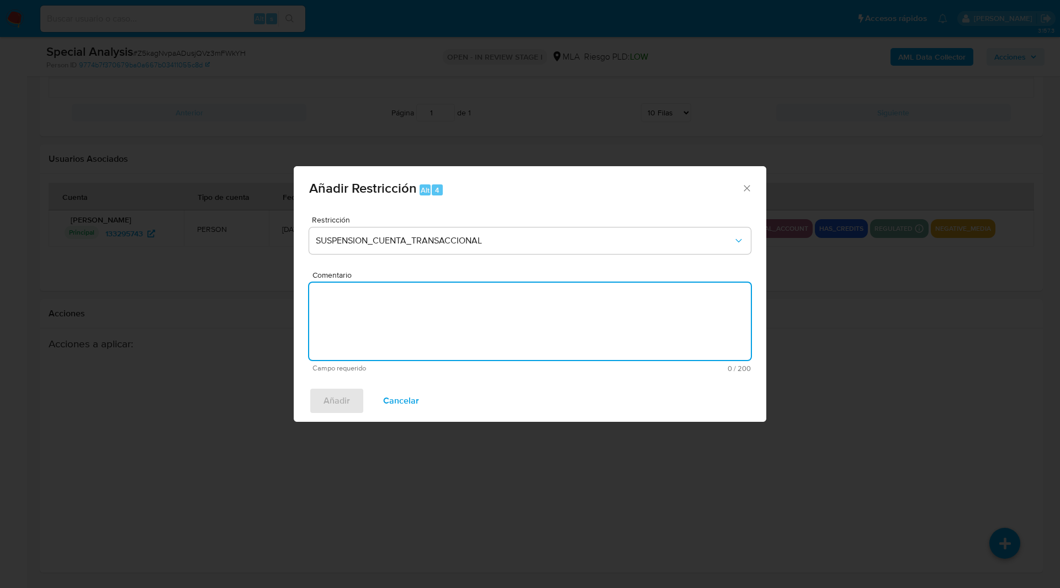
click at [441, 337] on textarea "Comentario" at bounding box center [530, 321] width 442 height 77
type textarea "AML"
click at [332, 410] on span "Añadir" at bounding box center [337, 401] width 27 height 24
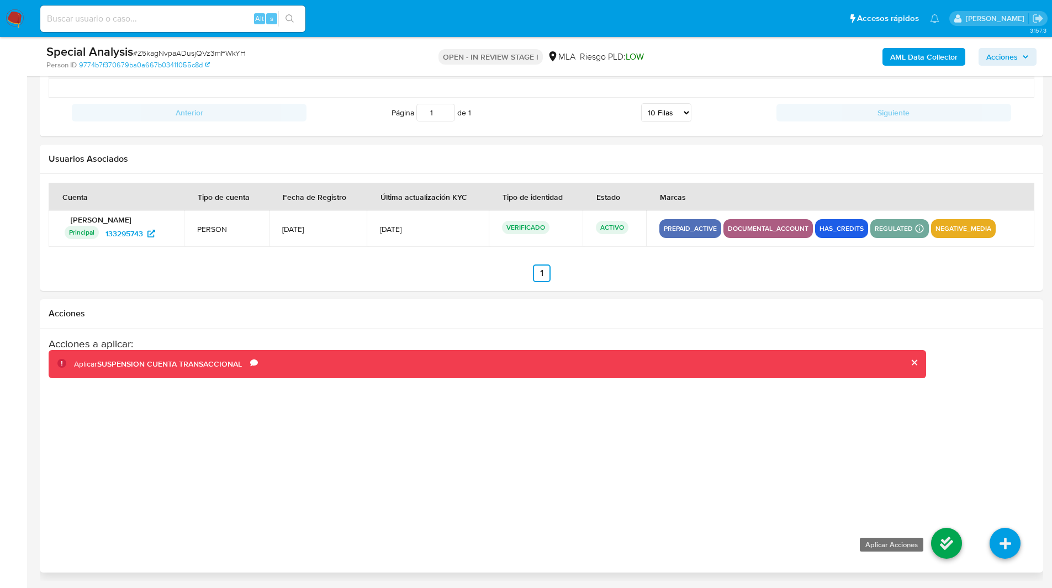
click at [937, 546] on icon at bounding box center [946, 543] width 31 height 31
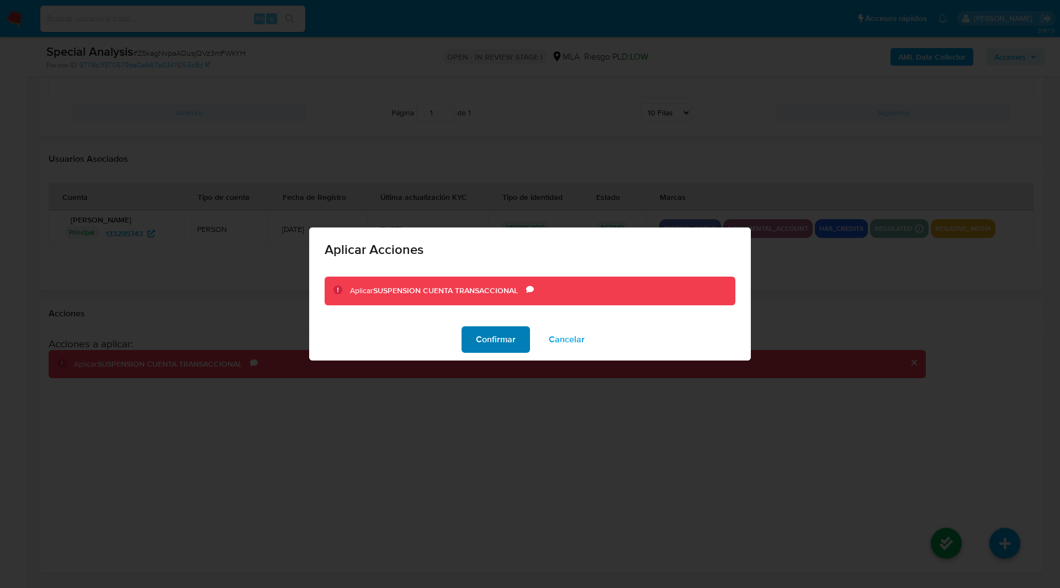
click at [503, 347] on span "Confirmar" at bounding box center [496, 339] width 40 height 24
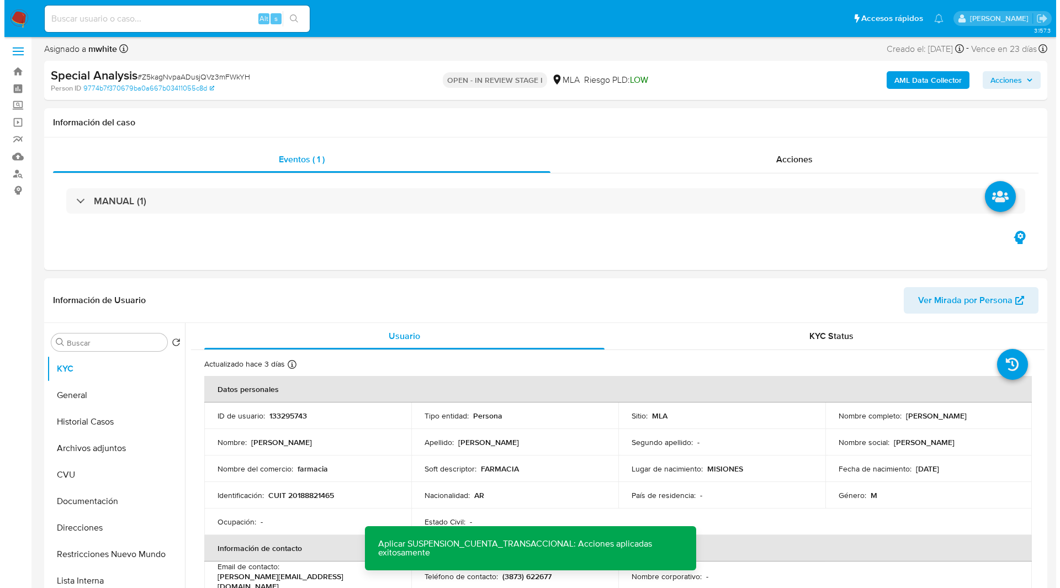
scroll to position [0, 0]
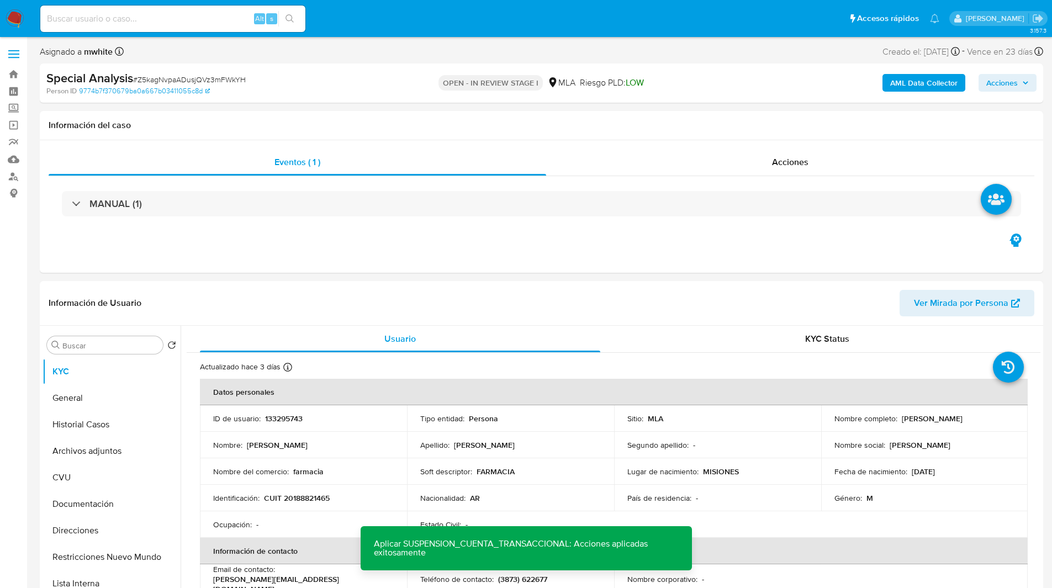
click at [924, 77] on b "AML Data Collector" at bounding box center [923, 83] width 67 height 18
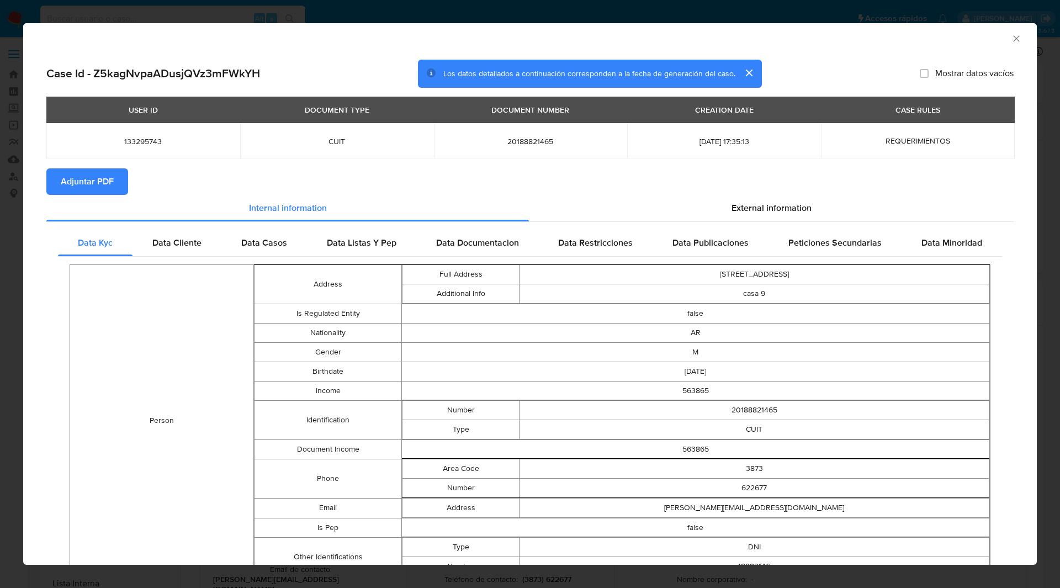
click at [123, 187] on button "Adjuntar PDF" at bounding box center [87, 181] width 82 height 27
click at [1011, 35] on icon "Cerrar ventana" at bounding box center [1016, 38] width 11 height 11
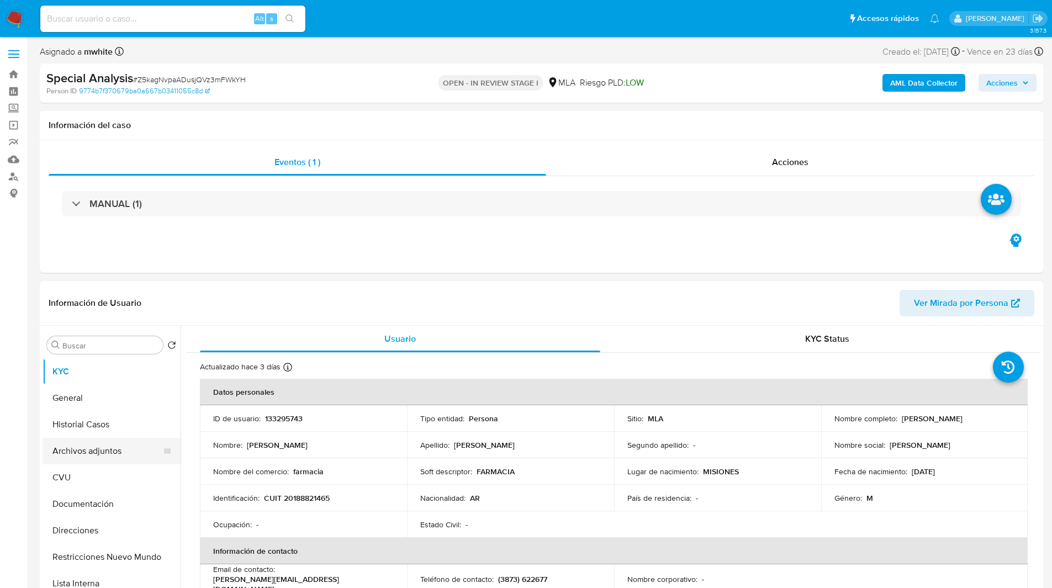
click at [97, 451] on button "Archivos adjuntos" at bounding box center [107, 451] width 129 height 27
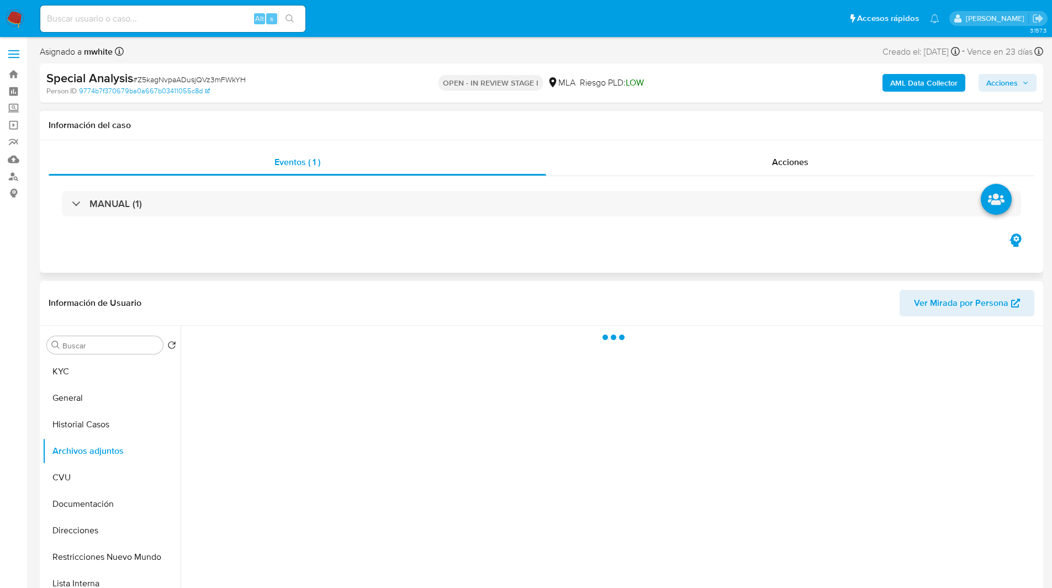
click at [460, 233] on div "Eventos ( 1 ) Acciones MANUAL (1)" at bounding box center [541, 206] width 1003 height 133
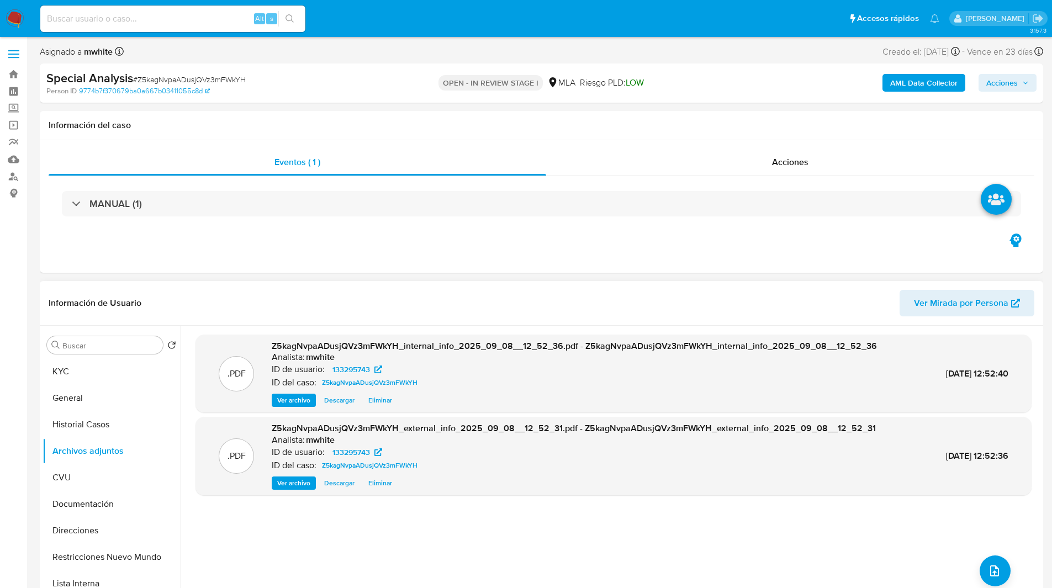
click at [707, 297] on header "Información de Usuario Ver Mirada por Persona" at bounding box center [542, 303] width 986 height 27
click at [998, 574] on button "upload-file" at bounding box center [995, 571] width 31 height 31
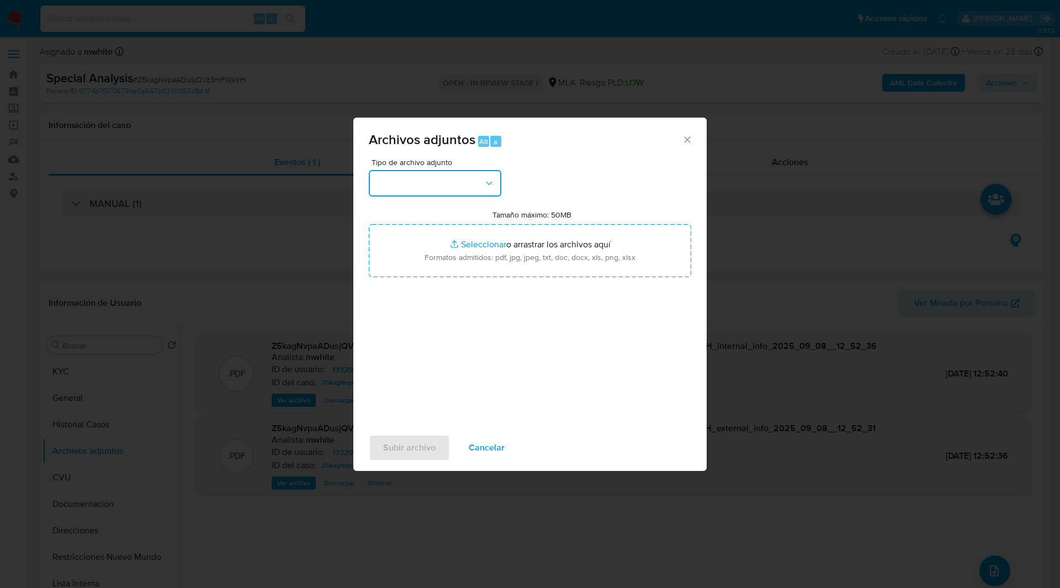
click at [440, 176] on button "button" at bounding box center [435, 183] width 133 height 27
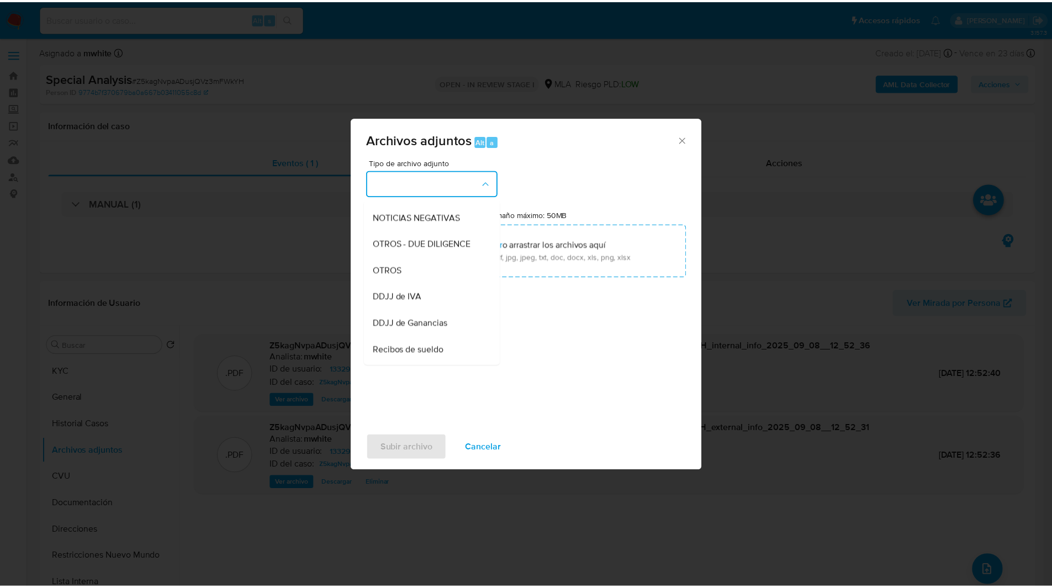
scroll to position [155, 0]
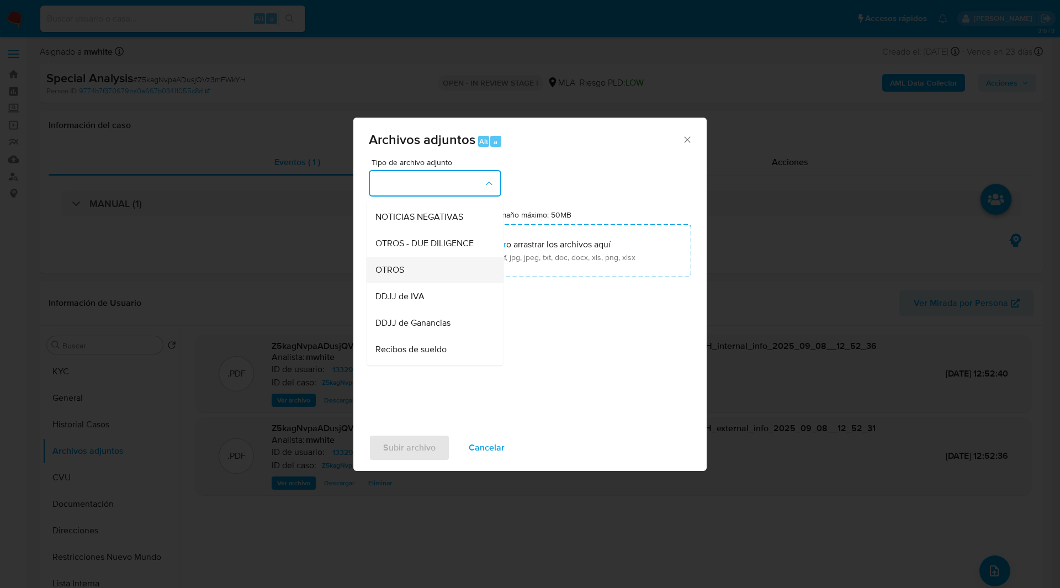
click at [393, 276] on span "OTROS" at bounding box center [390, 270] width 29 height 11
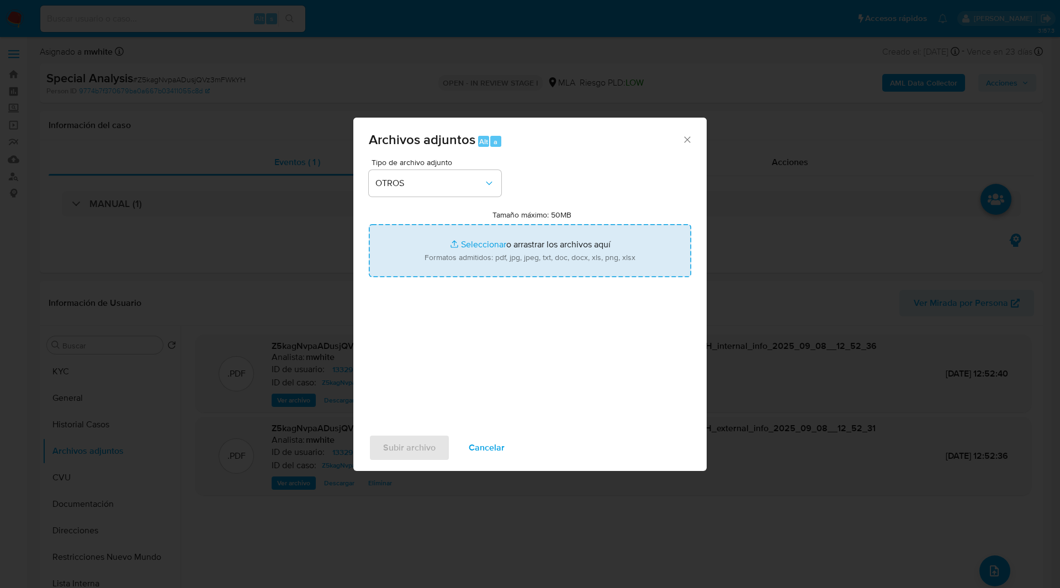
type input "C:\fakepath\Caselog Z5kagNvpaADusjQVz3mFWkYH_2025_09_05_13_05_48.docx"
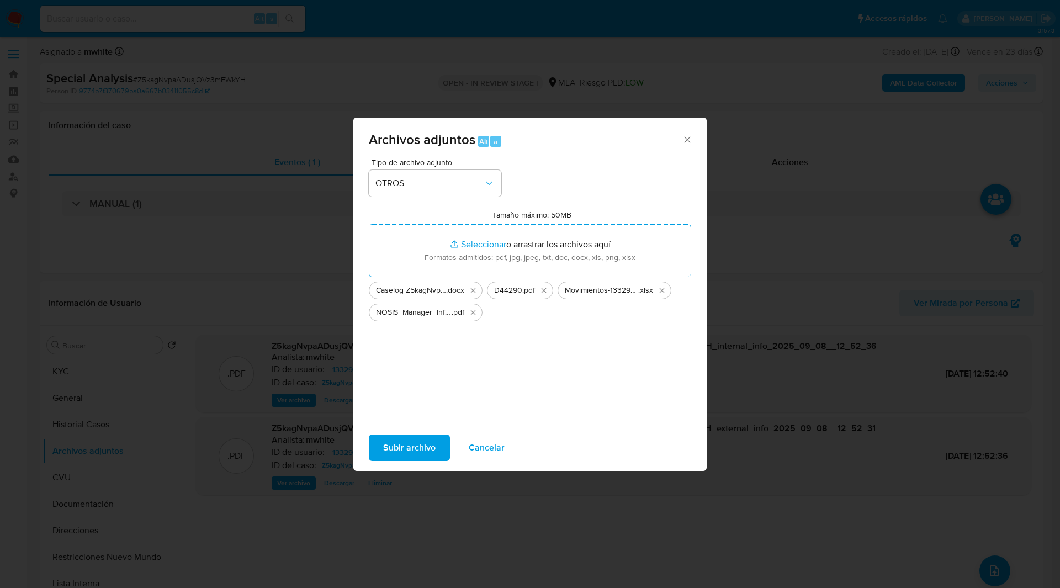
click at [394, 447] on span "Subir archivo" at bounding box center [409, 448] width 52 height 24
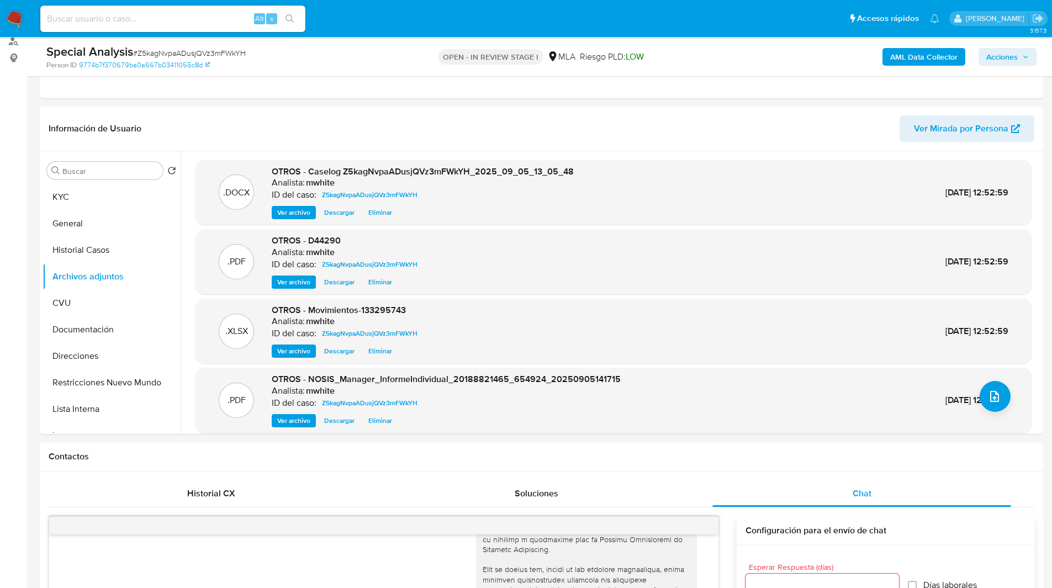
scroll to position [0, 0]
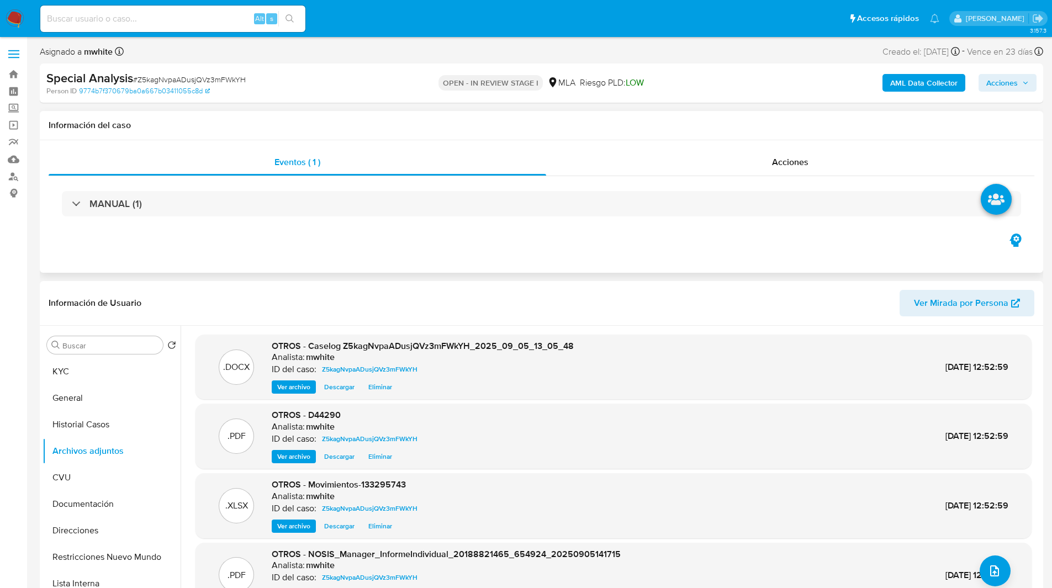
click at [712, 241] on div "Eventos ( 1 ) Acciones MANUAL (1)" at bounding box center [541, 206] width 1003 height 133
click at [1007, 80] on span "Acciones" at bounding box center [1001, 83] width 31 height 18
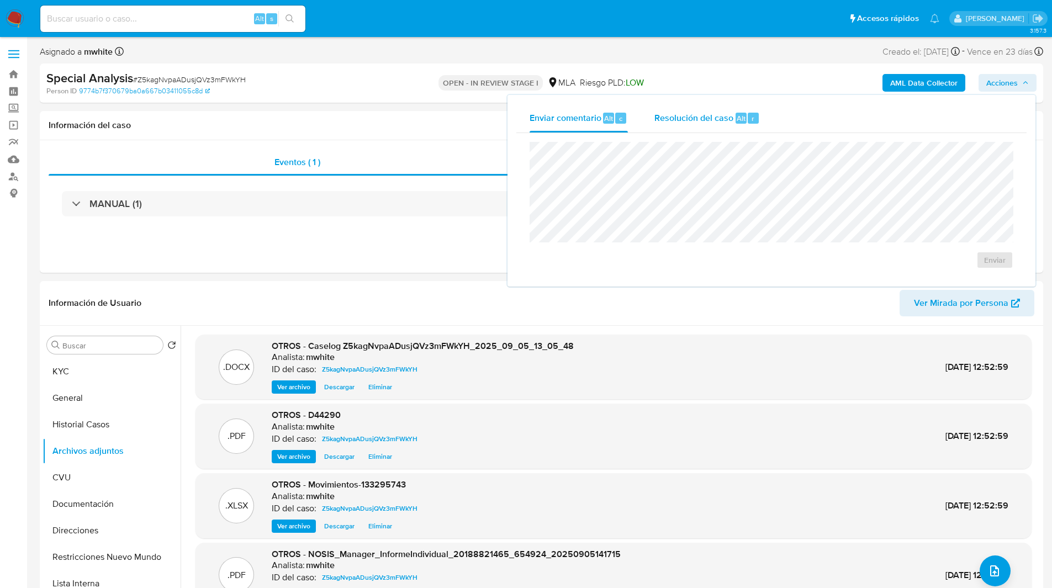
click at [694, 127] on div "Resolución del caso Alt r" at bounding box center [706, 118] width 105 height 29
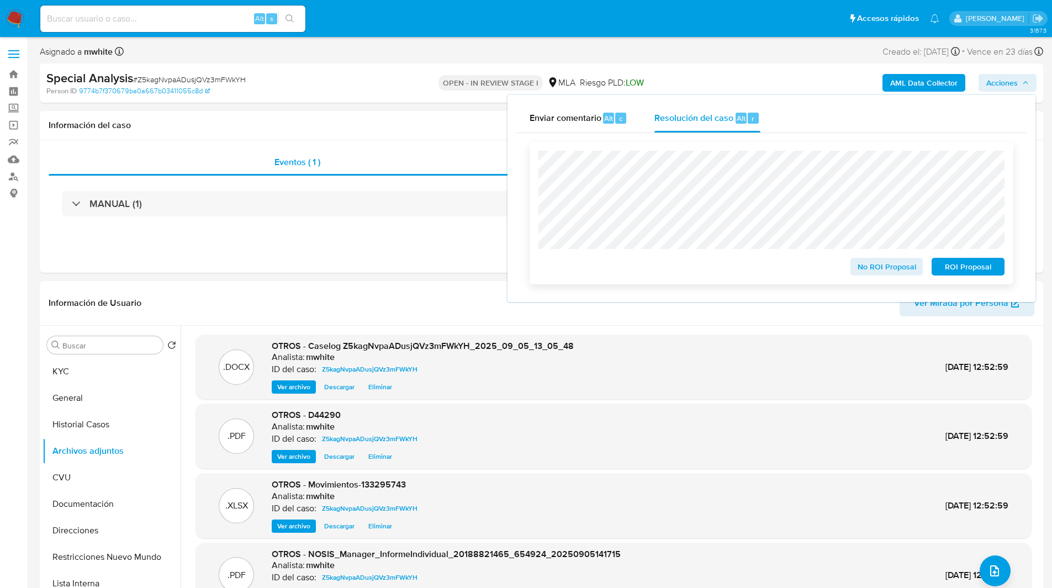
click at [968, 271] on span "ROI Proposal" at bounding box center [967, 266] width 57 height 15
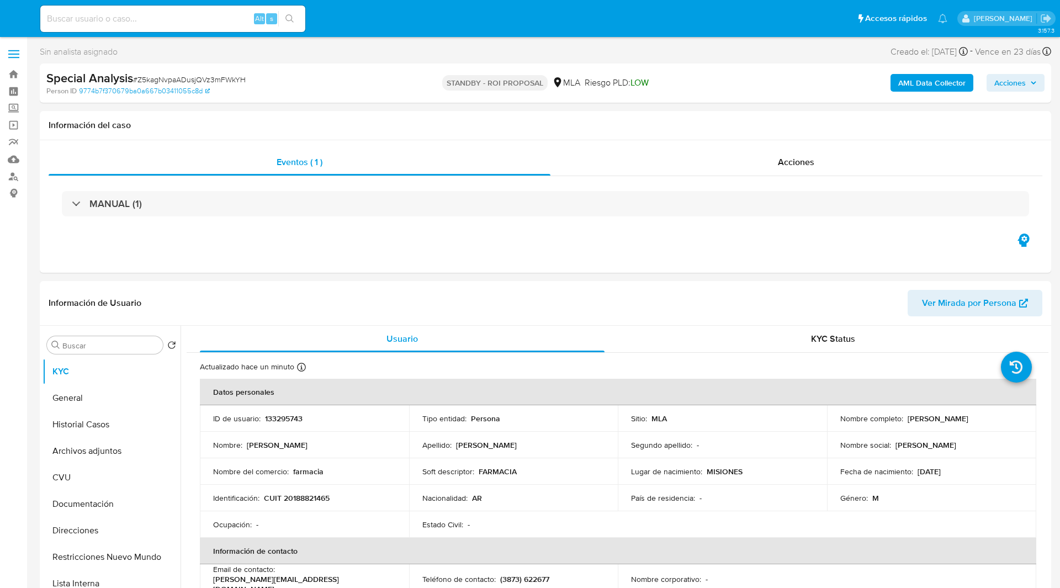
select select "10"
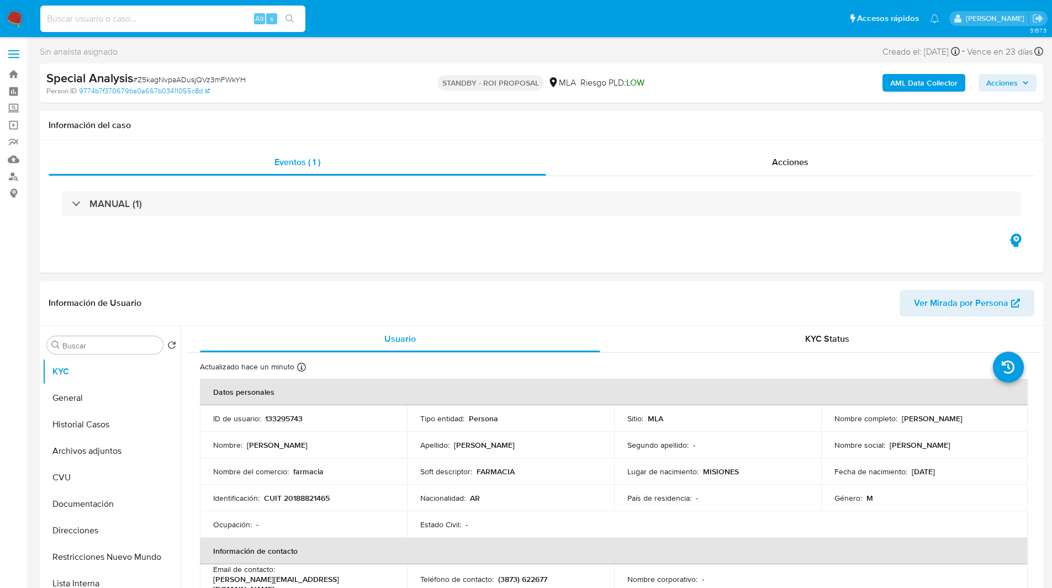
click at [171, 15] on input at bounding box center [172, 19] width 265 height 14
paste input "z7tiy6oAwbgkGITUVc6T0vGf"
type input "z7tiy6oAwbgkGITUVc6T0vGf"
select select "10"
click at [342, 264] on div "Eventos ( 1 ) Acciones MANUAL (1)" at bounding box center [541, 206] width 1003 height 133
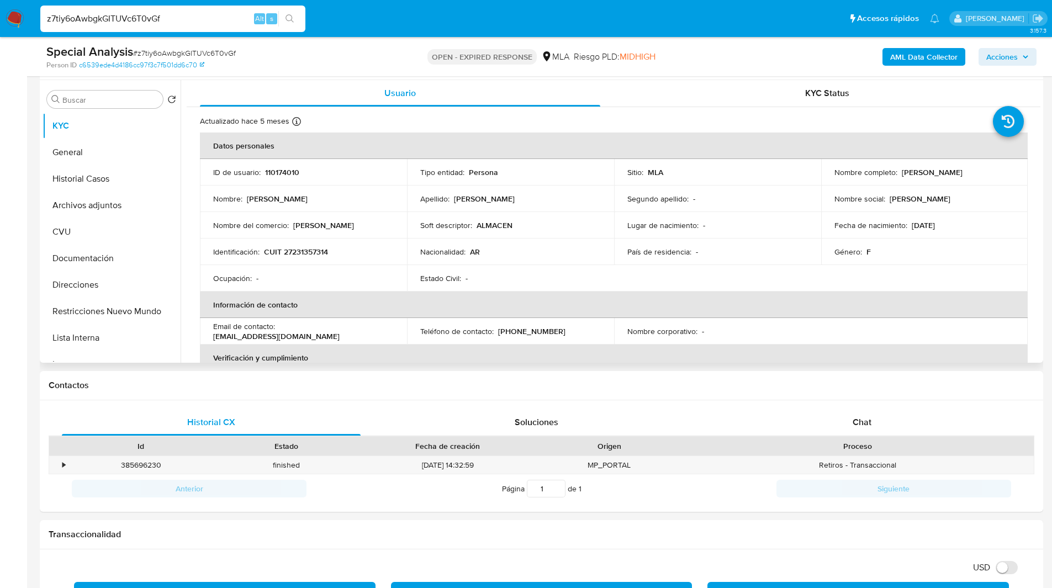
scroll to position [207, 0]
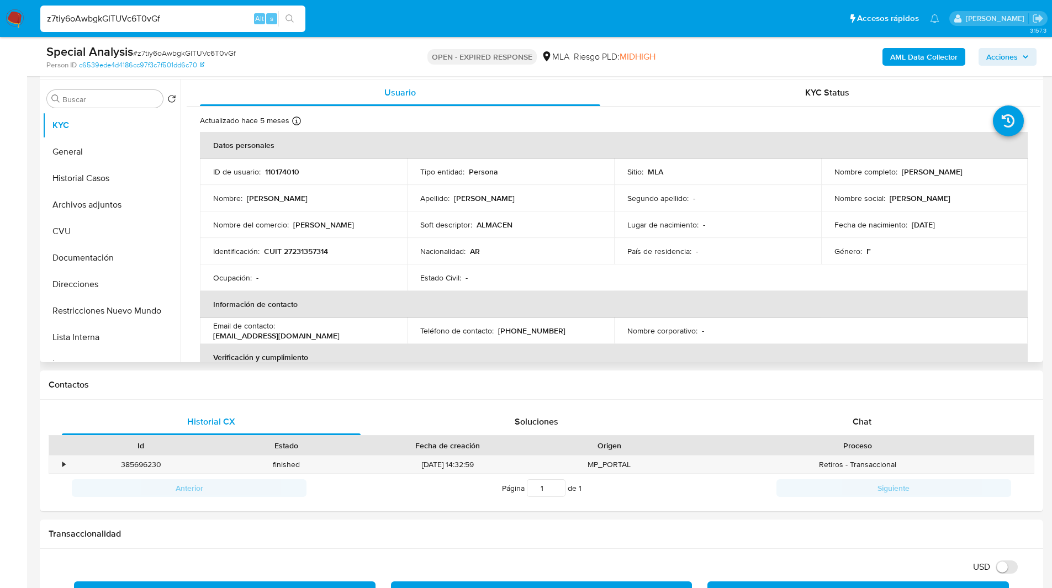
click at [295, 170] on p "110174010" at bounding box center [282, 172] width 34 height 10
copy p "110174010"
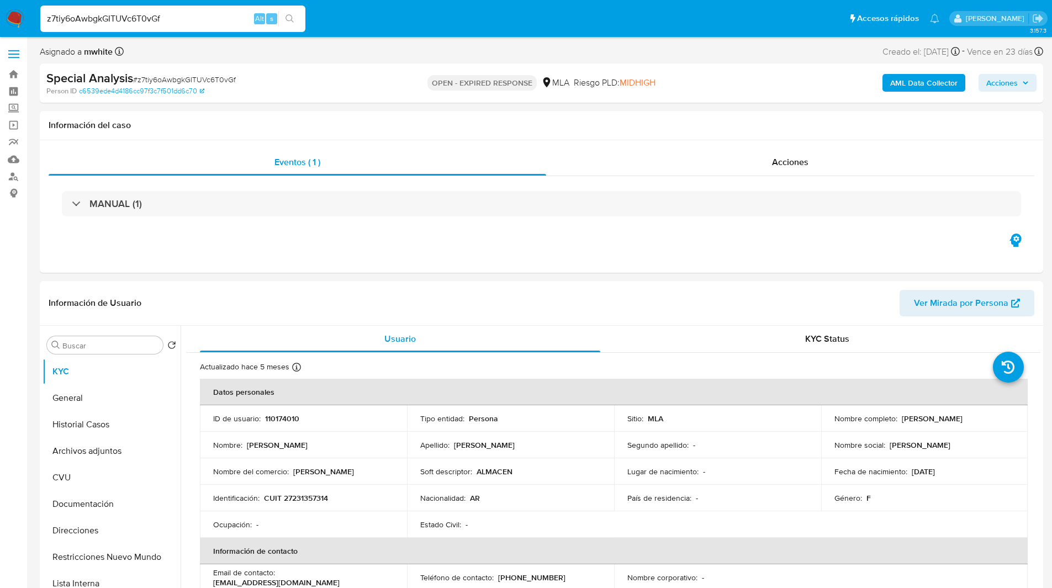
click at [656, 96] on div "Riesgo PLD: MIDHIGH" at bounding box center [615, 83] width 82 height 26
click at [335, 300] on header "Información de Usuario Ver Mirada por Persona" at bounding box center [542, 303] width 986 height 27
click at [308, 501] on p "CUIT 27231357314" at bounding box center [296, 498] width 64 height 10
drag, startPoint x: 898, startPoint y: 418, endPoint x: 1018, endPoint y: 415, distance: 119.9
click at [1018, 415] on td "Nombre completo : [PERSON_NAME]" at bounding box center [924, 418] width 207 height 27
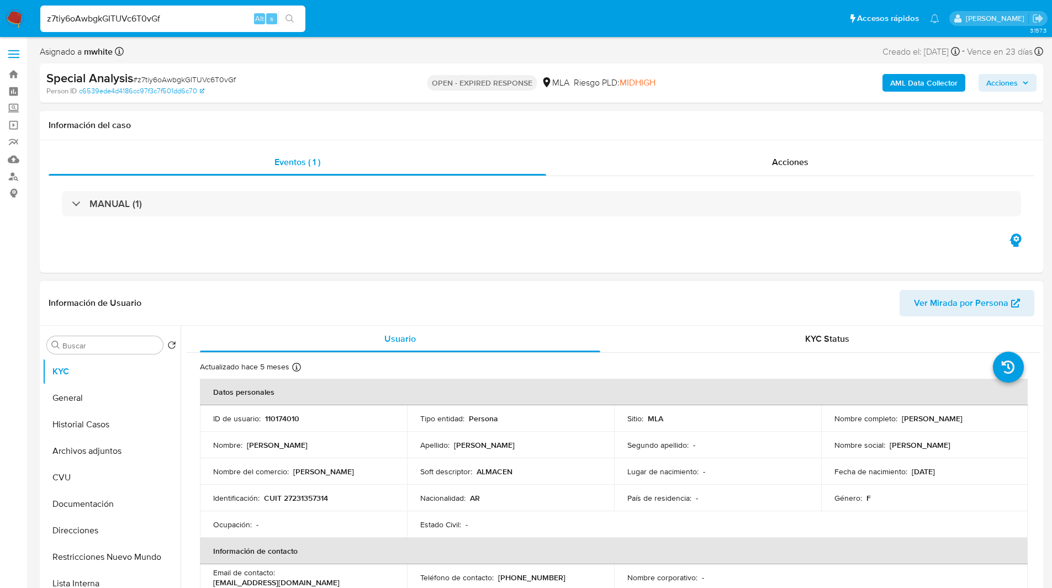
copy p "[PERSON_NAME]"
click at [696, 298] on header "Información de Usuario Ver Mirada por Persona" at bounding box center [542, 303] width 986 height 27
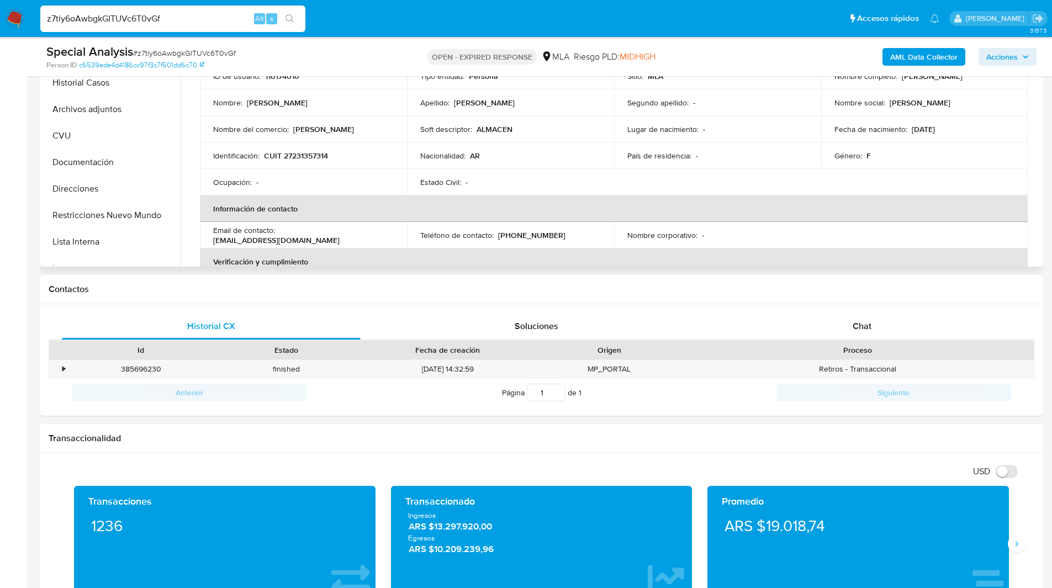
scroll to position [313, 0]
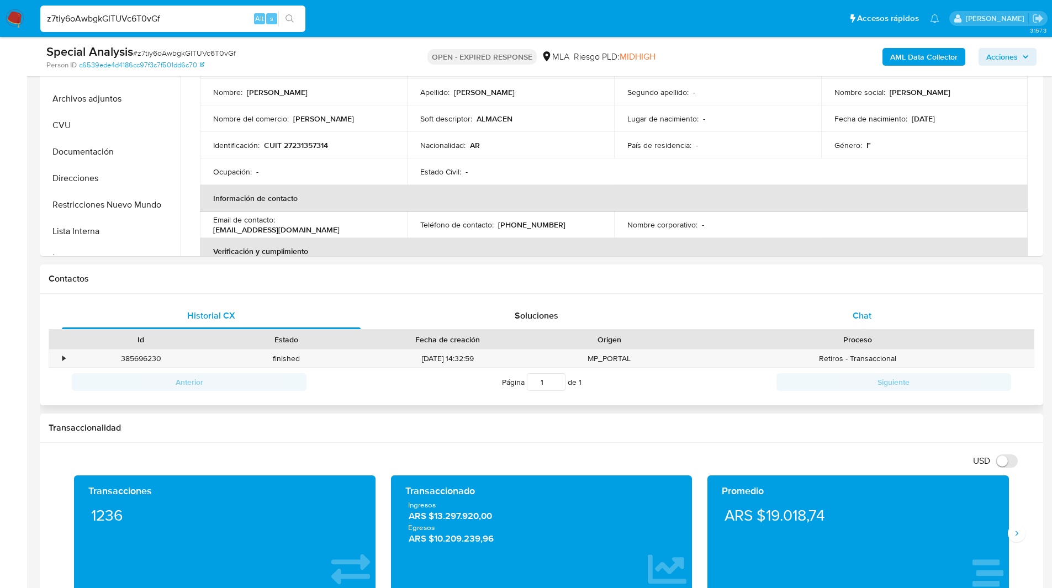
click at [828, 319] on div "Chat" at bounding box center [861, 316] width 299 height 27
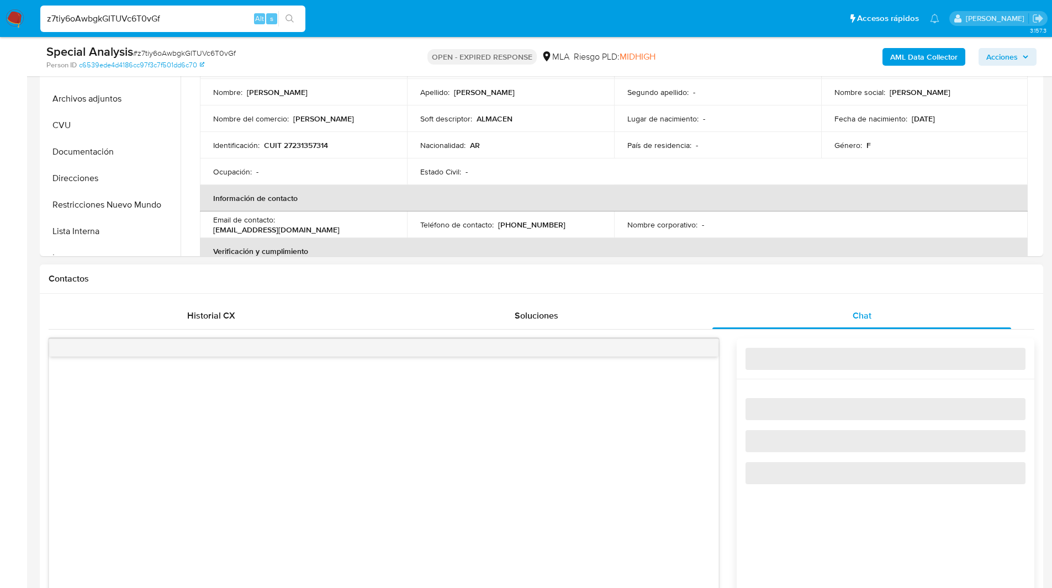
click at [743, 288] on div "Contactos" at bounding box center [541, 279] width 1003 height 29
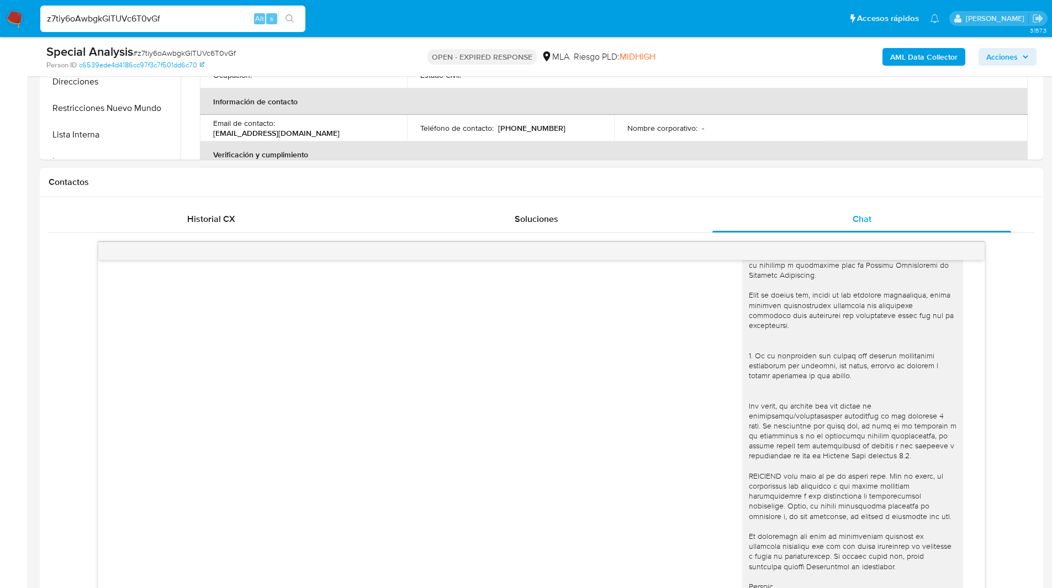
scroll to position [413, 0]
drag, startPoint x: 551, startPoint y: 221, endPoint x: 753, endPoint y: 177, distance: 207.3
click at [753, 177] on div "Contactos Historial CX Soluciones Chat Id Estado Fecha de creación Origen Proce…" at bounding box center [541, 399] width 1003 height 469
click at [717, 173] on div "Contactos" at bounding box center [541, 179] width 1003 height 29
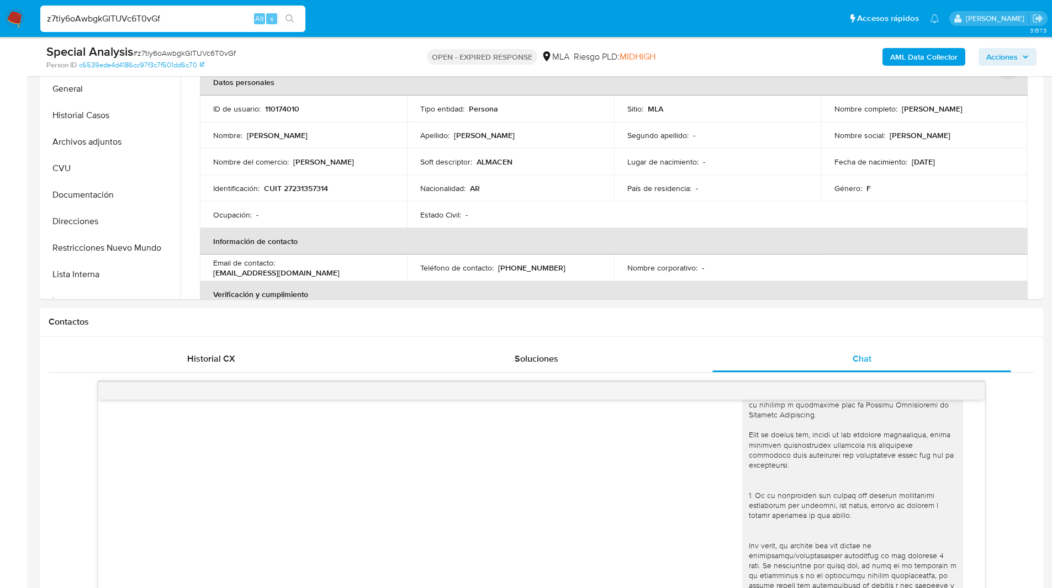
scroll to position [0, 0]
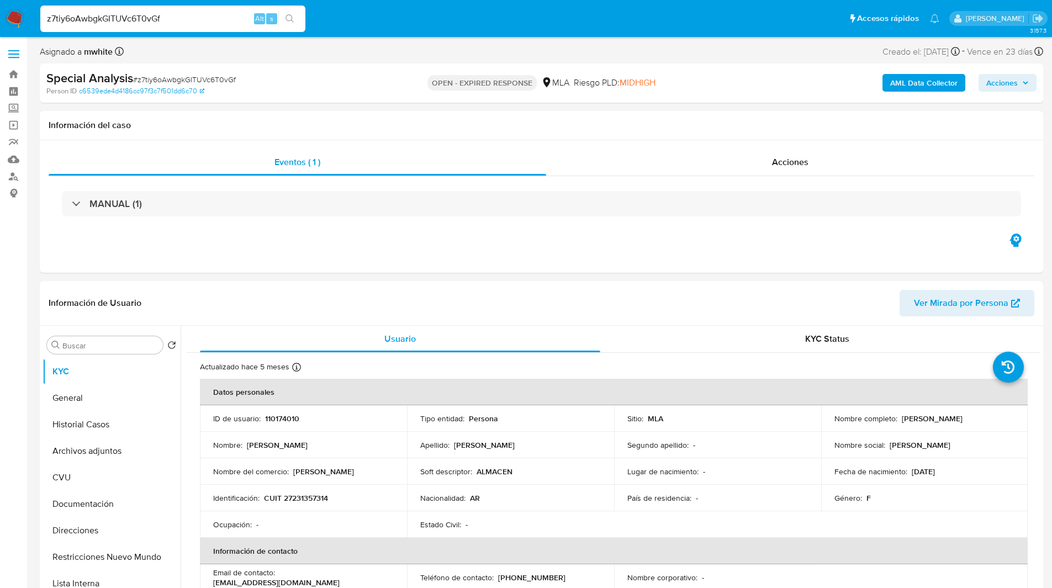
click at [611, 31] on ul "Pausado Ver notificaciones z7tiy6oAwbgkGITUVc6T0vGf Alt s Accesos rápidos Presi…" at bounding box center [490, 18] width 910 height 28
click at [710, 33] on nav "Pausado Ver notificaciones z7tiy6oAwbgkGITUVc6T0vGf Alt s Accesos rápidos Presi…" at bounding box center [526, 18] width 1052 height 37
click at [343, 10] on ul "Pausado Ver notificaciones z7tiy6oAwbgkGITUVc6T0vGf Alt s Accesos rápidos Presi…" at bounding box center [490, 18] width 910 height 28
click at [344, 28] on ul "Pausado Ver notificaciones z7tiy6oAwbgkGITUVc6T0vGf Alt s Accesos rápidos Presi…" at bounding box center [490, 18] width 910 height 28
click at [367, 3] on nav "Pausado Ver notificaciones z7tiy6oAwbgkGITUVc6T0vGf Alt s Accesos rápidos Presi…" at bounding box center [526, 18] width 1052 height 37
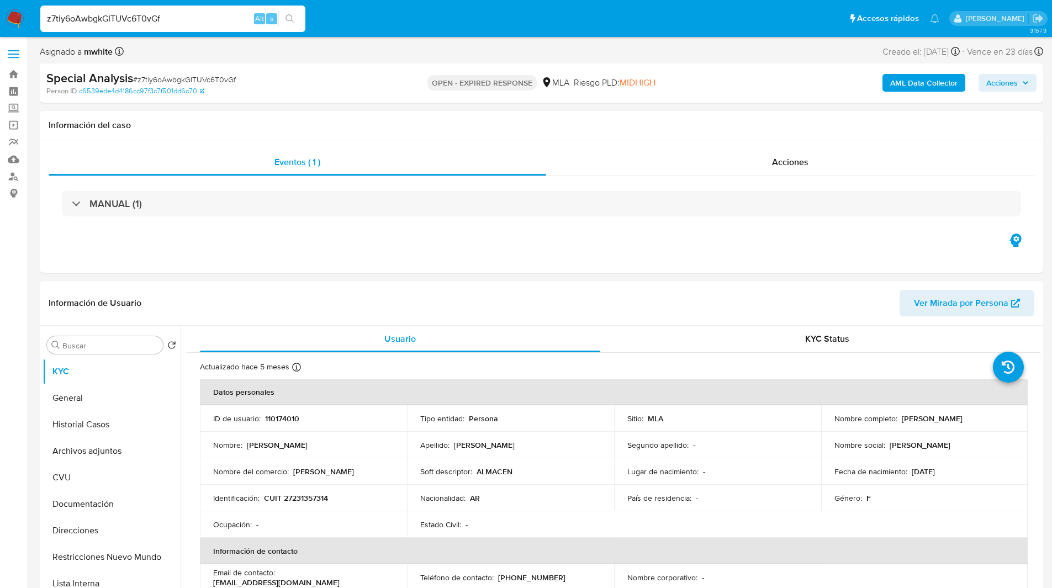
click at [669, 57] on div "Asignado a mwhite Asignado el: [DATE] 14:35:07 Creado el: [DATE] Creado el: [DA…" at bounding box center [541, 53] width 1003 height 19
click at [622, 258] on div "Eventos ( 1 ) Acciones MANUAL (1)" at bounding box center [541, 206] width 1003 height 133
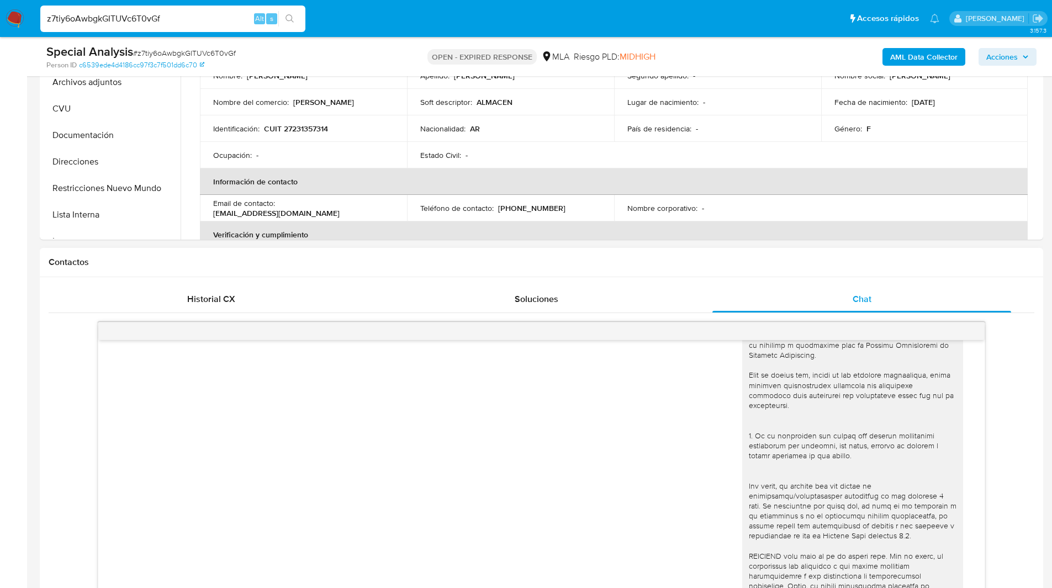
click at [742, 265] on h1 "Contactos" at bounding box center [542, 262] width 986 height 11
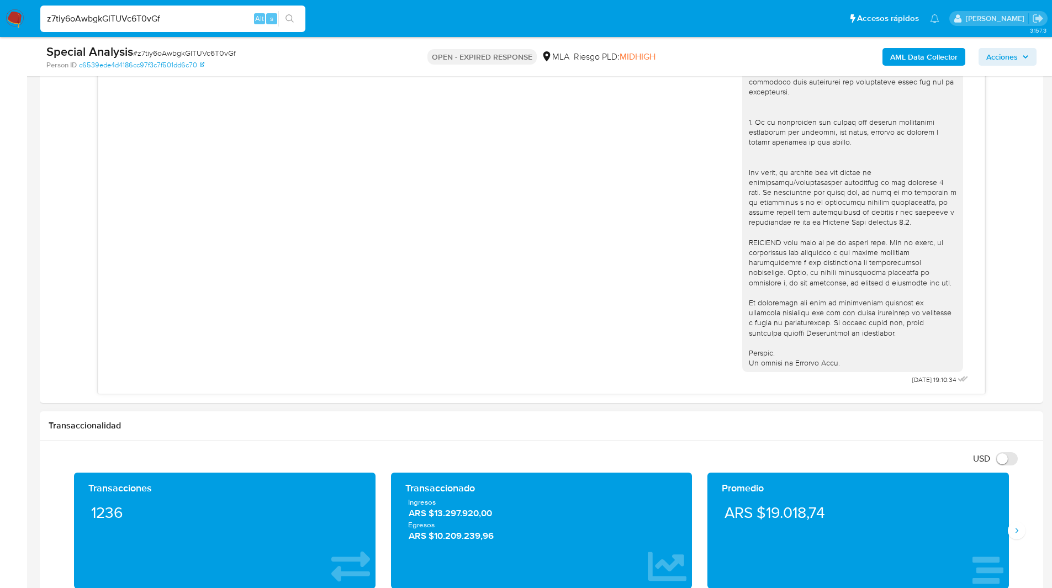
scroll to position [644, 0]
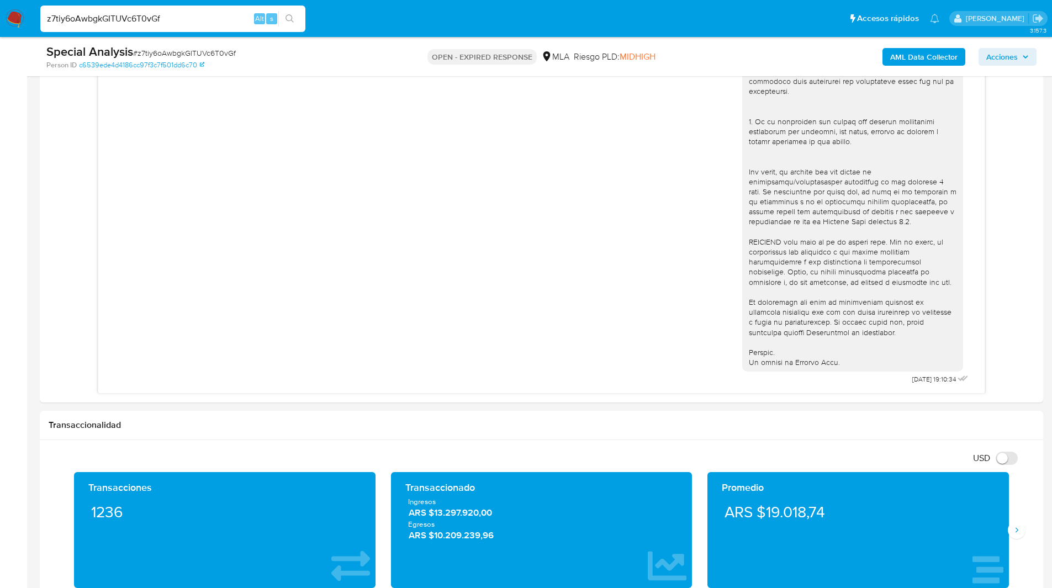
click at [115, 15] on input "z7tiy6oAwbgkGITUVc6T0vGf" at bounding box center [172, 19] width 265 height 14
click at [13, 19] on img at bounding box center [15, 18] width 19 height 19
click at [169, 52] on span "# z7tiy6oAwbgkGITUVc6T0vGf" at bounding box center [184, 52] width 103 height 11
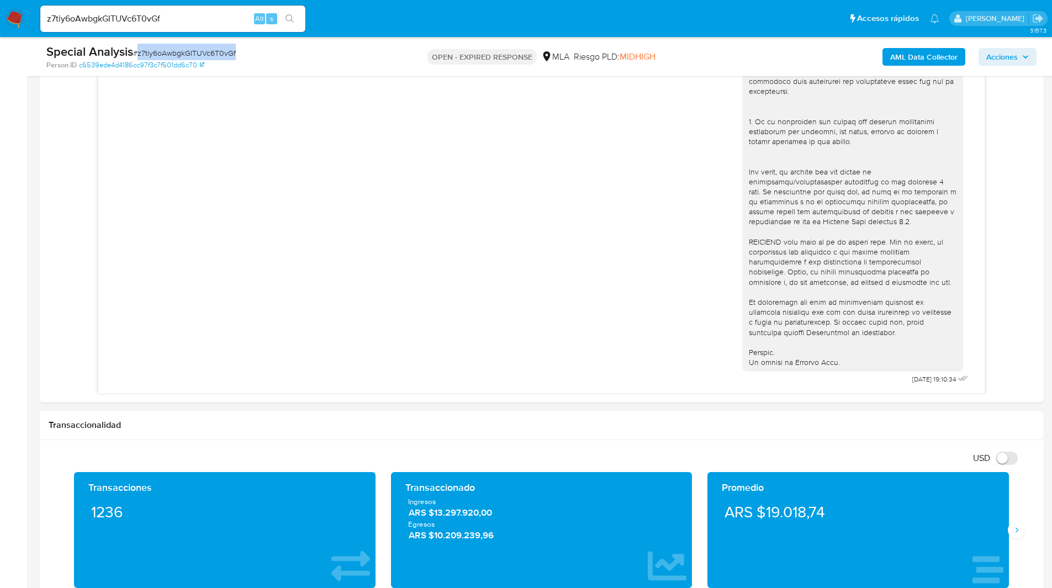
copy span "z7tiy6oAwbgkGITUVc6T0vGf"
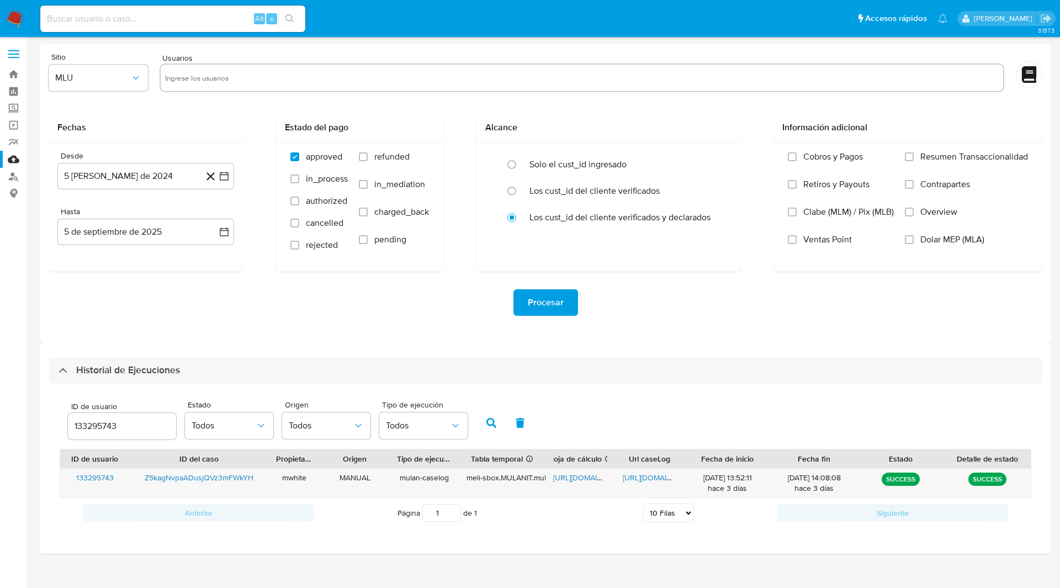
select select "10"
click at [95, 428] on input "133295743" at bounding box center [122, 426] width 108 height 14
type input "110174010"
click at [488, 431] on button "button" at bounding box center [491, 423] width 29 height 27
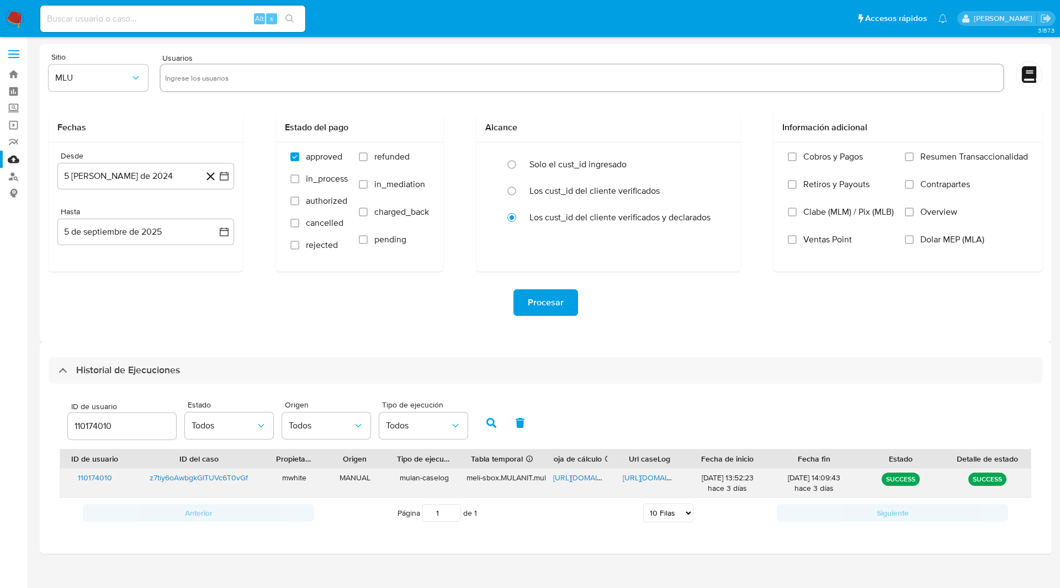
click at [580, 478] on span "[URL][DOMAIN_NAME]" at bounding box center [591, 477] width 76 height 11
click at [658, 479] on span "[URL][DOMAIN_NAME]" at bounding box center [661, 477] width 76 height 11
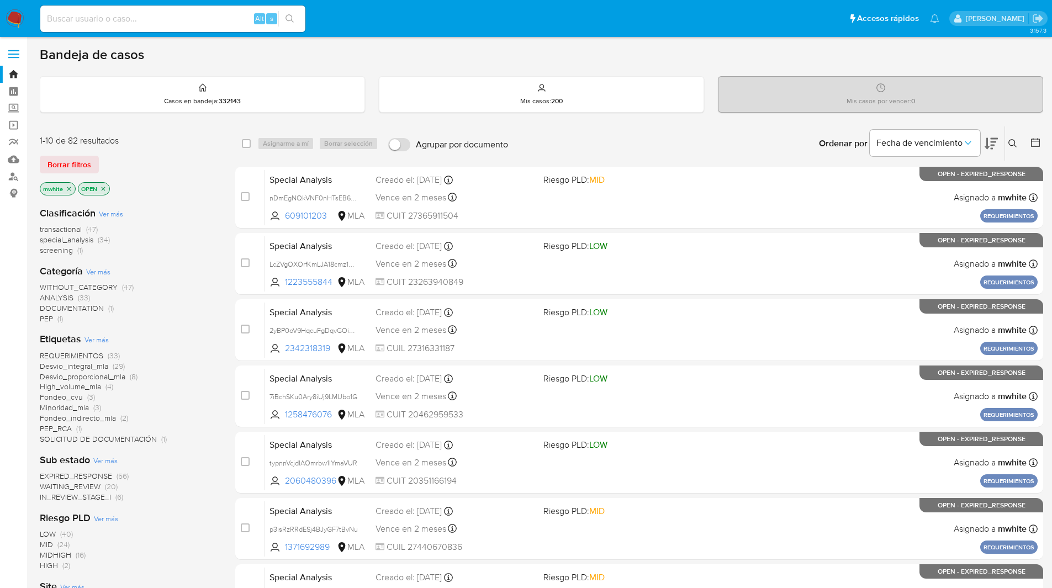
click at [1009, 142] on icon at bounding box center [1012, 143] width 8 height 8
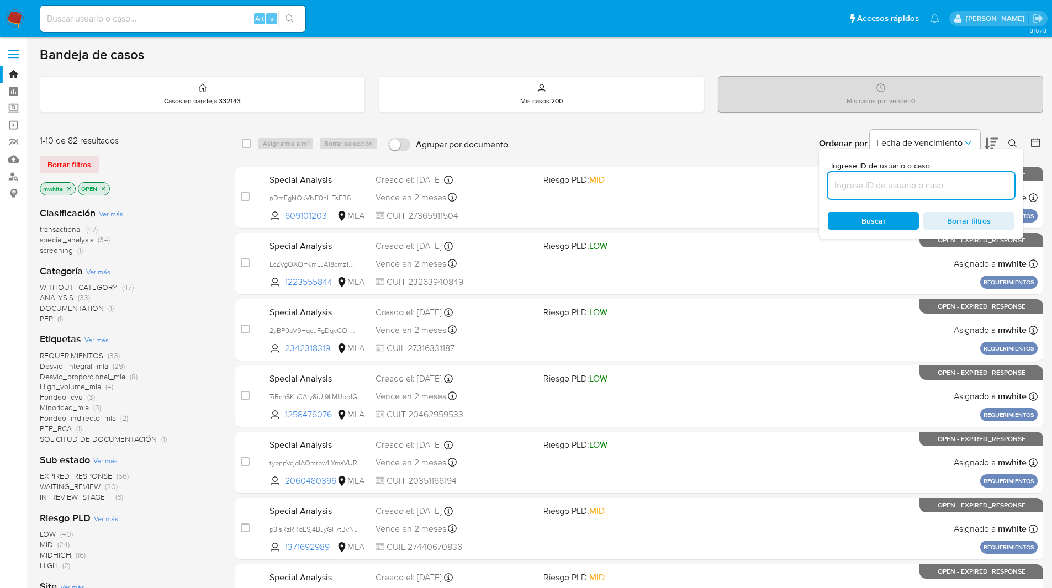
click at [904, 179] on input at bounding box center [921, 185] width 187 height 14
type input "z7tiy6oAwbgkGITUVc6T0vGf"
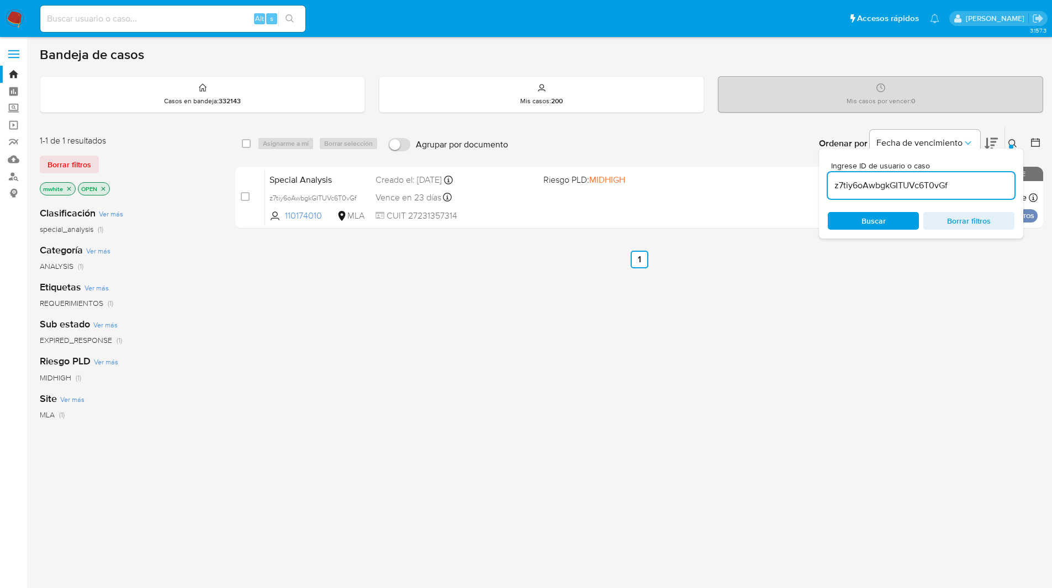
click at [240, 138] on div "select-all-cases-checkbox Asignarme a mí Borrar selección Agrupar por documento…" at bounding box center [639, 143] width 808 height 34
click at [245, 141] on input "checkbox" at bounding box center [246, 143] width 9 height 9
checkbox input "true"
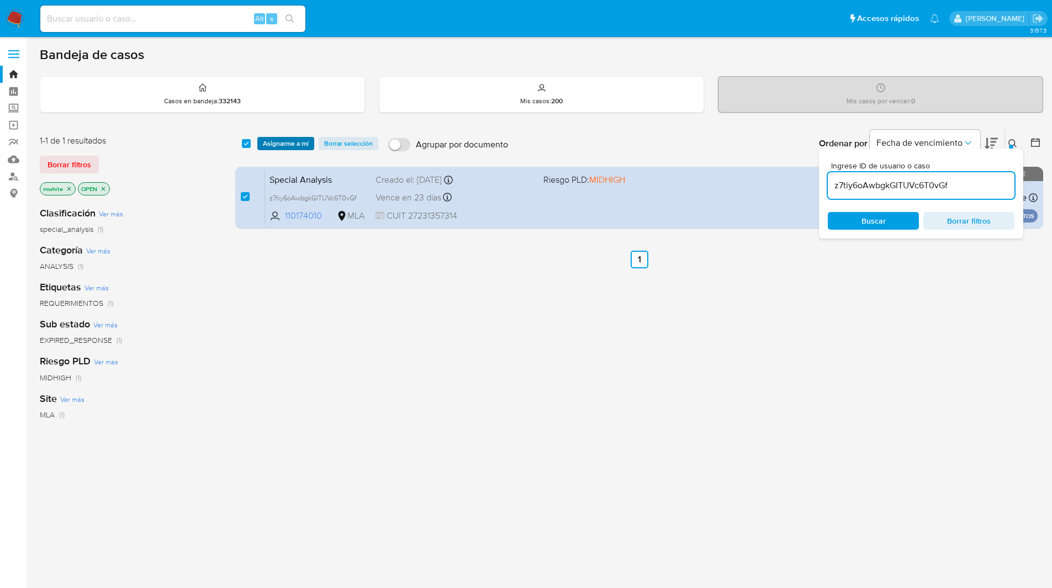
click at [274, 142] on span "Asignarme a mí" at bounding box center [286, 143] width 46 height 11
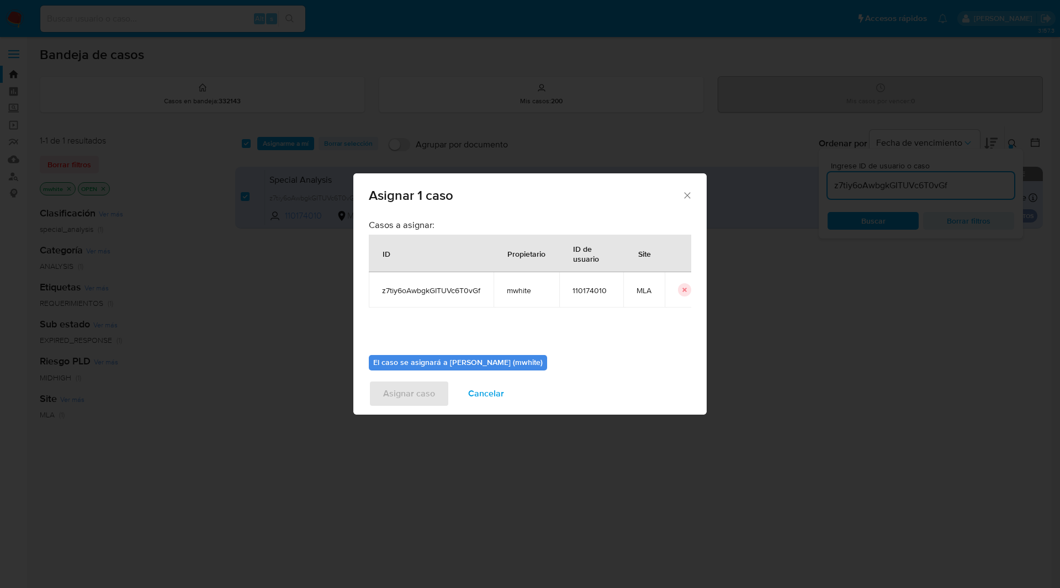
click at [530, 294] on span "mwhite" at bounding box center [526, 291] width 39 height 10
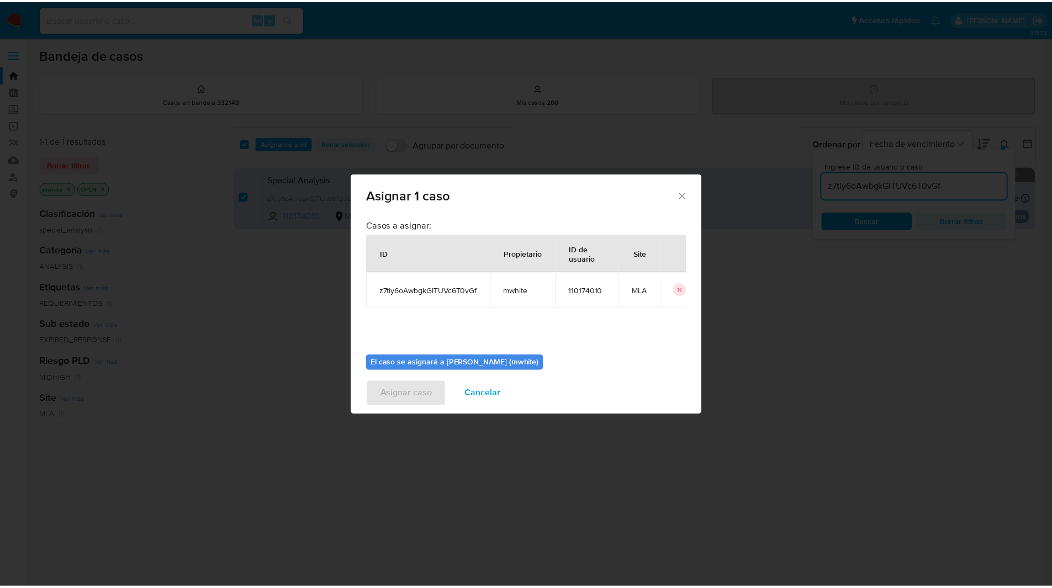
scroll to position [57, 0]
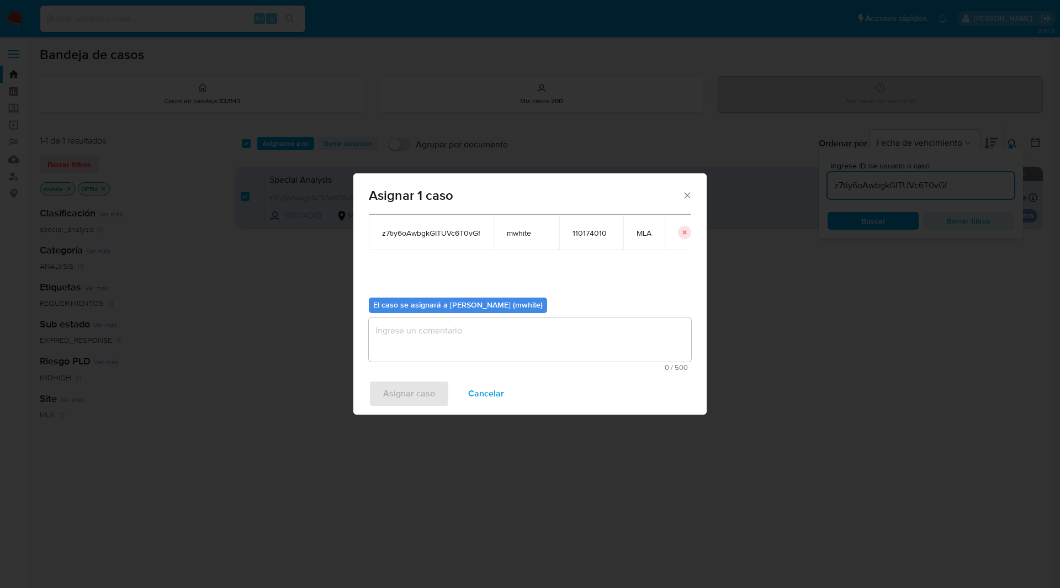
click at [510, 234] on span "mwhite" at bounding box center [526, 233] width 39 height 10
copy span "mwhite"
click at [486, 324] on textarea "assign-modal" at bounding box center [530, 340] width 323 height 44
paste textarea "mwhite"
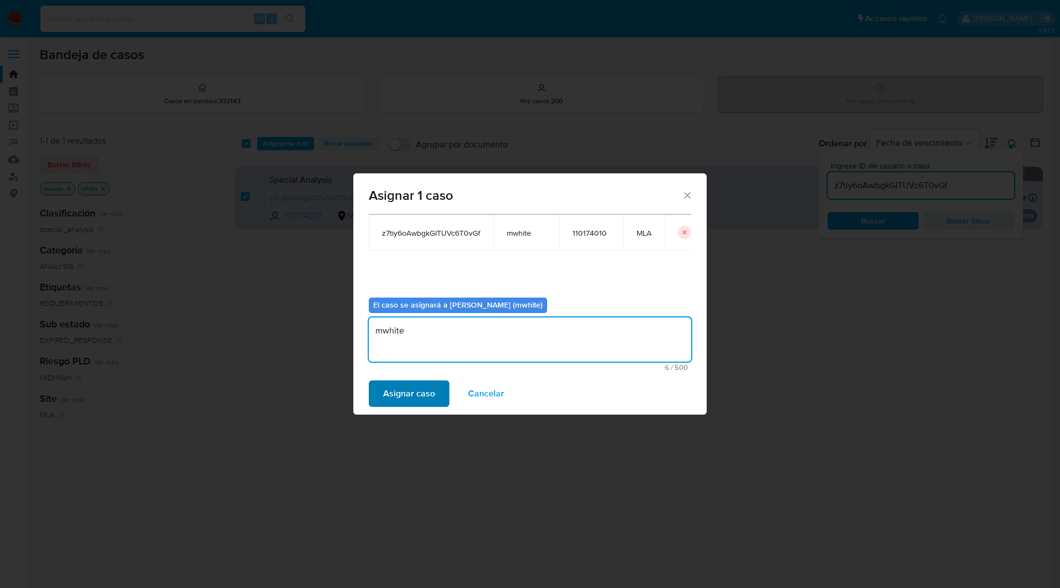
type textarea "mwhite"
click at [401, 385] on span "Asignar caso" at bounding box center [409, 394] width 52 height 24
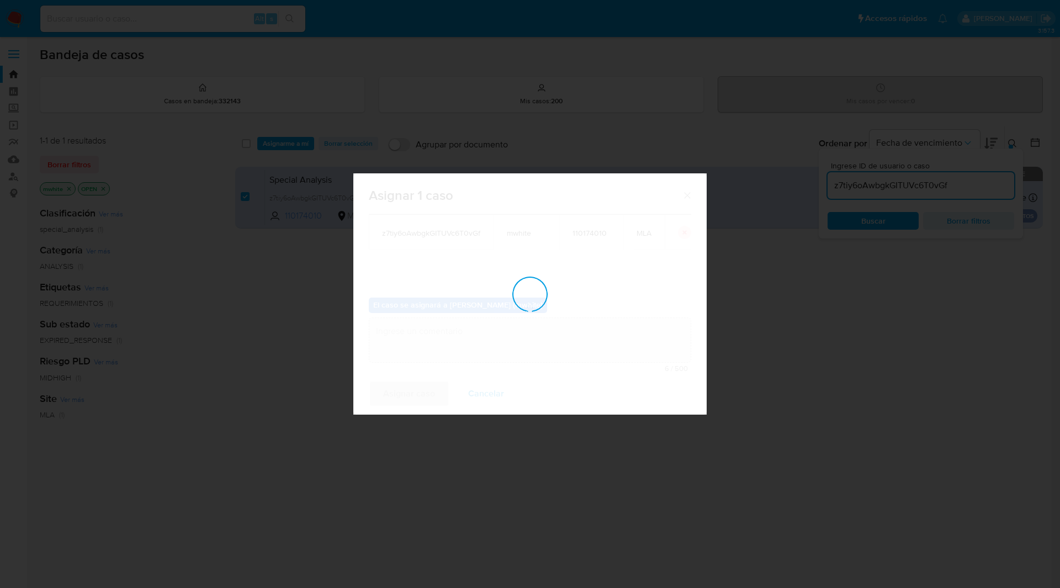
checkbox input "false"
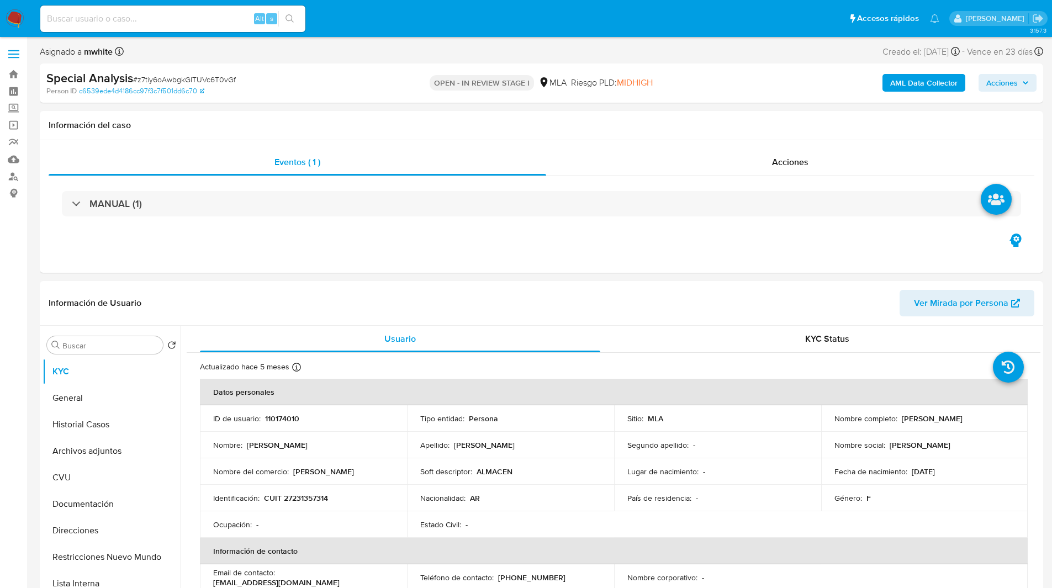
select select "10"
click at [393, 12] on ul "Pausado Ver notificaciones Alt s Accesos rápidos Presiona las siguientes teclas…" at bounding box center [490, 18] width 910 height 28
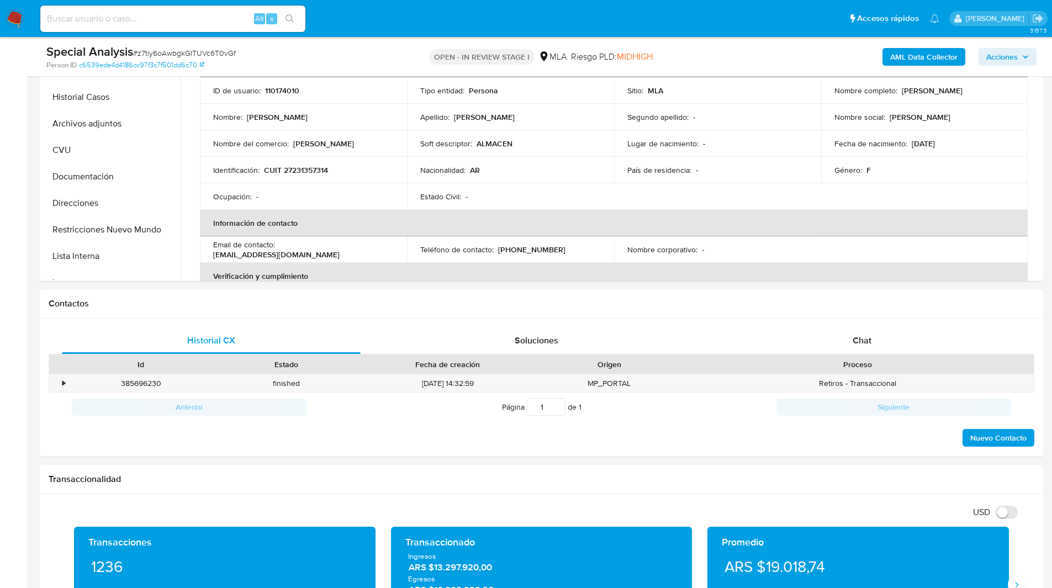
scroll to position [334, 0]
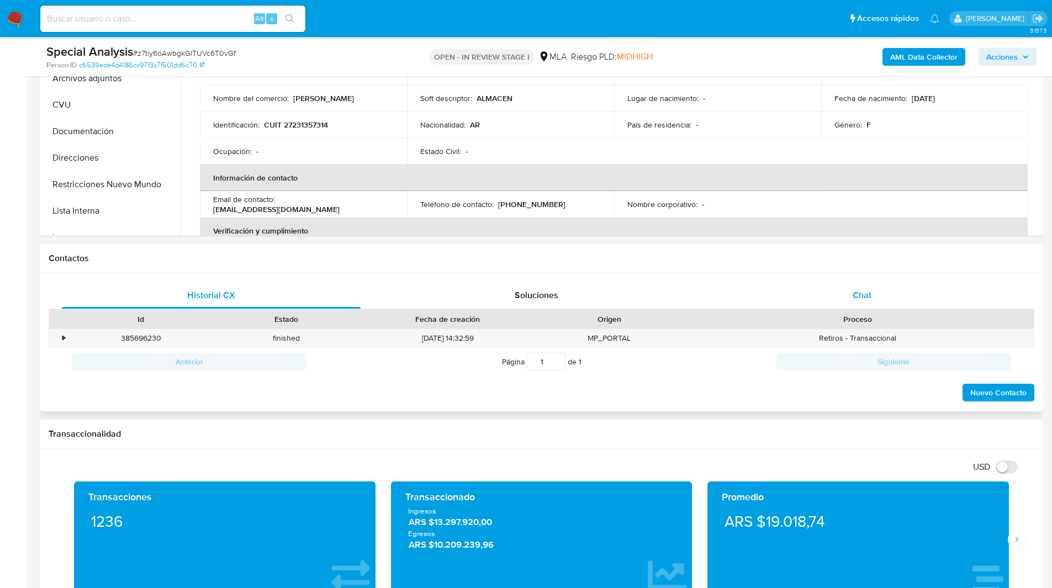
click at [834, 299] on div "Chat" at bounding box center [861, 295] width 299 height 27
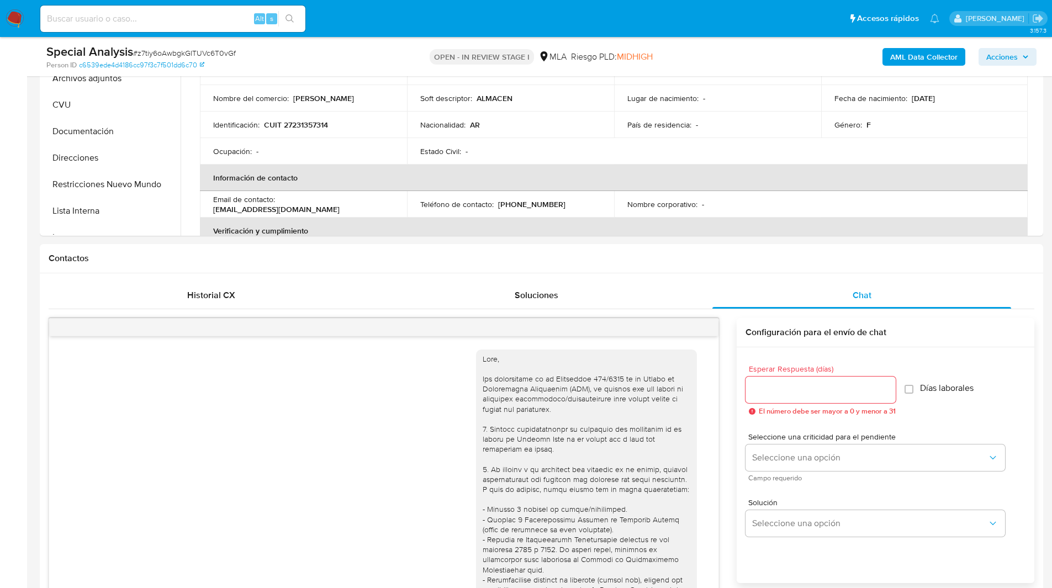
scroll to position [268, 0]
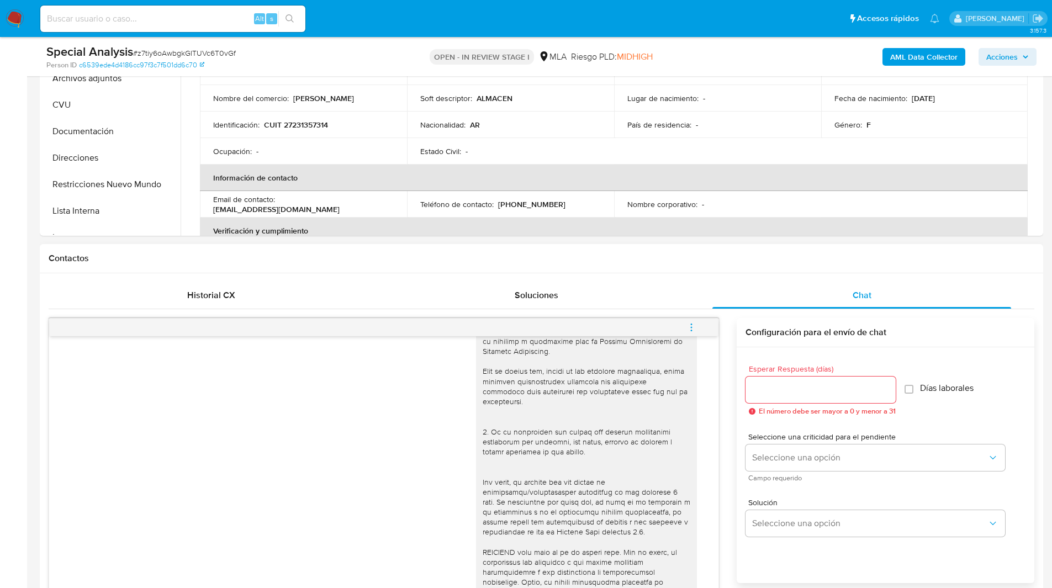
click at [772, 247] on div "Contactos" at bounding box center [541, 258] width 1003 height 29
click at [689, 326] on icon "menu-action" at bounding box center [691, 328] width 10 height 10
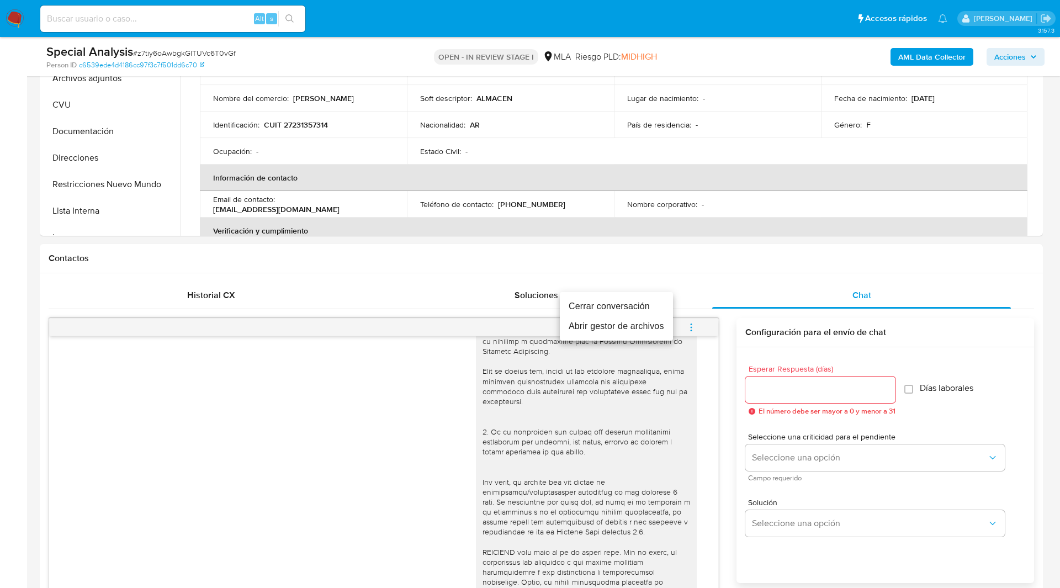
click at [617, 305] on li "Cerrar conversación" at bounding box center [616, 307] width 113 height 20
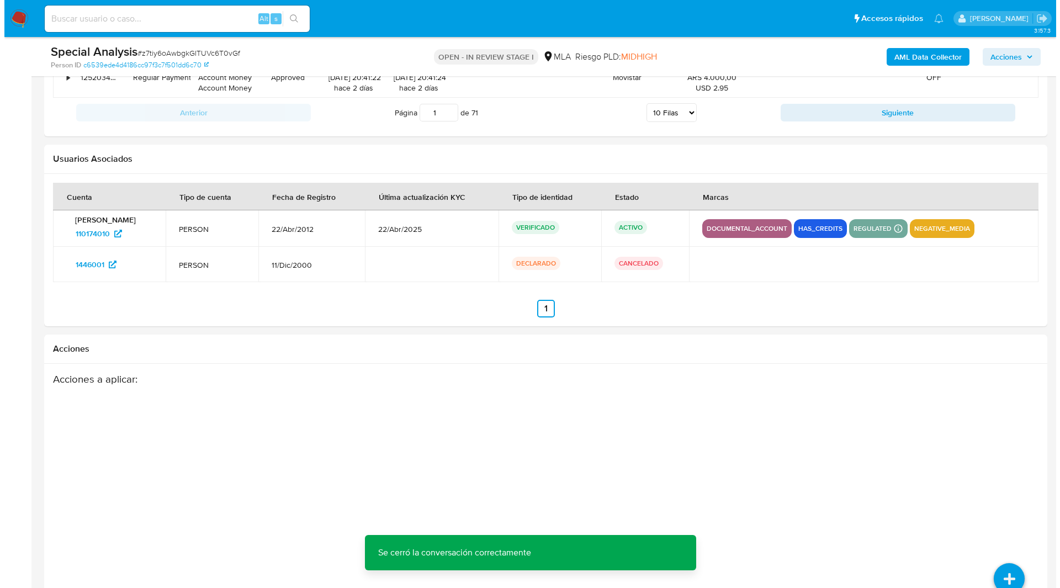
scroll to position [1978, 0]
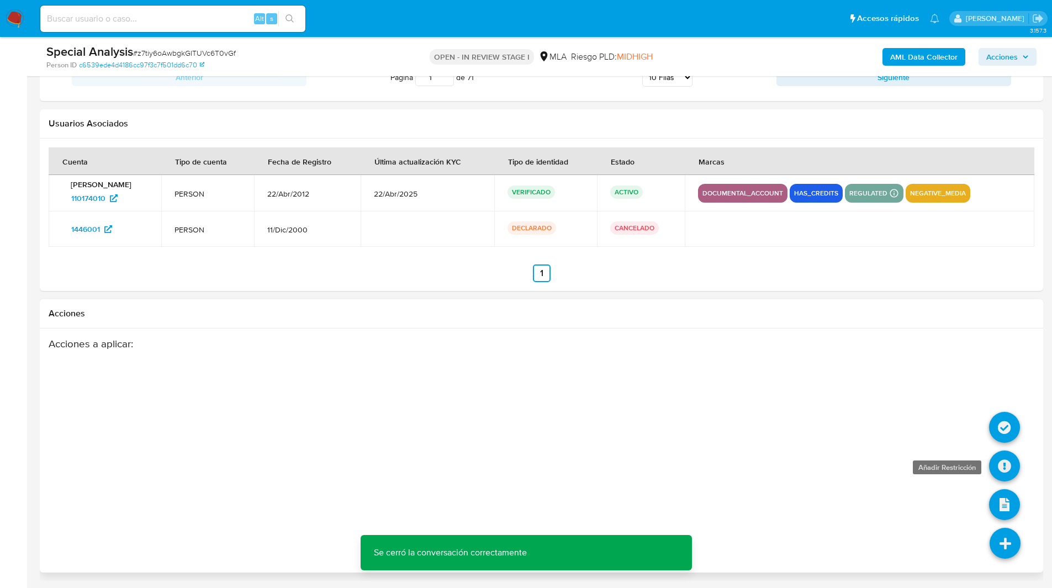
click at [1003, 468] on icon at bounding box center [1004, 466] width 31 height 31
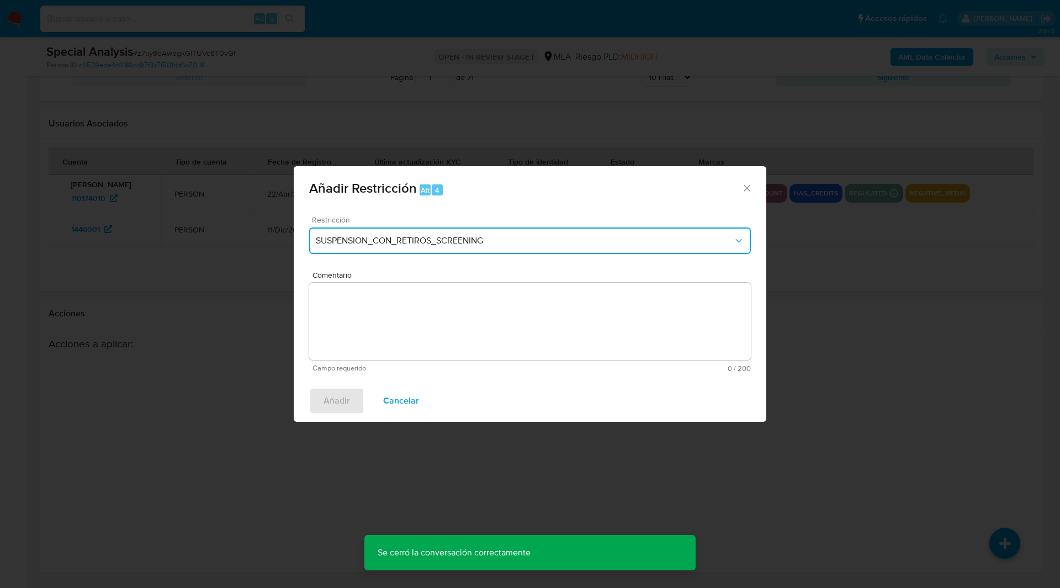
click at [362, 252] on button "SUSPENSION_CON_RETIROS_SCREENING" at bounding box center [530, 241] width 442 height 27
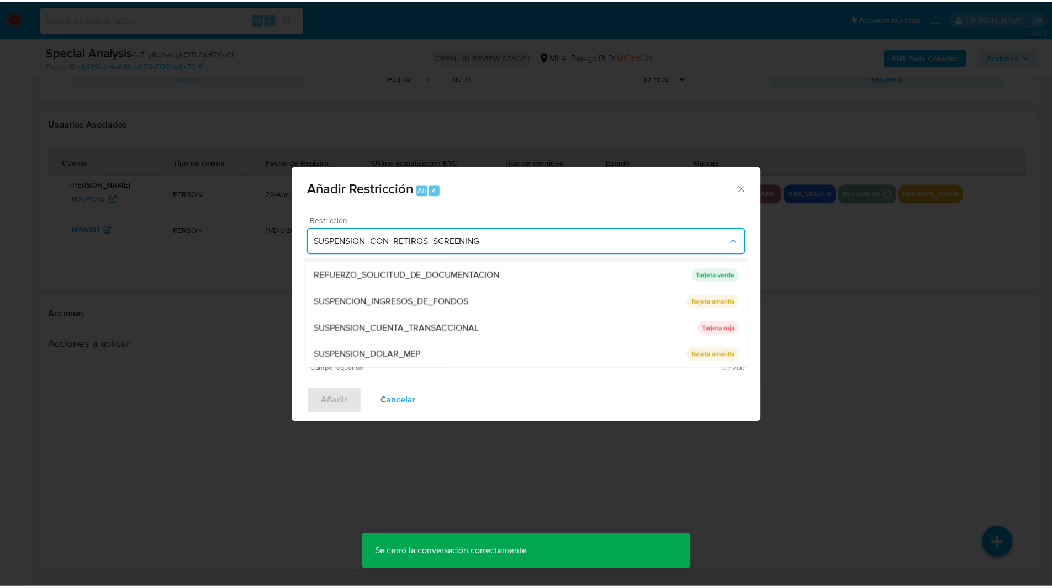
scroll to position [234, 0]
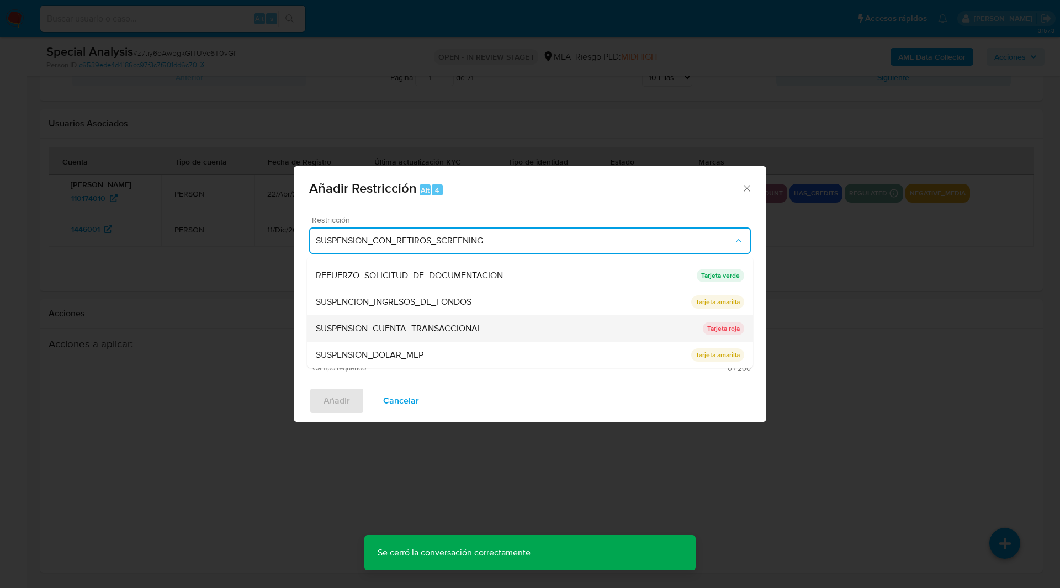
click at [336, 323] on span "SUSPENSION_CUENTA_TRANSACCIONAL" at bounding box center [399, 328] width 166 height 11
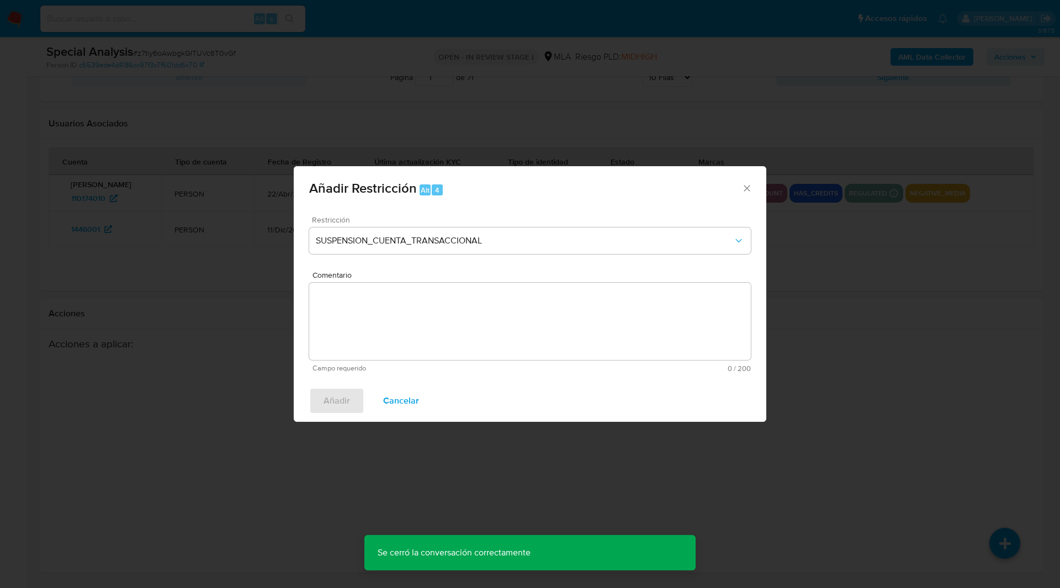
click at [473, 319] on textarea "Comentario" at bounding box center [530, 321] width 442 height 77
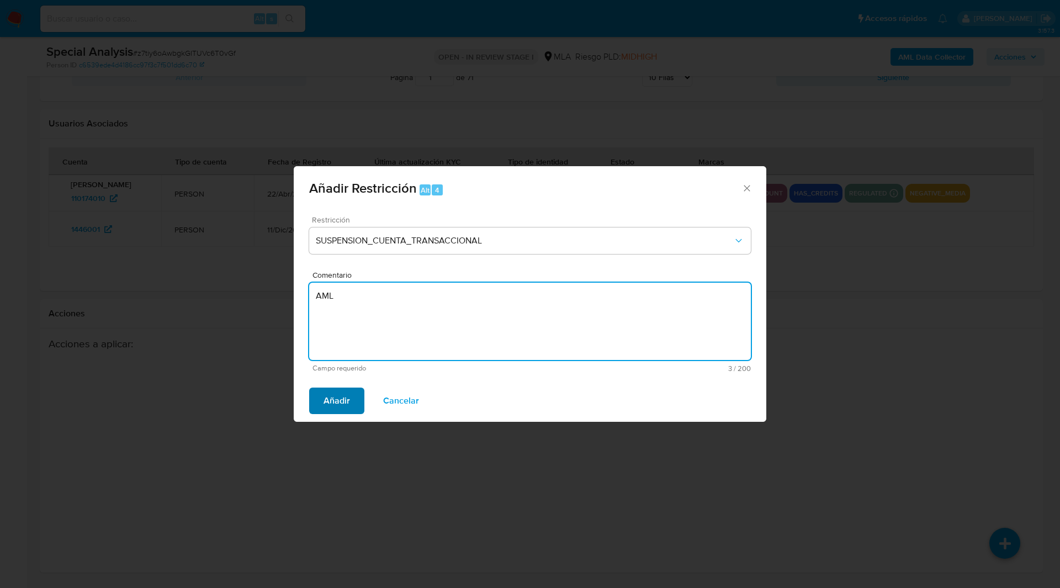
type textarea "AML"
click at [335, 391] on span "Añadir" at bounding box center [337, 401] width 27 height 24
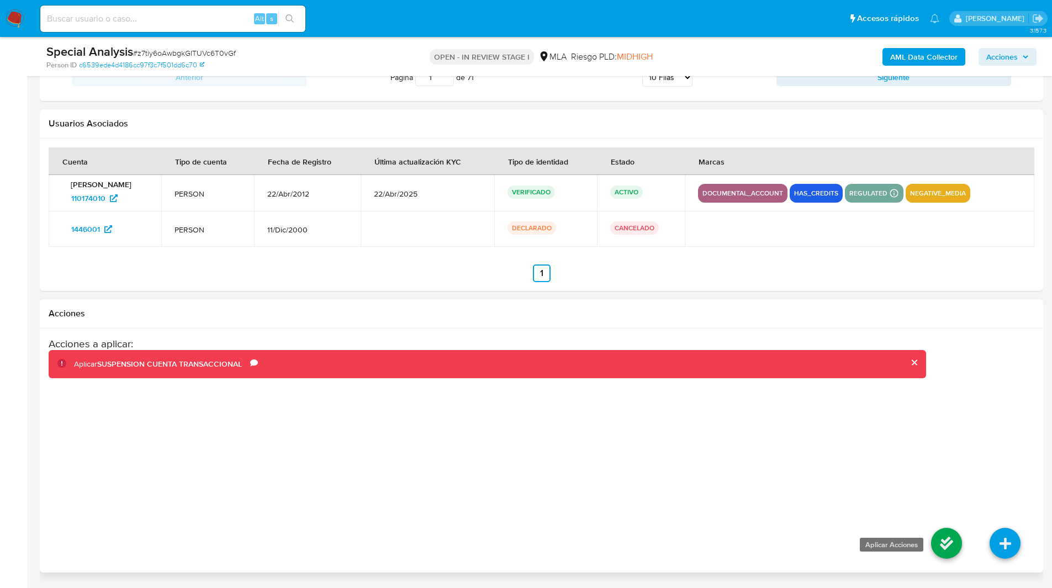
click at [942, 538] on icon at bounding box center [946, 543] width 31 height 31
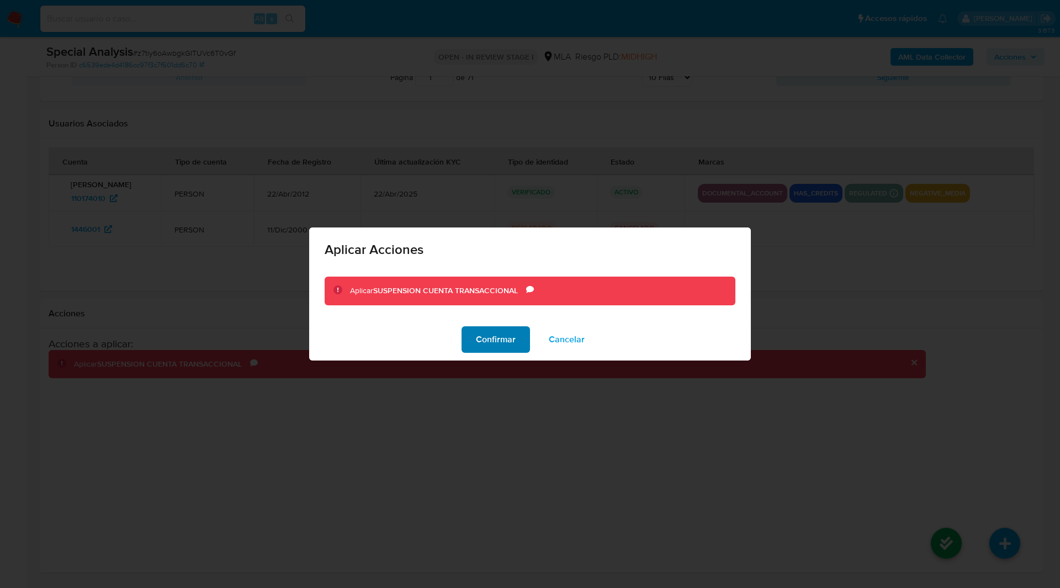
click at [489, 333] on span "Confirmar" at bounding box center [496, 339] width 40 height 24
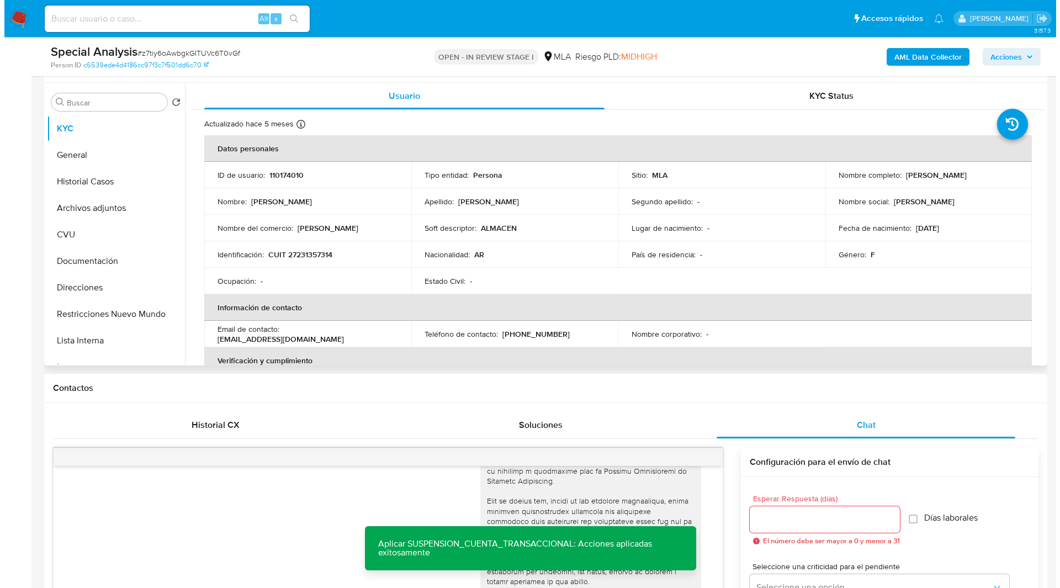
scroll to position [206, 0]
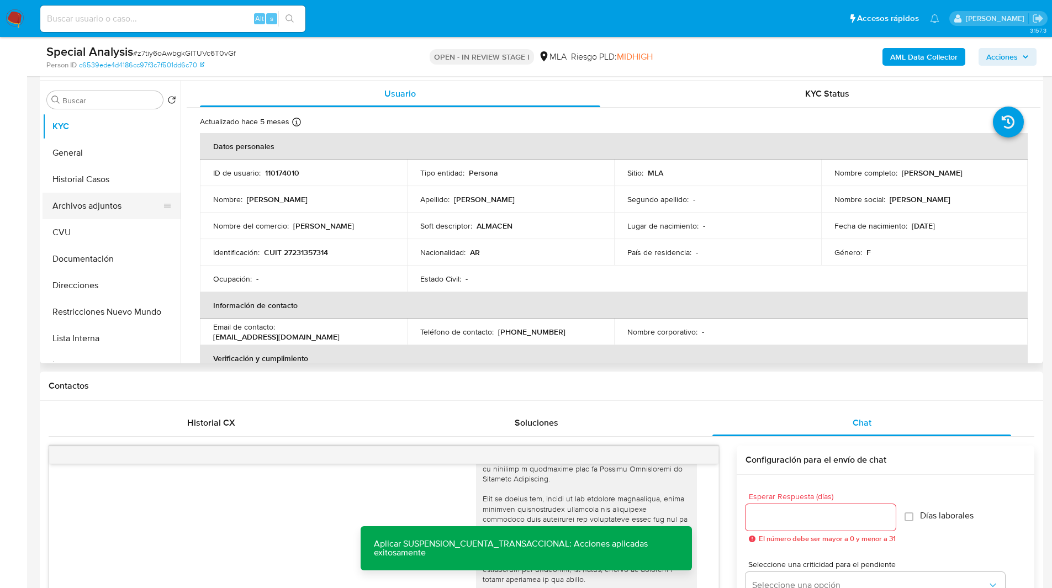
click at [108, 200] on button "Archivos adjuntos" at bounding box center [107, 206] width 129 height 27
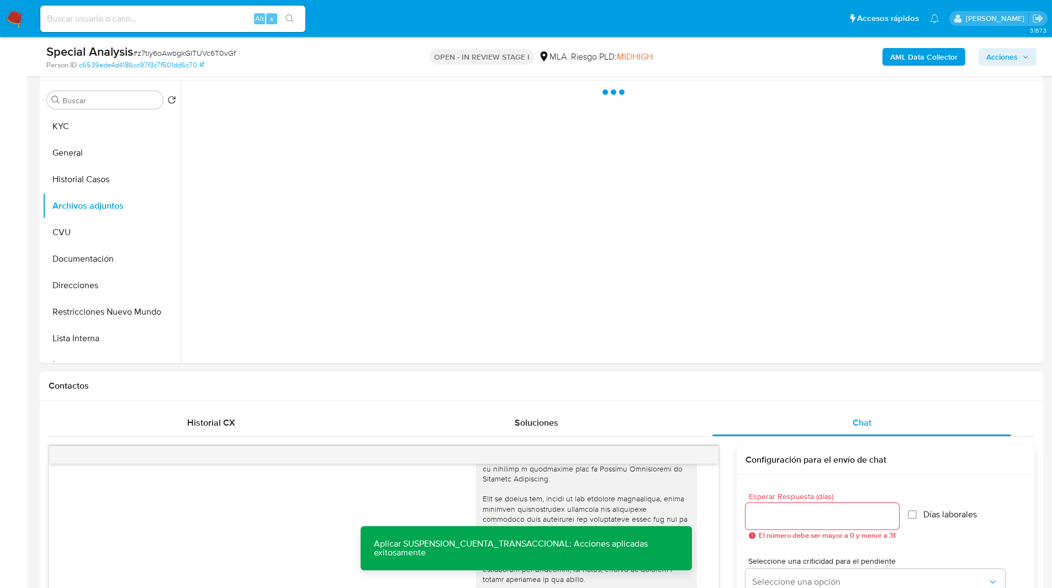
click at [916, 56] on b "AML Data Collector" at bounding box center [923, 57] width 67 height 18
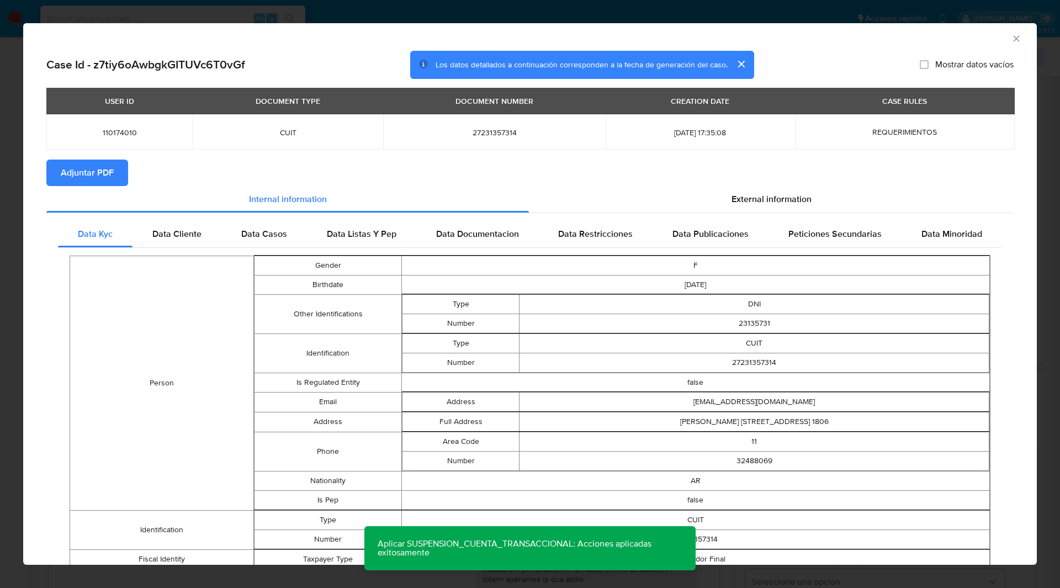
click at [97, 171] on span "Adjuntar PDF" at bounding box center [87, 173] width 53 height 24
click at [276, 170] on section "Adjuntar PDF Creando" at bounding box center [530, 174] width 968 height 29
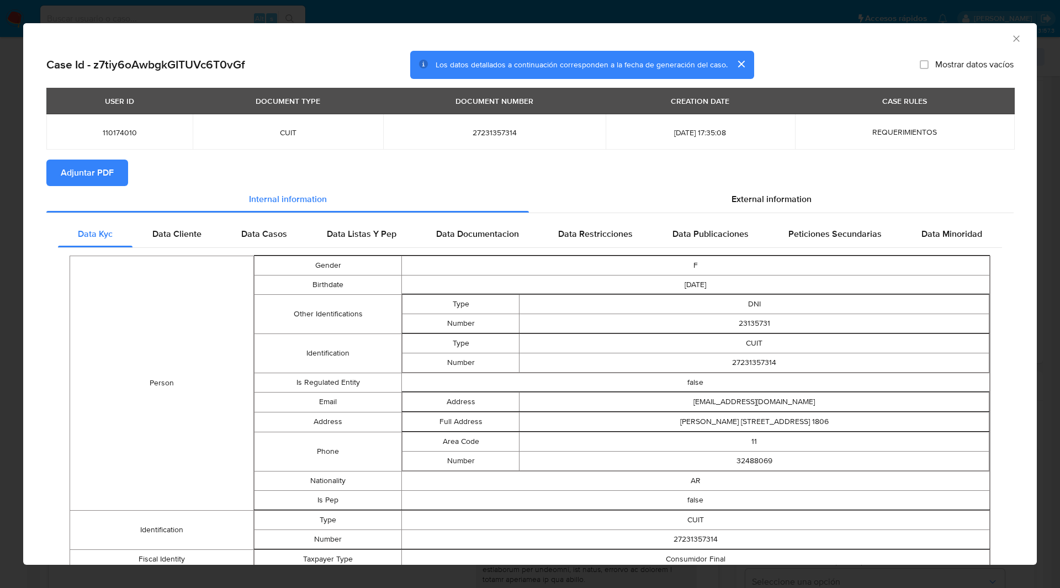
click at [1013, 39] on icon "Cerrar ventana" at bounding box center [1016, 38] width 6 height 6
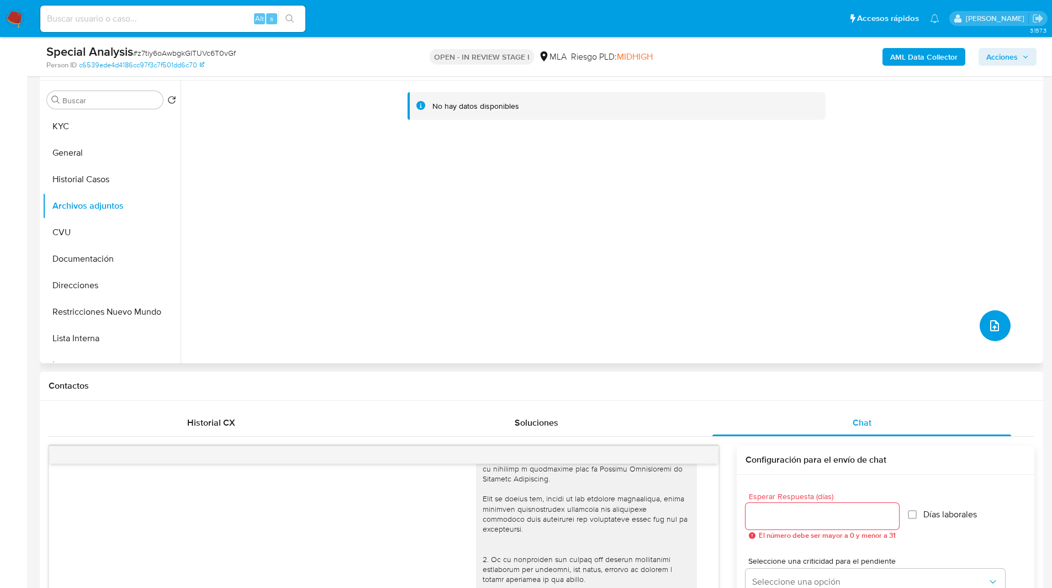
click at [995, 324] on icon "upload-file" at bounding box center [994, 325] width 13 height 13
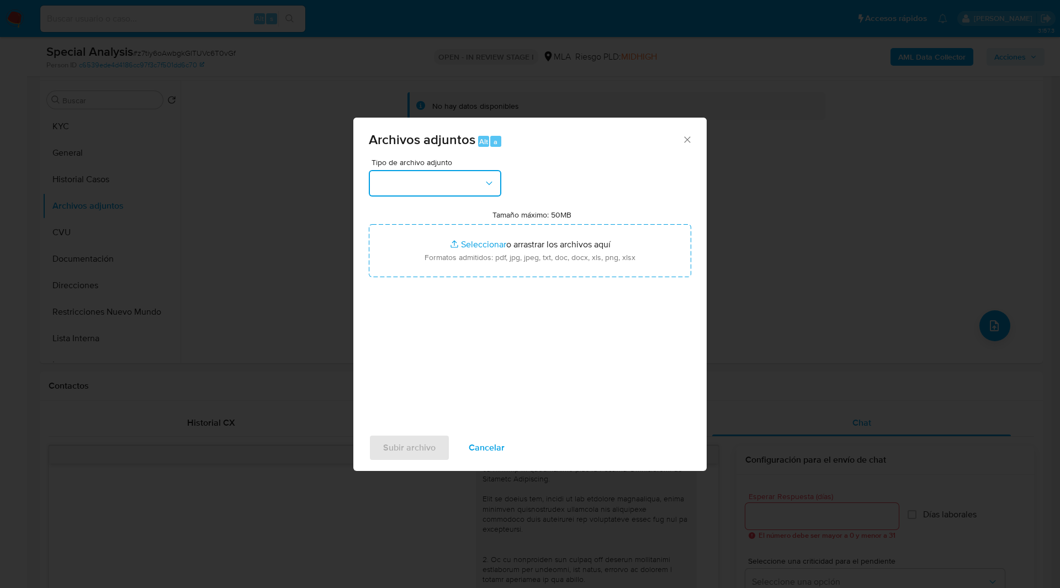
click at [394, 192] on button "button" at bounding box center [435, 183] width 133 height 27
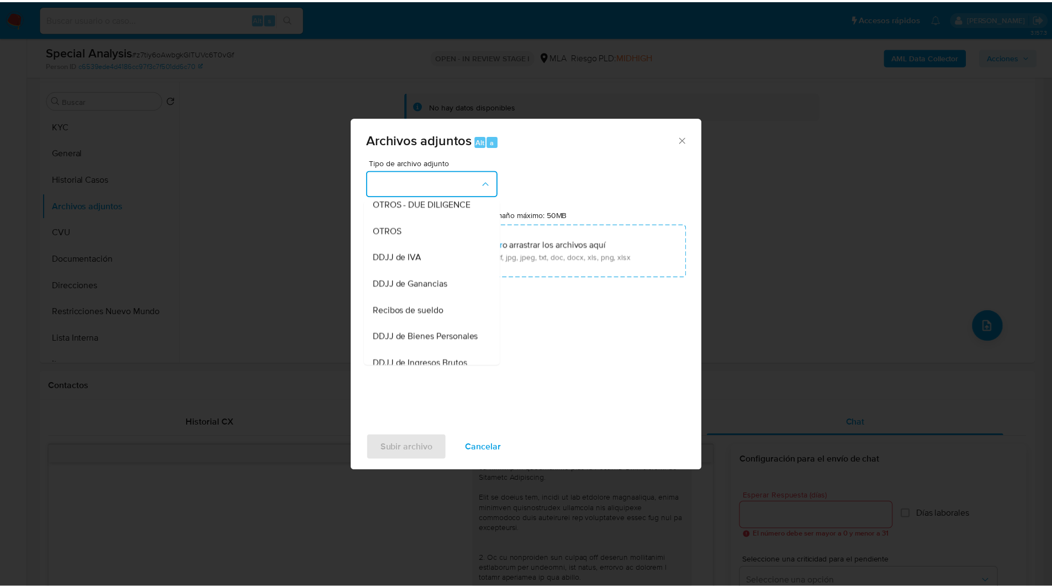
scroll to position [194, 0]
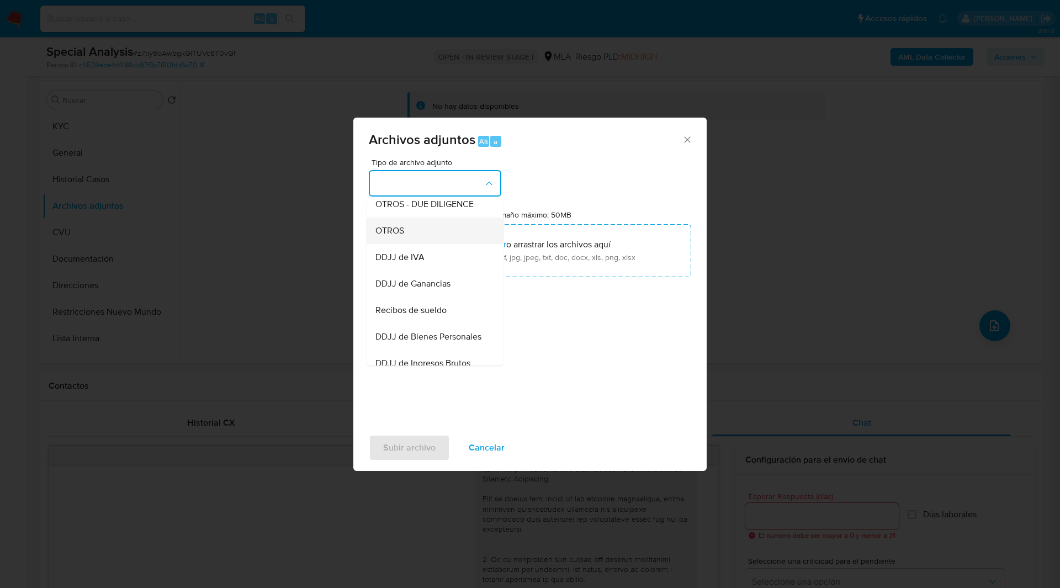
click at [384, 236] on span "OTROS" at bounding box center [390, 230] width 29 height 11
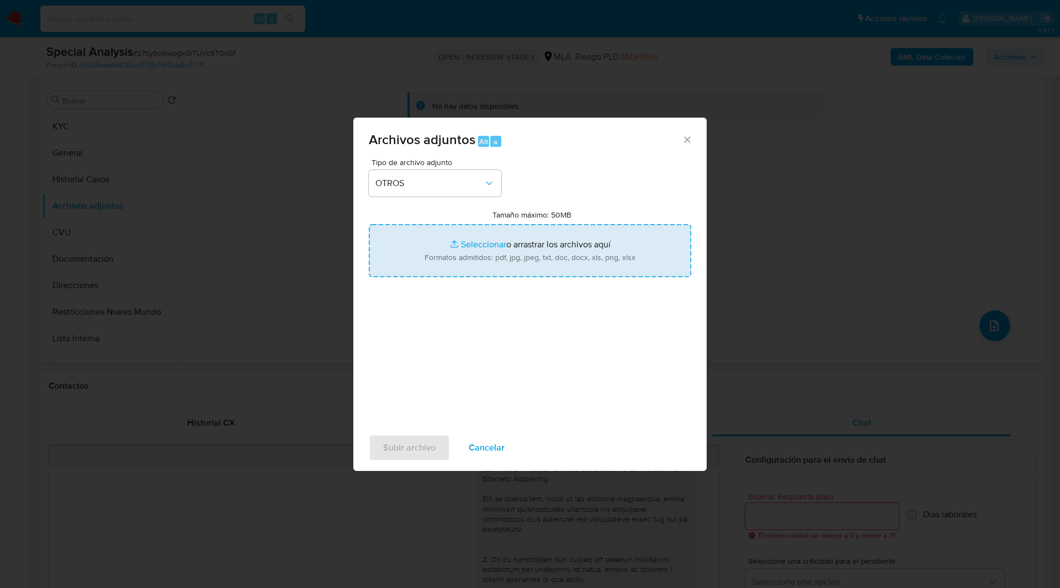
type input "C:\fakepath\NOSIS_Manager_InformeIndividual_27231357314_654924_20250905143216.p…"
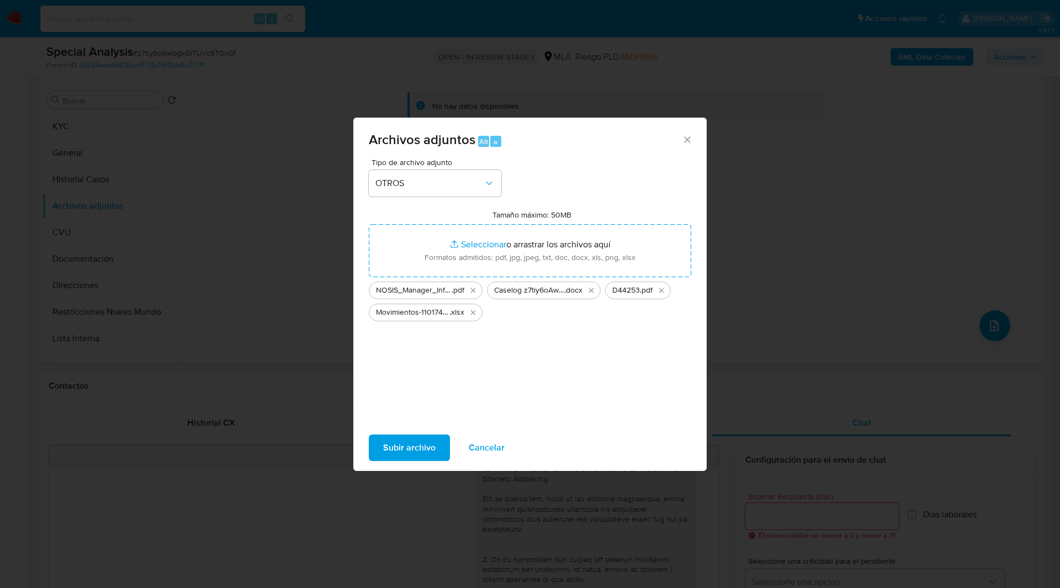
click at [411, 450] on span "Subir archivo" at bounding box center [409, 448] width 52 height 24
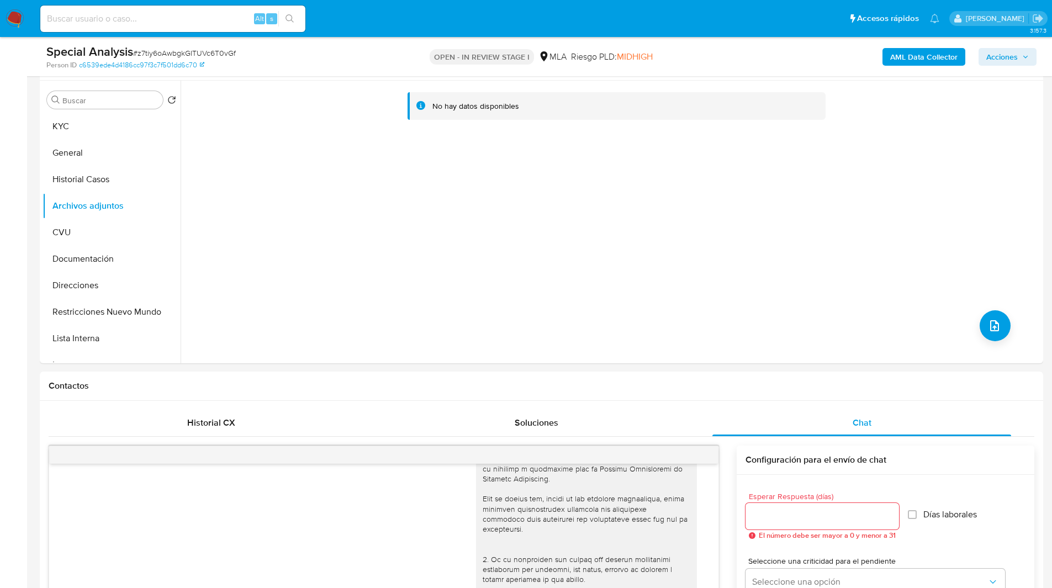
click at [1006, 59] on span "Acciones" at bounding box center [1001, 57] width 31 height 18
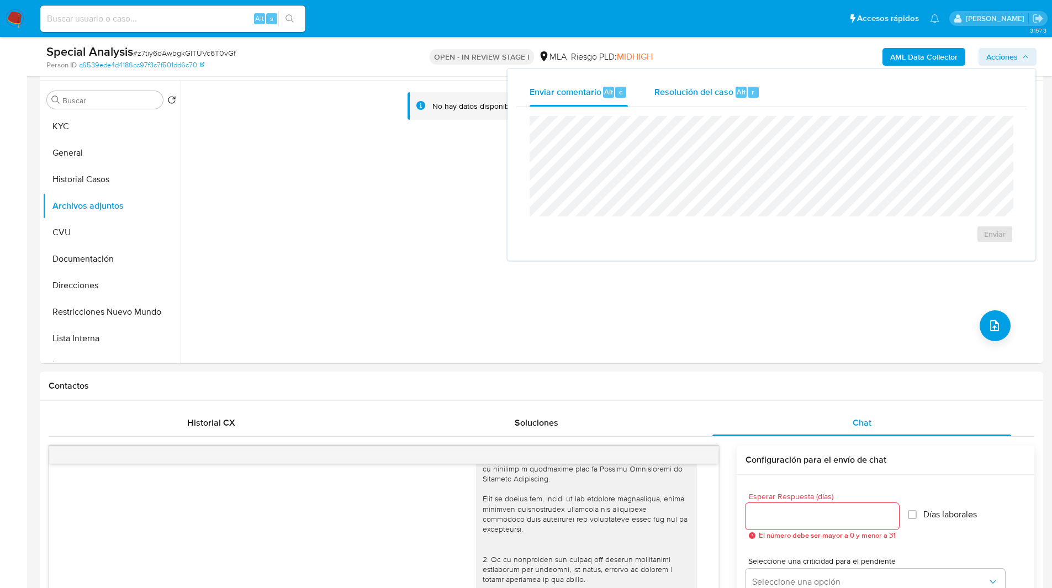
click at [714, 93] on span "Resolución del caso" at bounding box center [693, 91] width 79 height 13
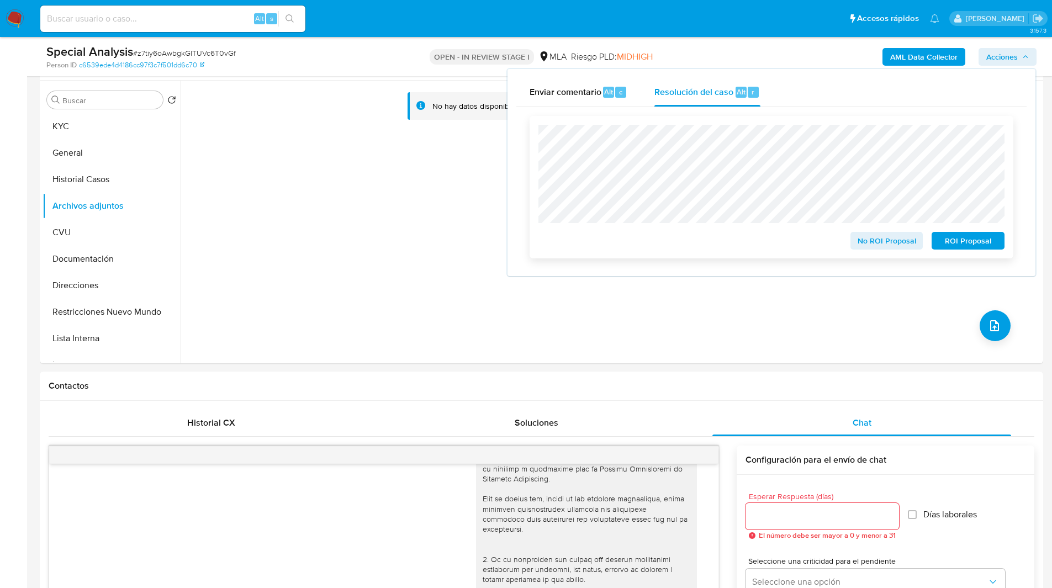
click at [968, 243] on span "ROI Proposal" at bounding box center [967, 240] width 57 height 15
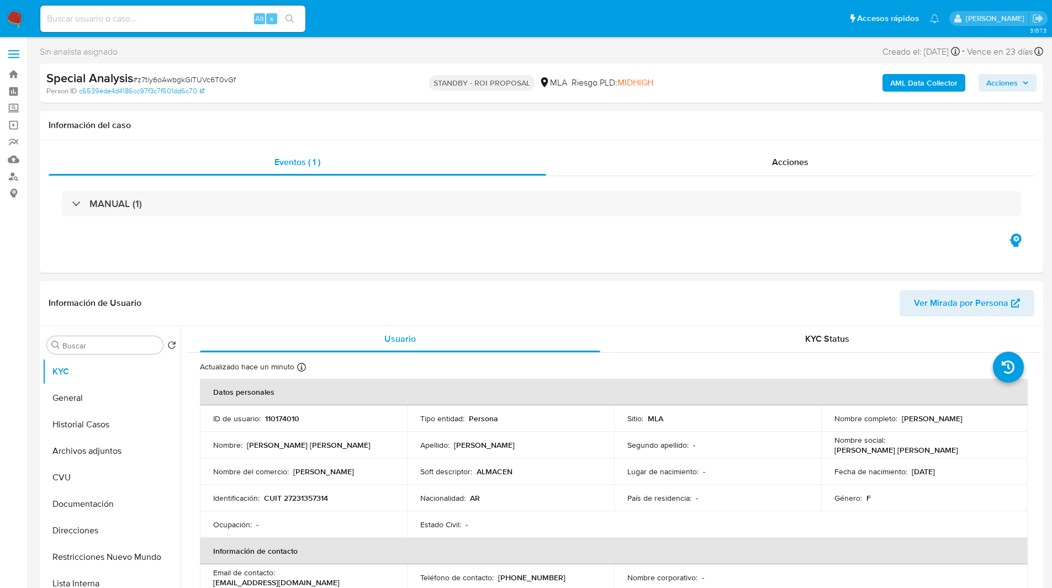
select select "10"
click at [194, 19] on input at bounding box center [172, 19] width 265 height 14
paste input "sUwuKsI2KjxmBsklVW8Pswel"
type input "sUwuKsI2KjxmBsklVW8Pswel"
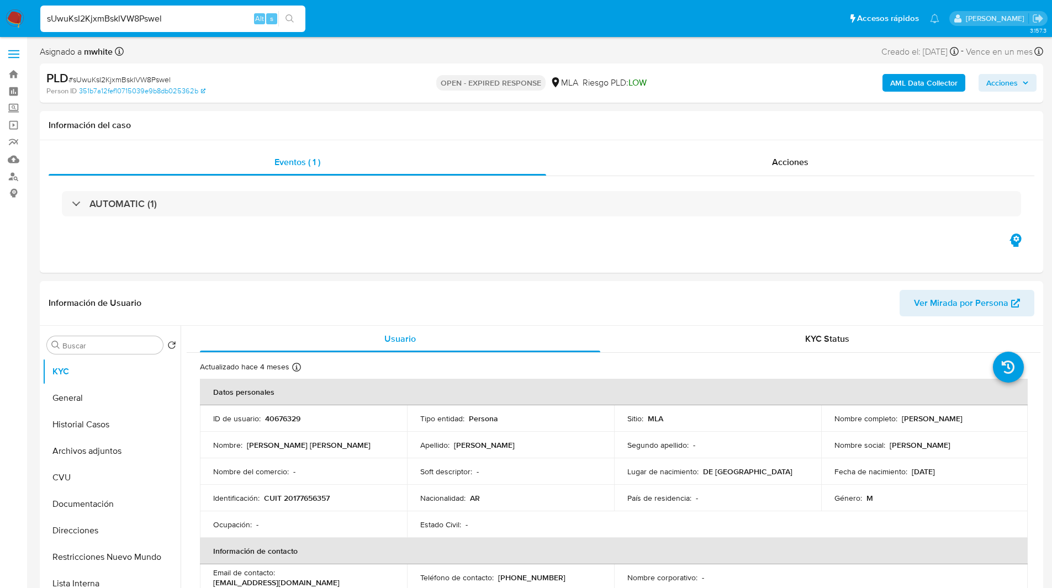
select select "10"
click at [658, 237] on div "Eventos ( 1 ) Acciones AUTOMATIC (1)" at bounding box center [541, 206] width 1003 height 133
